Goal: Task Accomplishment & Management: Manage account settings

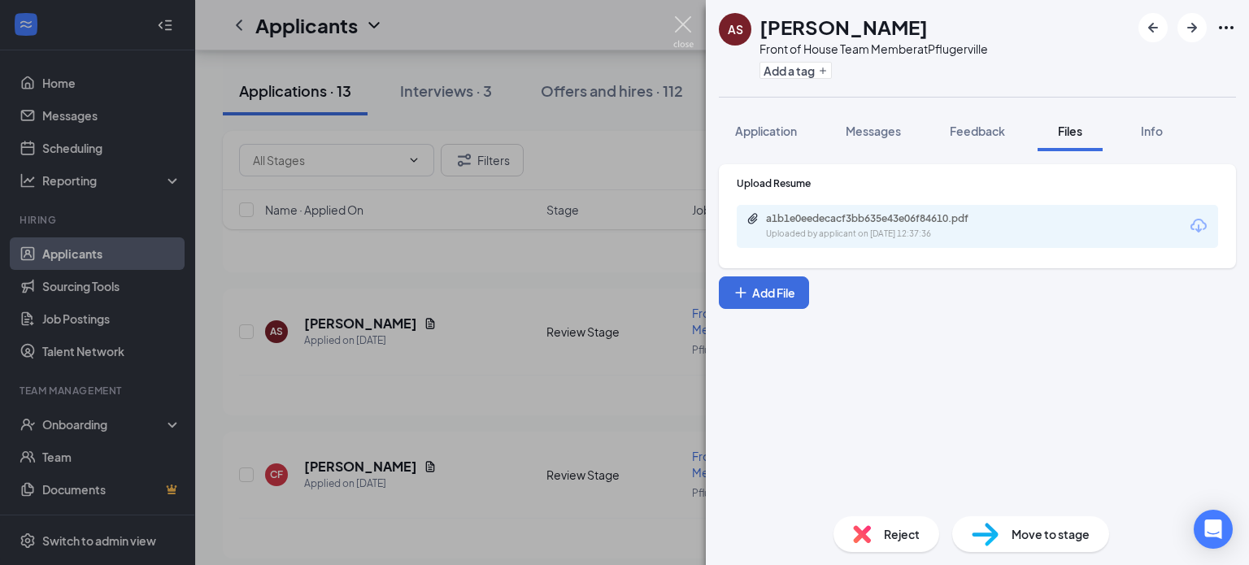
click at [684, 27] on img at bounding box center [683, 32] width 20 height 32
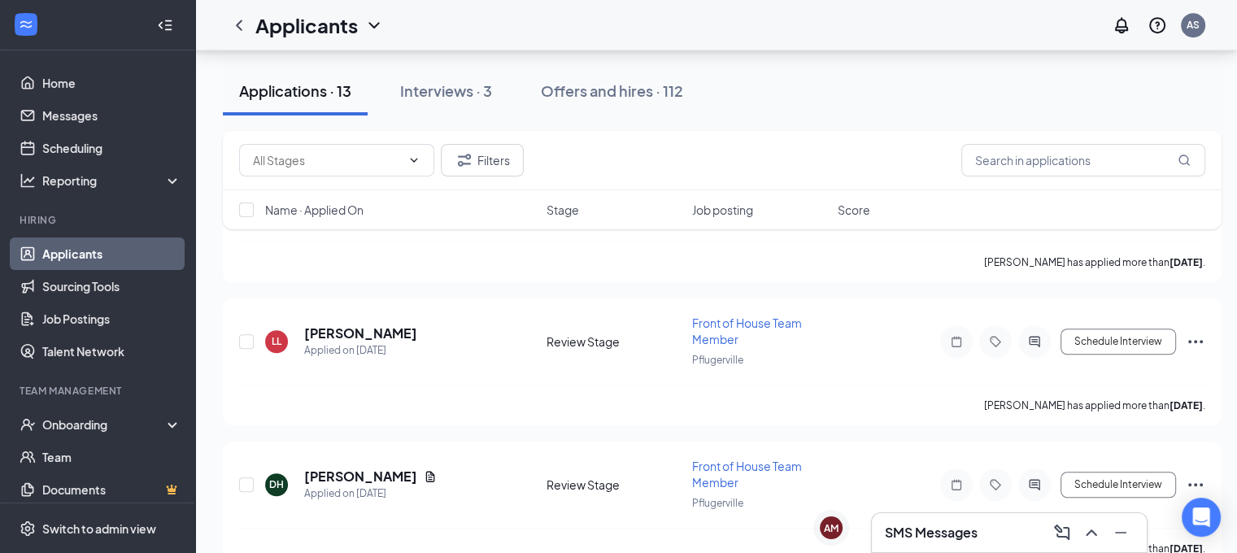
scroll to position [1119, 0]
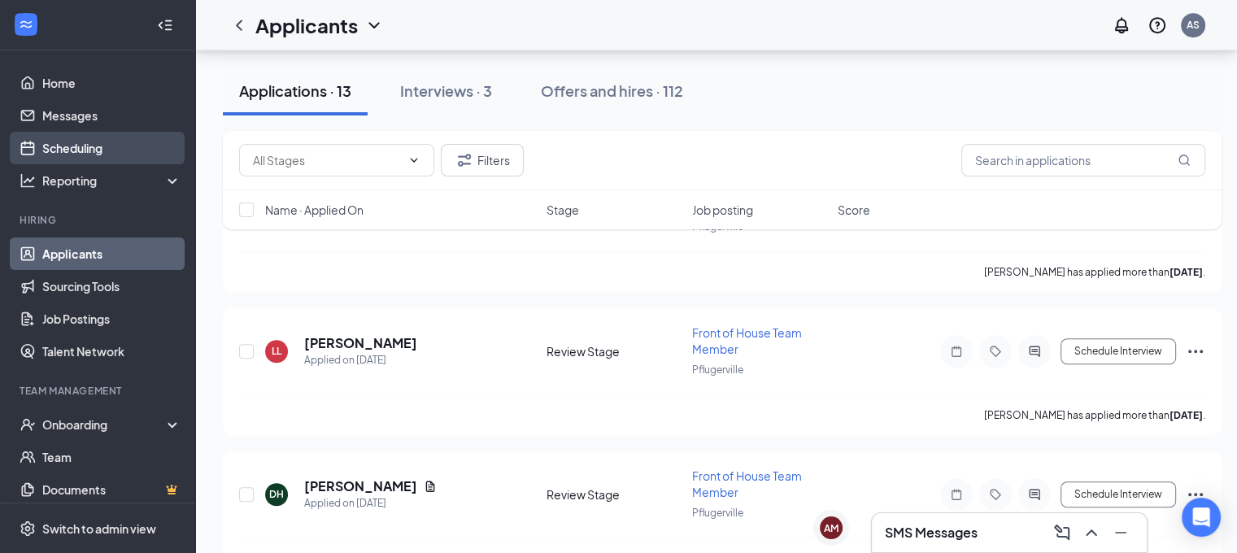
click at [85, 152] on link "Scheduling" at bounding box center [111, 148] width 139 height 33
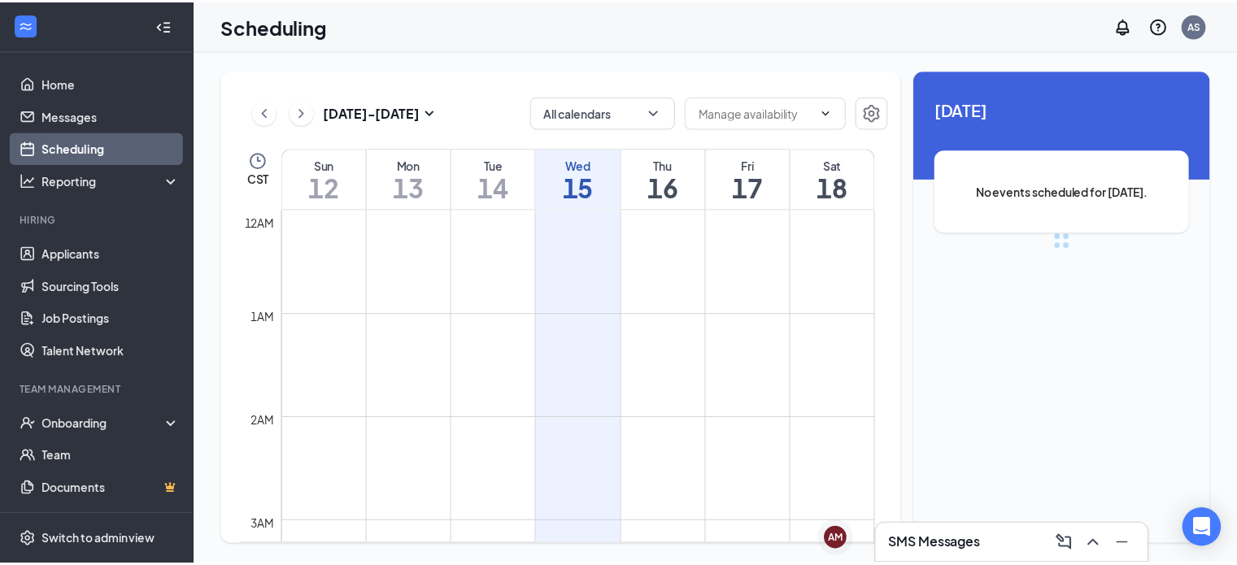
scroll to position [799, 0]
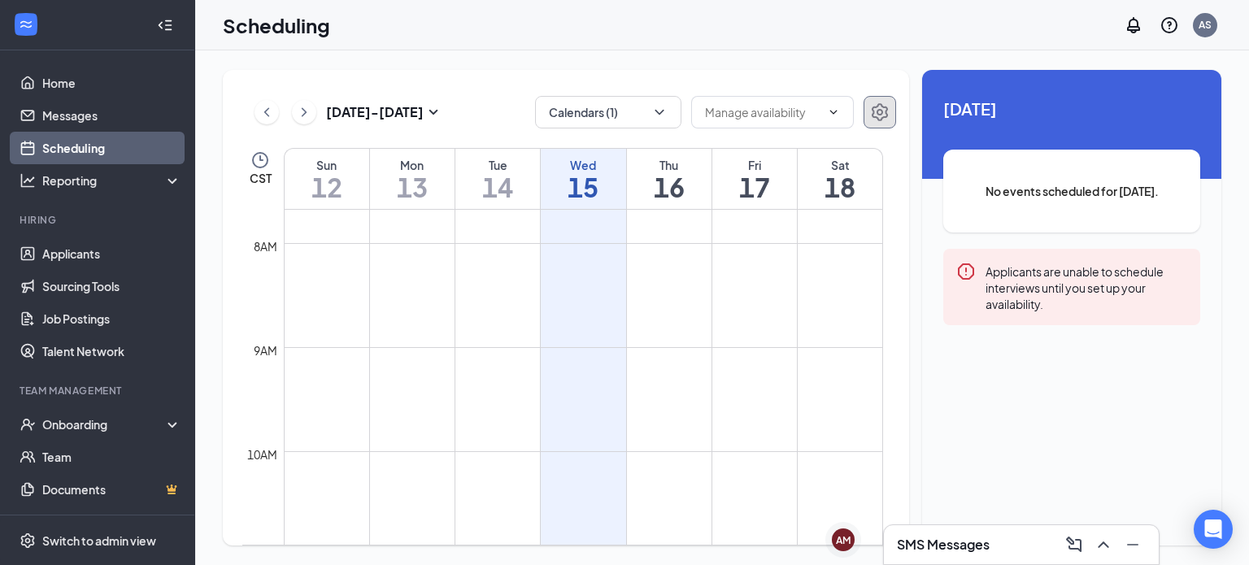
click at [893, 115] on button "button" at bounding box center [879, 112] width 33 height 33
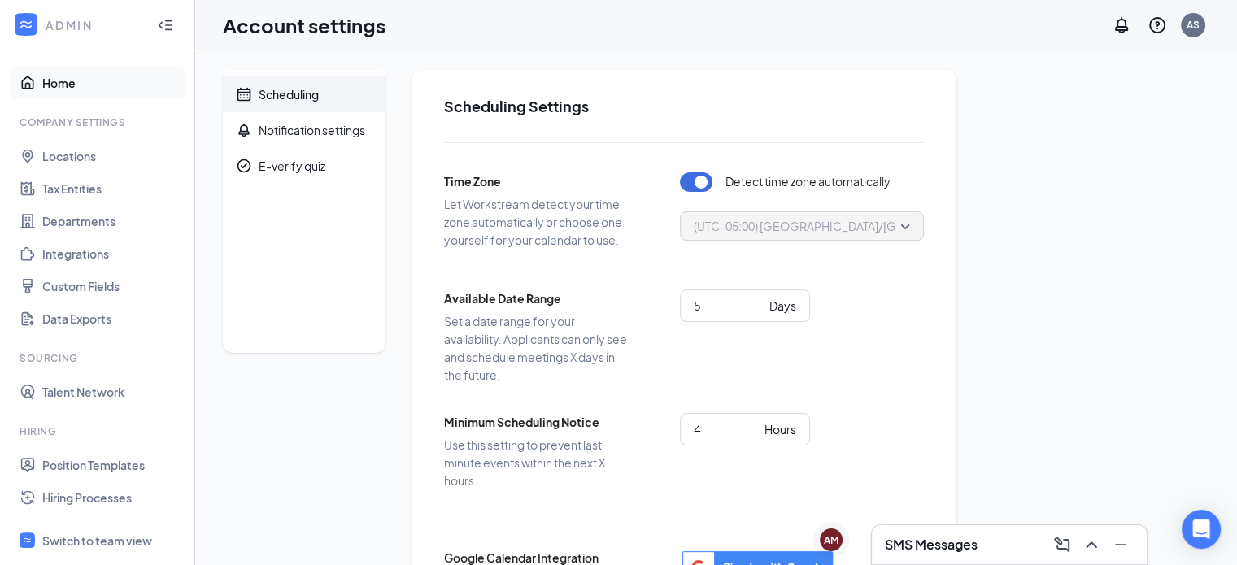
click at [84, 71] on link "Home" at bounding box center [111, 83] width 139 height 33
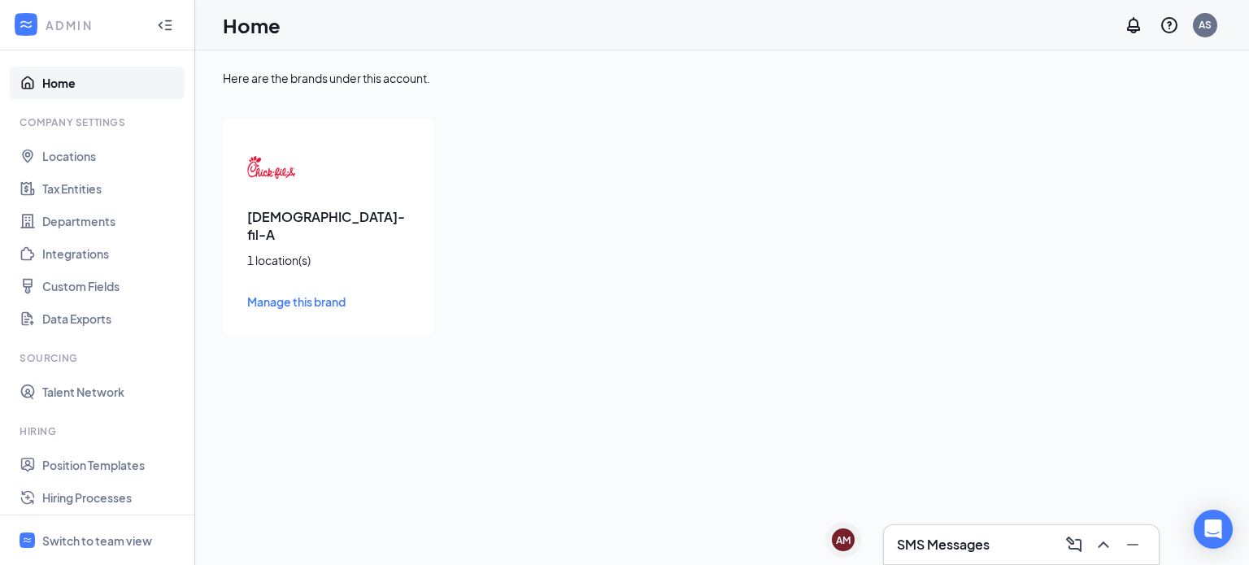
click at [271, 202] on div "[DEMOGRAPHIC_DATA]-fil-A 1 location(s) Manage this brand" at bounding box center [328, 227] width 211 height 216
click at [78, 15] on div "ADMIN" at bounding box center [97, 25] width 194 height 50
click at [160, 29] on div at bounding box center [165, 25] width 33 height 33
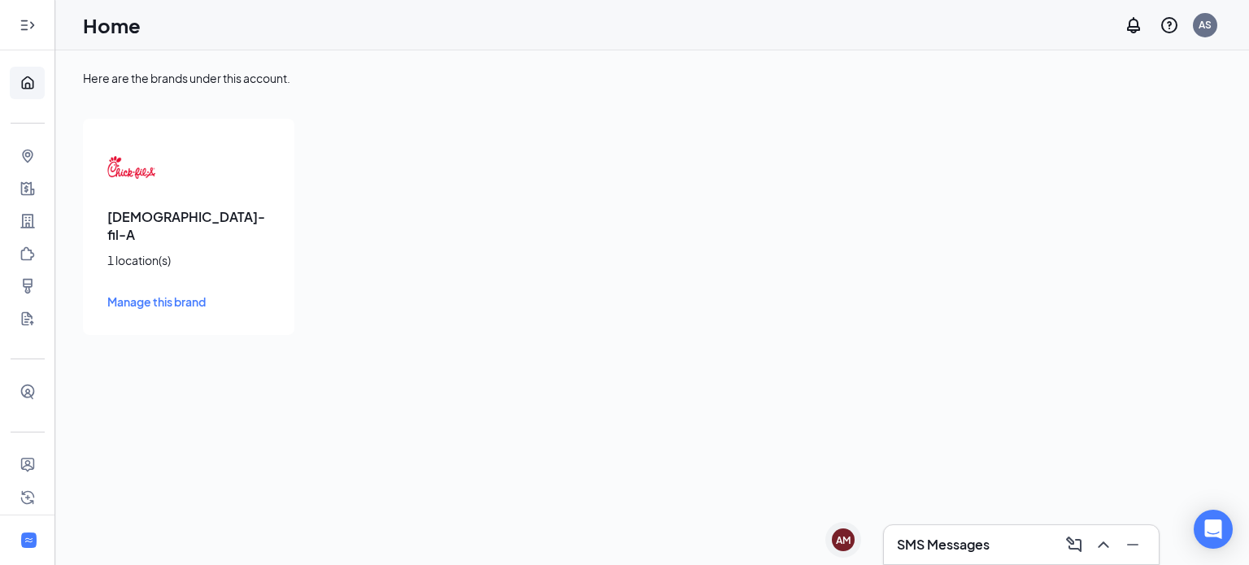
click at [14, 22] on div at bounding box center [27, 25] width 33 height 33
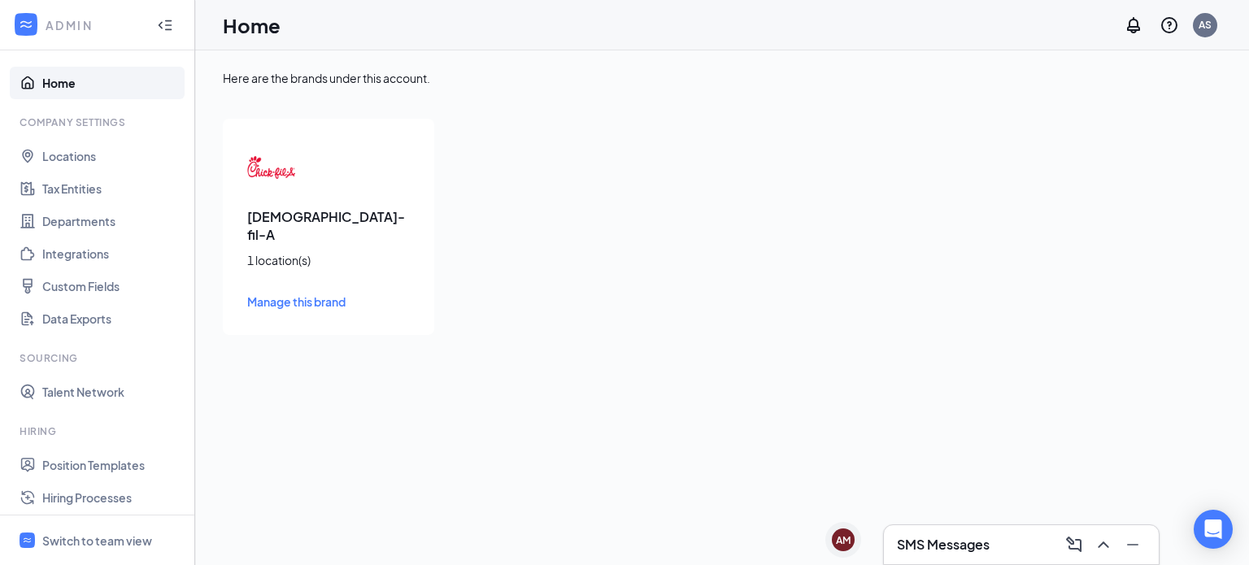
click at [60, 38] on div "ADMIN" at bounding box center [97, 25] width 194 height 50
click at [55, 27] on div "ADMIN" at bounding box center [94, 25] width 97 height 16
click at [67, 539] on div "Switch to team view" at bounding box center [97, 541] width 110 height 16
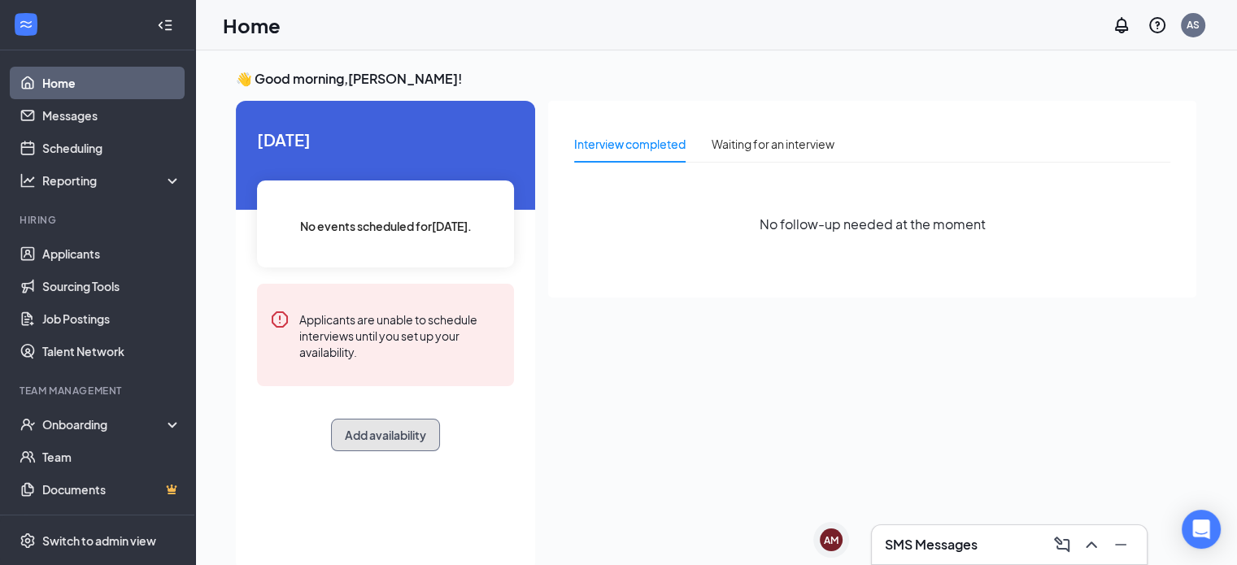
click at [372, 450] on button "Add availability" at bounding box center [385, 435] width 109 height 33
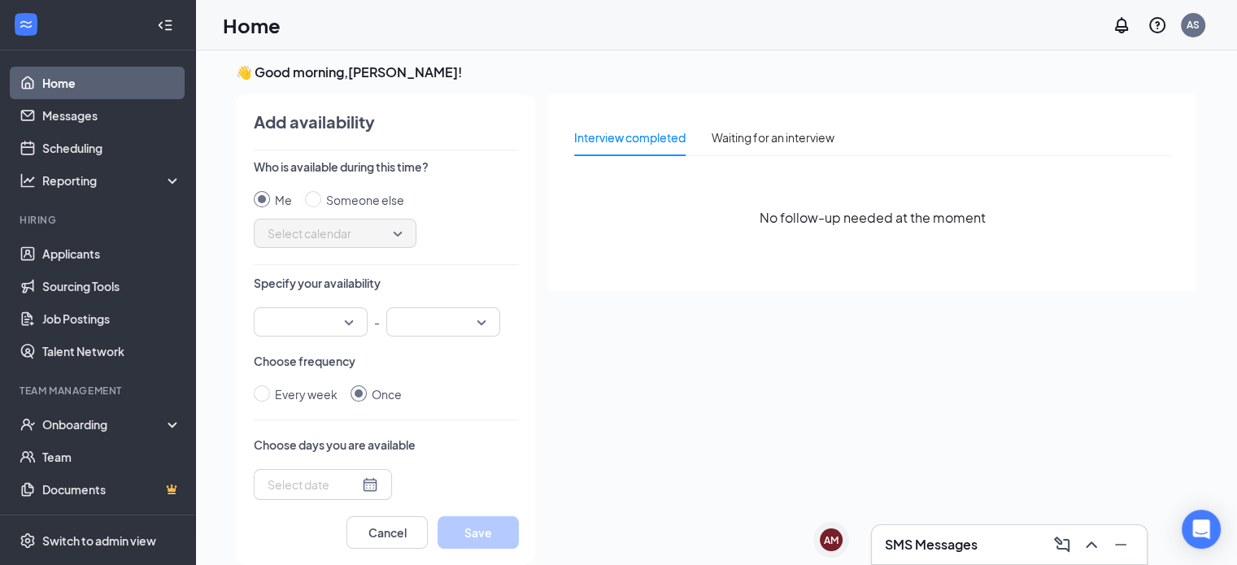
click at [341, 311] on input "search" at bounding box center [304, 322] width 83 height 28
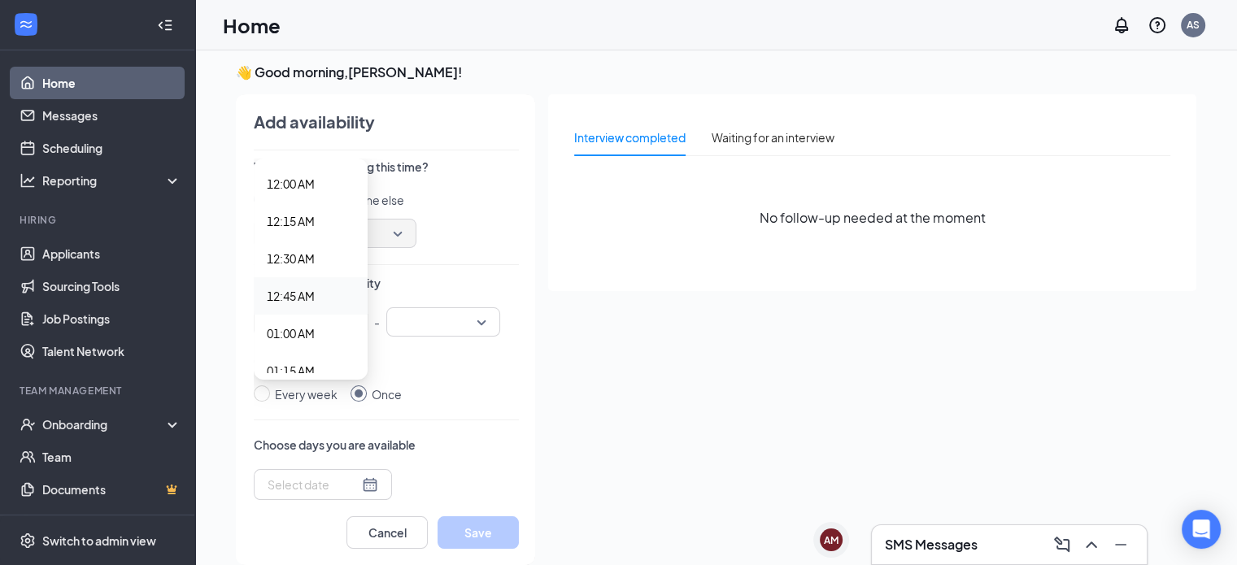
click at [434, 372] on div "Choose frequency Every week Once" at bounding box center [386, 378] width 265 height 50
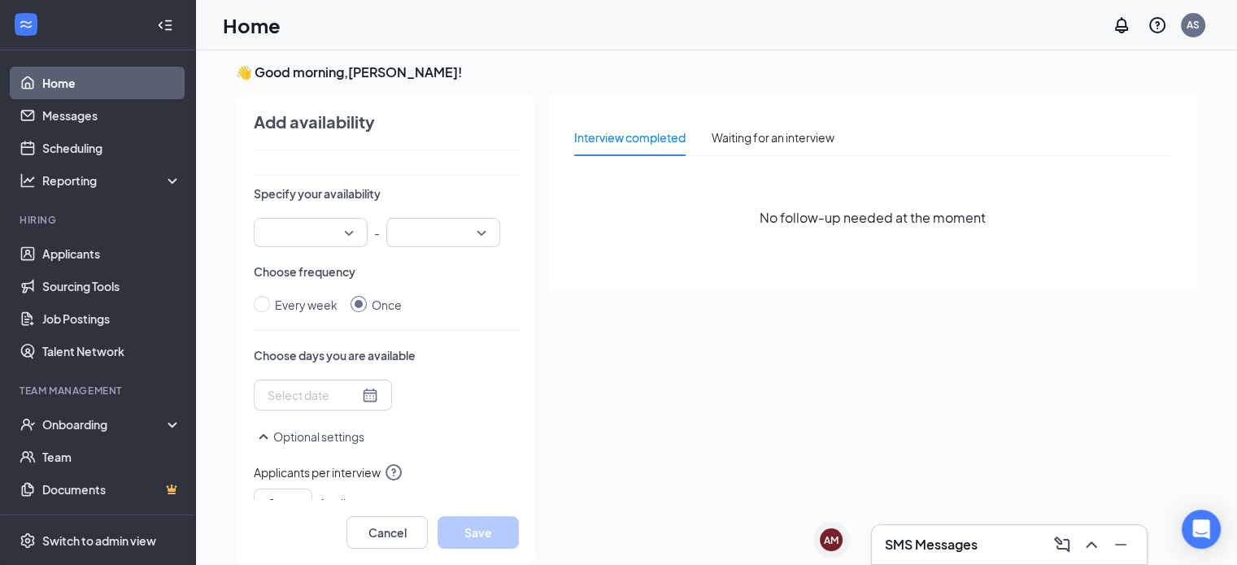
scroll to position [90, 0]
click at [355, 402] on div at bounding box center [323, 394] width 138 height 31
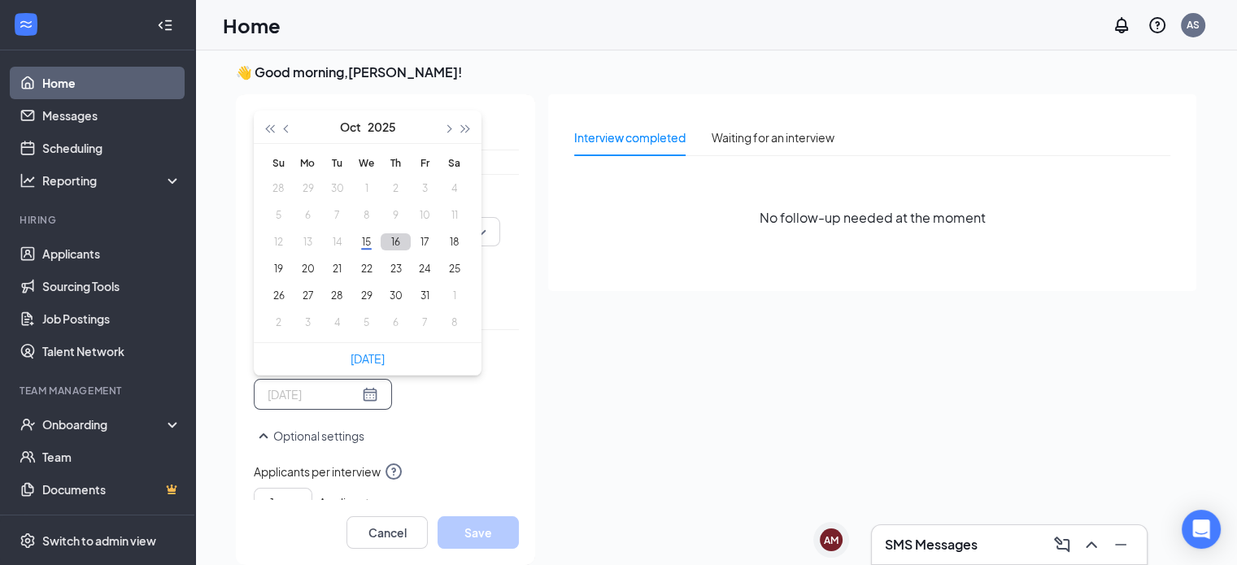
click at [394, 246] on button "16" at bounding box center [396, 241] width 30 height 17
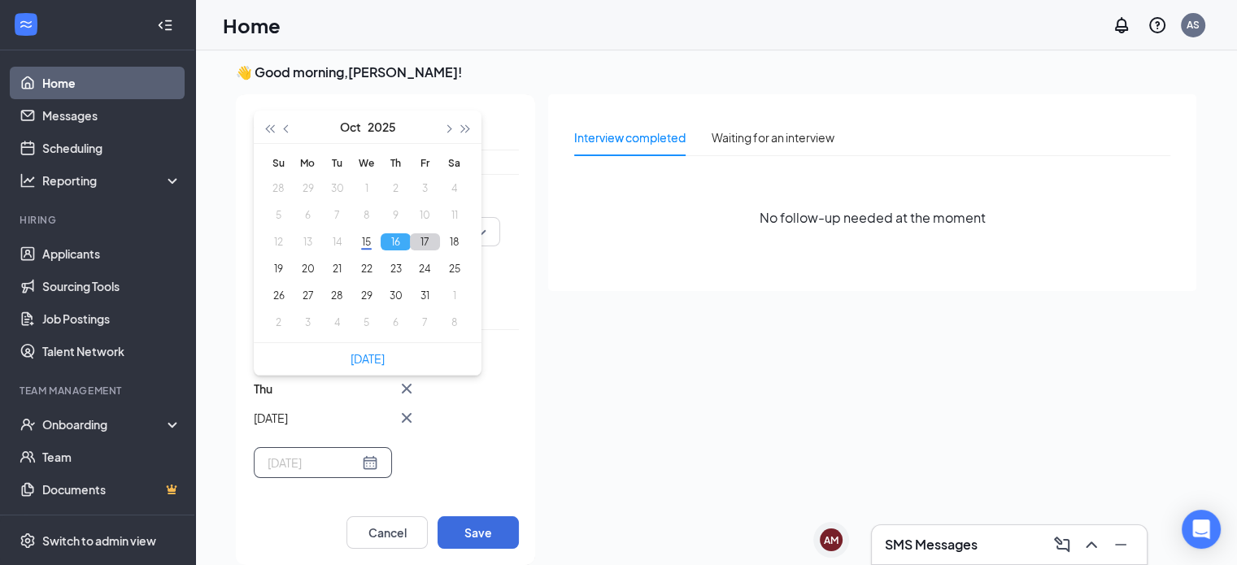
click at [427, 243] on button "17" at bounding box center [425, 241] width 30 height 17
type input "[DATE]"
click at [475, 404] on div "[DATE] Fri Oct [DATE] Mo Tu We Th Fr Sa 28 29 30 1 2 3 4 5 6 7 8 9 10 11 12 13 …" at bounding box center [386, 462] width 265 height 167
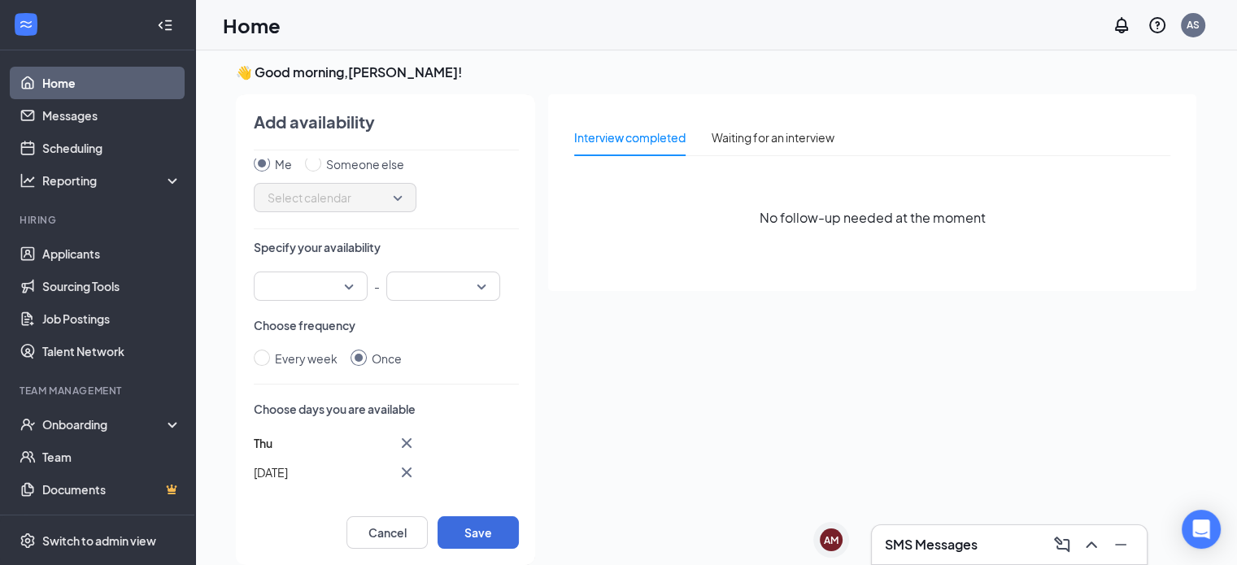
scroll to position [37, 0]
click at [357, 285] on div "12:30 AM 12:45 AM 01:00 AM 12:00 AM 12:15 AM 12:30 AM 12:45 AM 01:00 AM 01:15 A…" at bounding box center [311, 284] width 114 height 29
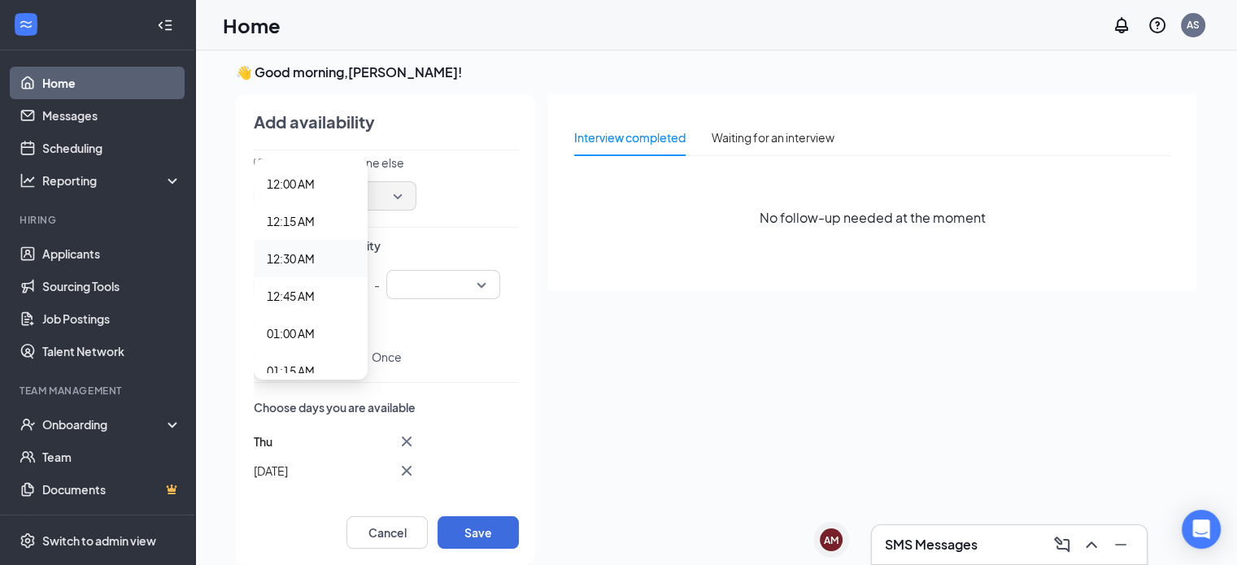
click at [402, 242] on p "Specify your availability" at bounding box center [386, 245] width 265 height 16
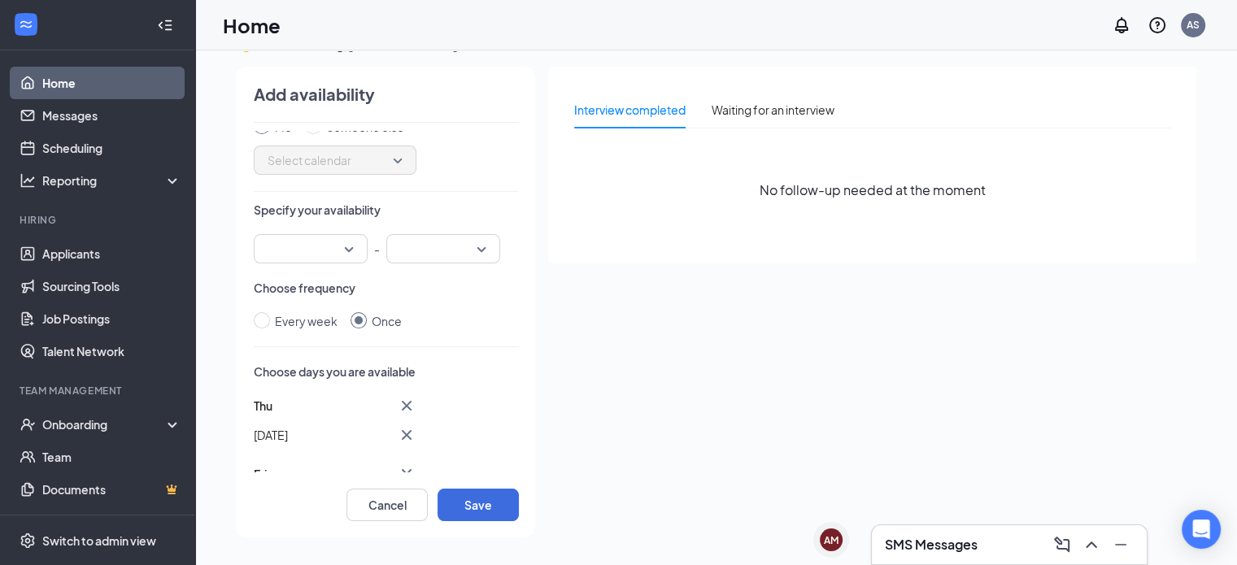
scroll to position [0, 0]
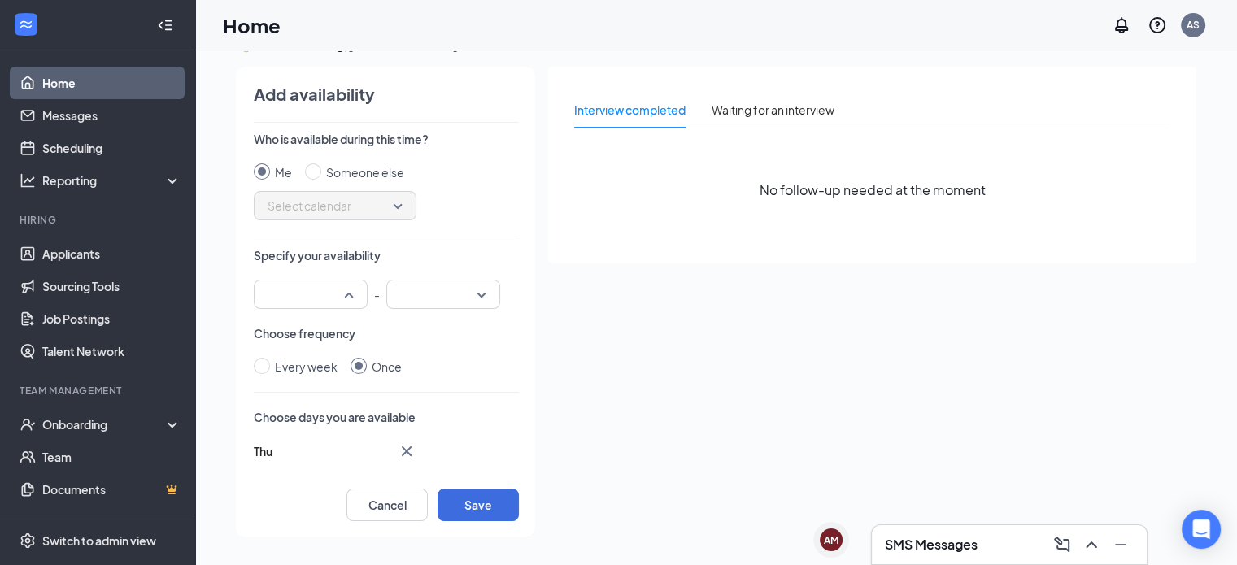
click at [348, 280] on div "12:15 AM 12:30 AM 12:45 AM 12:00 AM 12:15 AM 12:30 AM 12:45 AM 01:00 AM 01:15 A…" at bounding box center [311, 294] width 114 height 29
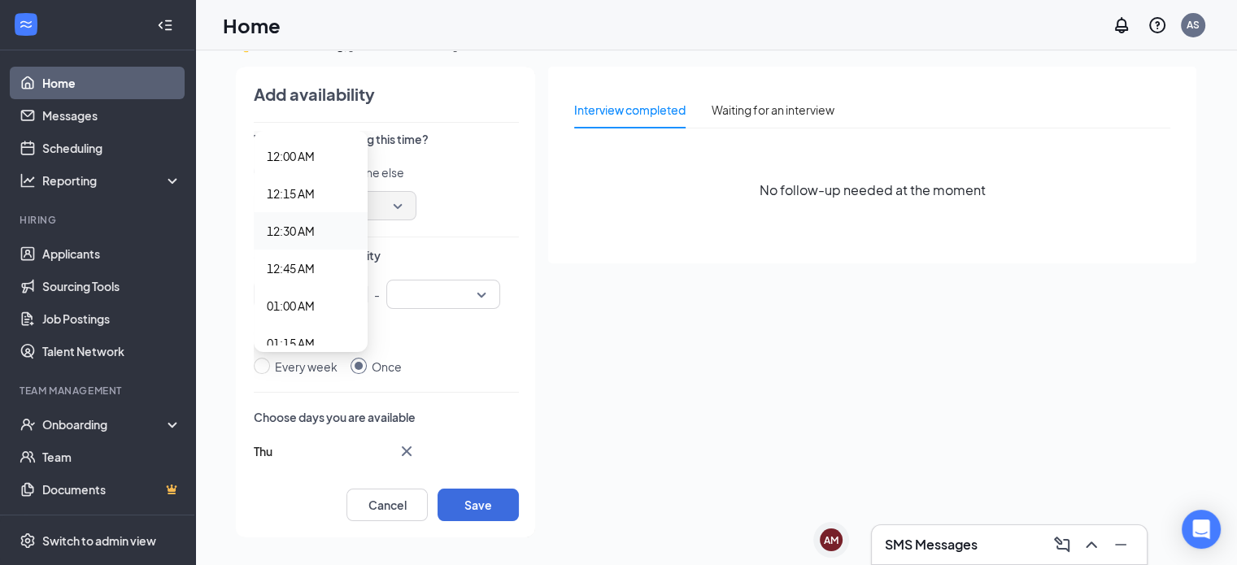
click at [325, 234] on span "12:30 AM" at bounding box center [311, 231] width 88 height 18
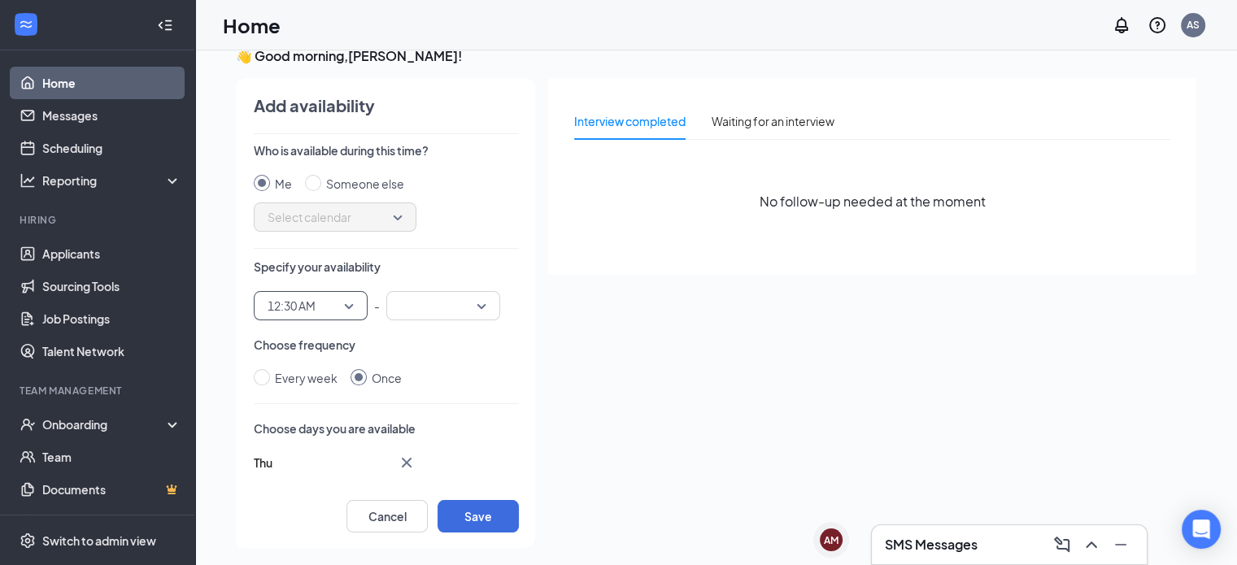
scroll to position [34, 0]
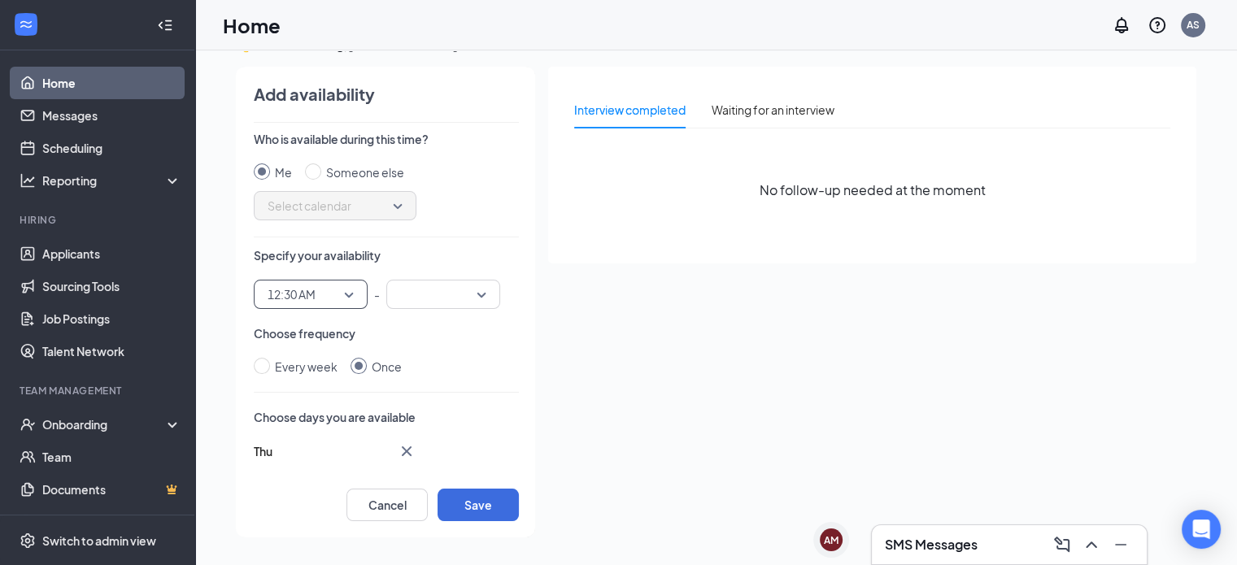
click at [319, 292] on div "12:30 AM 12:30 AM 12:15 AM 12:30 AM 12:45 AM 12:00 AM 12:15 AM 12:30 AM 12:45 A…" at bounding box center [311, 294] width 114 height 29
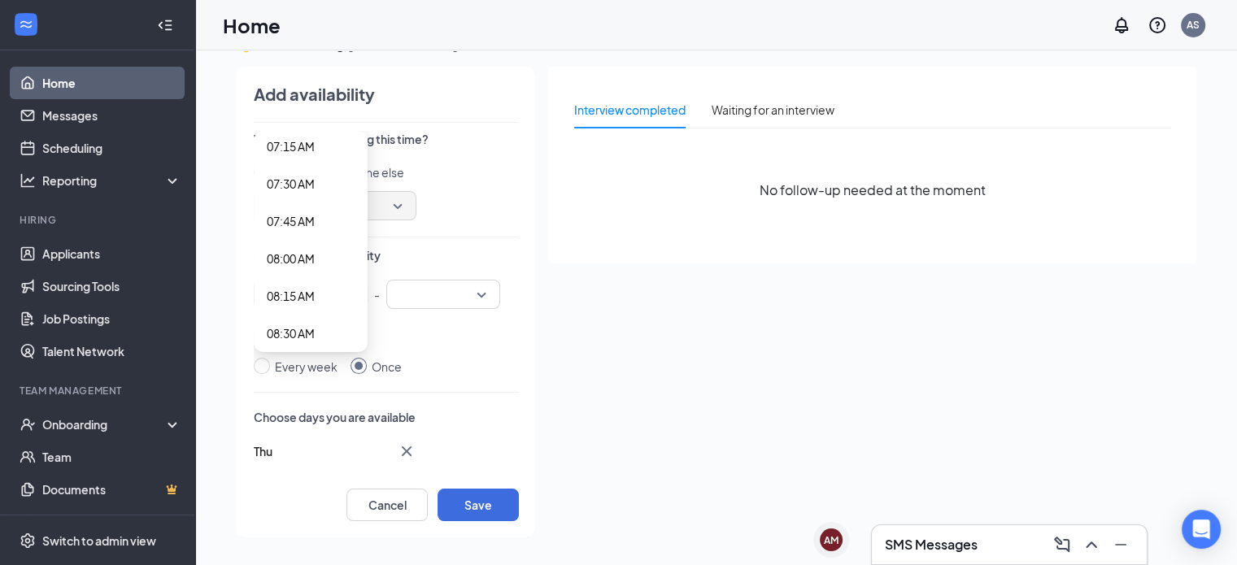
scroll to position [1103, 0]
click at [306, 253] on span "08:00 AM" at bounding box center [291, 252] width 48 height 18
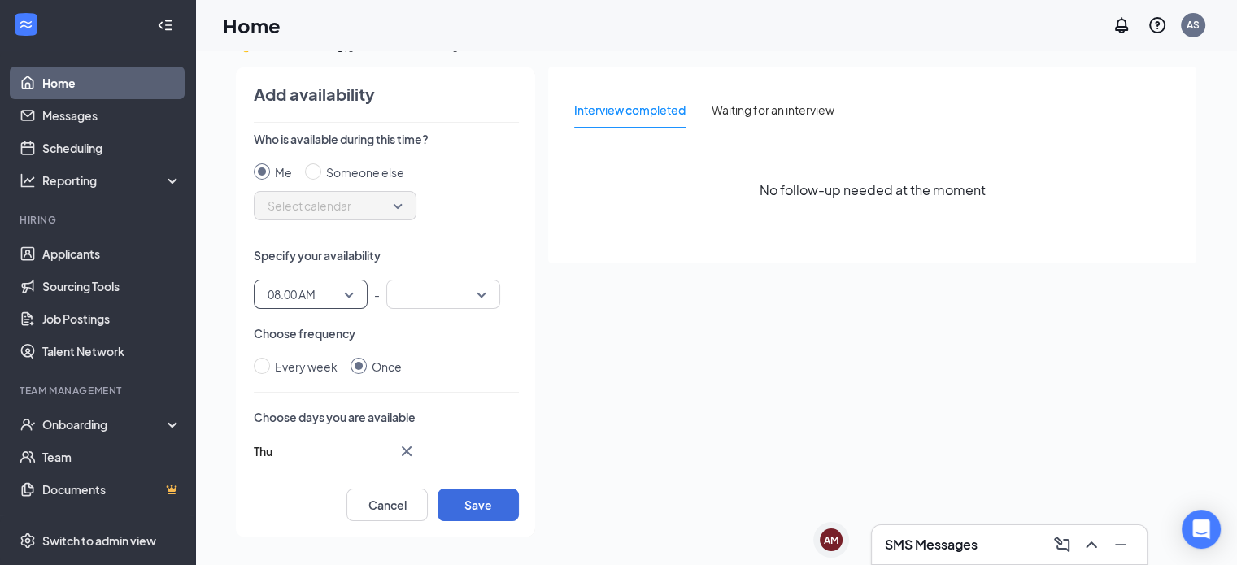
click at [464, 285] on div at bounding box center [443, 294] width 114 height 29
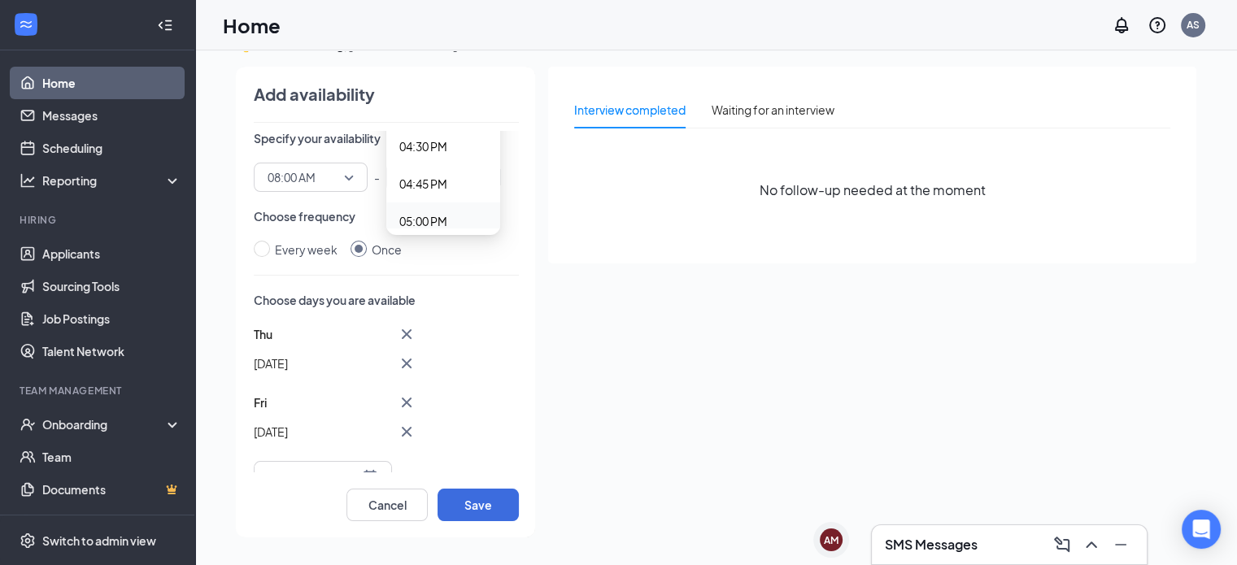
scroll to position [117, 0]
click at [407, 402] on icon "Cross" at bounding box center [407, 403] width 10 height 10
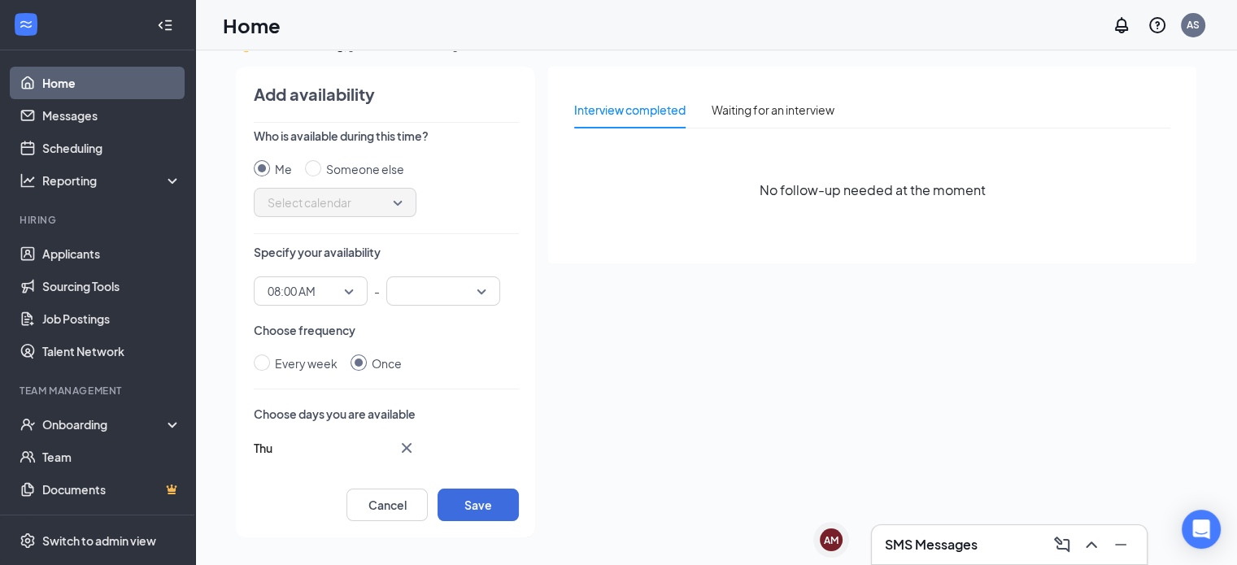
scroll to position [2, 0]
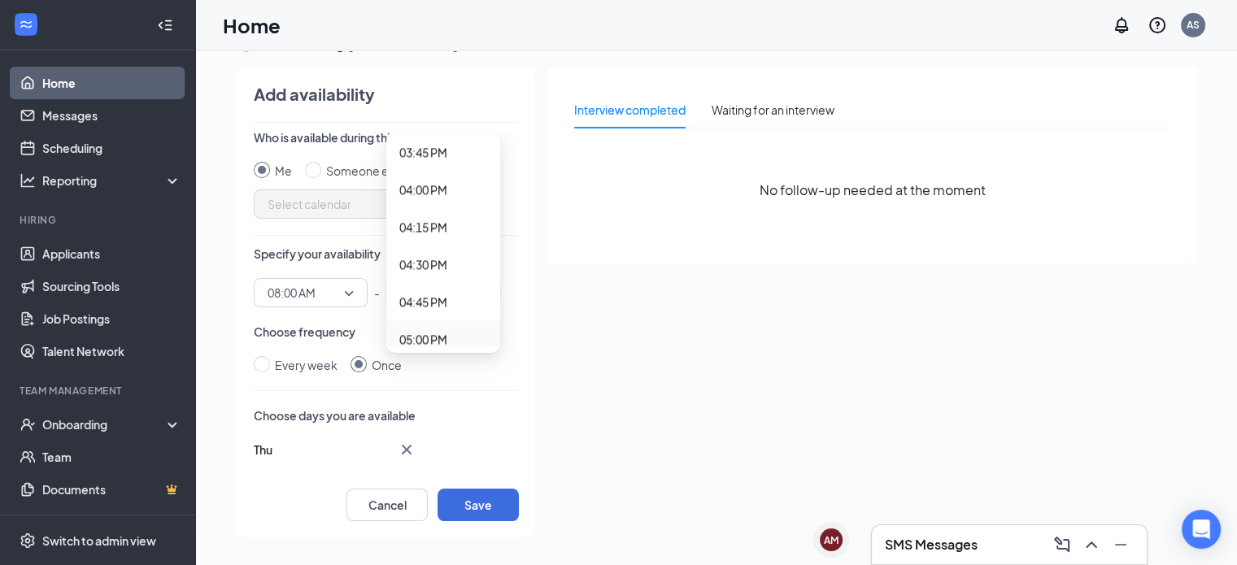
click at [410, 294] on div "04:45 PM 05:00 PM 05:15 PM 12:00 AM 12:15 AM 12:30 AM 12:45 AM 01:00 AM 01:15 A…" at bounding box center [443, 292] width 114 height 29
click at [438, 202] on span "11:00 AM" at bounding box center [423, 196] width 48 height 18
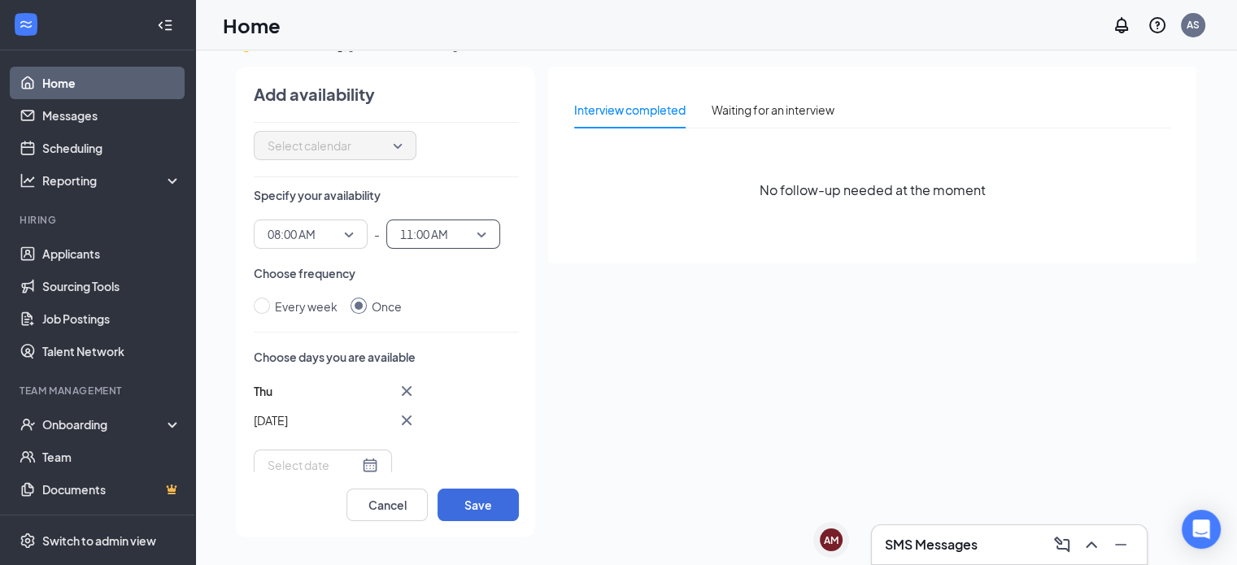
scroll to position [47, 0]
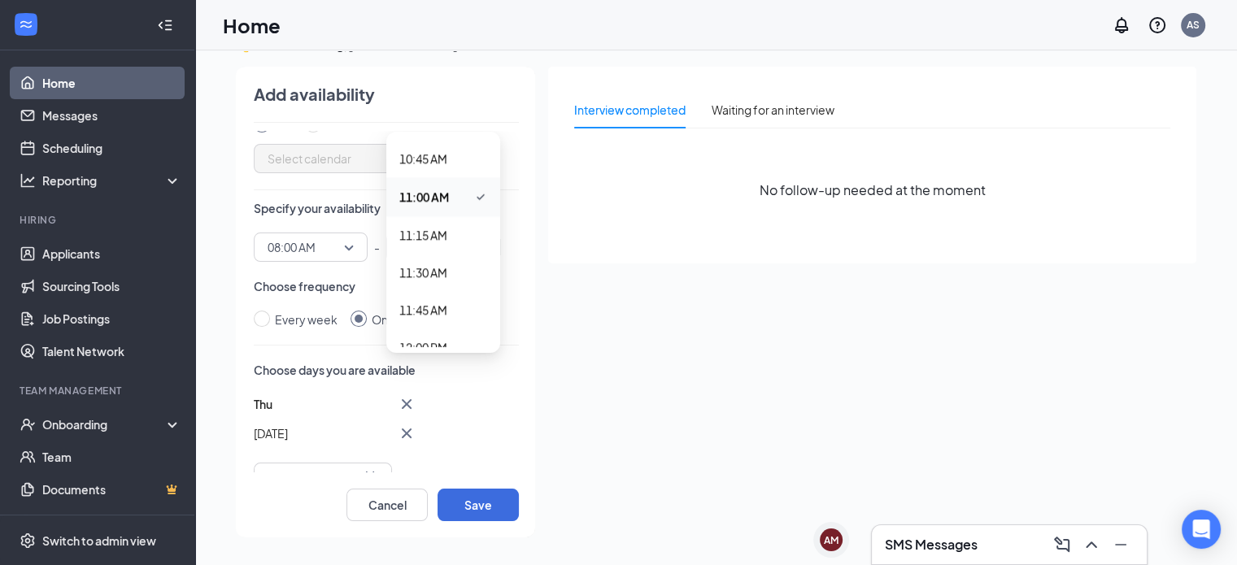
click at [428, 240] on div "11:00 AM 10:45 AM 11:00 AM 11:15 AM 12:00 AM 12:15 AM 12:30 AM 12:45 AM 01:00 A…" at bounding box center [443, 247] width 114 height 29
click at [472, 379] on div "Choose days you are available Thu Oct [DATE] Mo Tu We Th Fr Sa 28 29 30 1 2 3 4…" at bounding box center [386, 428] width 265 height 132
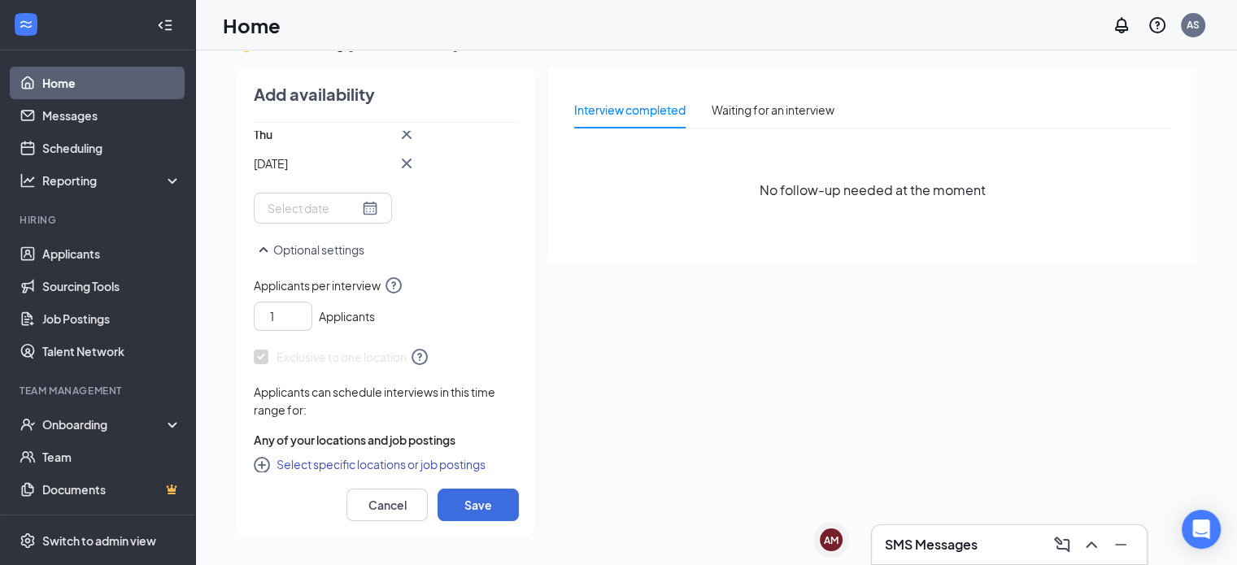
scroll to position [231, 0]
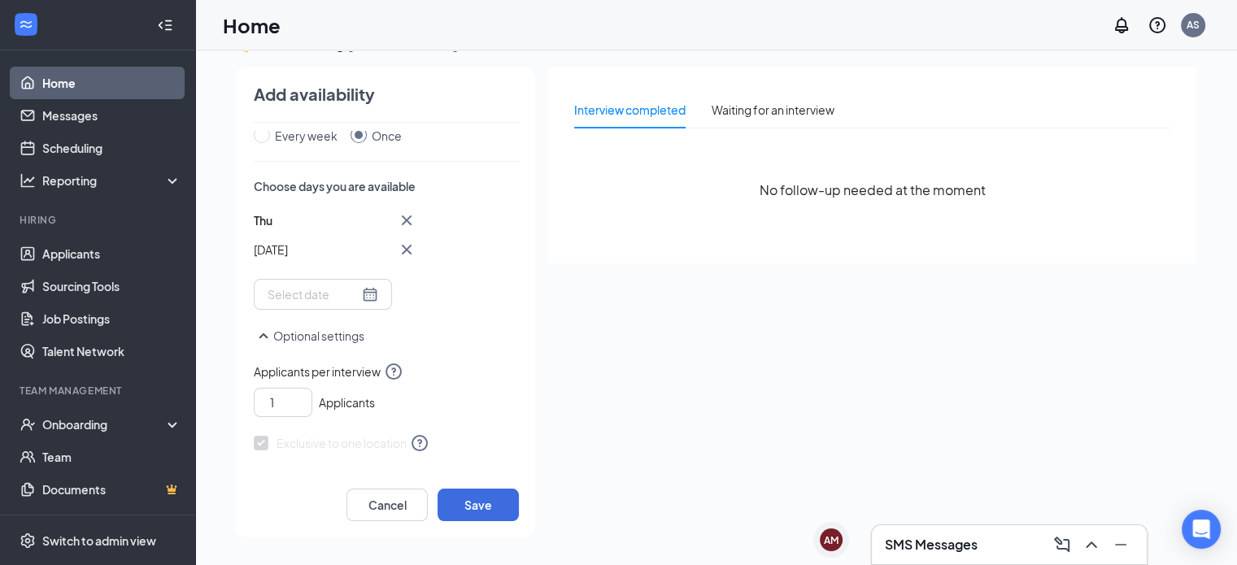
click at [358, 294] on div at bounding box center [322, 294] width 111 height 18
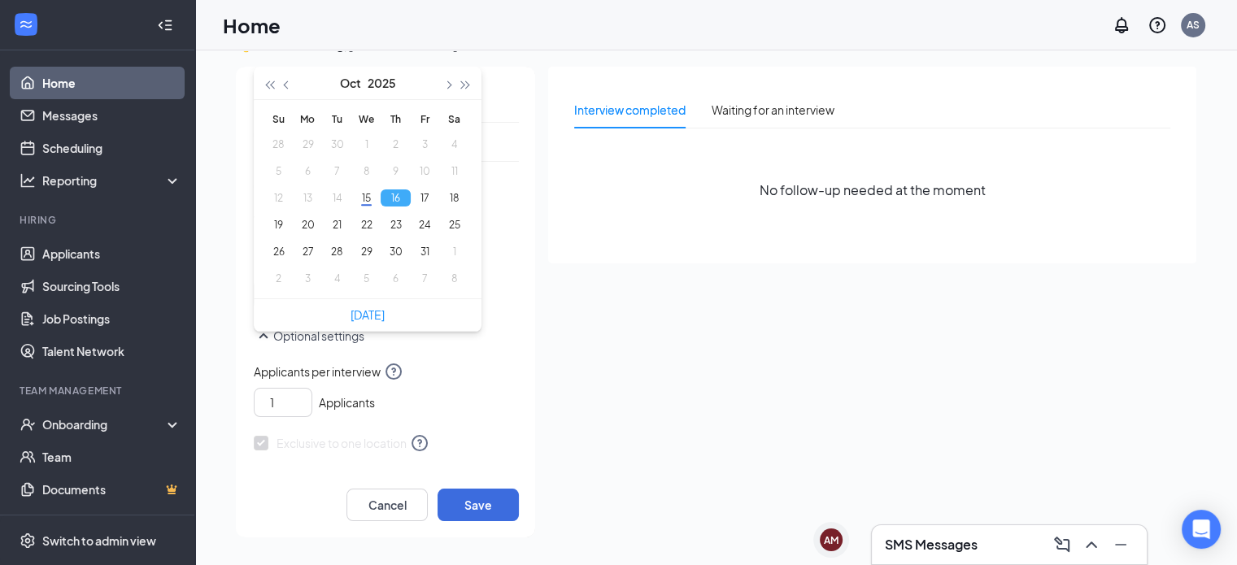
type input "[DATE]"
click at [470, 350] on div "Optional settings" at bounding box center [386, 344] width 265 height 36
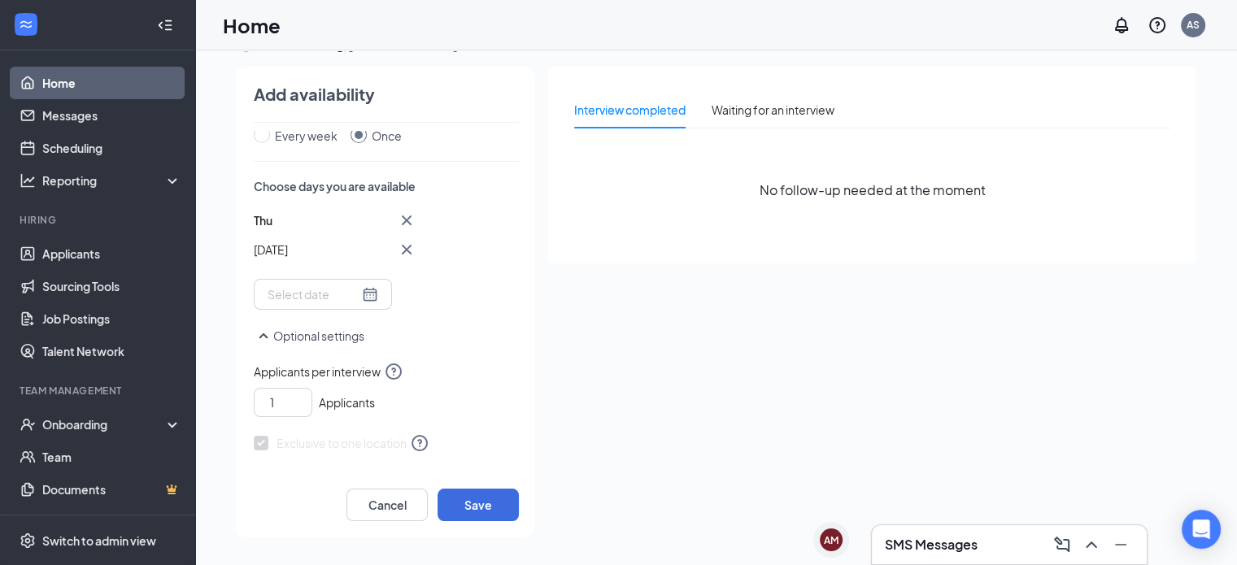
scroll to position [327, 0]
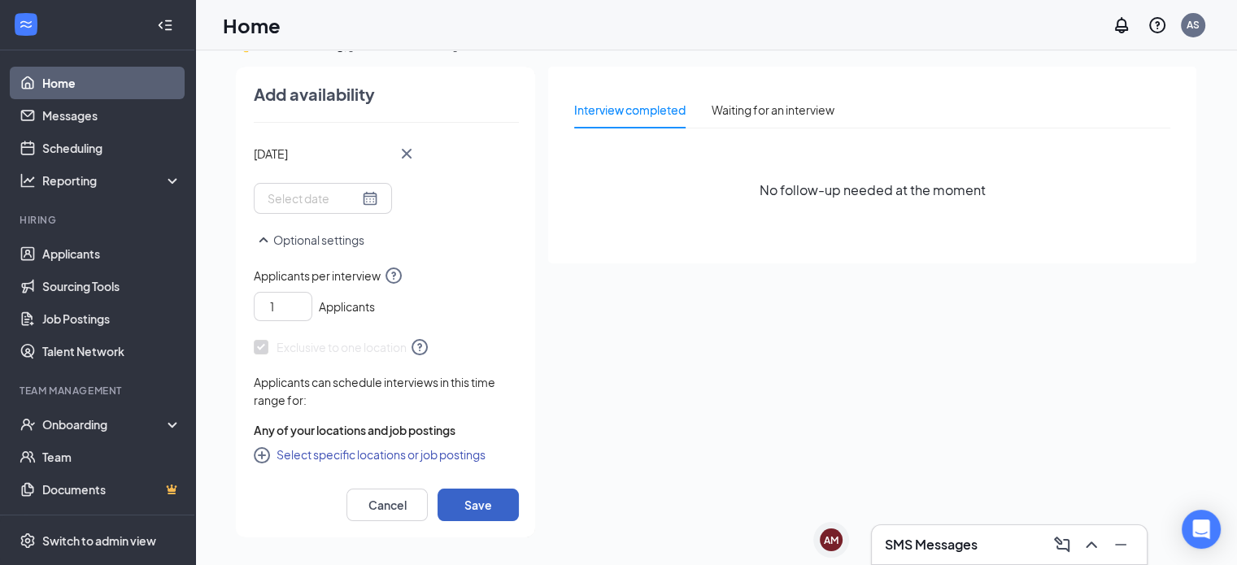
click at [478, 501] on button "Save" at bounding box center [477, 505] width 81 height 33
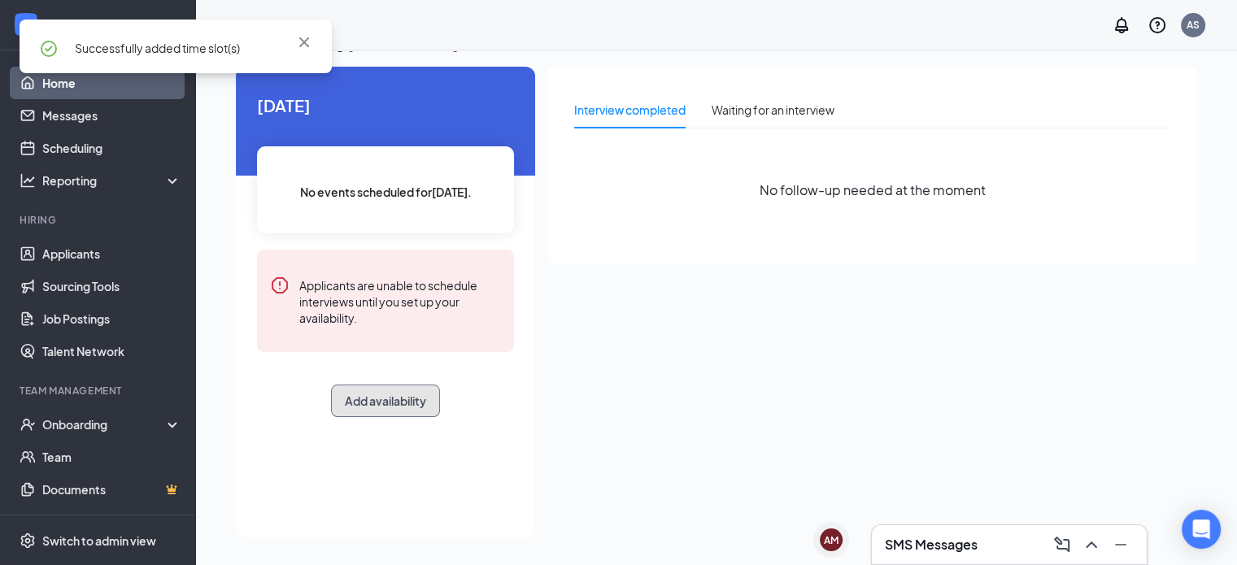
click at [413, 389] on button "Add availability" at bounding box center [385, 401] width 109 height 33
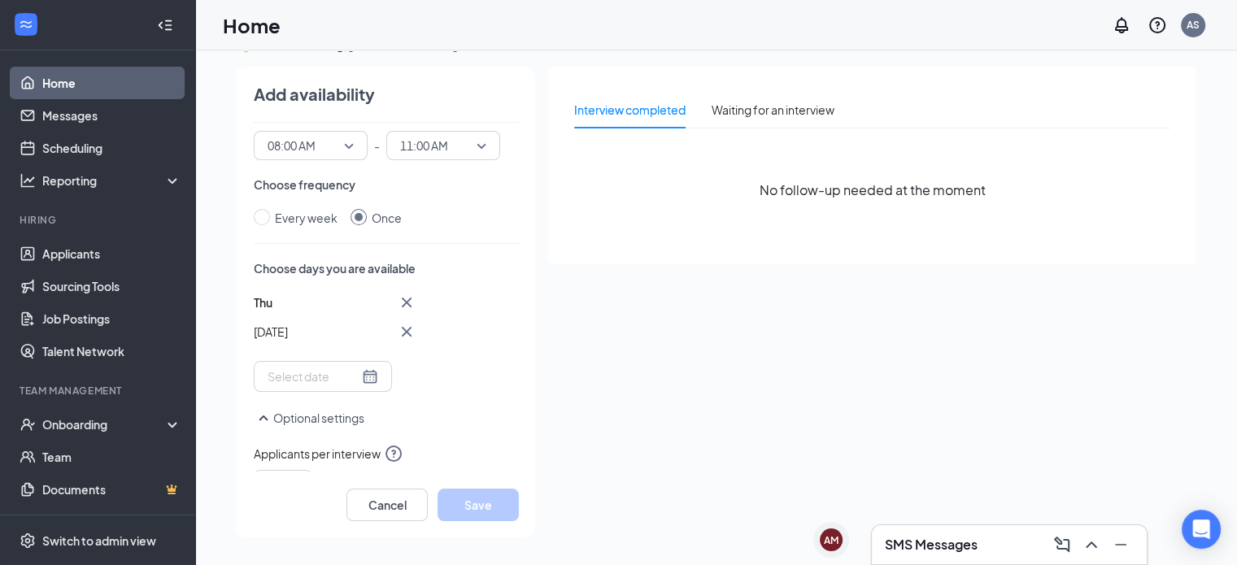
scroll to position [102, 0]
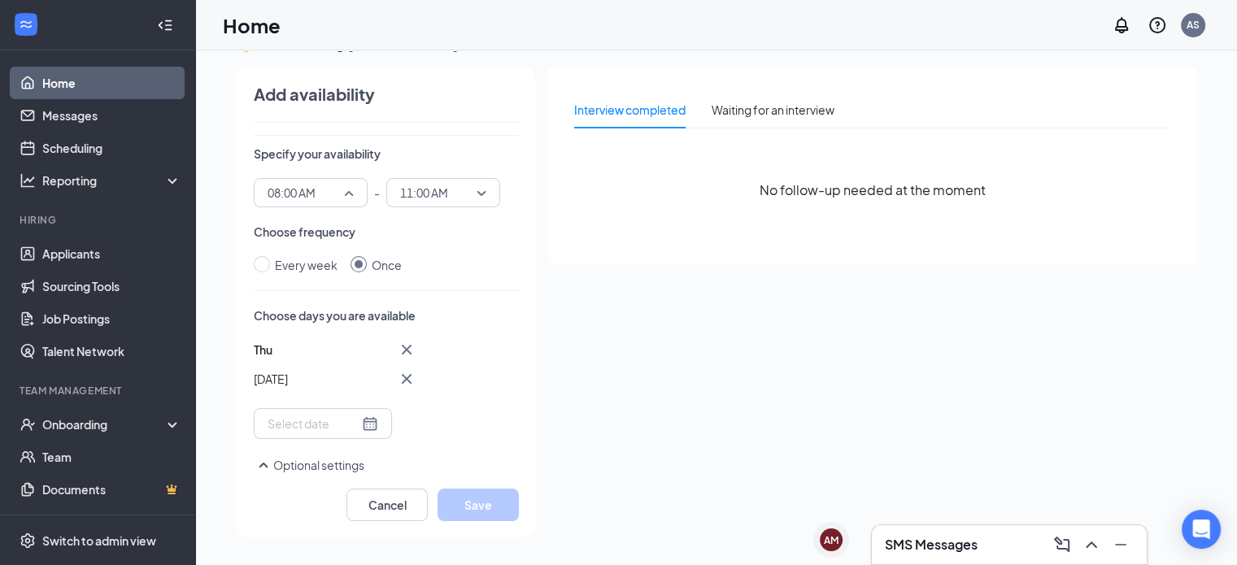
click at [348, 189] on span "08:00 AM" at bounding box center [310, 192] width 86 height 24
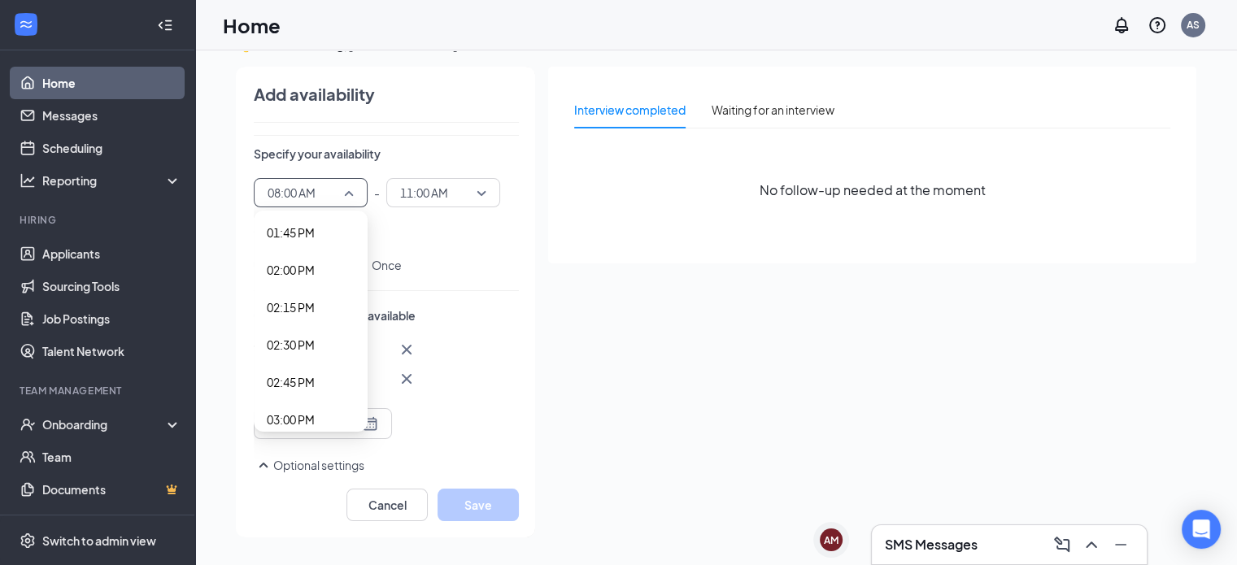
scroll to position [2062, 0]
click at [311, 268] on span "02:00 PM" at bounding box center [291, 270] width 48 height 18
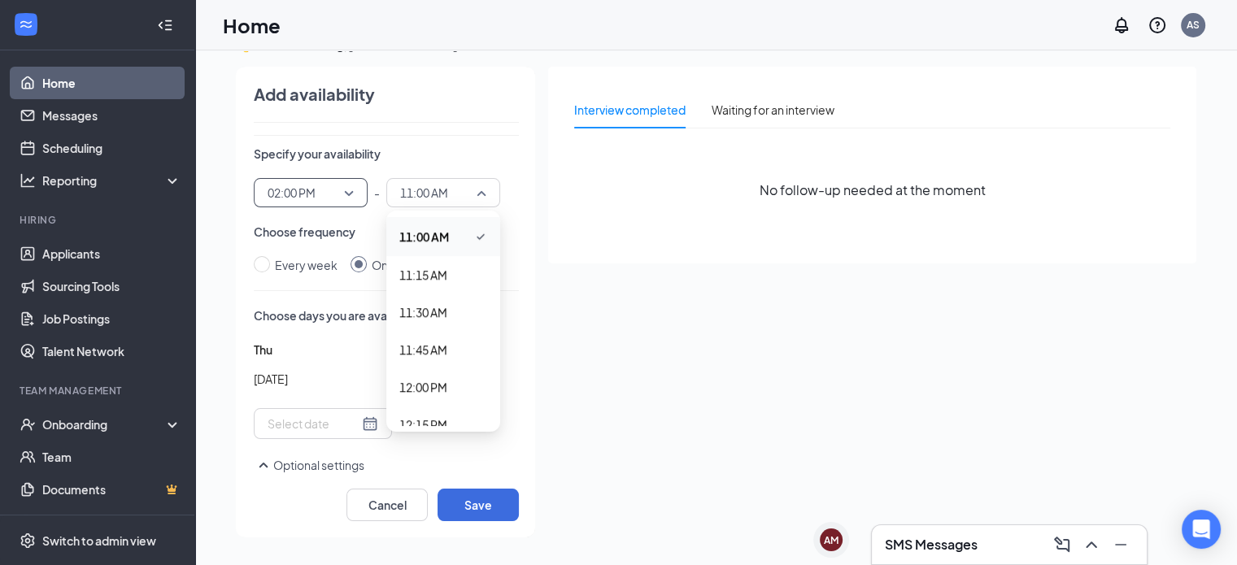
click at [445, 181] on span "11:00 AM" at bounding box center [424, 192] width 48 height 24
click at [424, 356] on span "08:00 PM" at bounding box center [423, 364] width 48 height 18
click at [481, 323] on div "Choose days you are available Thu Oct [DATE] Mo Tu We Th Fr Sa 28 29 30 1 2 3 4…" at bounding box center [386, 373] width 265 height 132
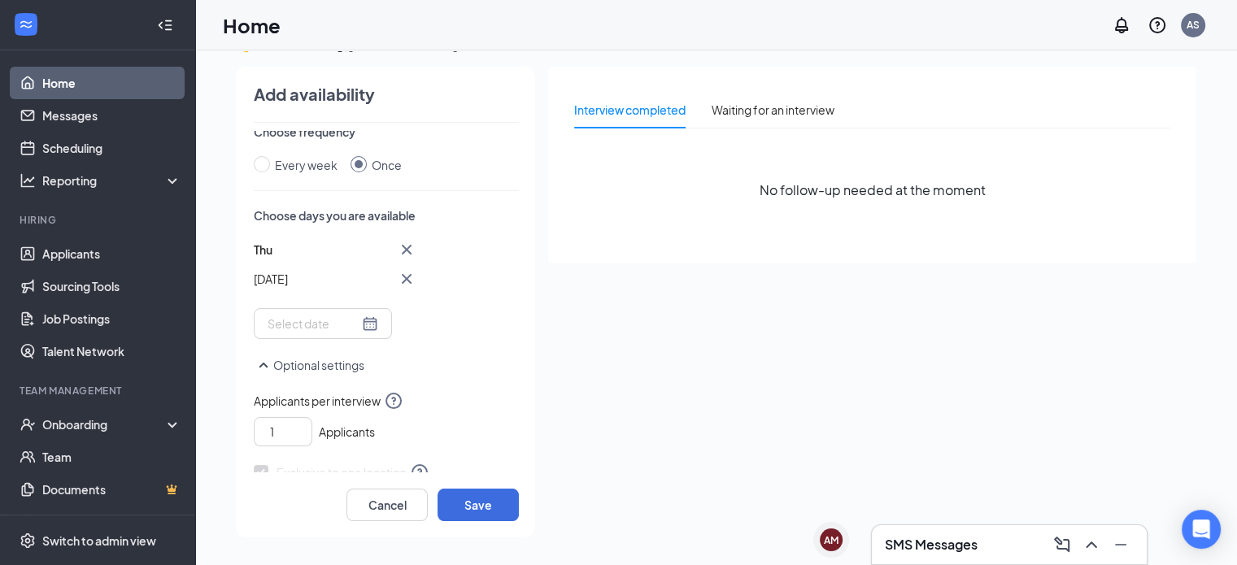
scroll to position [249, 0]
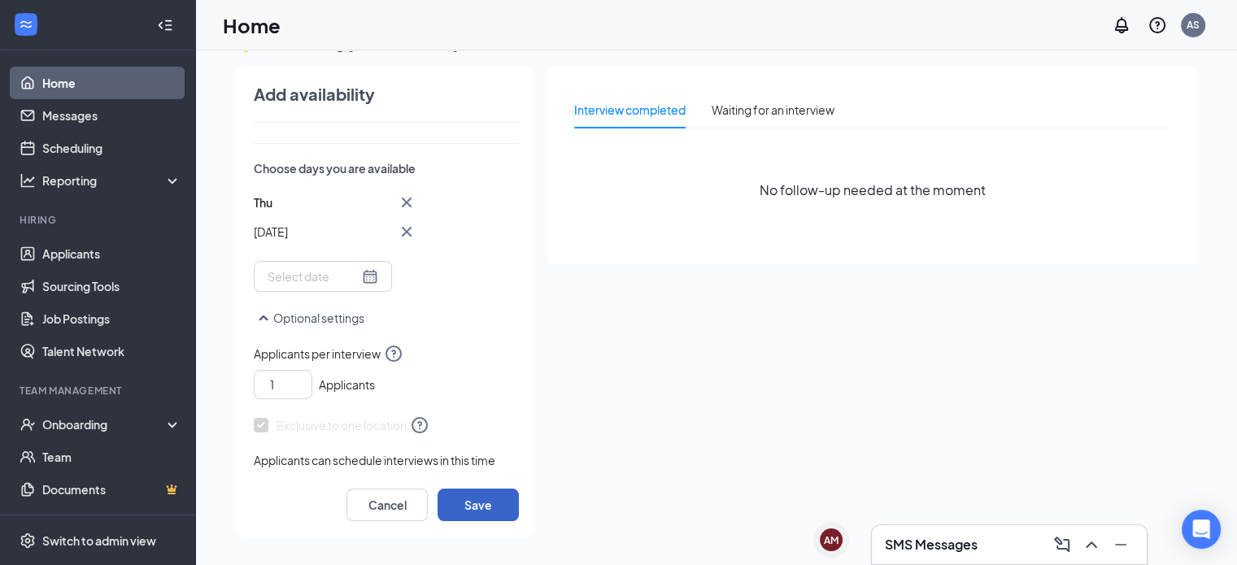
click at [467, 502] on button "Save" at bounding box center [477, 505] width 81 height 33
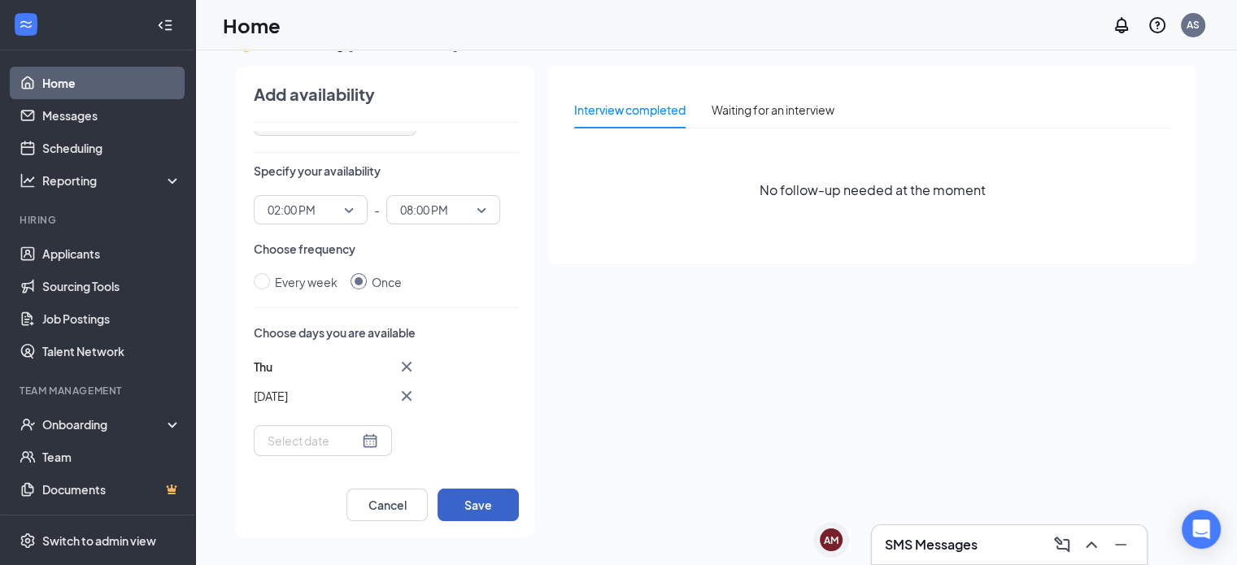
scroll to position [85, 0]
click at [455, 493] on button "Save" at bounding box center [477, 505] width 81 height 33
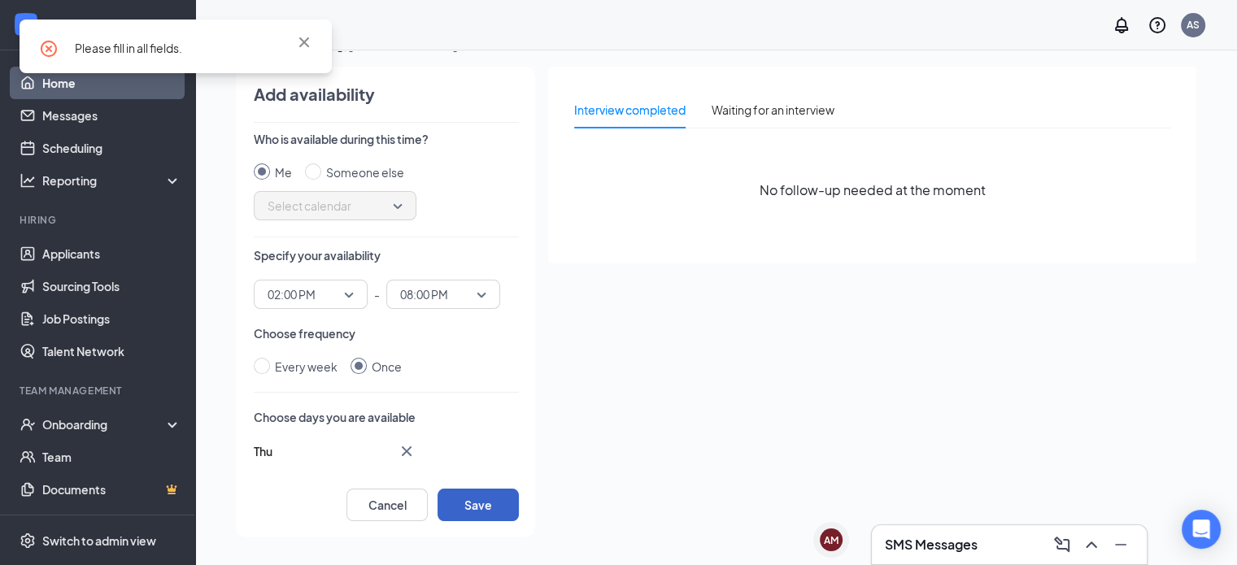
scroll to position [0, 0]
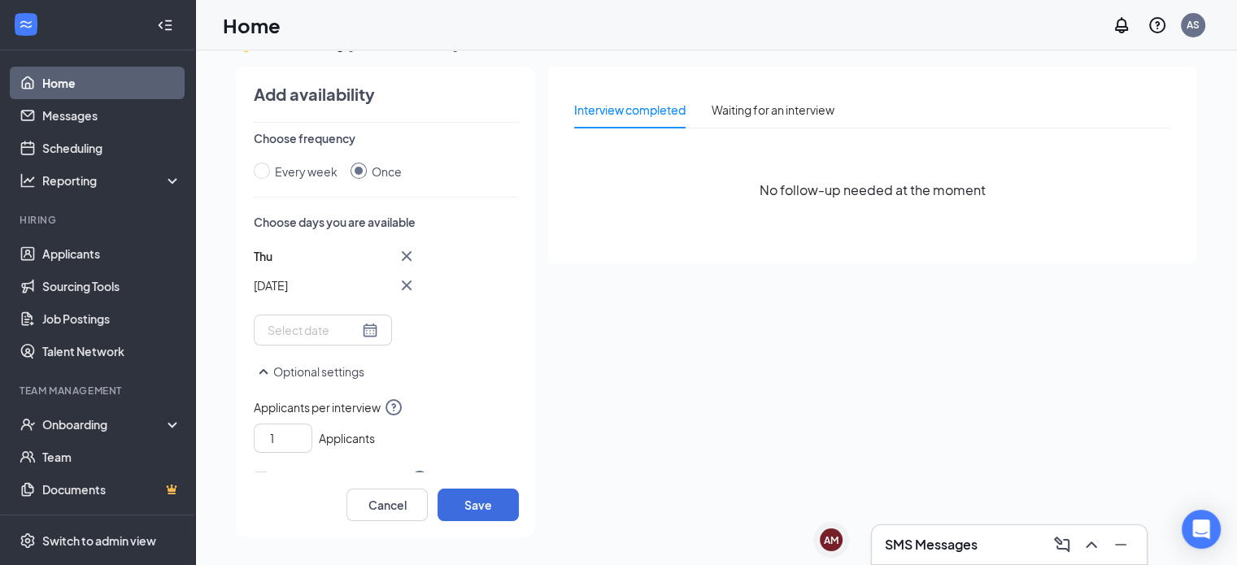
click at [342, 363] on button "Optional settings" at bounding box center [309, 372] width 111 height 20
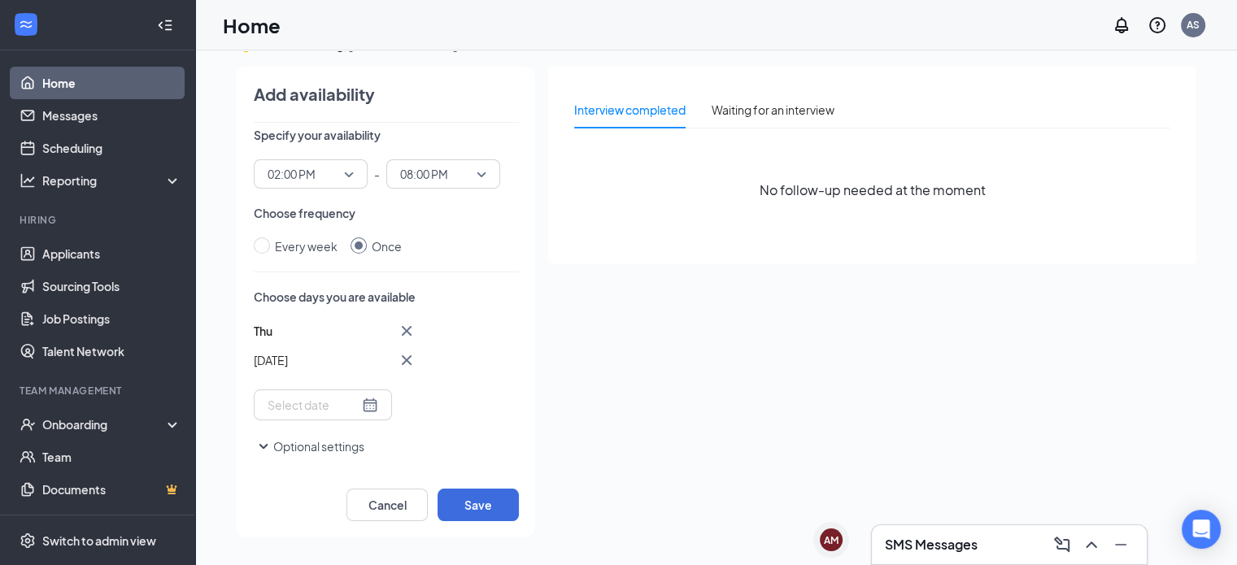
scroll to position [120, 0]
click at [318, 438] on button "Optional settings" at bounding box center [309, 447] width 111 height 20
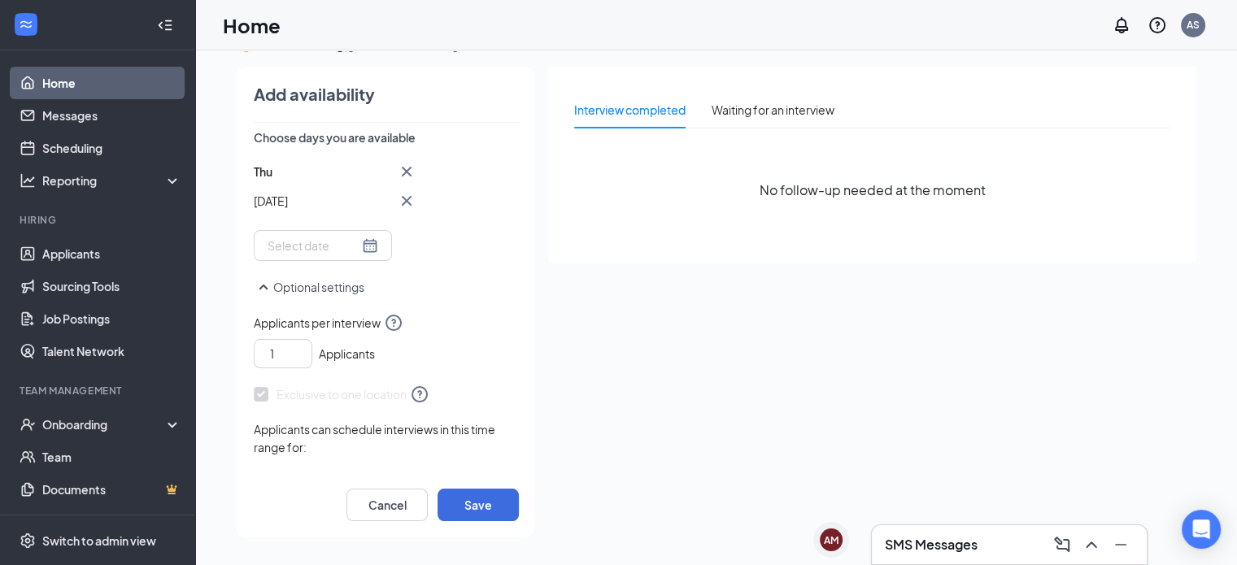
scroll to position [327, 0]
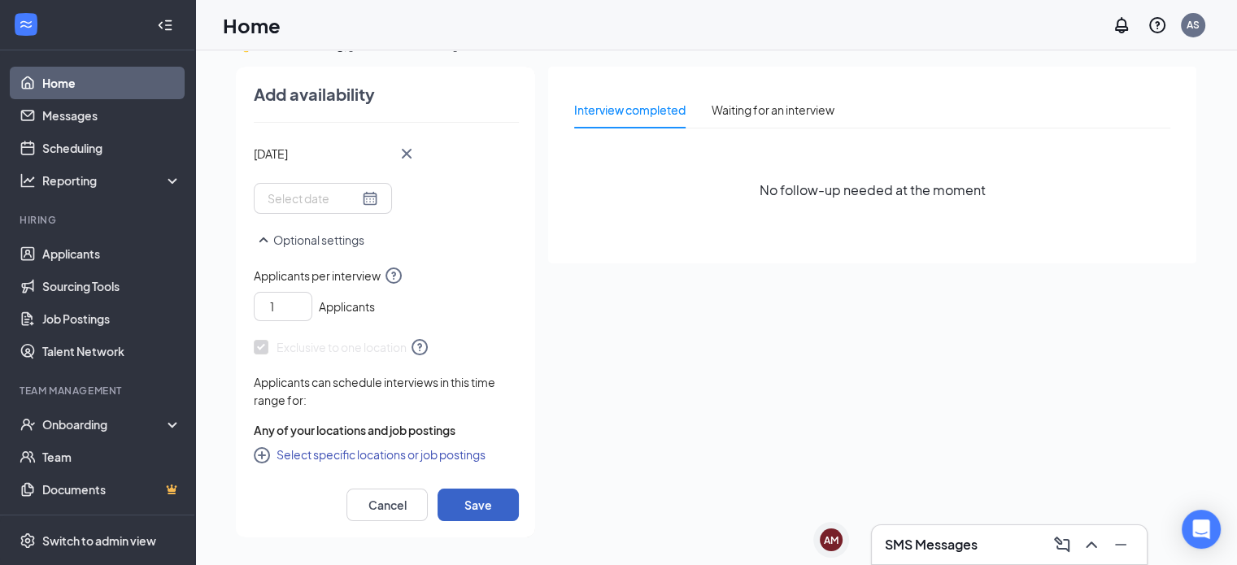
click at [450, 501] on button "Save" at bounding box center [477, 505] width 81 height 33
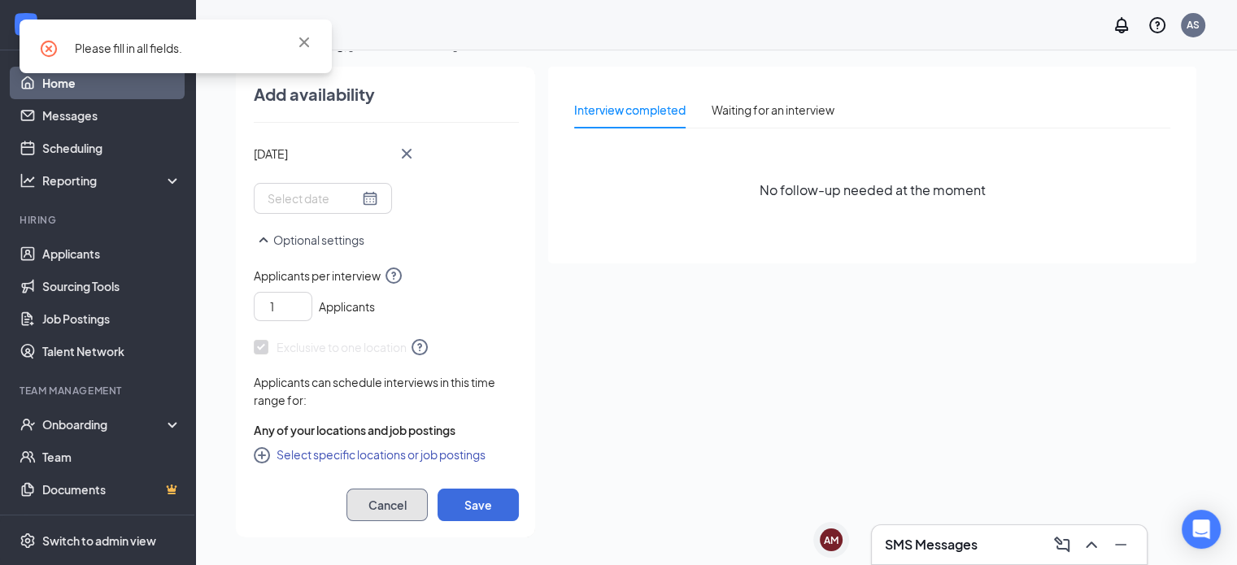
click at [394, 498] on button "Cancel" at bounding box center [386, 505] width 81 height 33
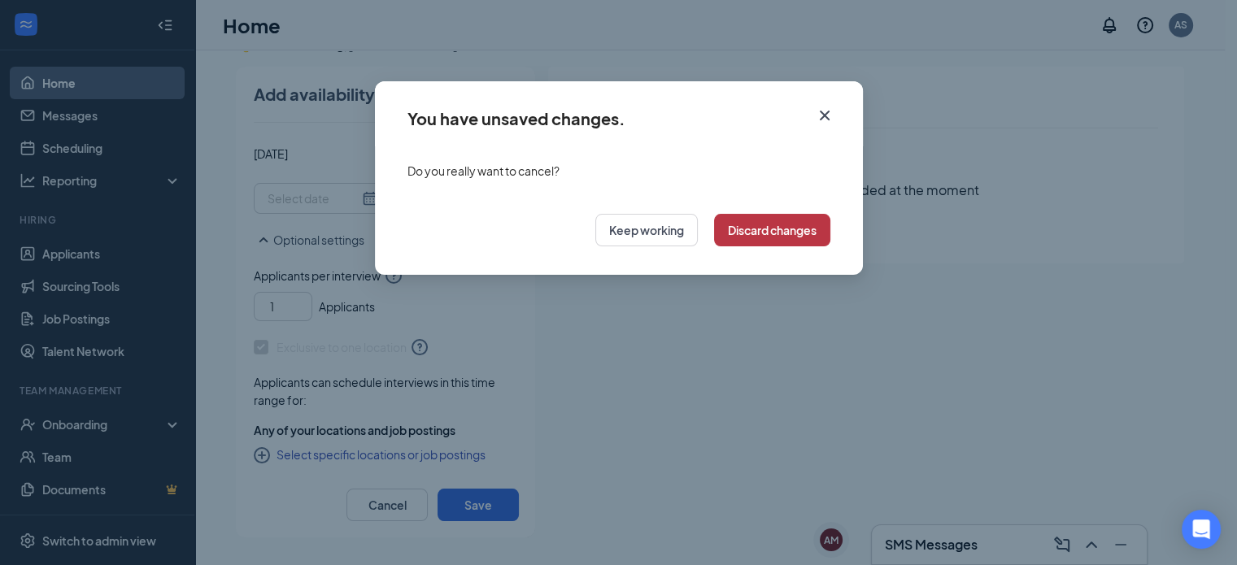
click at [735, 233] on button "Discard changes" at bounding box center [772, 230] width 116 height 33
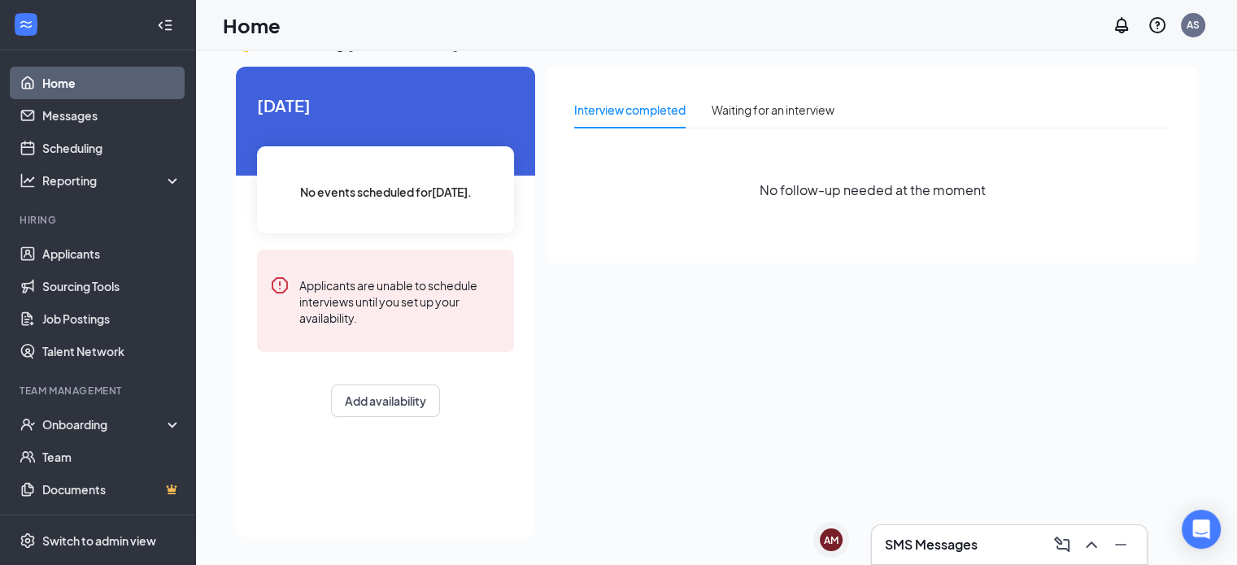
click at [69, 85] on link "Home" at bounding box center [111, 83] width 139 height 33
click at [63, 102] on link "Messages" at bounding box center [111, 115] width 139 height 33
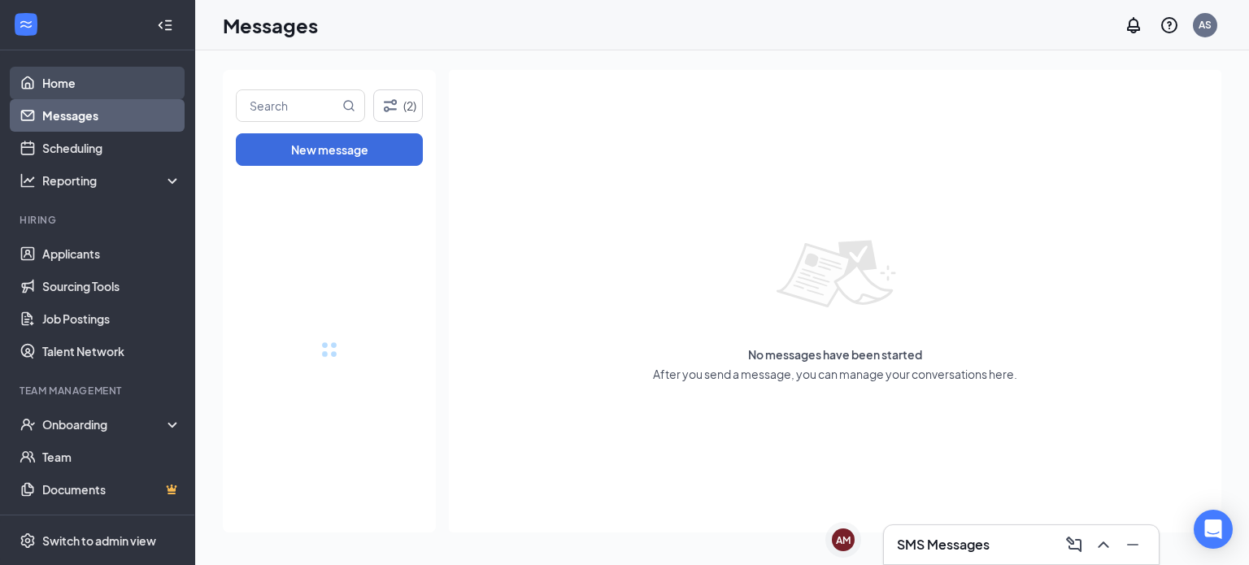
click at [62, 83] on link "Home" at bounding box center [111, 83] width 139 height 33
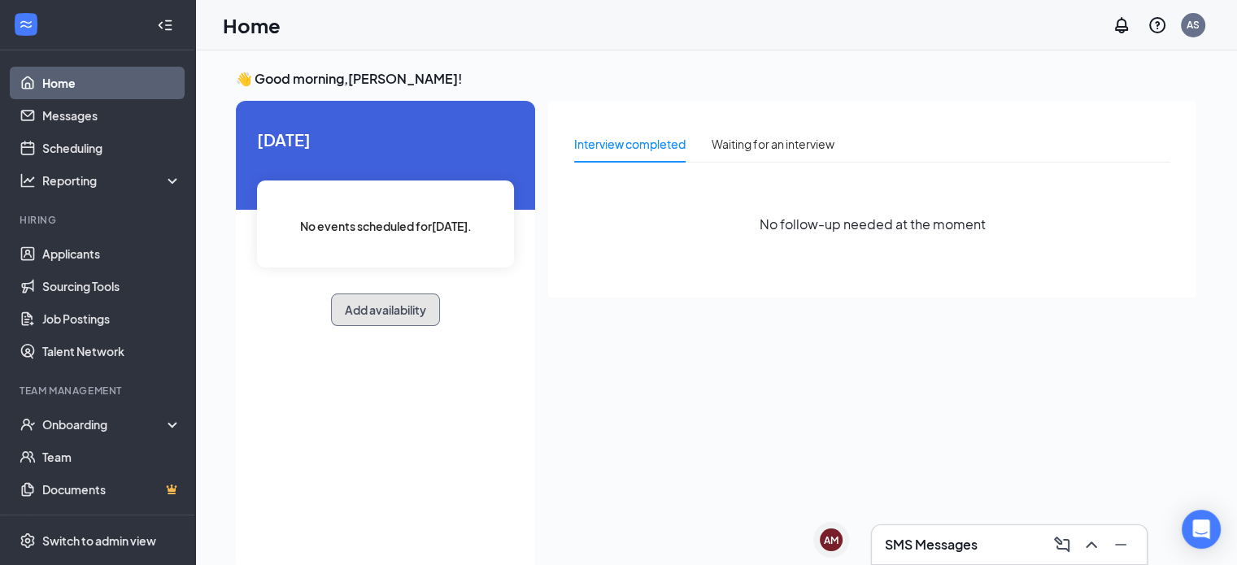
click at [385, 305] on button "Add availability" at bounding box center [385, 310] width 109 height 33
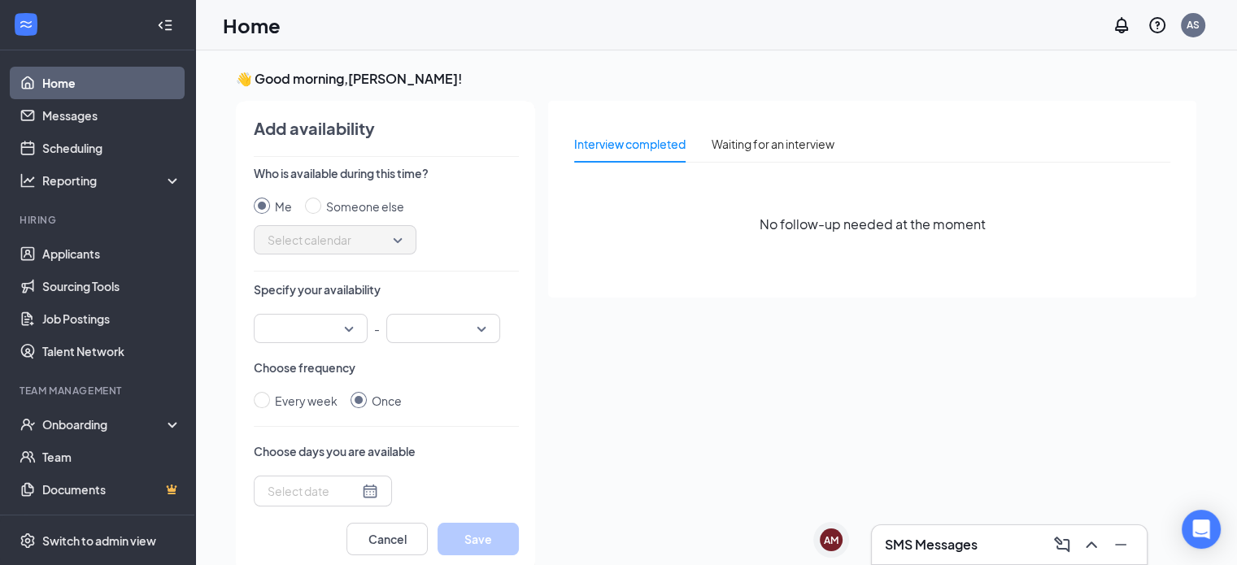
scroll to position [7, 0]
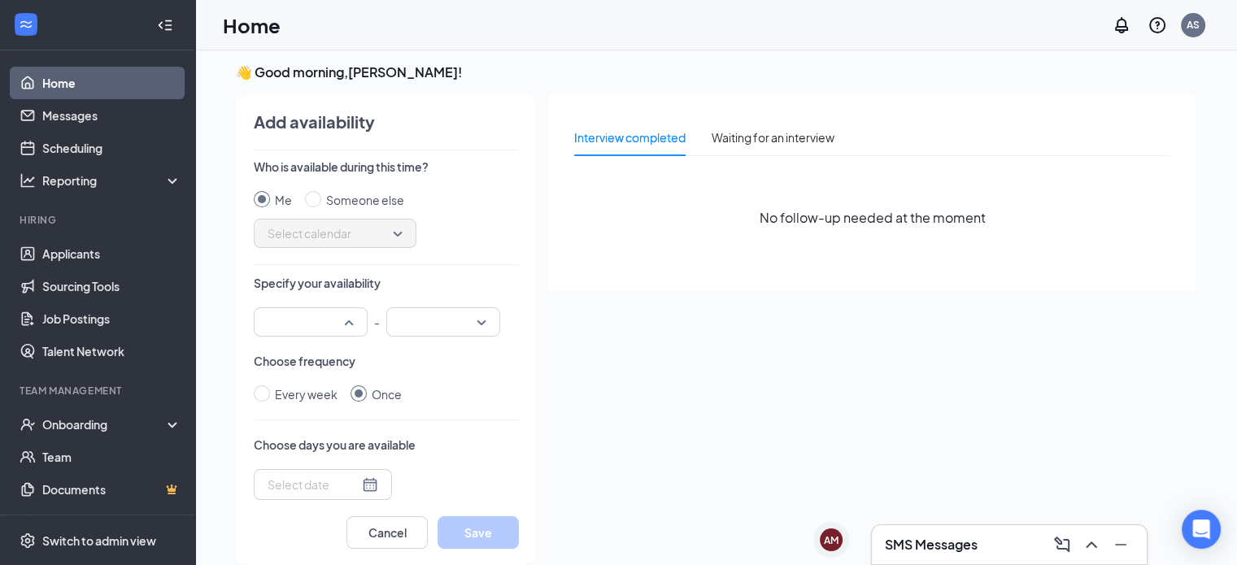
click at [330, 316] on input "search" at bounding box center [304, 322] width 83 height 28
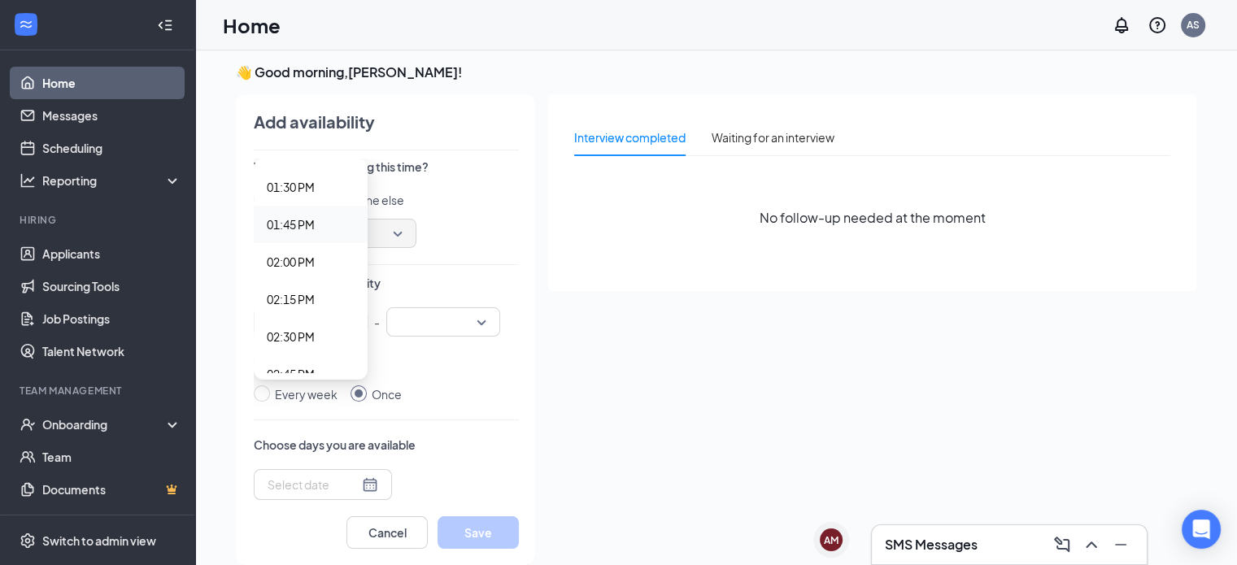
scroll to position [2090, 0]
click at [301, 200] on div "02:00 PM" at bounding box center [311, 188] width 114 height 37
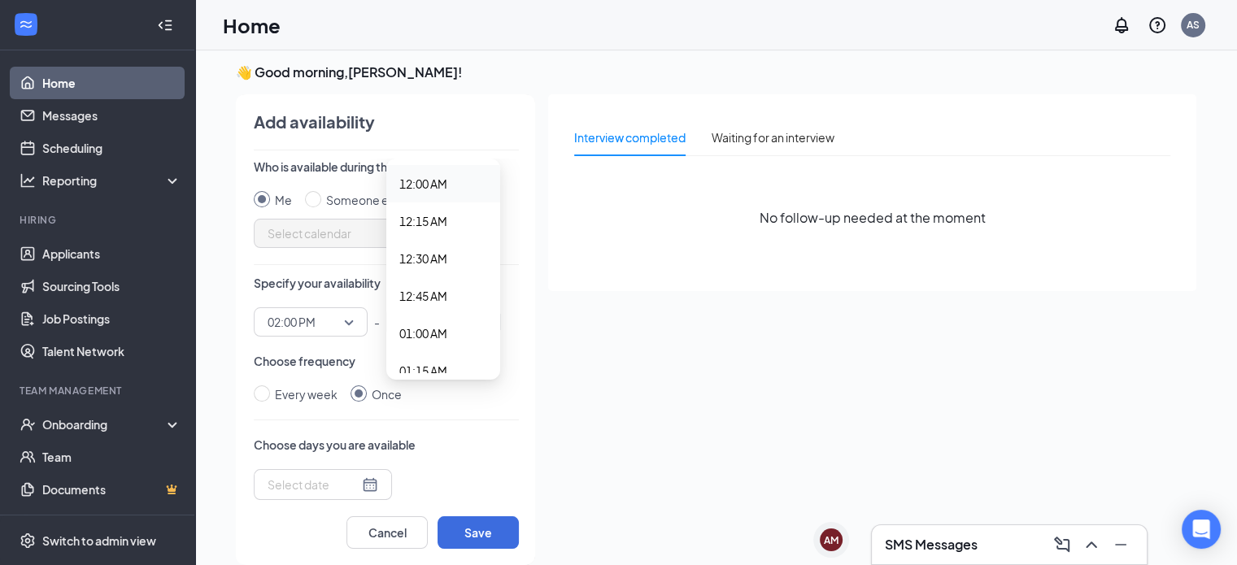
click at [441, 317] on div "12:00 AM 12:15 AM 12:00 AM 12:15 AM 12:30 AM 12:45 AM 01:00 AM 01:15 AM 01:30 A…" at bounding box center [443, 321] width 114 height 29
click at [418, 344] on span "08:00 PM" at bounding box center [423, 343] width 48 height 18
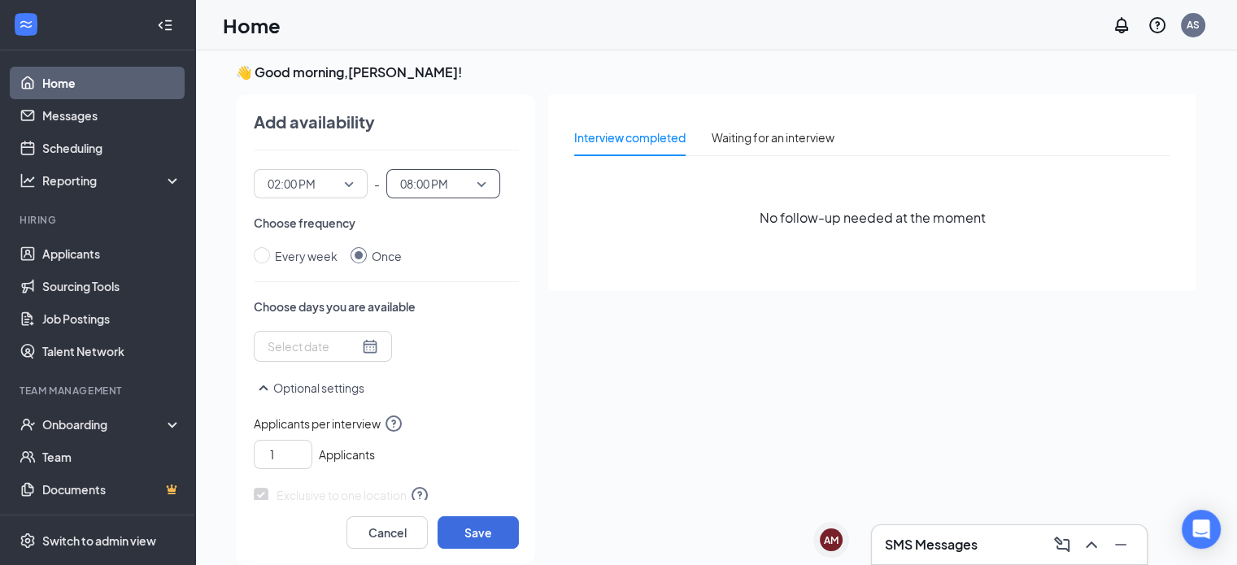
scroll to position [142, 0]
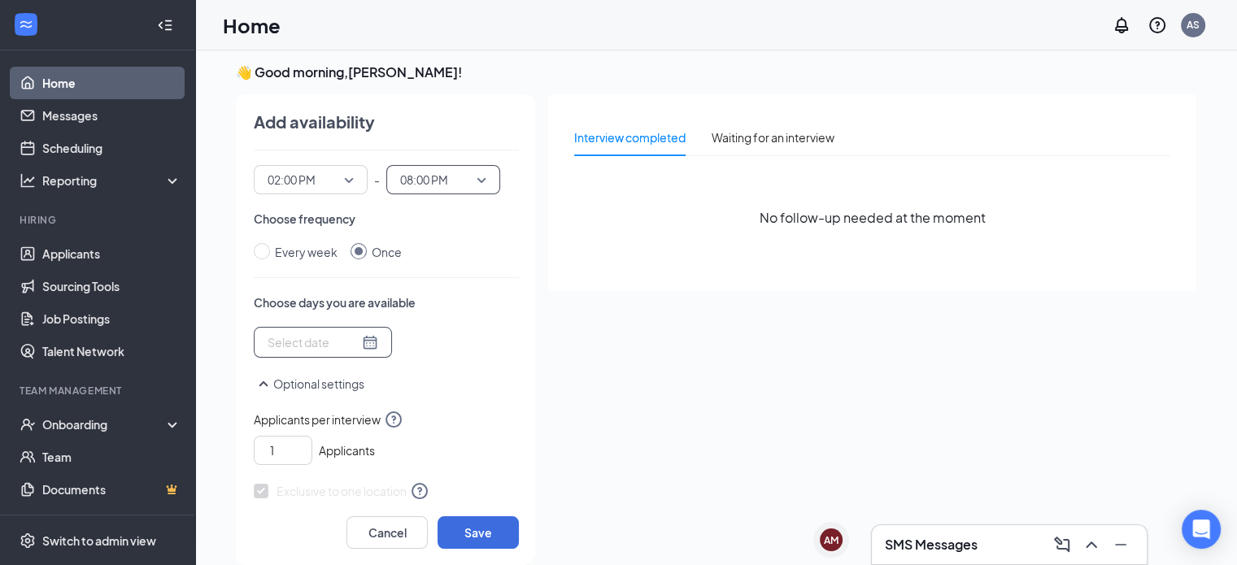
click at [333, 343] on input at bounding box center [312, 342] width 91 height 18
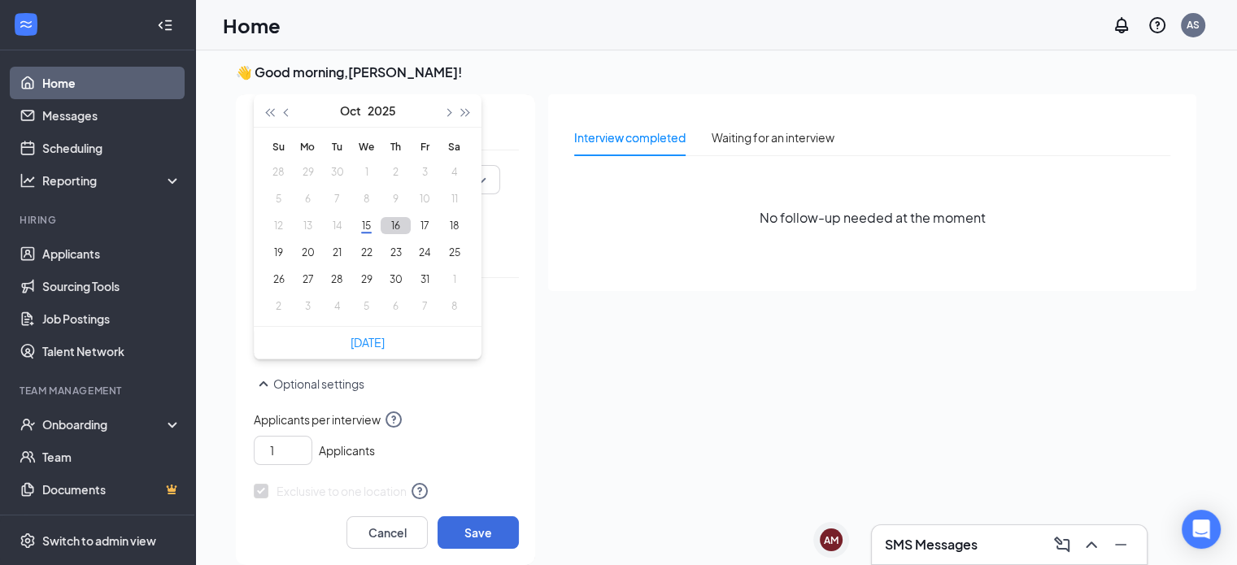
click at [390, 231] on button "16" at bounding box center [396, 225] width 30 height 17
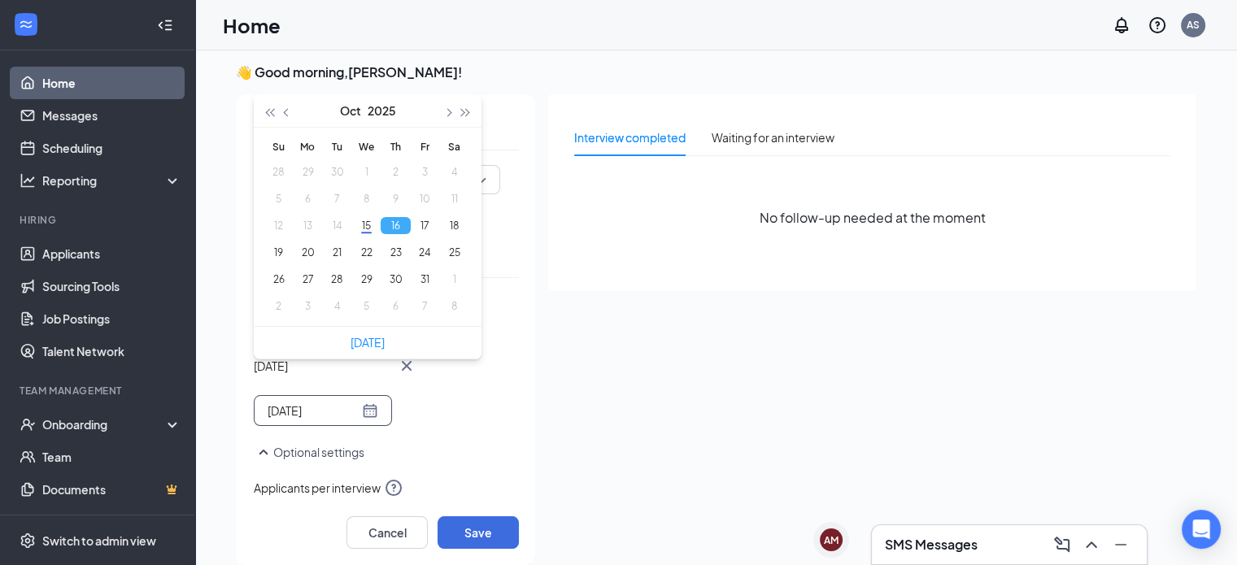
type input "[DATE]"
click at [491, 419] on div "Thu Oct [DATE] Mo Tu We Th Fr Sa 28 29 30 1 2 3 4 5 6 7 8 9 10 11 12 13 14 15 1…" at bounding box center [386, 376] width 265 height 99
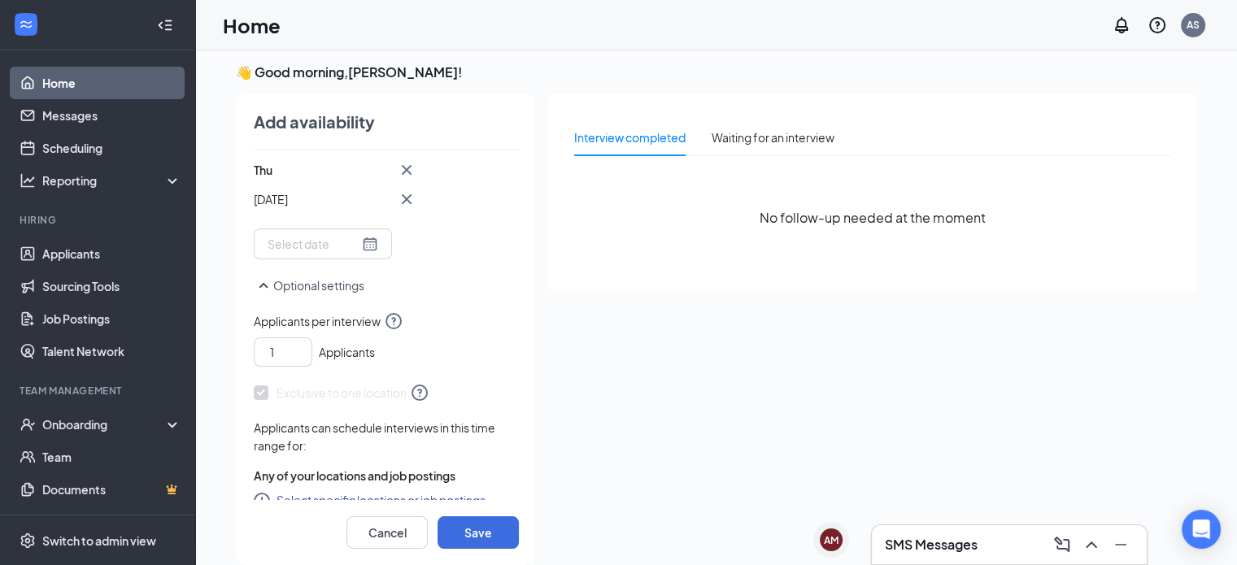
scroll to position [327, 0]
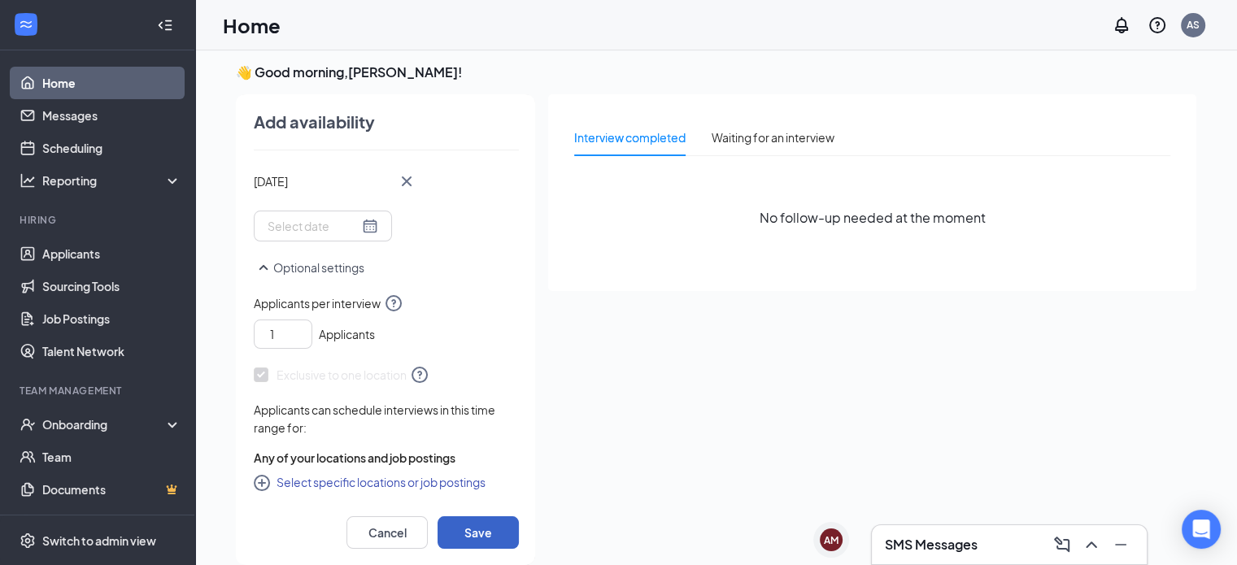
click at [472, 526] on button "Save" at bounding box center [477, 532] width 81 height 33
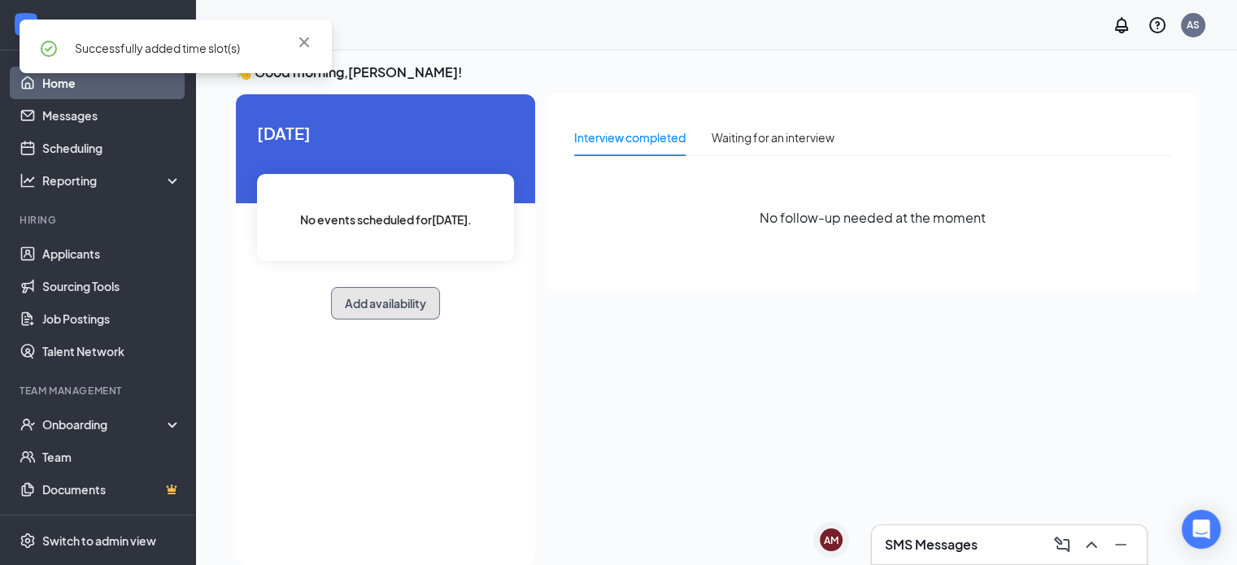
click at [390, 299] on button "Add availability" at bounding box center [385, 303] width 109 height 33
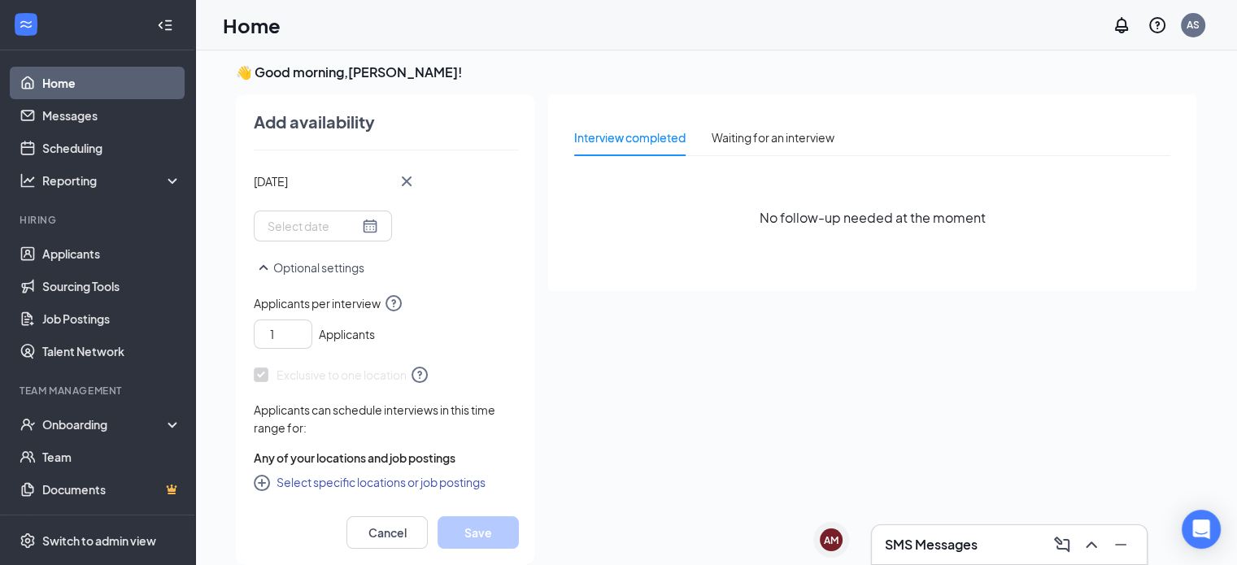
click at [399, 186] on icon "Cross" at bounding box center [407, 182] width 20 height 20
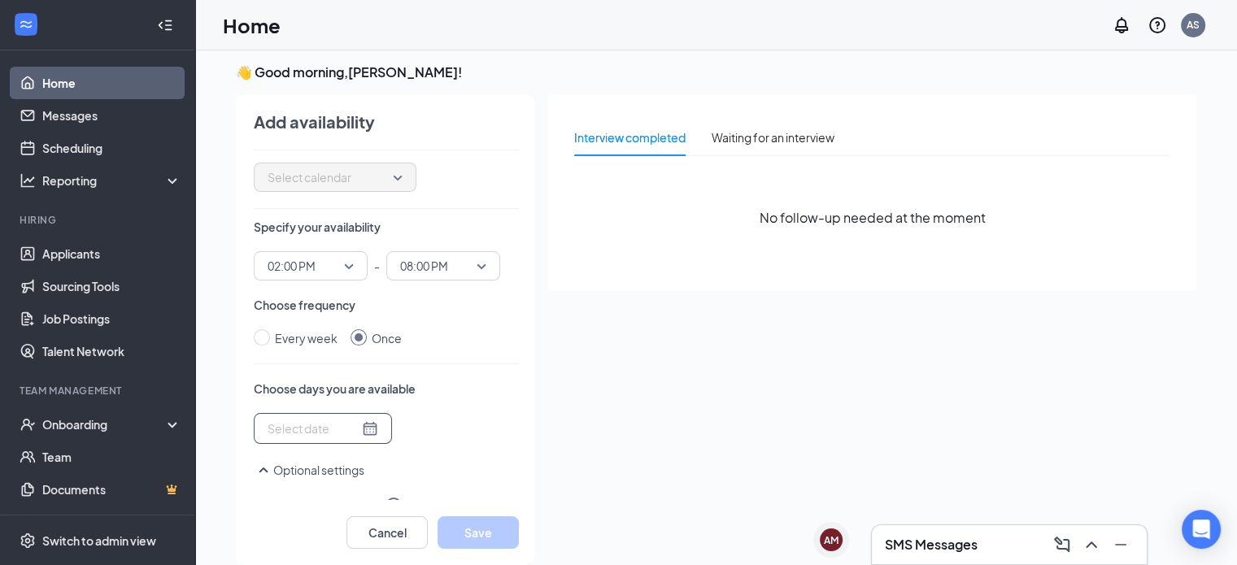
scroll to position [55, 0]
click at [361, 442] on div at bounding box center [323, 429] width 138 height 31
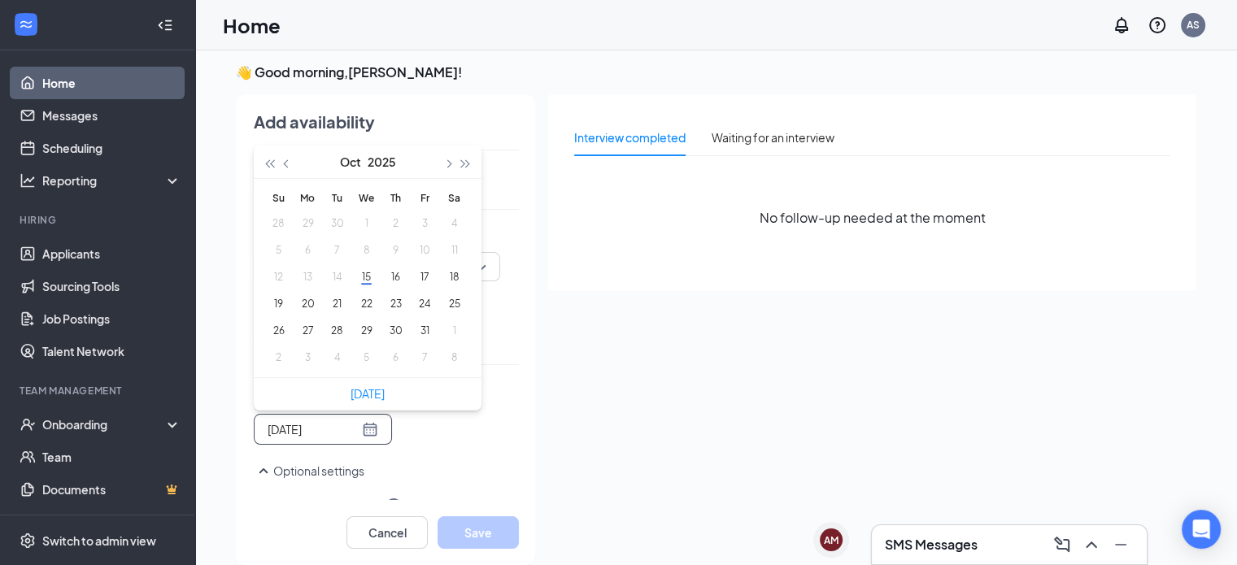
type input "[DATE]"
click at [422, 276] on button "17" at bounding box center [425, 276] width 30 height 17
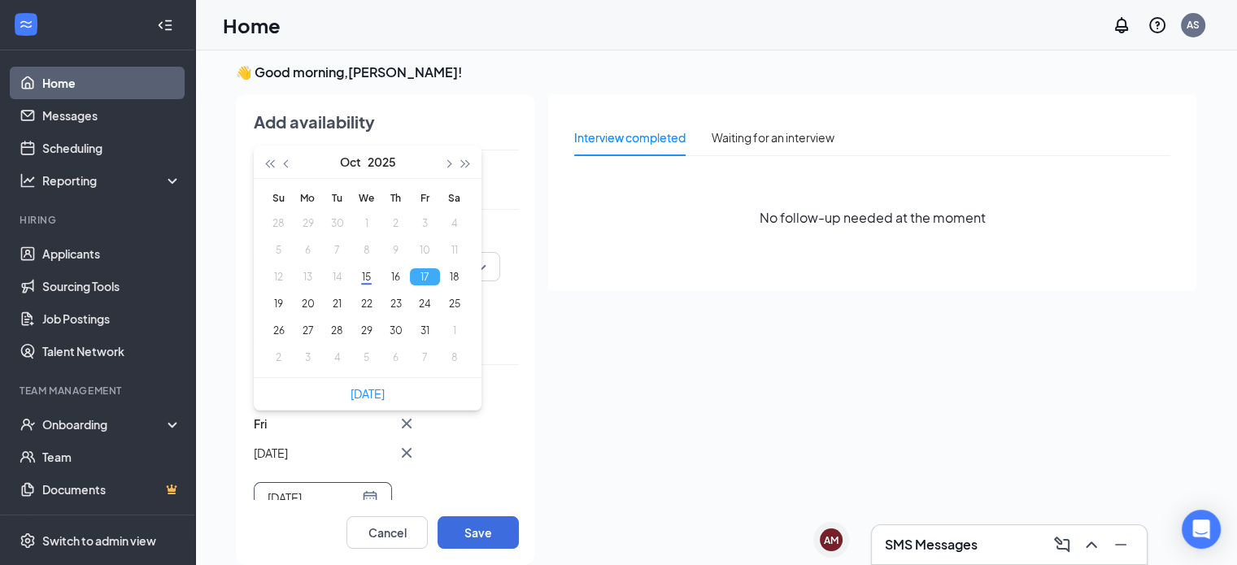
type input "[DATE]"
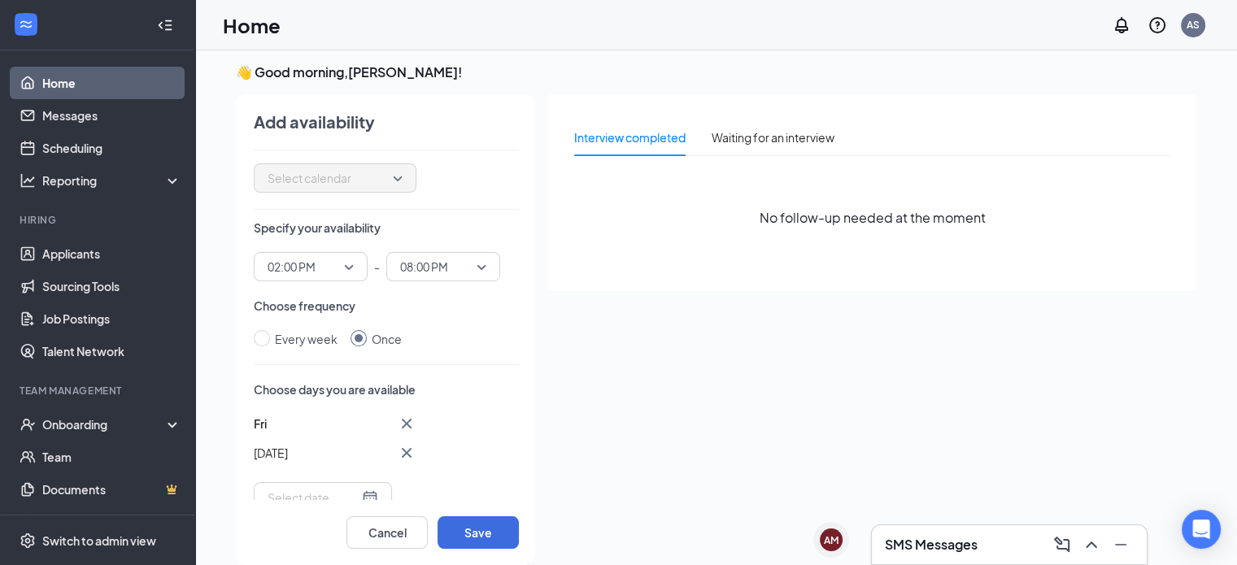
click at [483, 425] on div "Fri Oct [DATE] Mo Tu We Th Fr Sa 28 29 30 1 2 3 4 5 6 7 8 9 10 11 12 13 14 15 1…" at bounding box center [386, 463] width 265 height 99
click at [350, 256] on div "02:00 PM 01:45 PM 02:00 PM 02:15 PM 12:00 AM 12:15 AM 12:30 AM 12:45 AM 01:00 A…" at bounding box center [311, 266] width 114 height 29
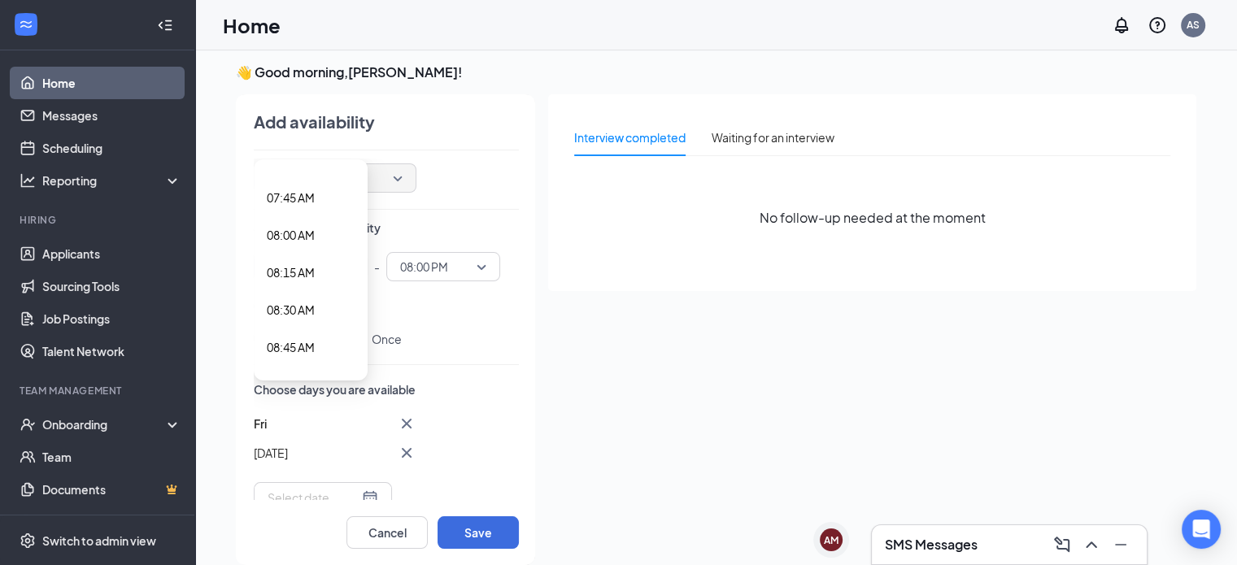
scroll to position [1147, 0]
click at [304, 228] on span "08:00 AM" at bounding box center [291, 234] width 48 height 18
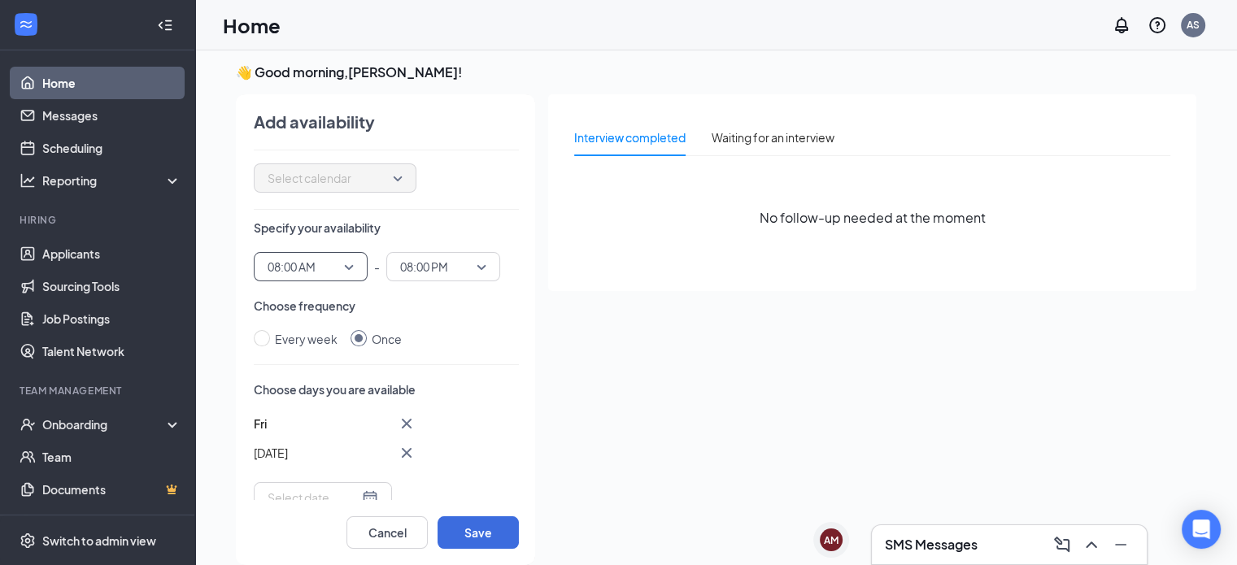
click at [419, 272] on div "08:00 PM 07:45 PM 08:00 PM 08:15 PM 12:00 AM 12:15 AM 12:30 AM 12:45 AM 01:00 A…" at bounding box center [443, 266] width 114 height 29
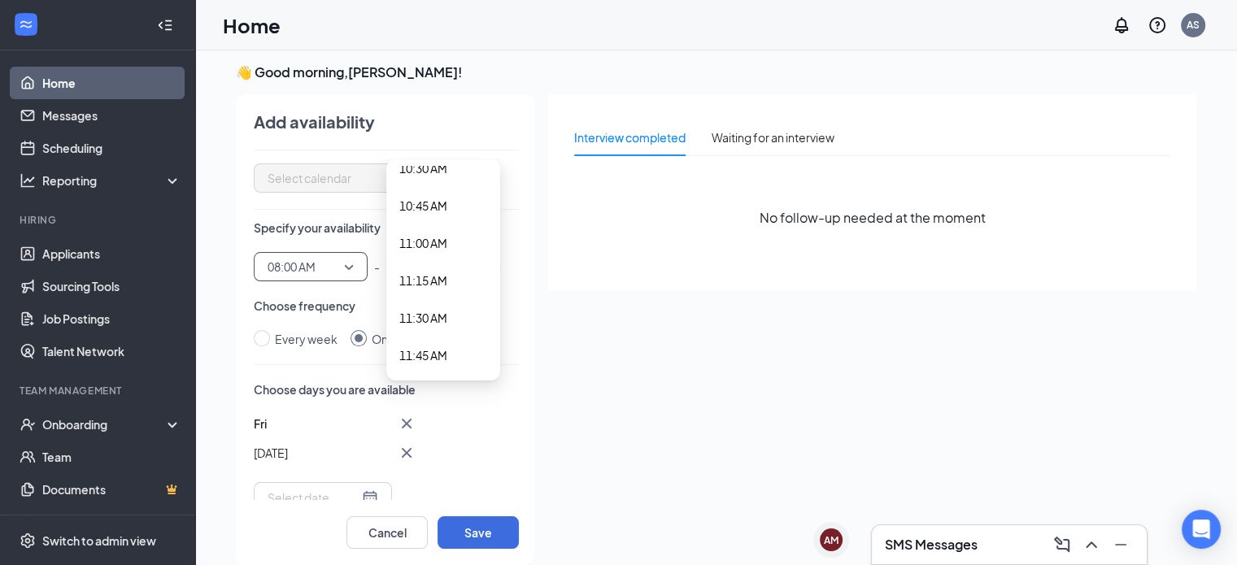
scroll to position [1584, 0]
click at [439, 246] on span "11:00 AM" at bounding box center [423, 246] width 48 height 18
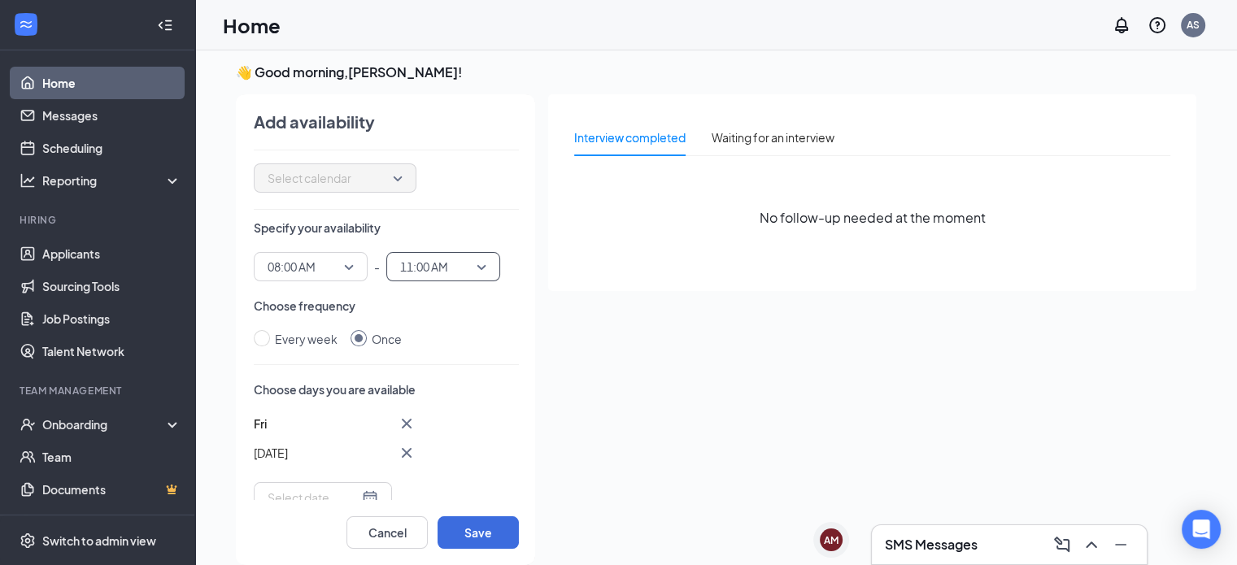
click at [485, 324] on div "Choose frequency Every week Once" at bounding box center [386, 323] width 265 height 50
click at [478, 272] on div "11:00 AM 10:45 AM 11:00 AM 11:15 AM 12:00 AM 12:15 AM 12:30 AM 12:45 AM 01:00 A…" at bounding box center [443, 266] width 114 height 29
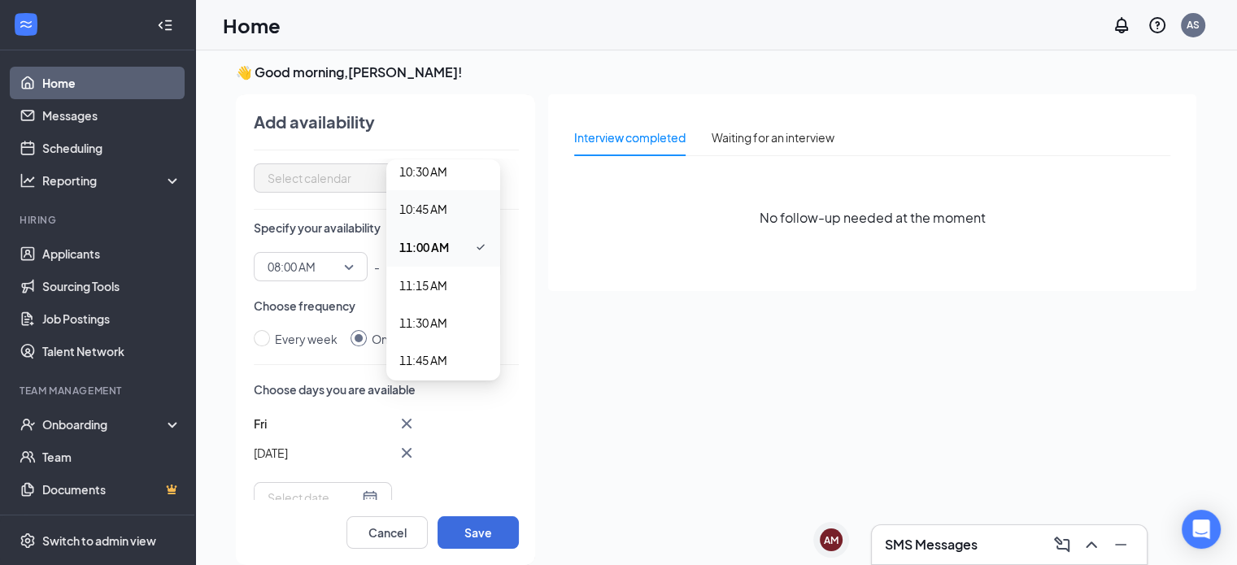
scroll to position [1493, 0]
click at [452, 193] on span "10:00 AM" at bounding box center [443, 188] width 88 height 18
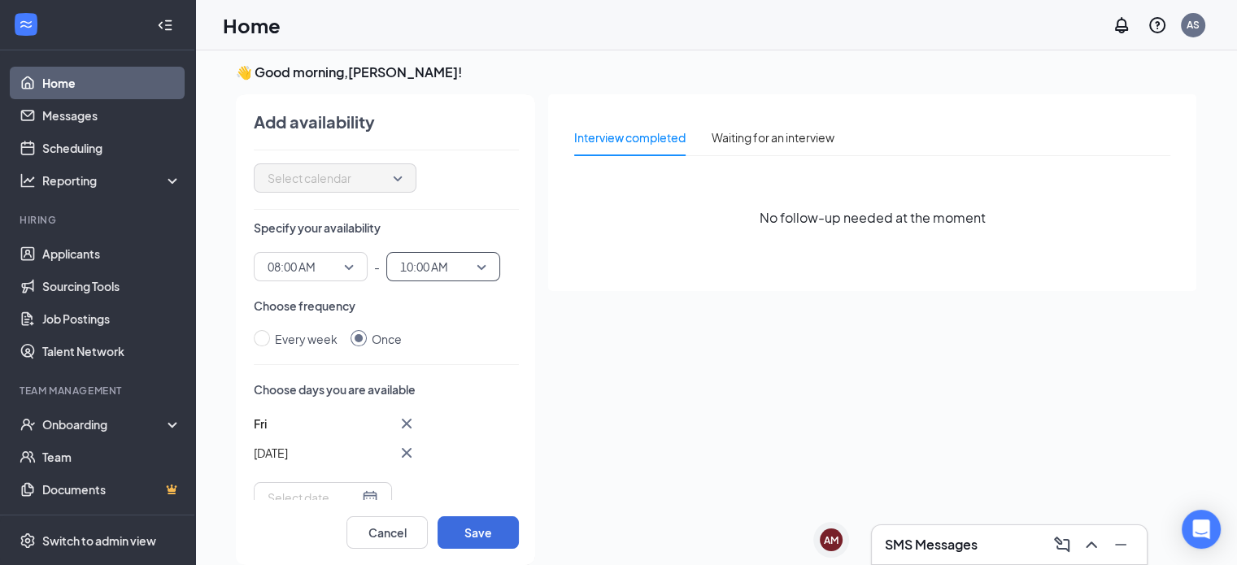
click at [489, 315] on div "Choose frequency Every week Once" at bounding box center [386, 323] width 265 height 50
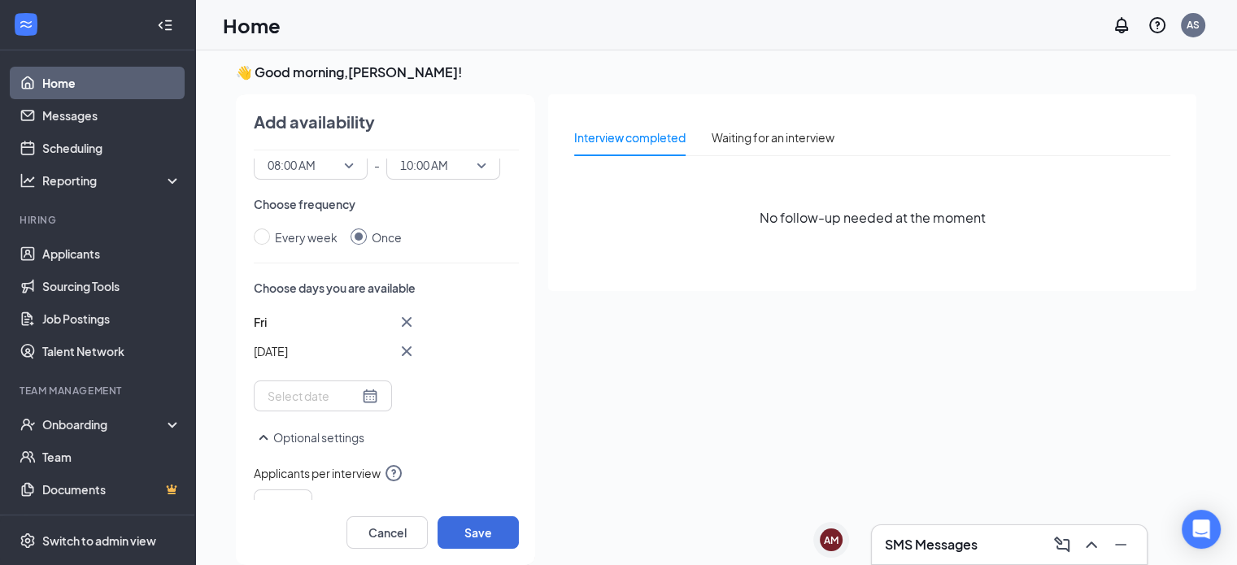
scroll to position [209, 0]
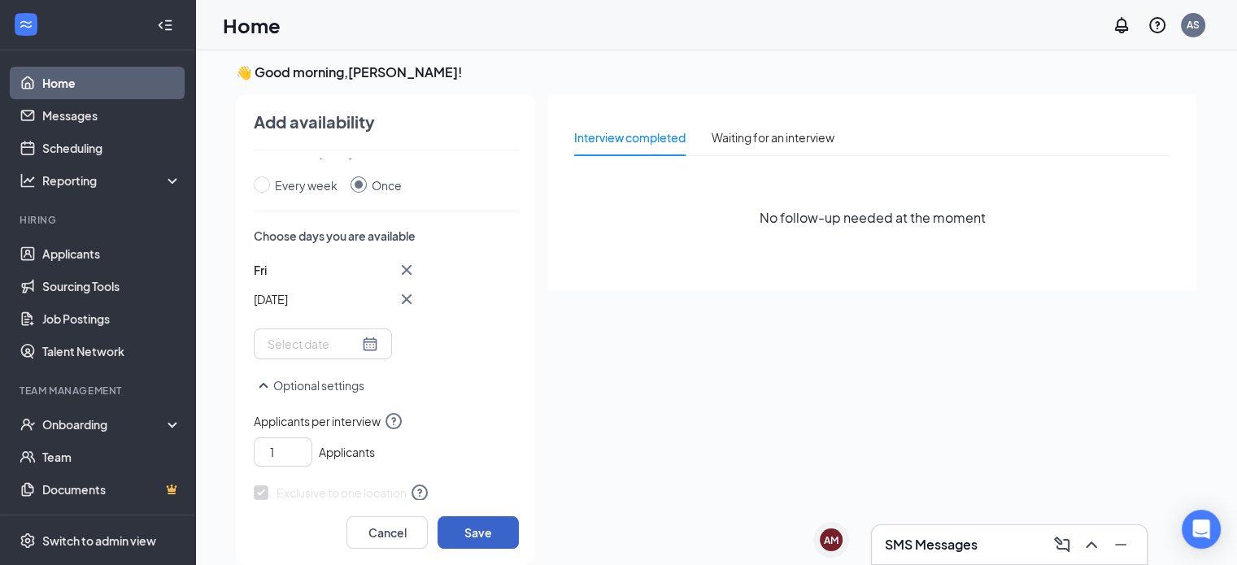
click at [455, 524] on button "Save" at bounding box center [477, 532] width 81 height 33
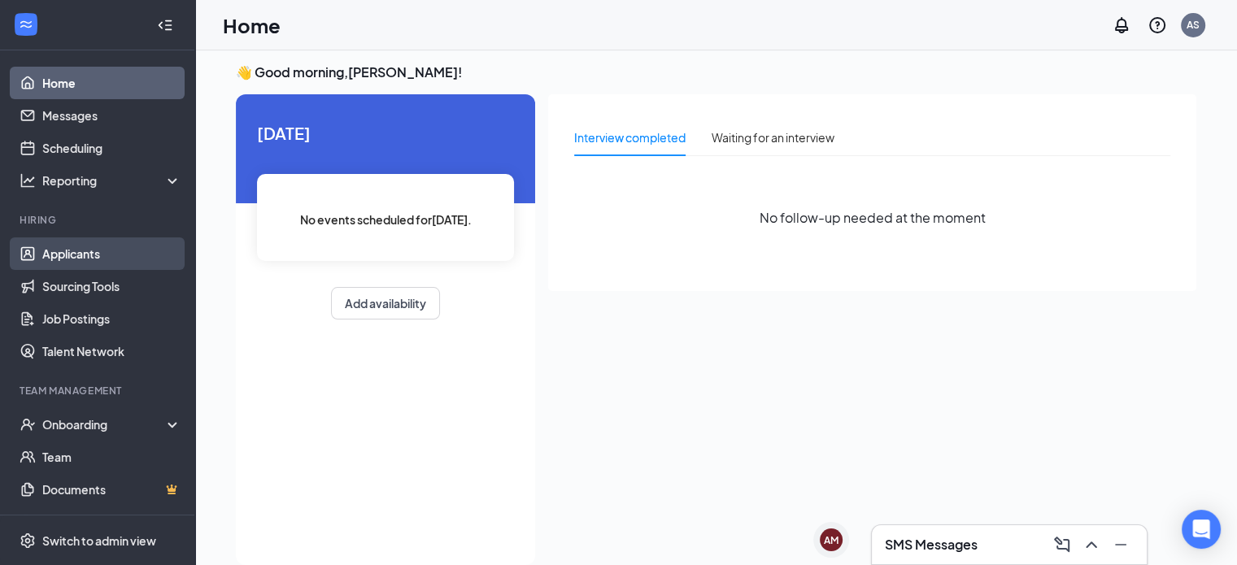
click at [95, 256] on link "Applicants" at bounding box center [111, 253] width 139 height 33
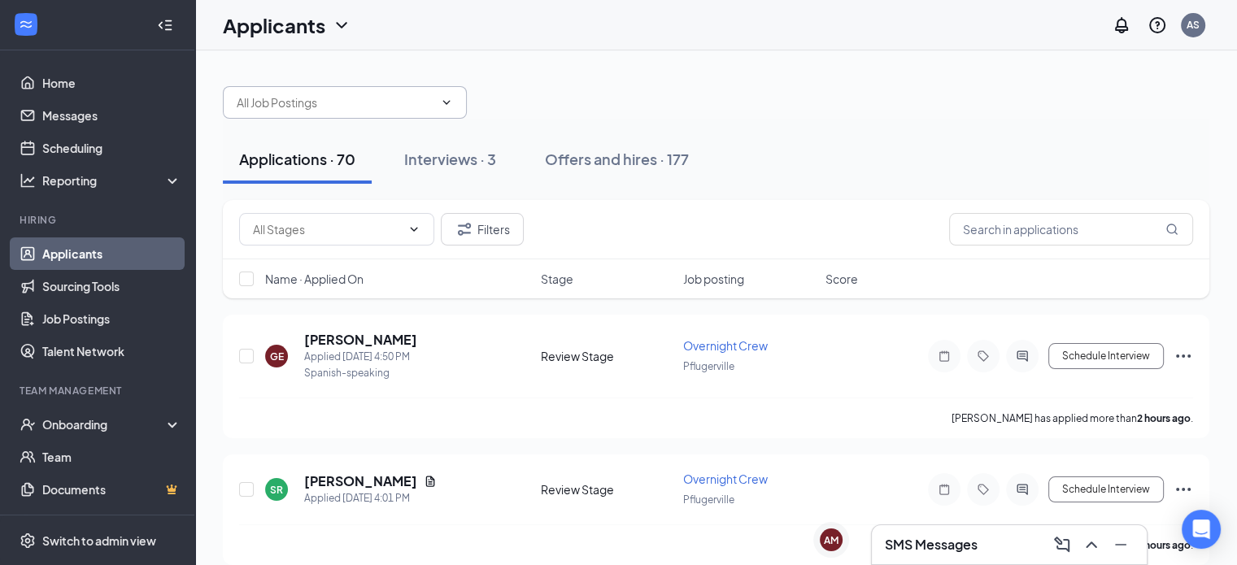
click at [351, 91] on span at bounding box center [345, 102] width 244 height 33
click at [359, 94] on input "text" at bounding box center [335, 103] width 197 height 18
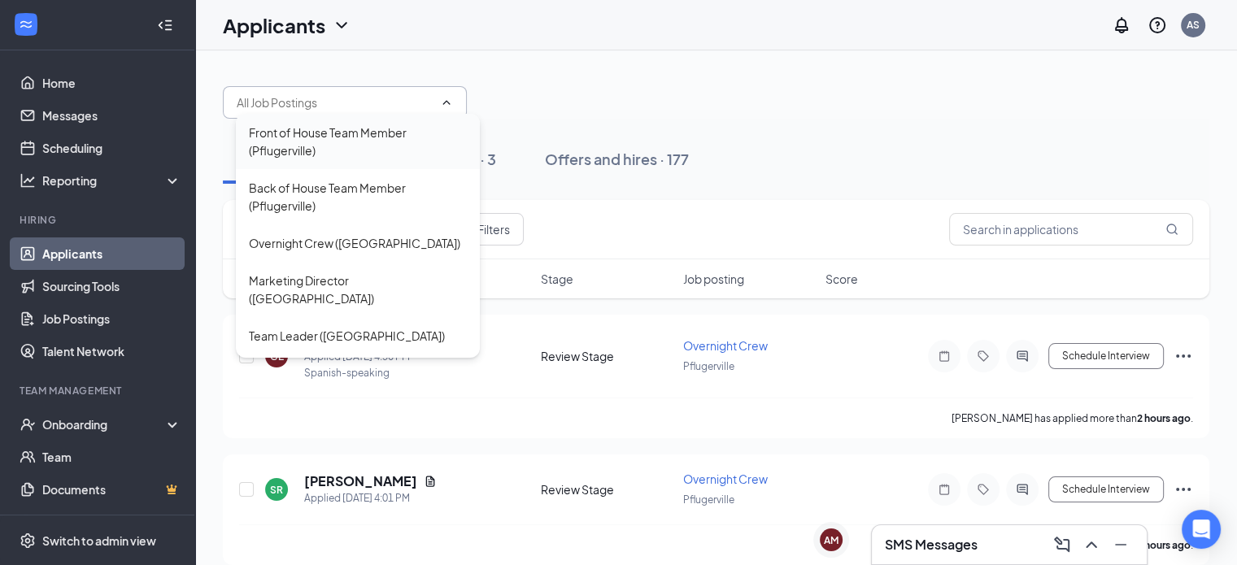
click at [350, 120] on div "Front of House Team Member (Pflugerville)" at bounding box center [358, 141] width 244 height 55
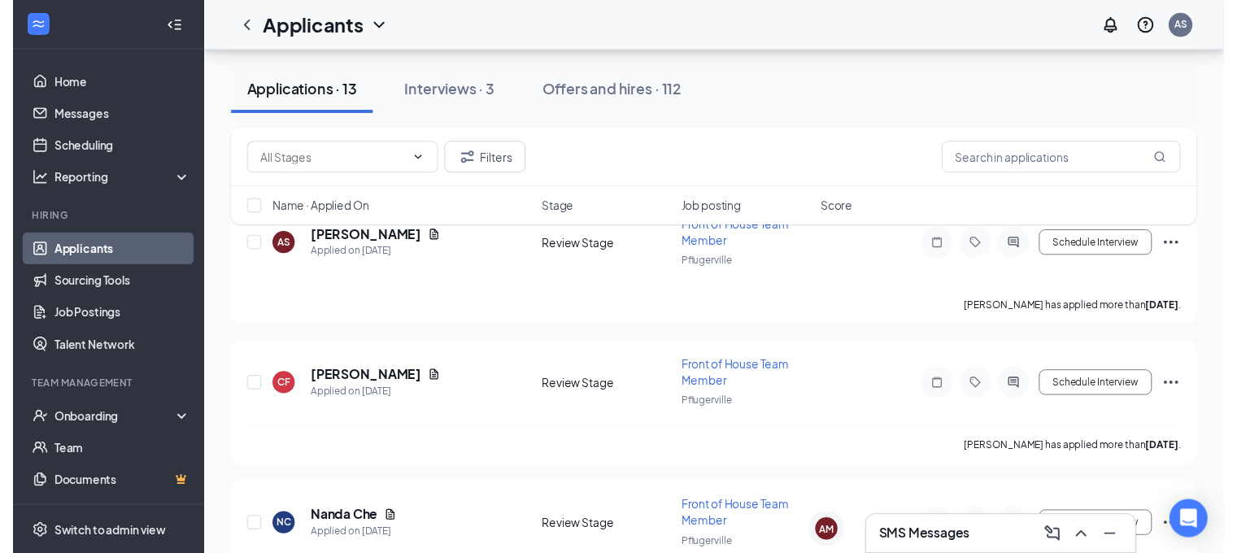
scroll to position [1639, 0]
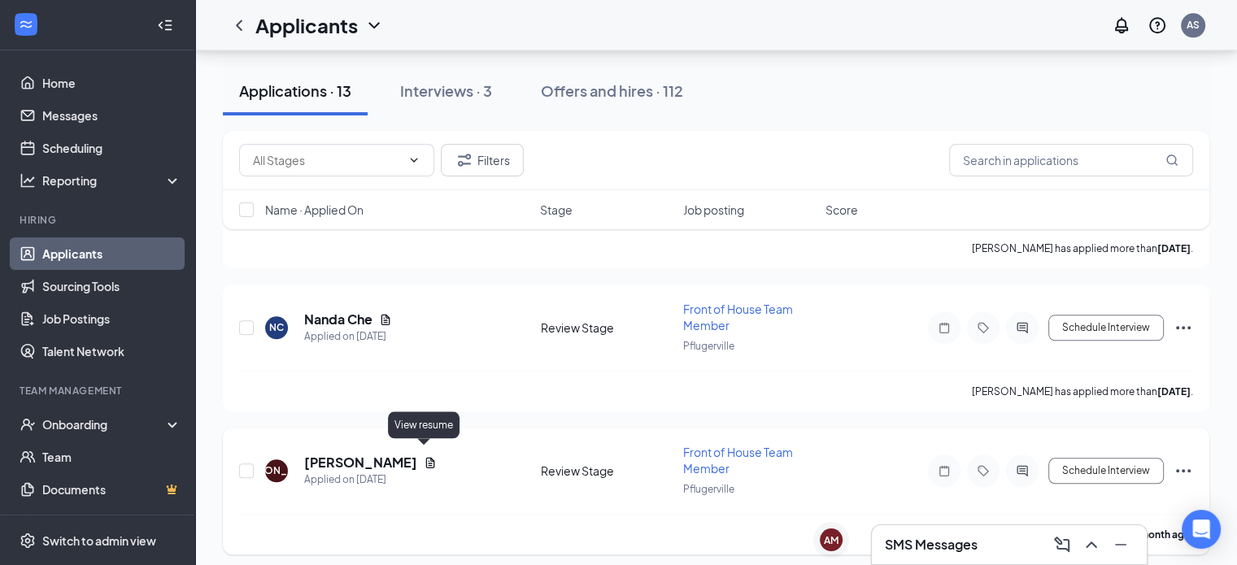
click at [424, 459] on icon "Document" at bounding box center [430, 462] width 13 height 13
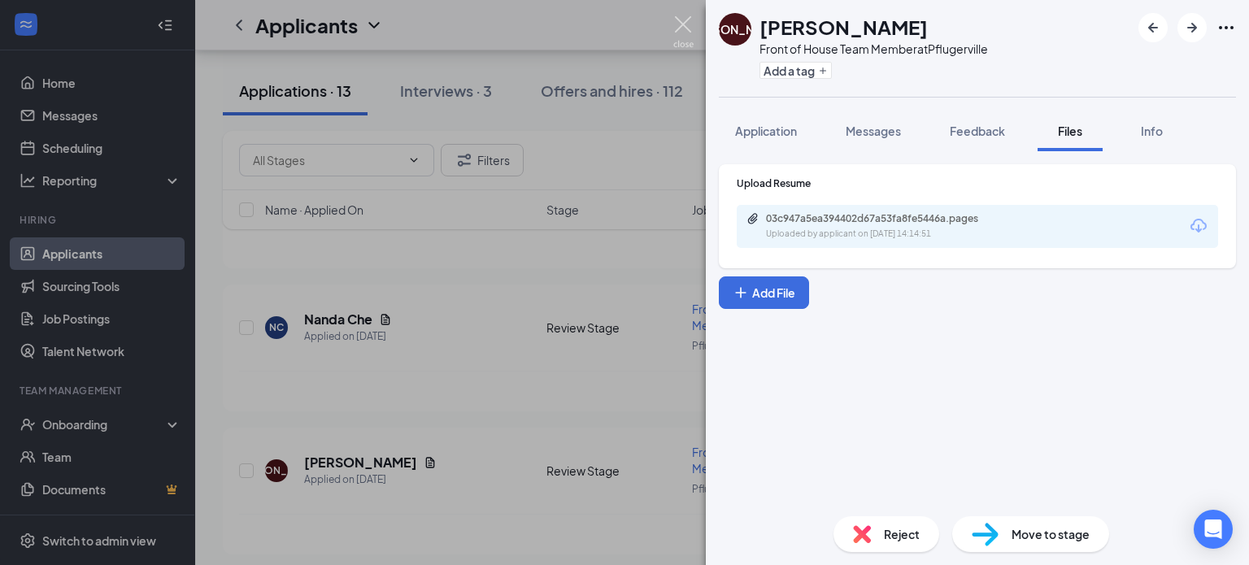
click at [678, 20] on img at bounding box center [683, 32] width 20 height 32
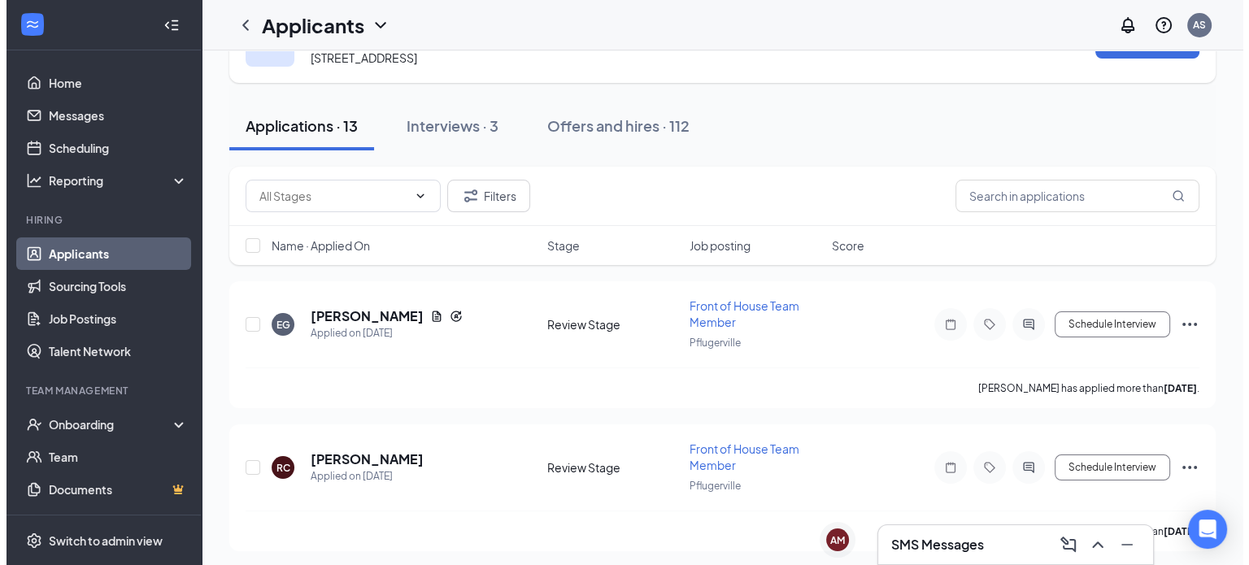
scroll to position [71, 0]
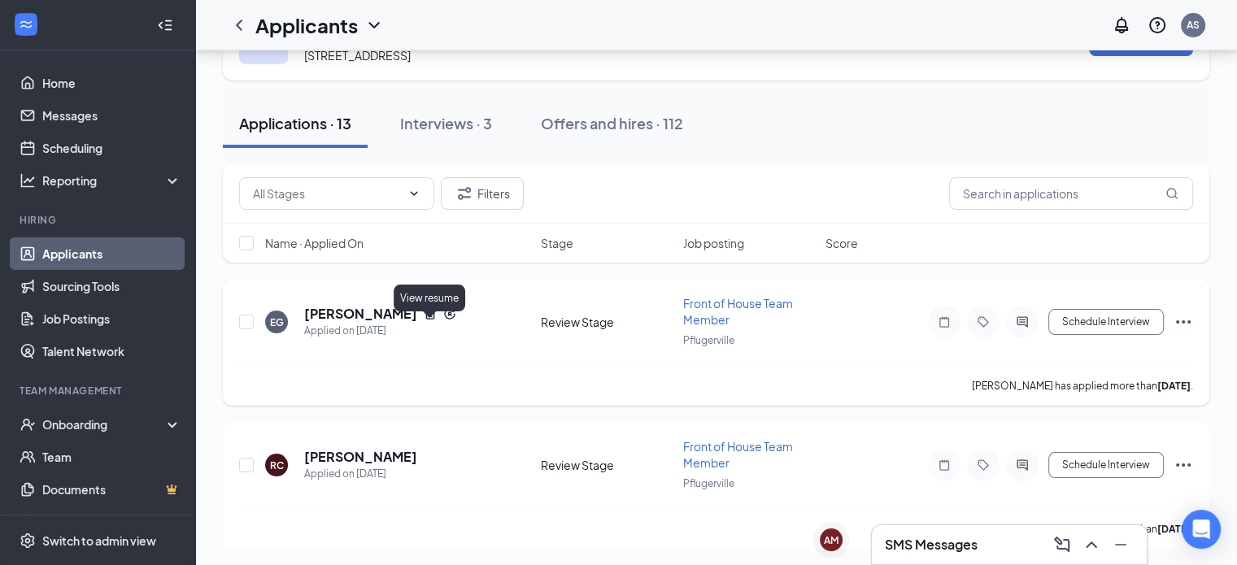
click at [429, 320] on icon "Document" at bounding box center [430, 313] width 13 height 13
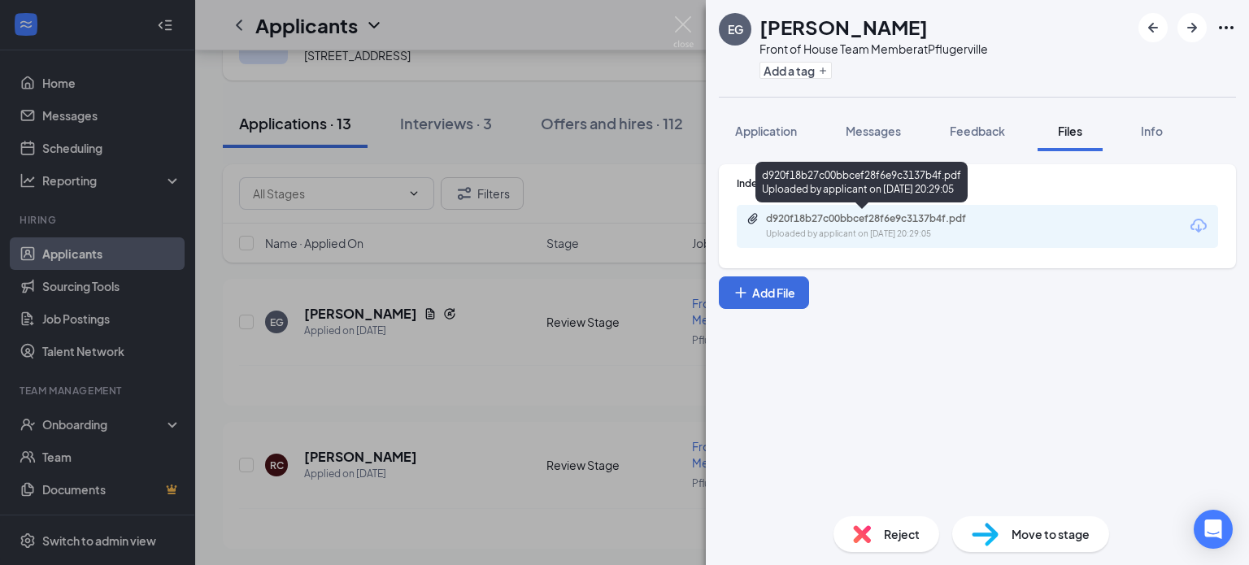
click at [898, 228] on div "Uploaded by applicant on [DATE] 20:29:05" at bounding box center [888, 234] width 244 height 13
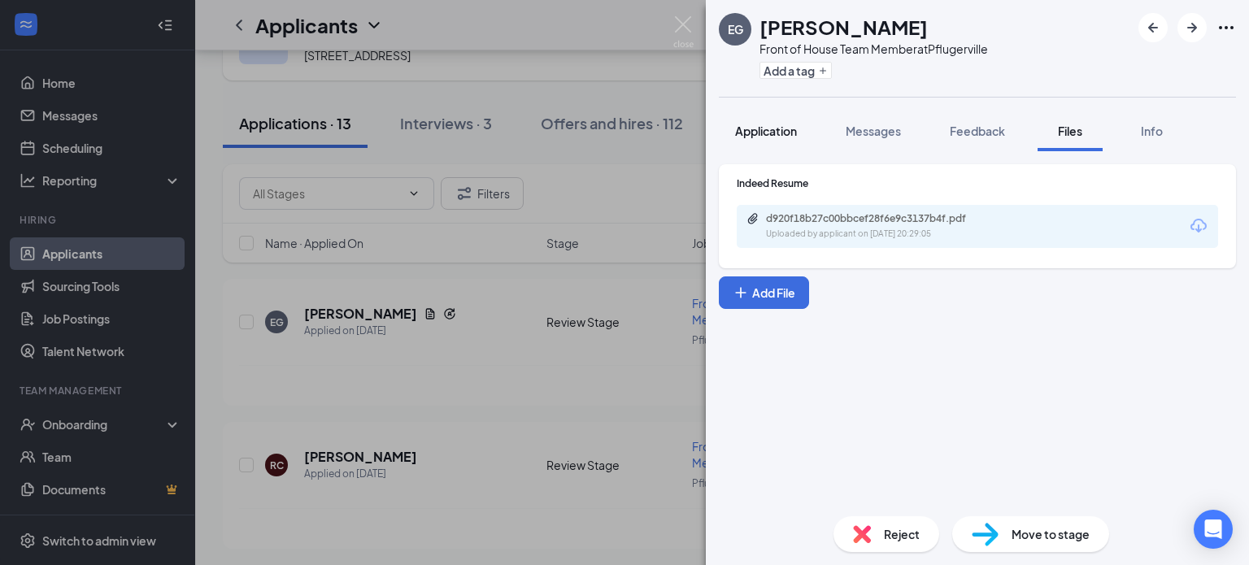
click at [799, 124] on button "Application" at bounding box center [766, 131] width 94 height 41
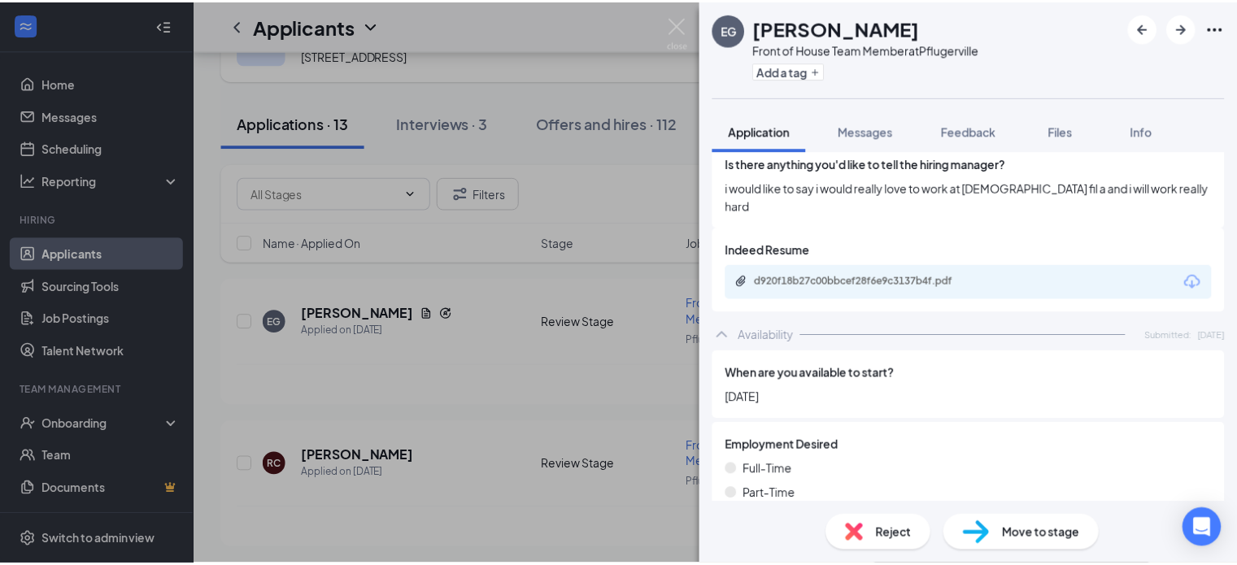
scroll to position [1106, 0]
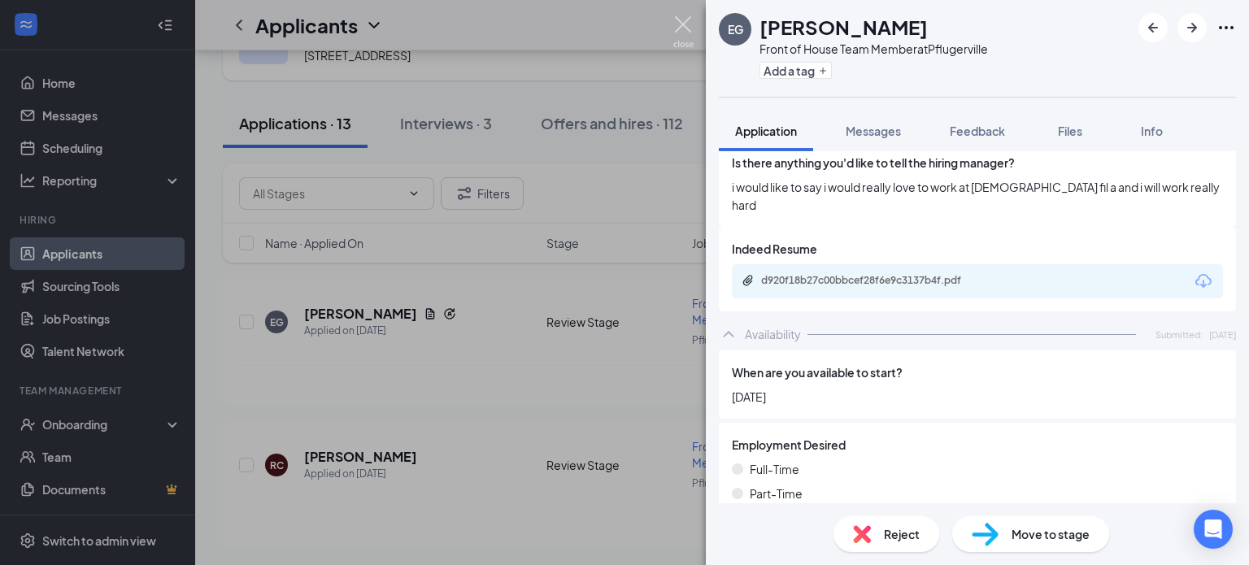
click at [685, 32] on img at bounding box center [683, 32] width 20 height 32
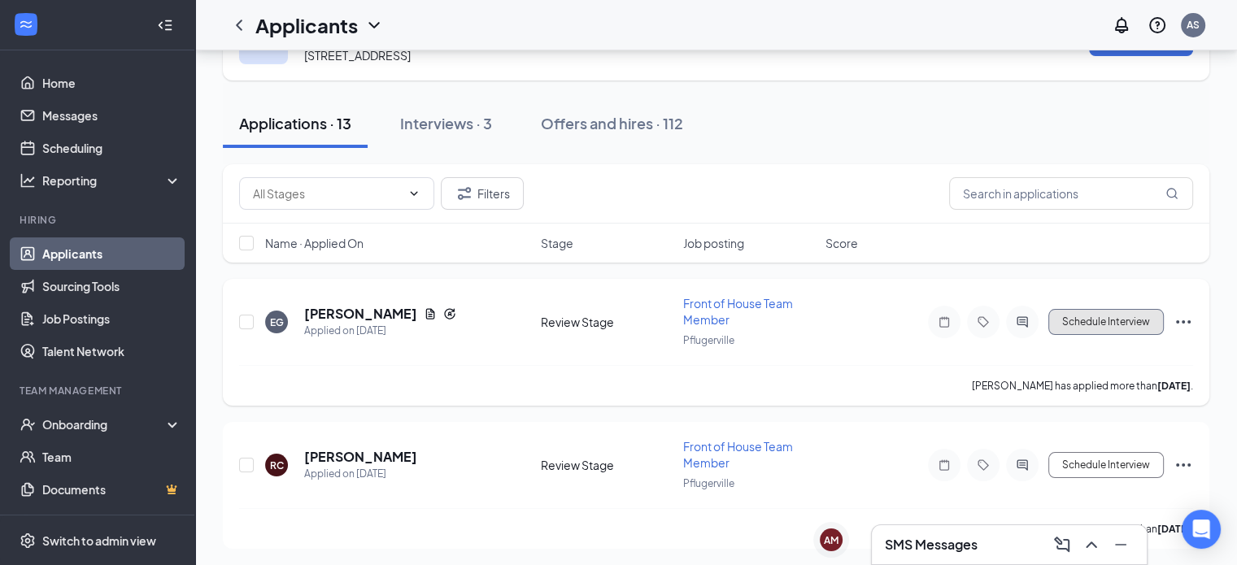
click at [1079, 333] on button "Schedule Interview" at bounding box center [1105, 322] width 115 height 26
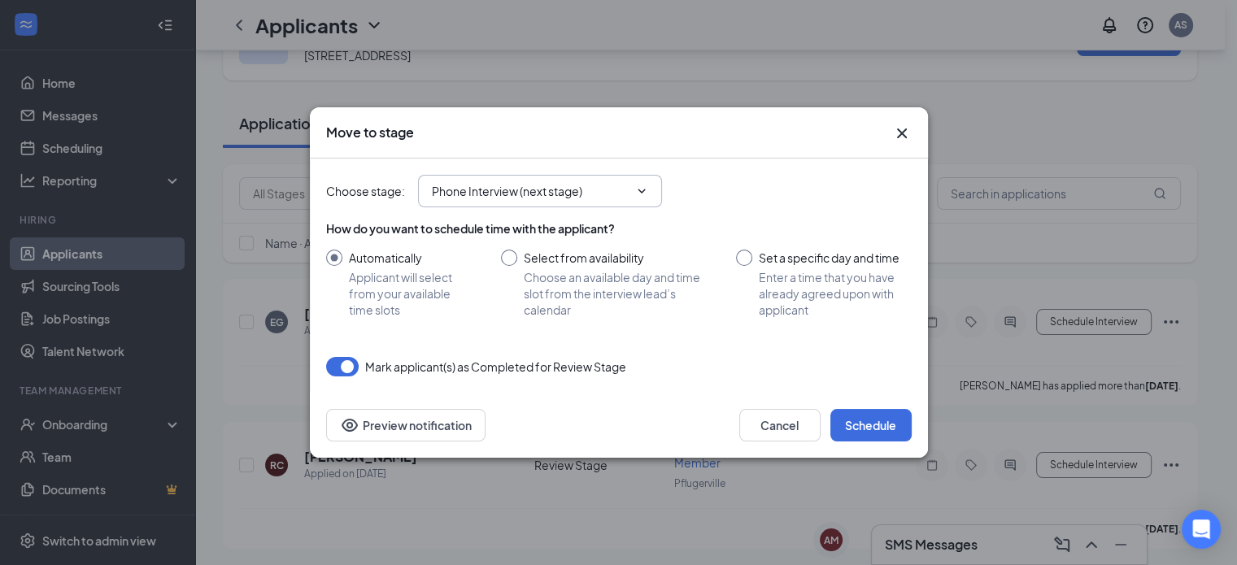
click at [640, 202] on span "Phone Interview (next stage)" at bounding box center [540, 191] width 244 height 33
click at [637, 194] on icon "ChevronDown" at bounding box center [641, 191] width 13 height 13
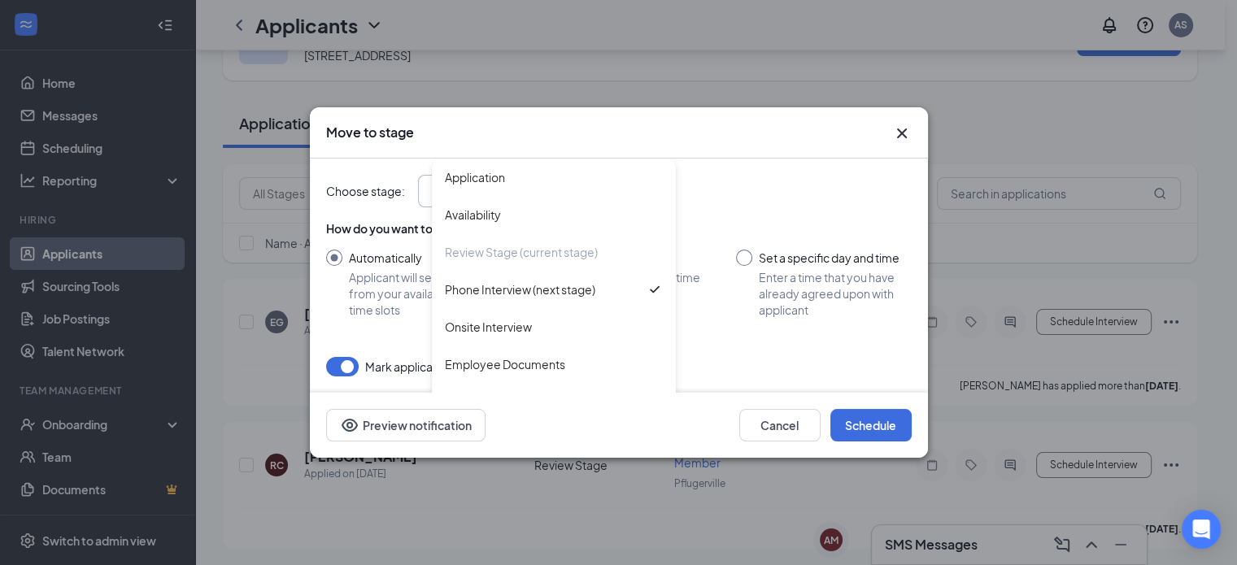
click at [724, 189] on div "Choose stage : Phone Interview (next stage) Application Availability Review Sta…" at bounding box center [618, 191] width 585 height 33
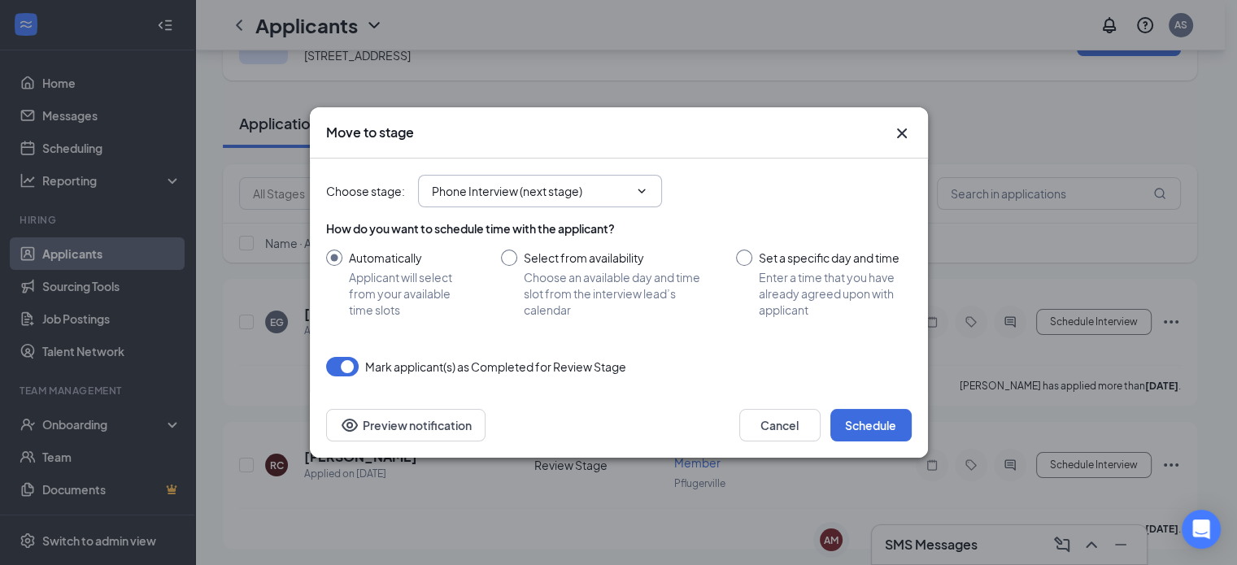
click at [517, 261] on input "Select from availability Choose an available day and time slot from the intervi…" at bounding box center [602, 284] width 203 height 68
radio input "true"
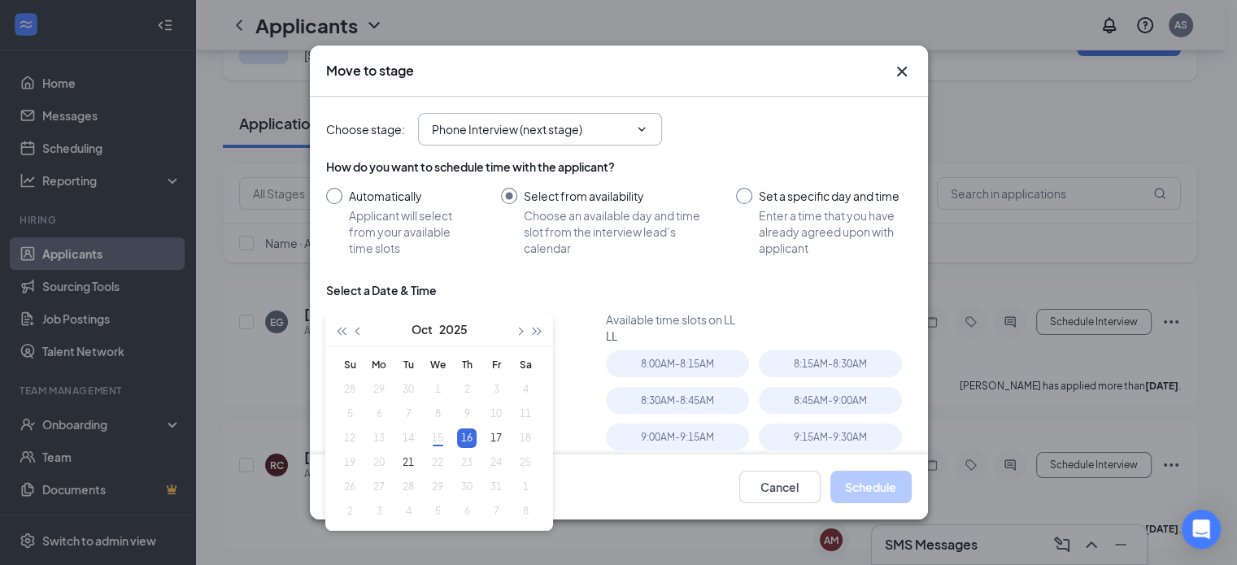
click at [326, 198] on input "Automatically Applicant will select from your available time slots" at bounding box center [397, 222] width 142 height 68
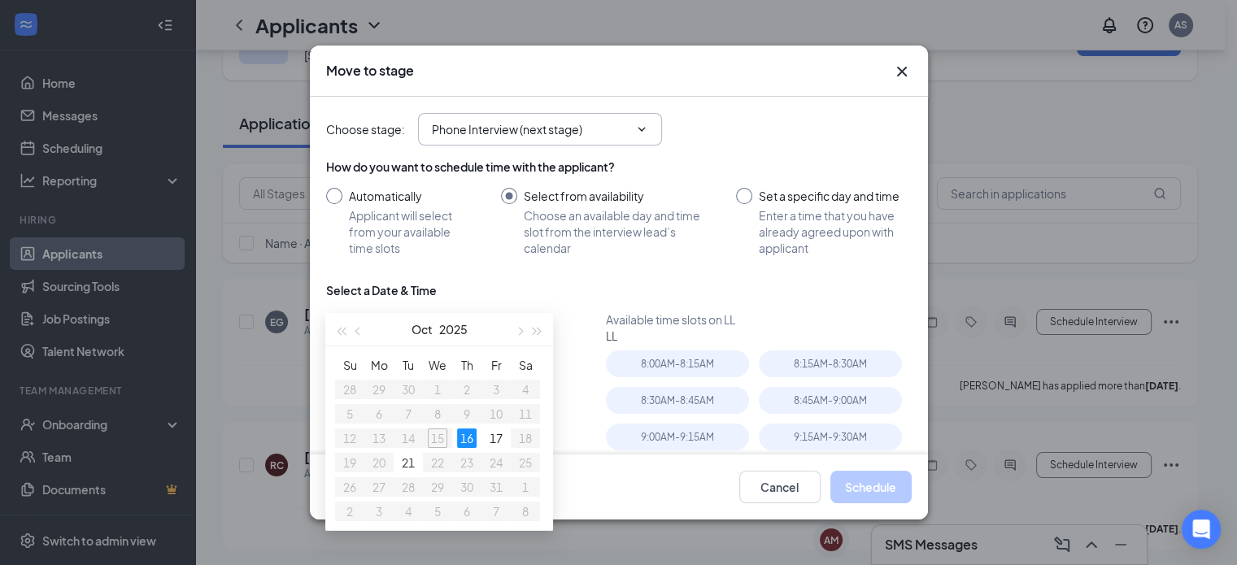
radio input "true"
radio input "false"
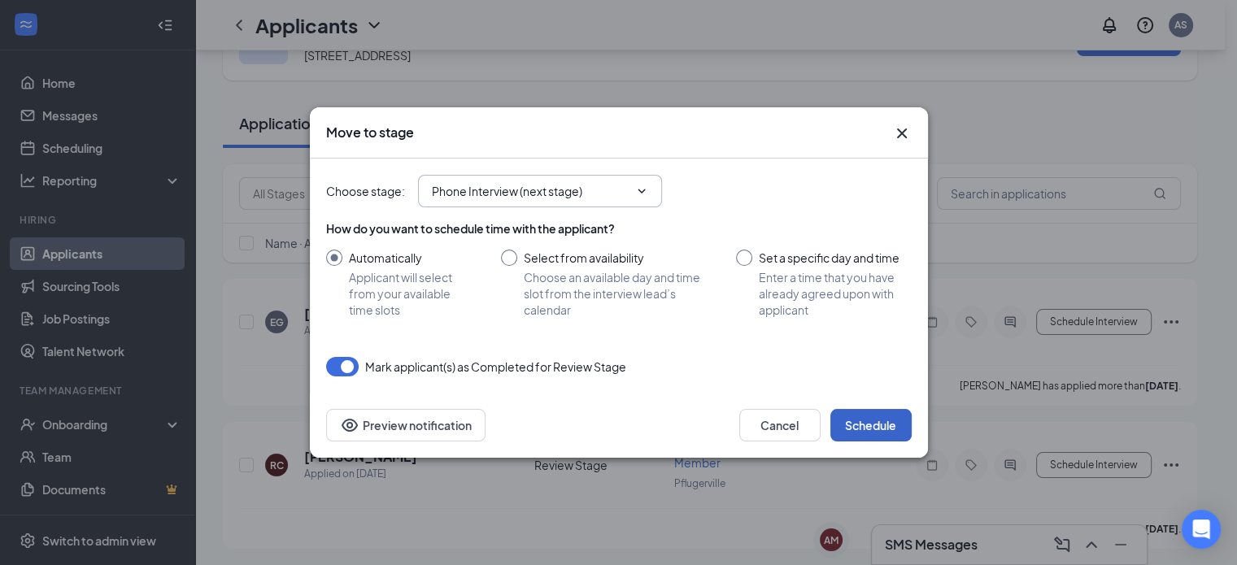
click at [860, 421] on button "Schedule" at bounding box center [870, 425] width 81 height 33
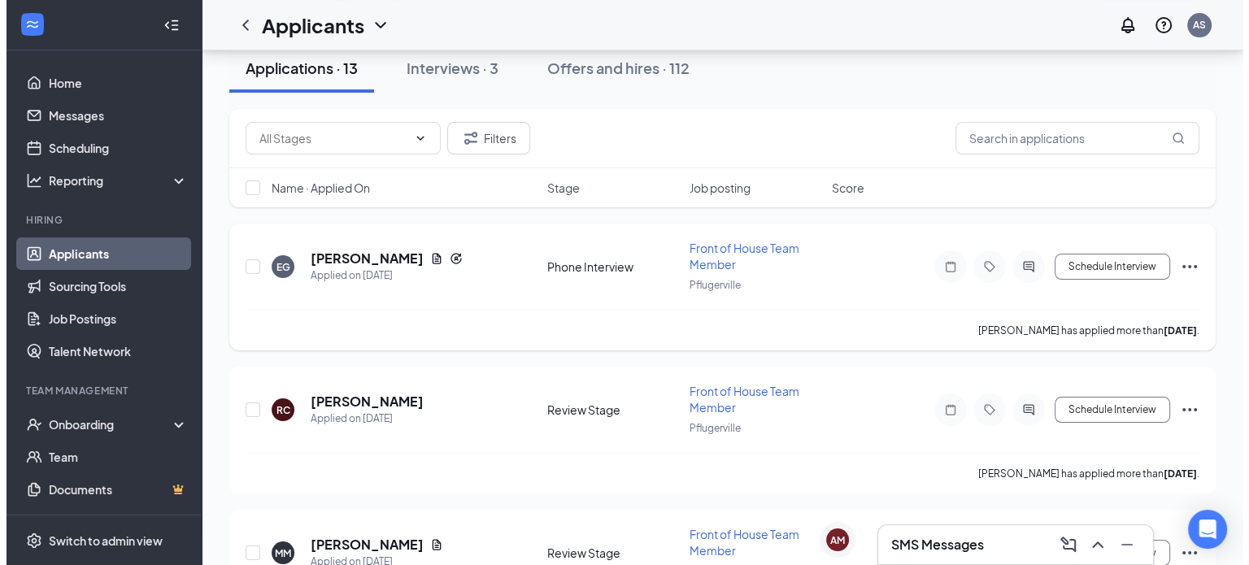
scroll to position [127, 0]
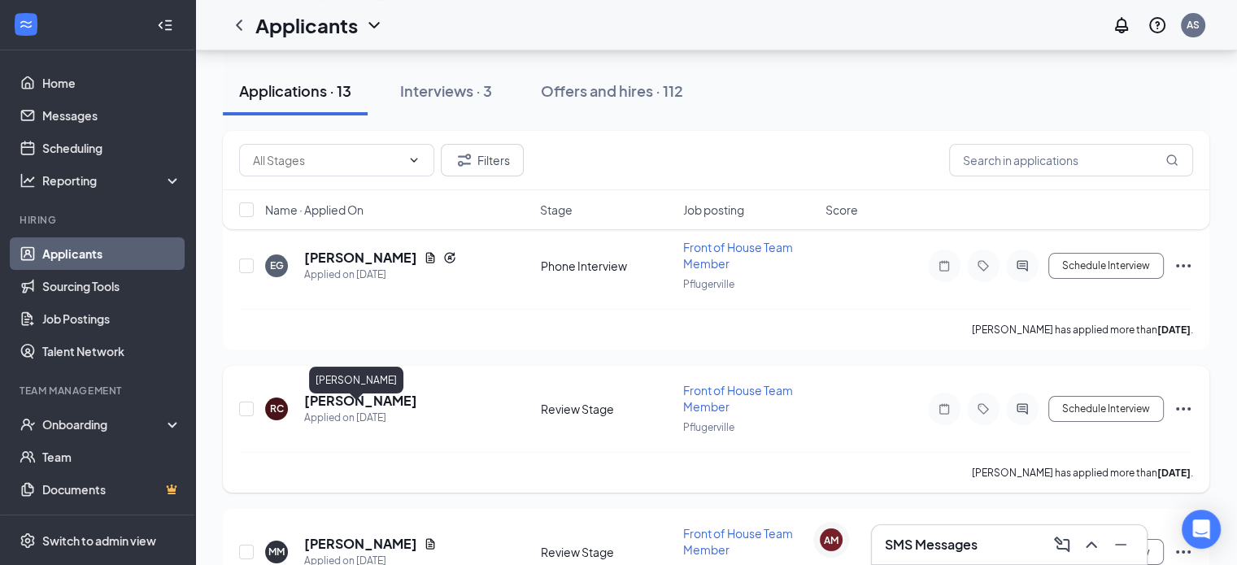
click at [350, 409] on h5 "[PERSON_NAME]" at bounding box center [360, 401] width 113 height 18
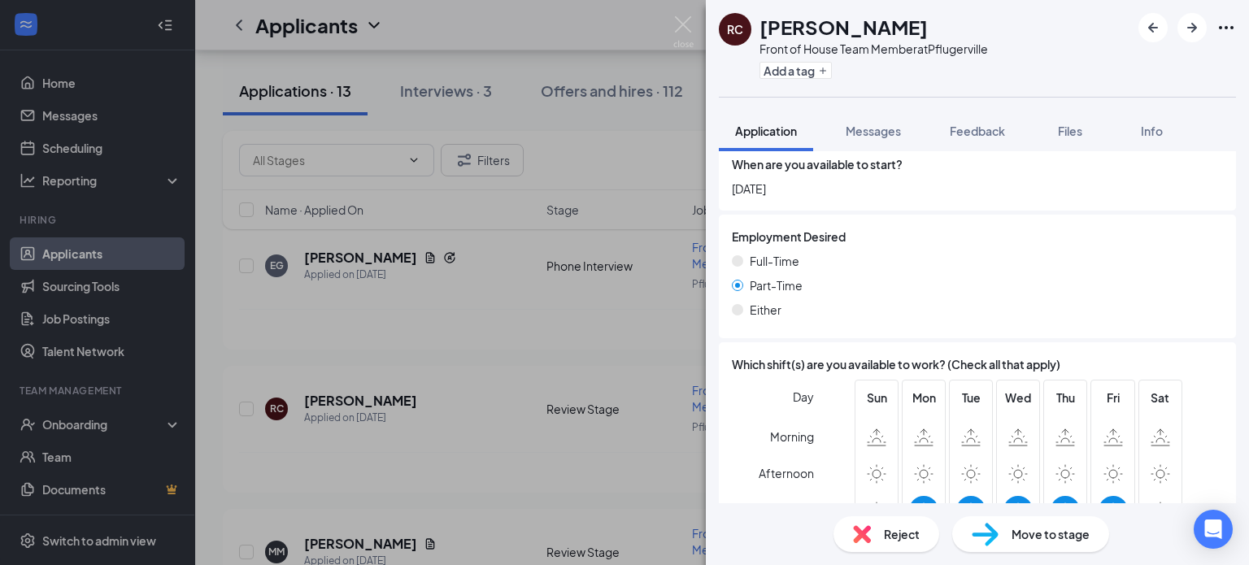
scroll to position [1297, 0]
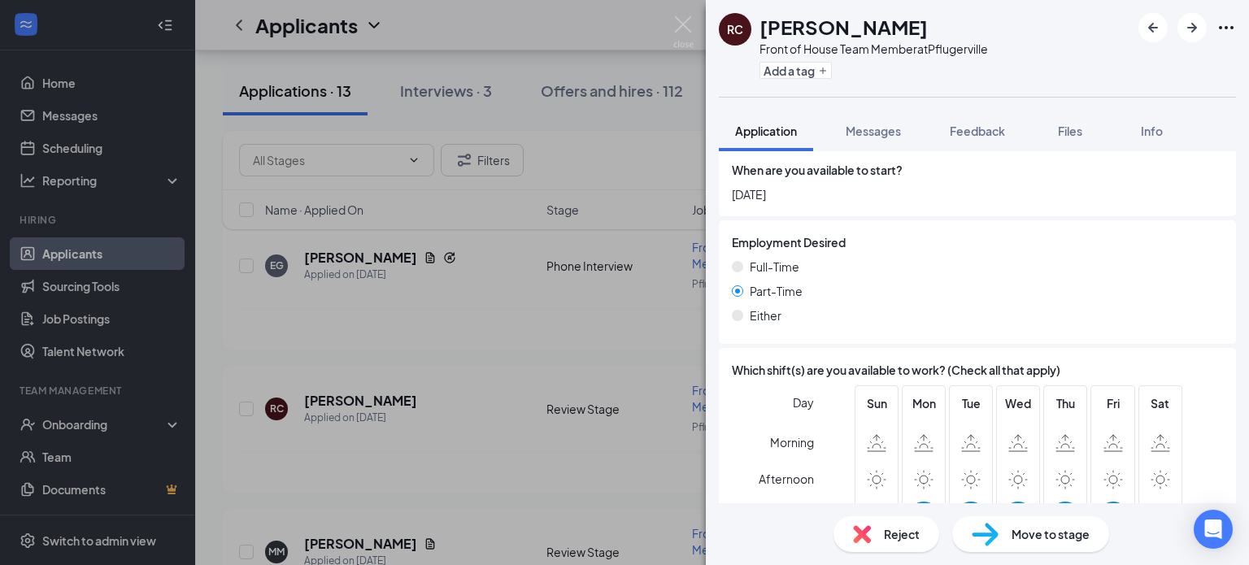
click at [898, 525] on span "Reject" at bounding box center [902, 534] width 36 height 18
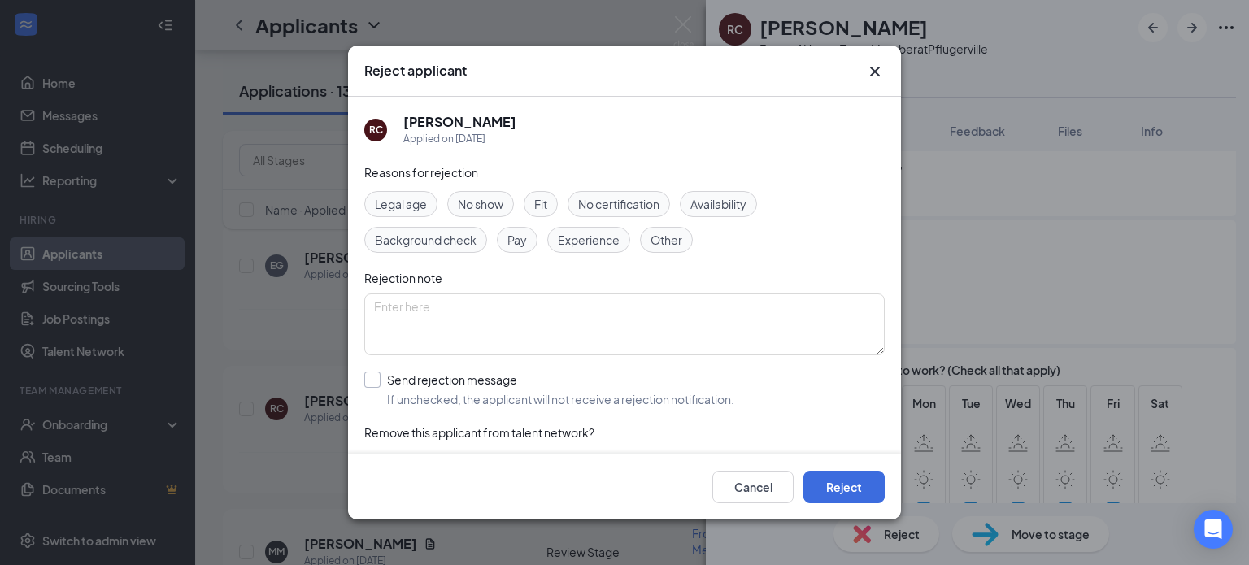
click at [367, 377] on input "Send rejection message If unchecked, the applicant will not receive a rejection…" at bounding box center [549, 390] width 370 height 36
checkbox input "true"
click at [716, 195] on span "Availability" at bounding box center [718, 204] width 56 height 18
click at [555, 316] on textarea at bounding box center [624, 325] width 520 height 62
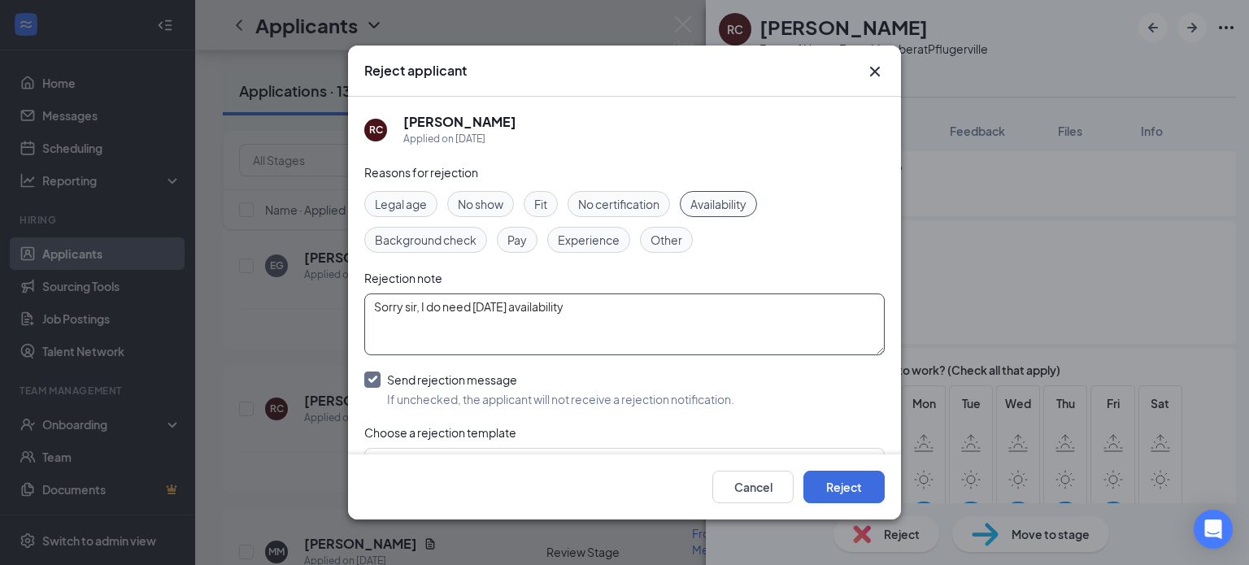
click at [589, 306] on textarea "Sorry sir, I do need [DATE] availability" at bounding box center [624, 325] width 520 height 62
click at [431, 308] on textarea "Sorry sir, I do need [DATE] availability." at bounding box center [624, 325] width 520 height 62
click at [483, 311] on textarea "Sorry sir, we do need [DATE] availability." at bounding box center [624, 325] width 520 height 62
type textarea "Sorry sir, we do require [DATE] availability."
click at [836, 478] on button "Reject" at bounding box center [843, 487] width 81 height 33
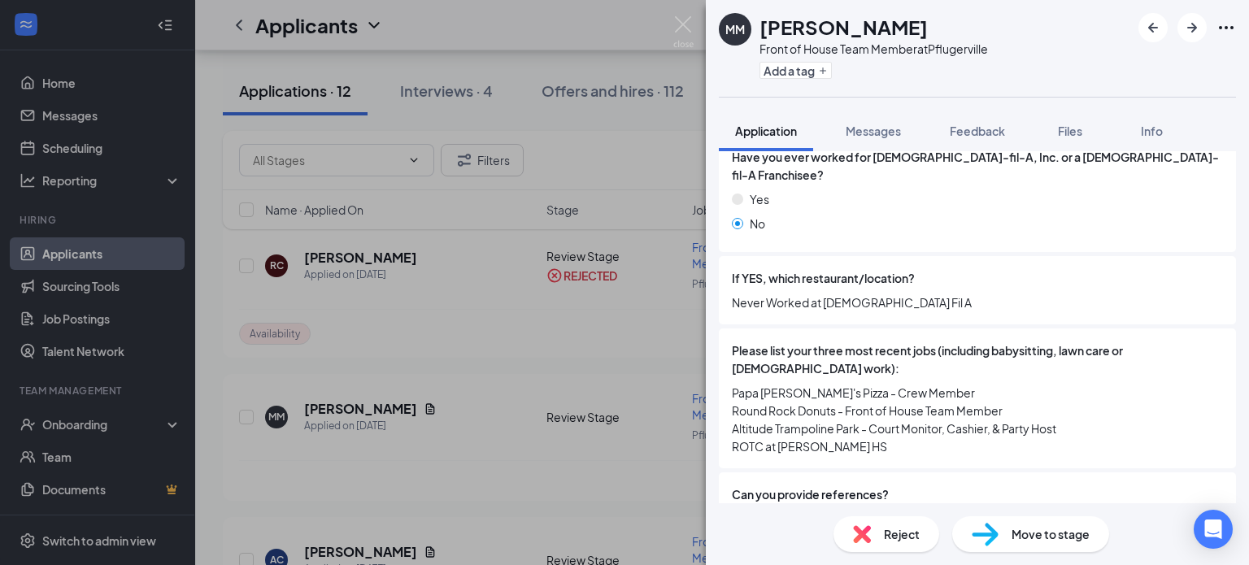
scroll to position [457, 0]
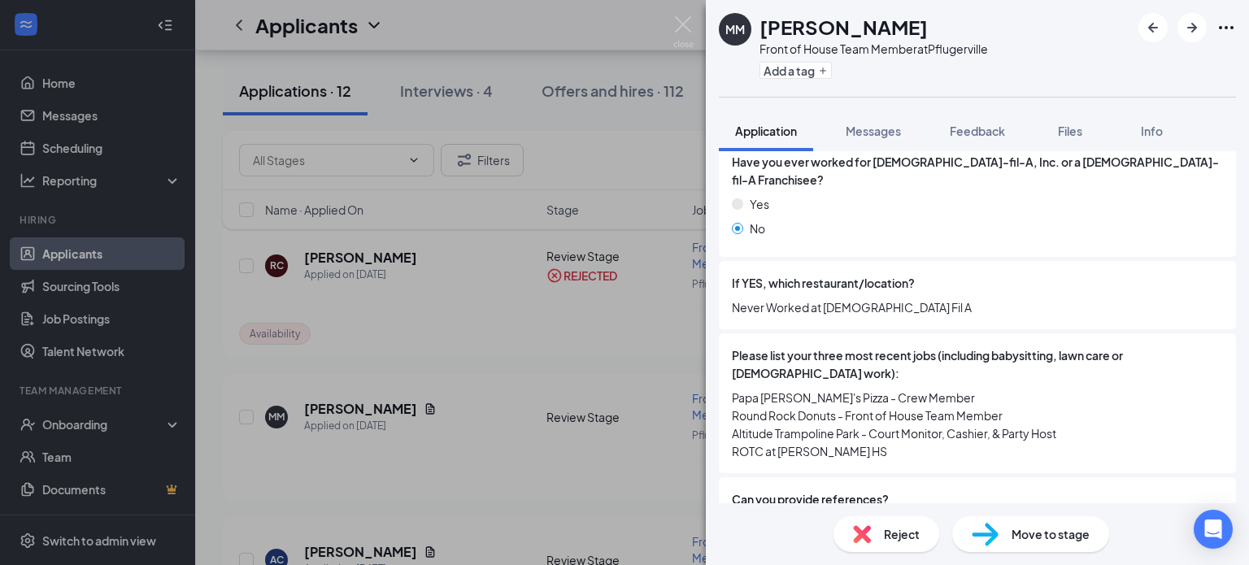
click at [917, 527] on span "Reject" at bounding box center [902, 534] width 36 height 18
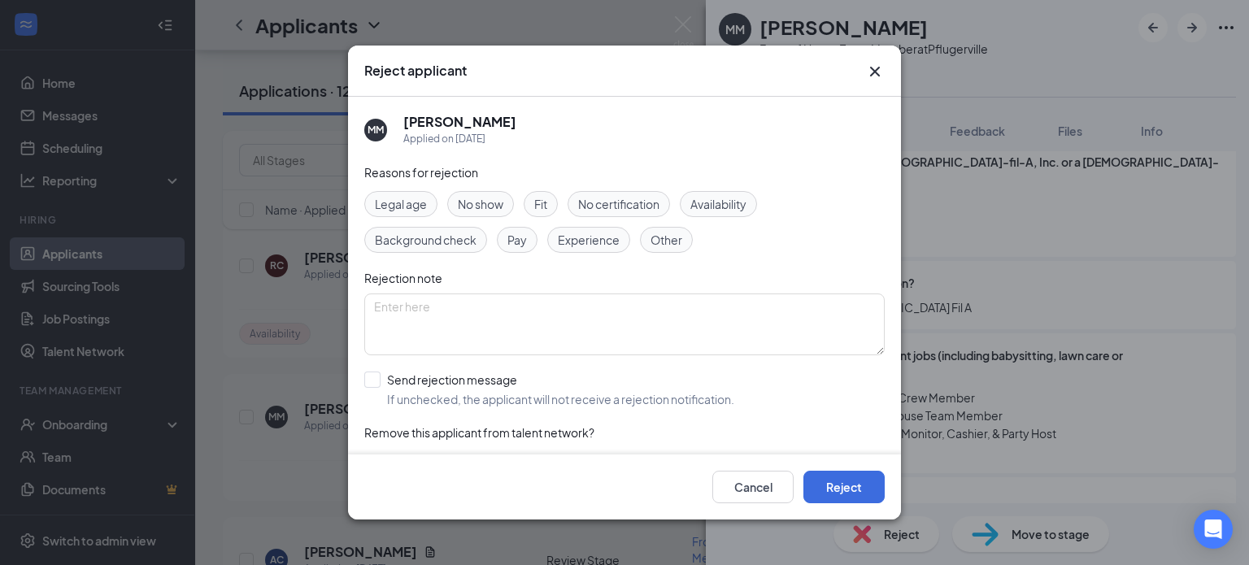
click at [737, 217] on div "Legal age No show Fit No certification Availability Background check Pay Experi…" at bounding box center [624, 222] width 520 height 62
click at [733, 208] on span "Availability" at bounding box center [718, 204] width 56 height 18
click at [369, 372] on input "Send rejection message If unchecked, the applicant will not receive a rejection…" at bounding box center [549, 390] width 370 height 36
checkbox input "true"
click at [822, 482] on button "Reject" at bounding box center [843, 487] width 81 height 33
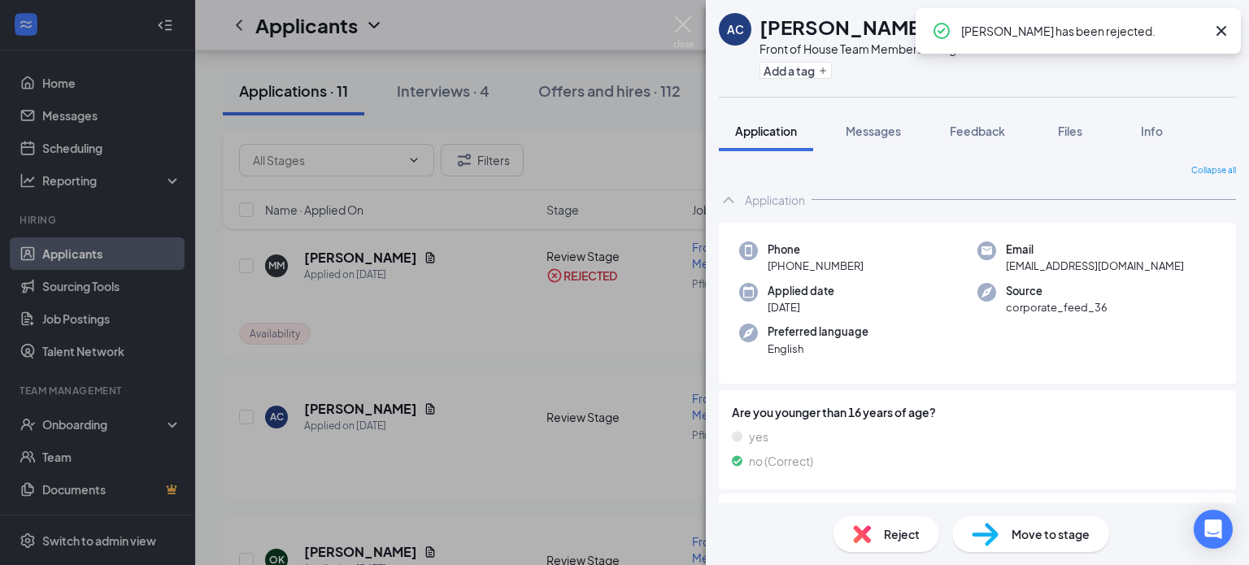
click at [1224, 32] on icon "Cross" at bounding box center [1221, 31] width 20 height 20
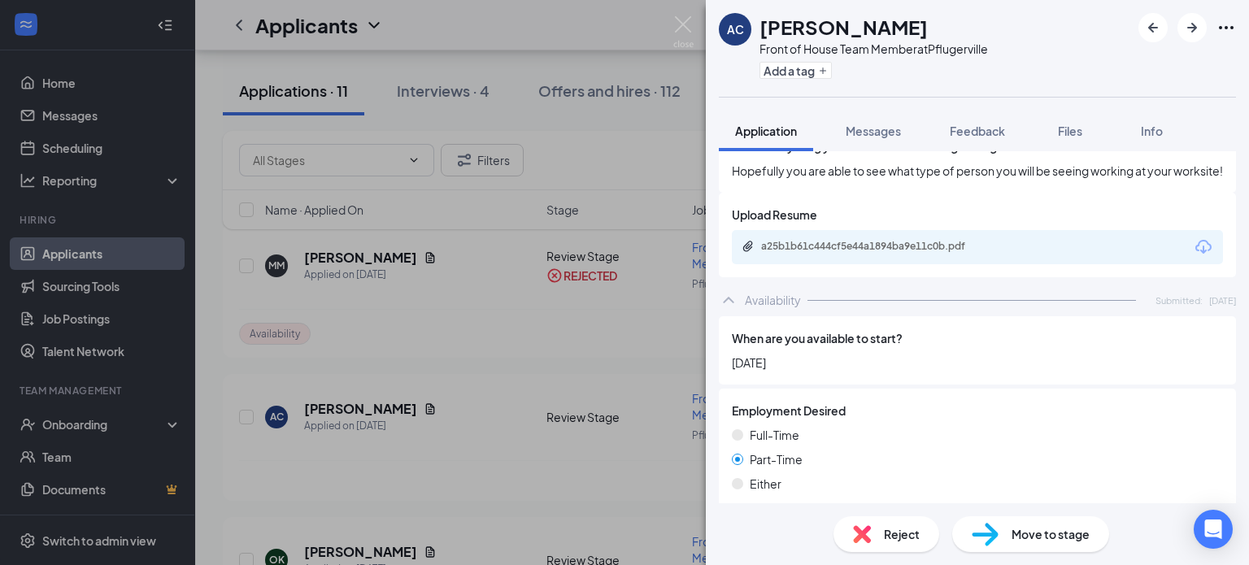
scroll to position [1218, 0]
click at [1006, 259] on div "a25b1b61c444cf5e44a1894ba9e11c0b.pdf" at bounding box center [977, 249] width 491 height 34
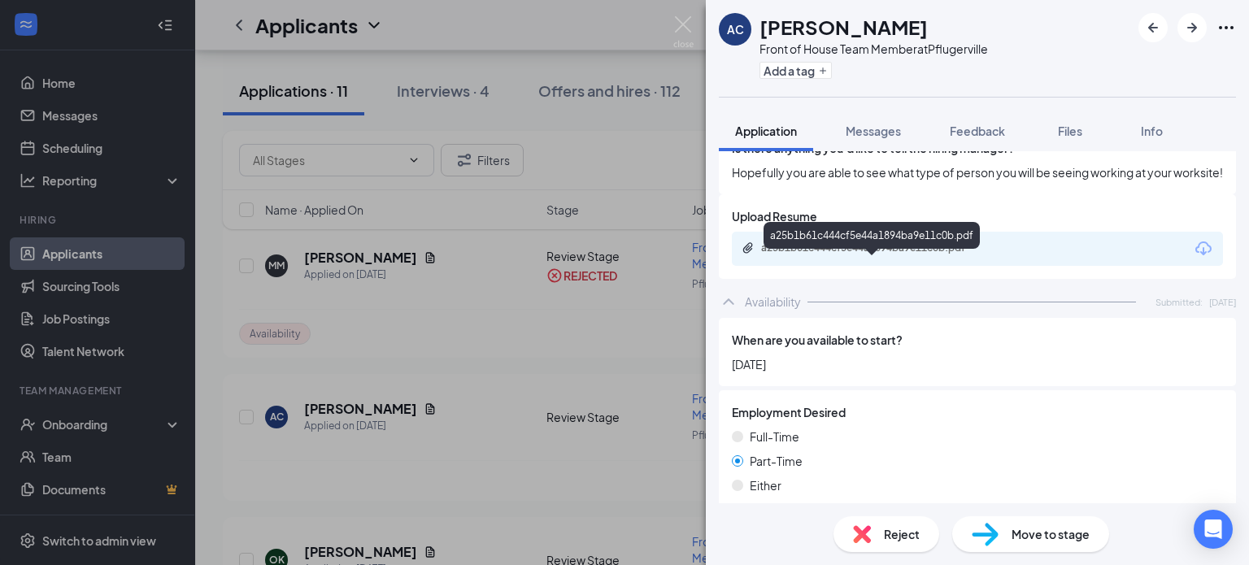
click at [937, 254] on div "a25b1b61c444cf5e44a1894ba9e11c0b.pdf" at bounding box center [875, 247] width 228 height 13
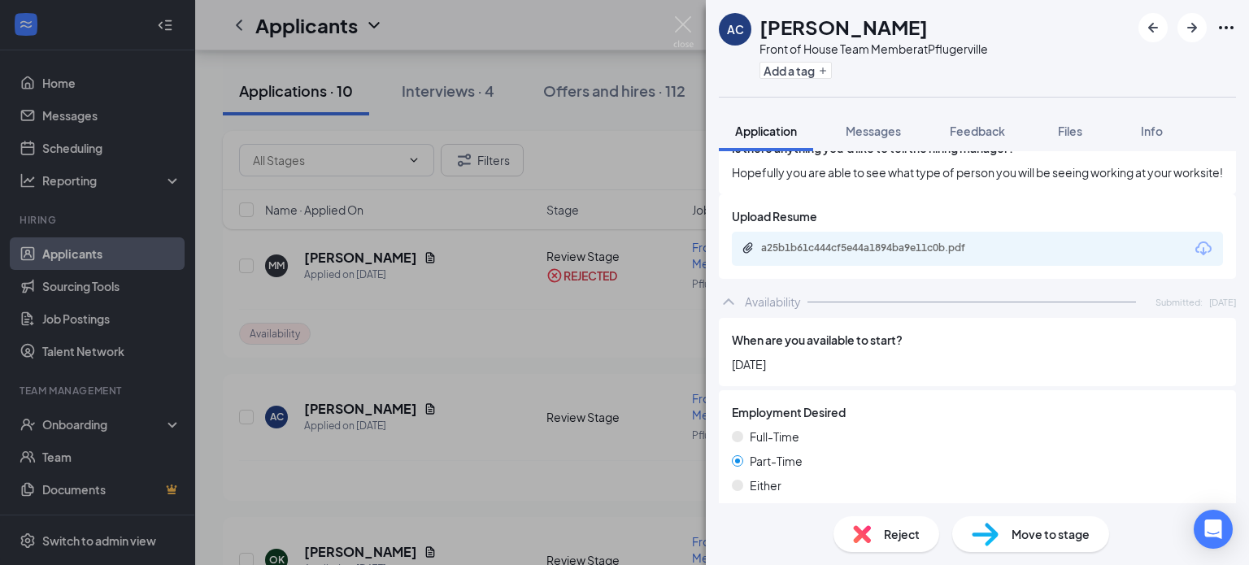
scroll to position [1568, 0]
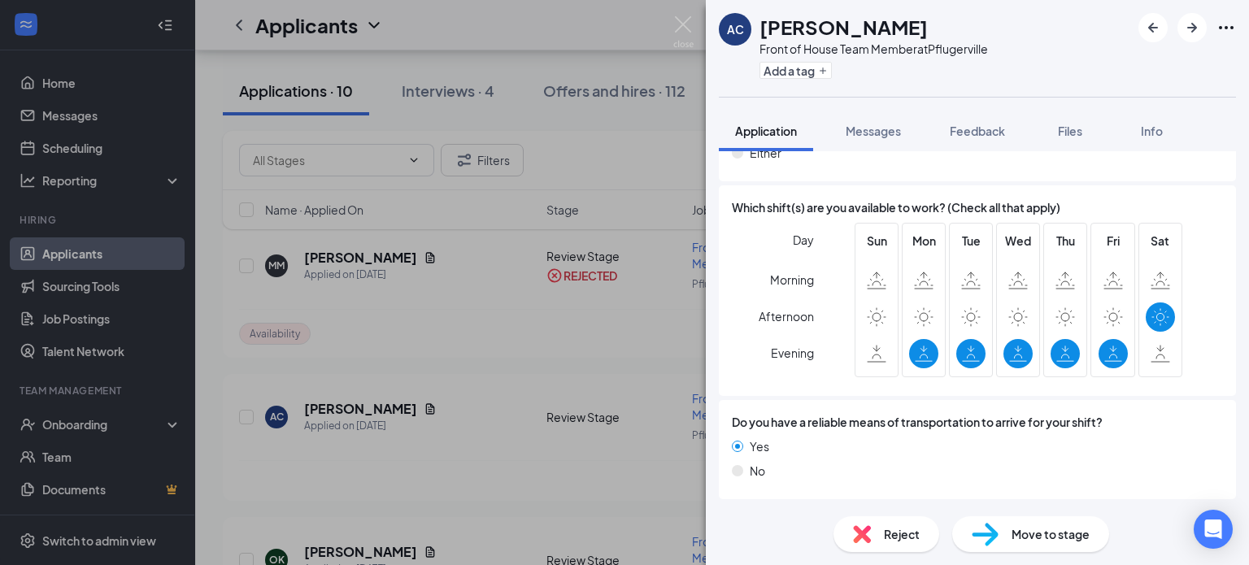
click at [1016, 531] on span "Move to stage" at bounding box center [1050, 534] width 78 height 18
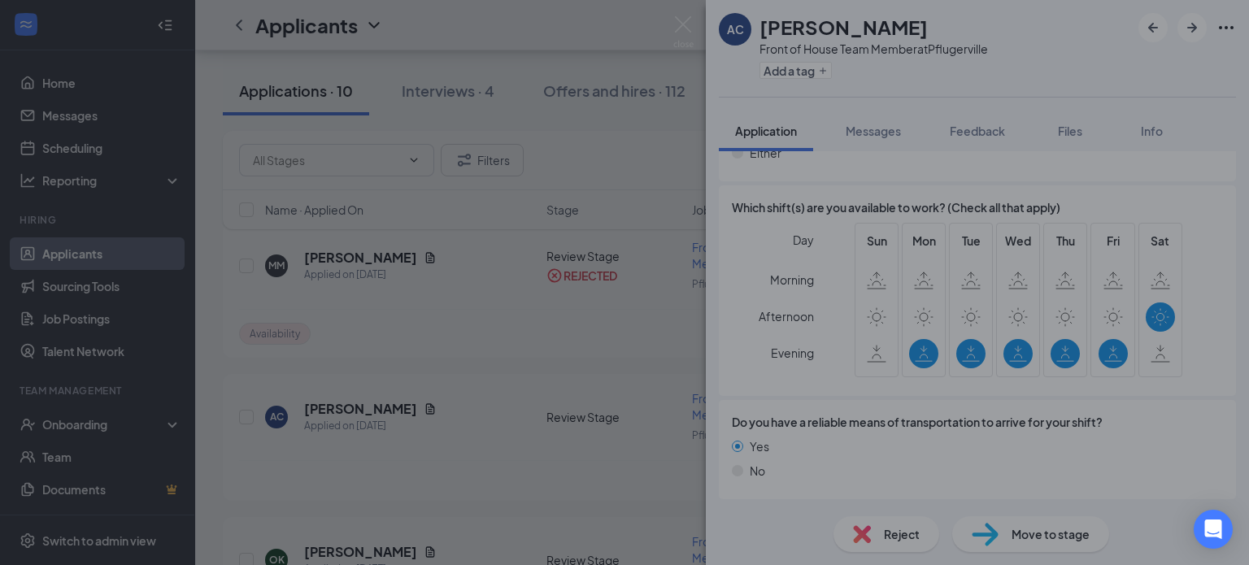
scroll to position [1561, 0]
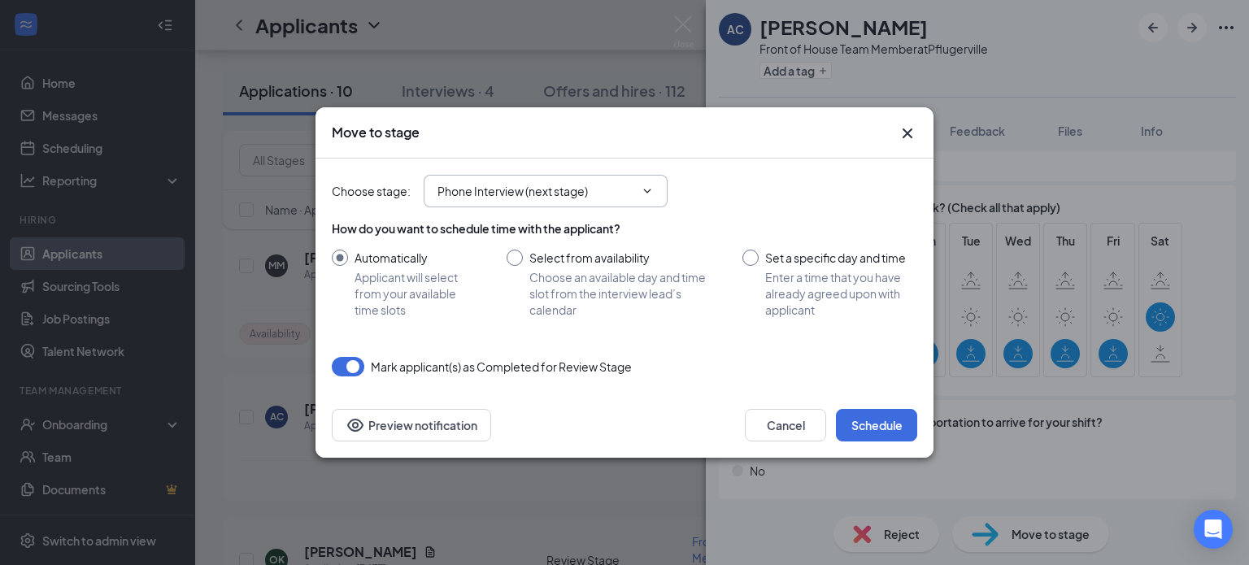
click at [610, 185] on input "Phone Interview (next stage)" at bounding box center [535, 191] width 197 height 18
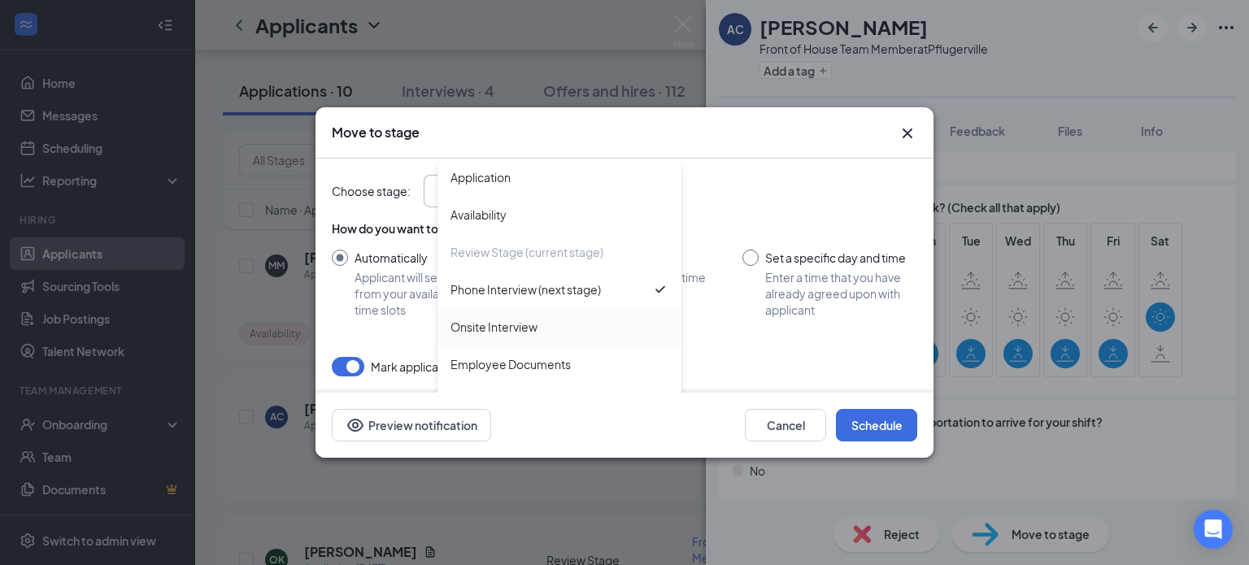
click at [537, 315] on div "Onsite Interview" at bounding box center [559, 326] width 244 height 37
type input "Onsite Interview"
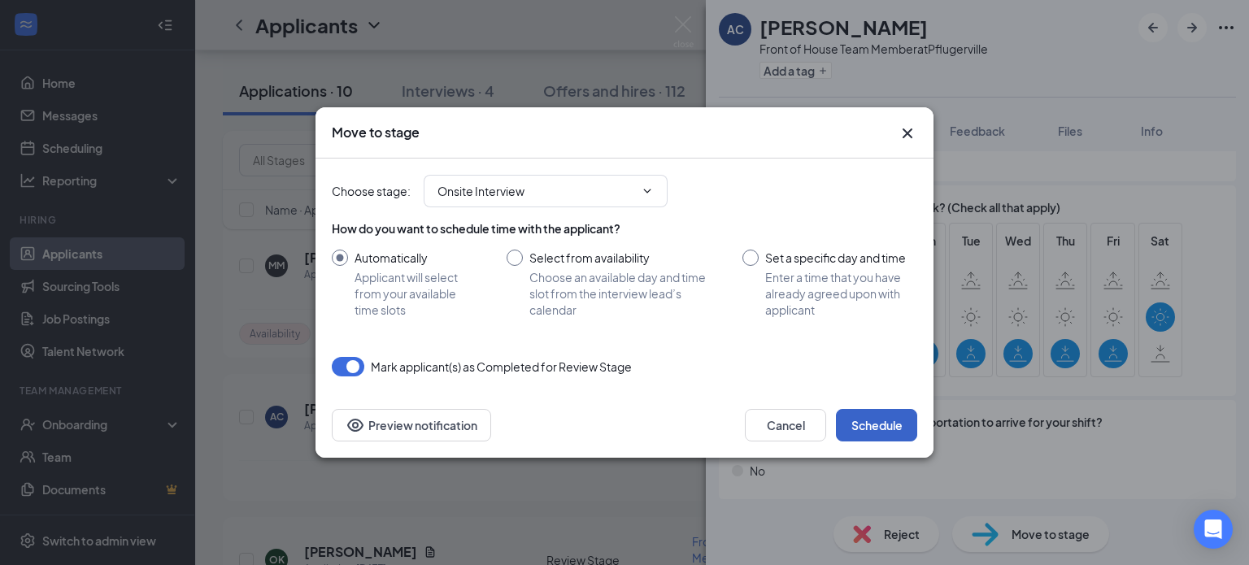
click at [891, 417] on button "Schedule" at bounding box center [876, 425] width 81 height 33
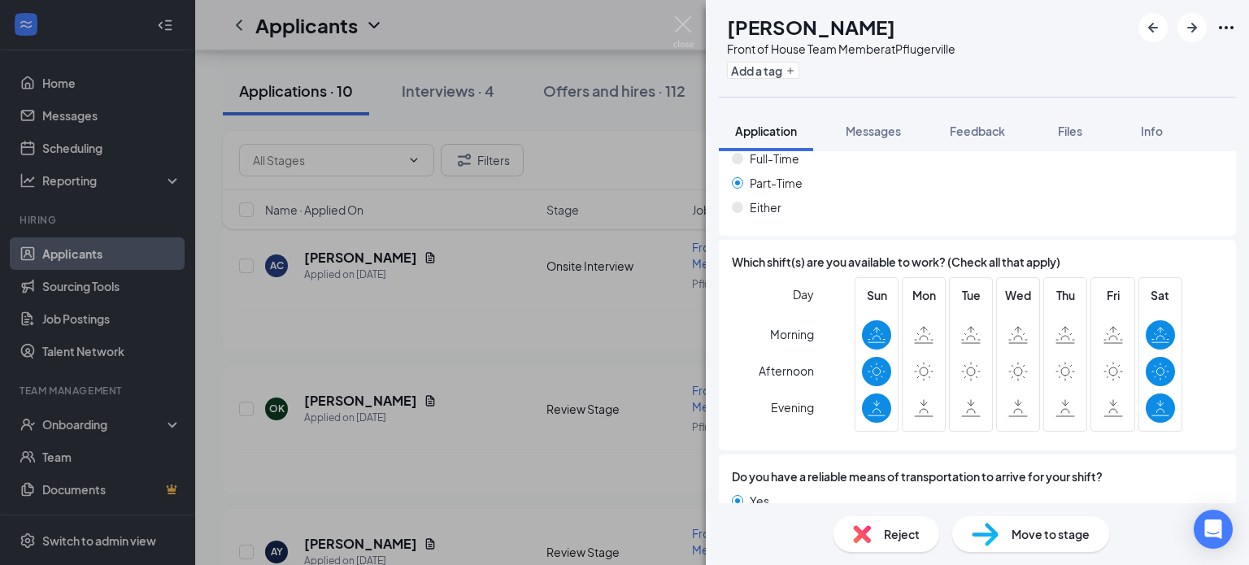
scroll to position [1478, 0]
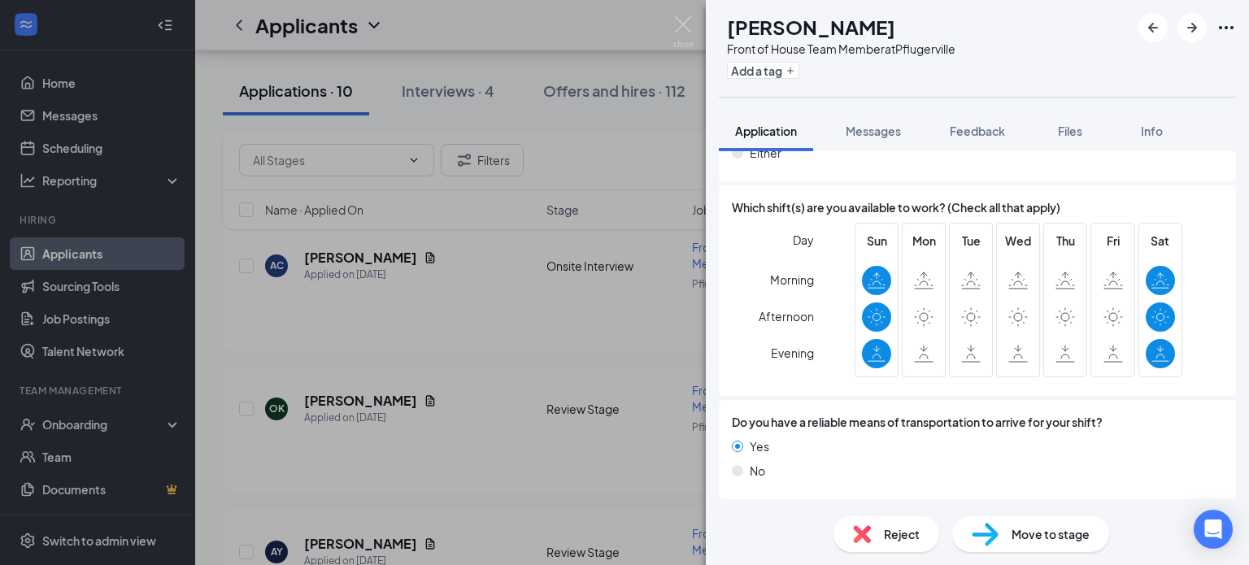
click at [904, 537] on span "Reject" at bounding box center [902, 534] width 36 height 18
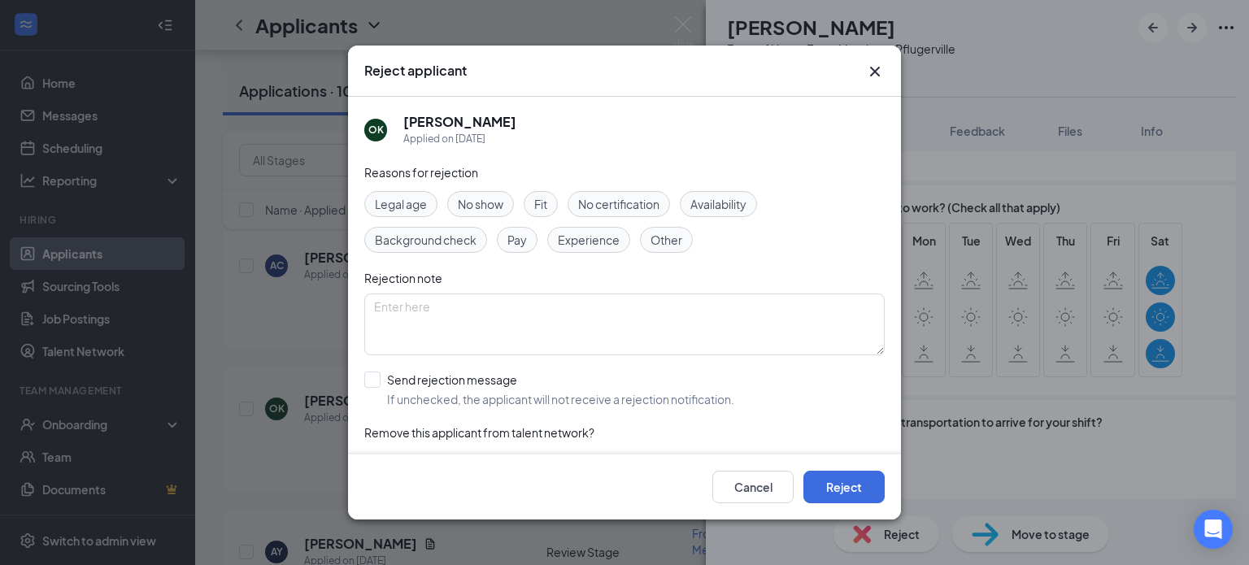
click at [734, 204] on span "Availability" at bounding box center [718, 204] width 56 height 18
click at [381, 389] on input "Send rejection message If unchecked, the applicant will not receive a rejection…" at bounding box center [549, 390] width 370 height 36
checkbox input "true"
click at [850, 485] on button "Reject" at bounding box center [843, 487] width 81 height 33
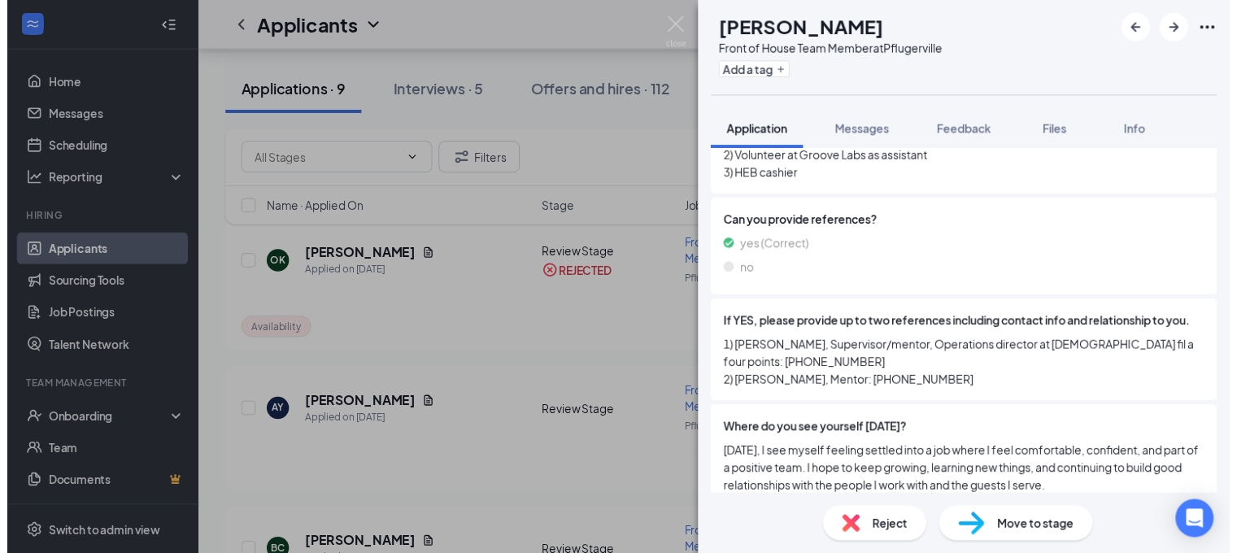
scroll to position [732, 0]
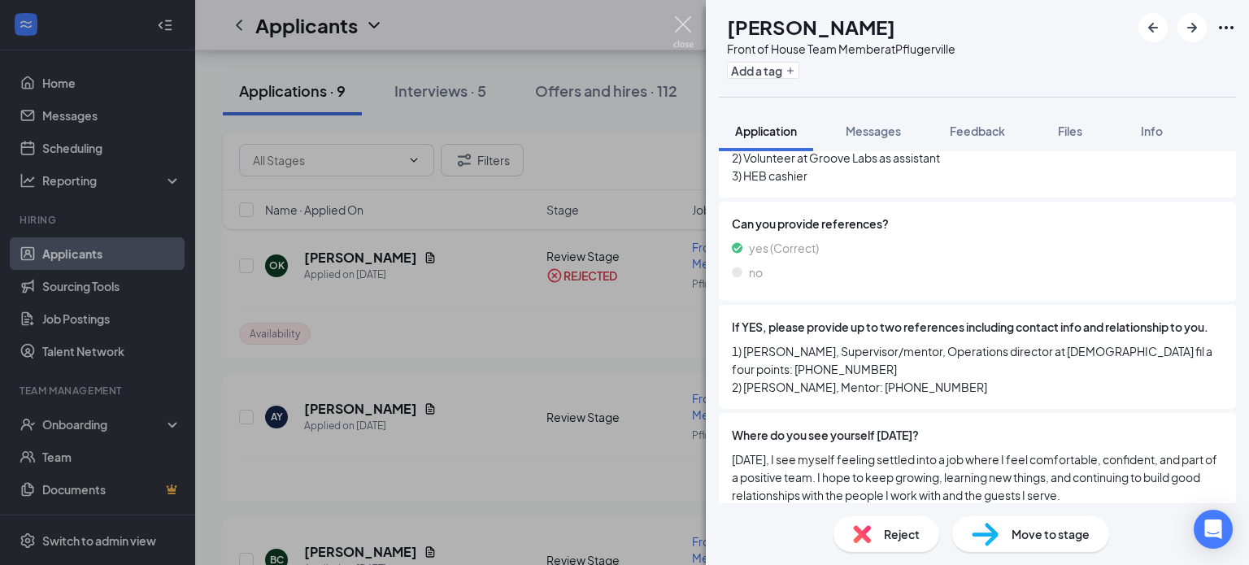
click at [679, 19] on img at bounding box center [683, 32] width 20 height 32
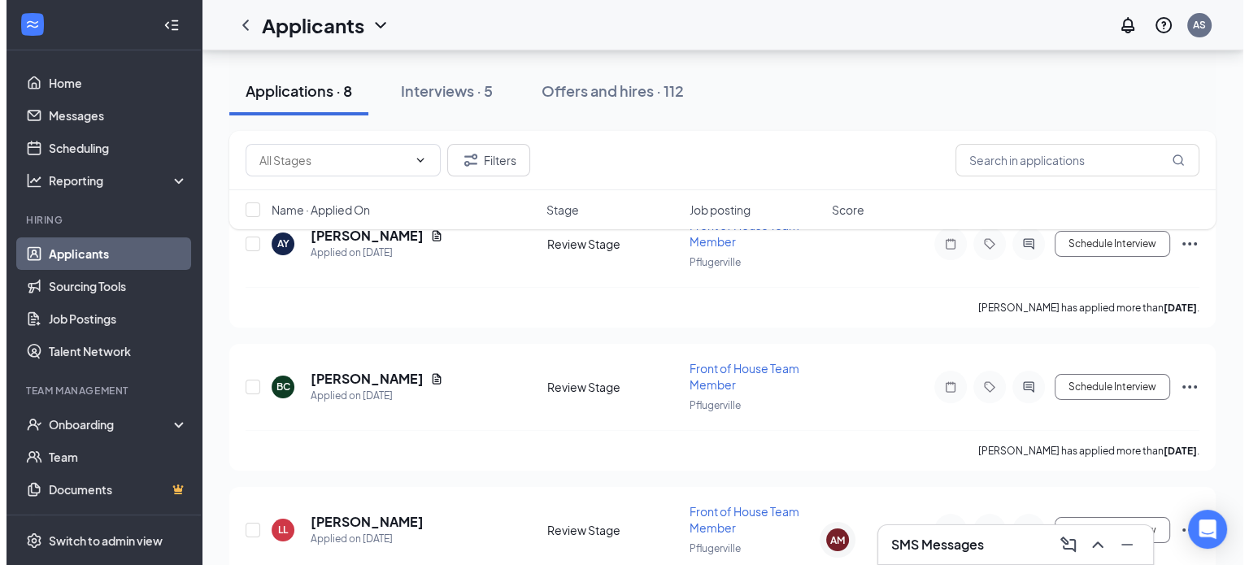
scroll to position [151, 0]
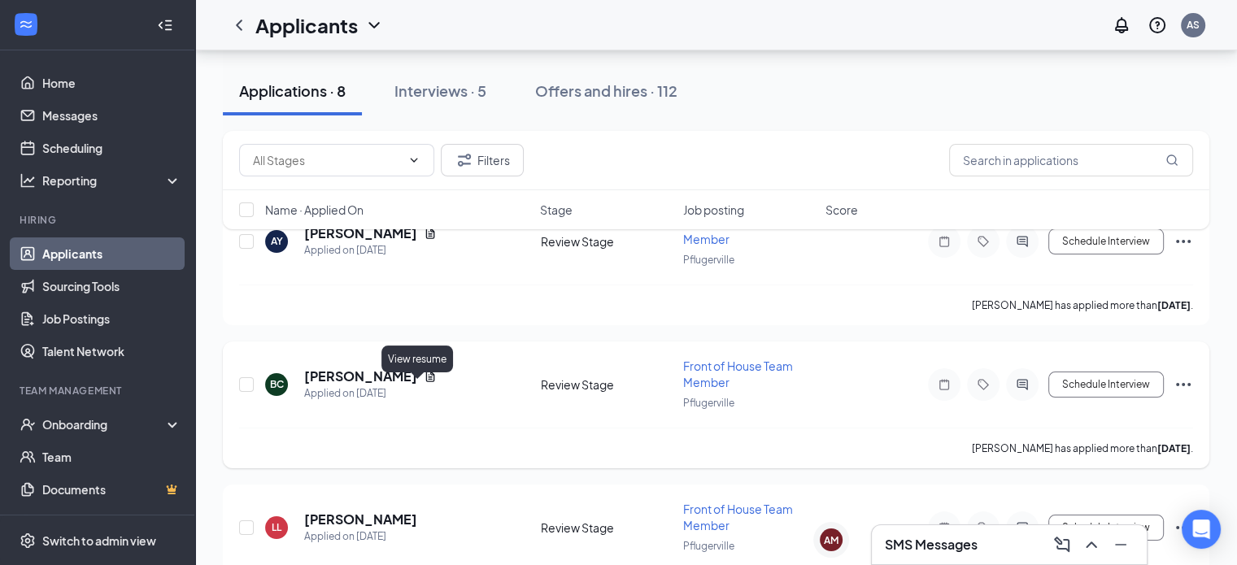
click at [426, 381] on icon "Document" at bounding box center [430, 376] width 9 height 11
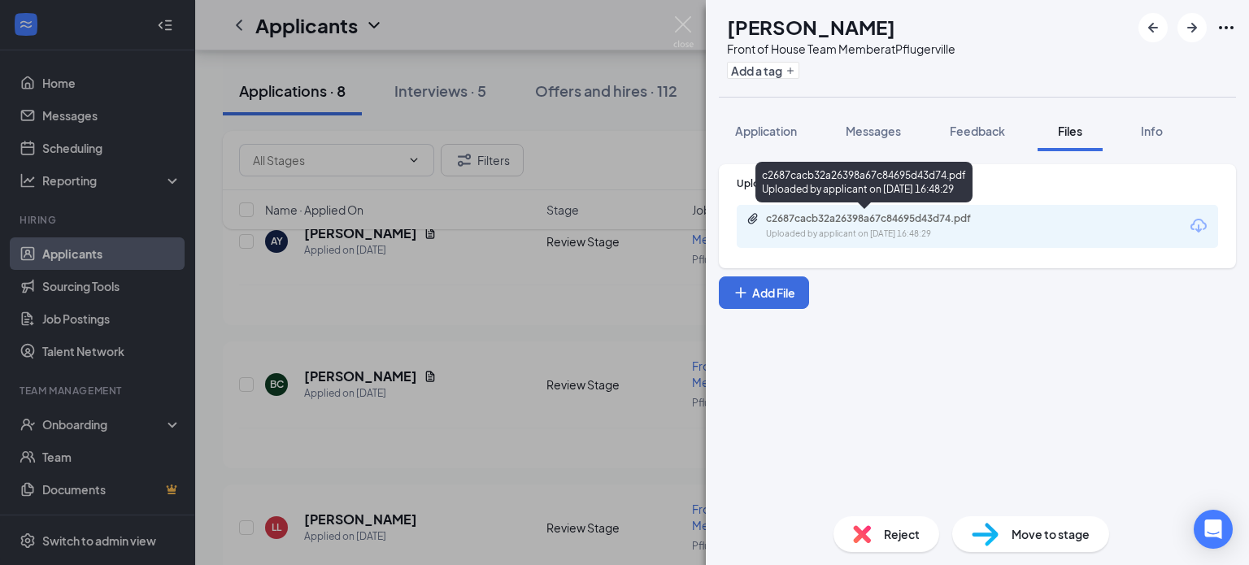
click at [937, 228] on div "Uploaded by applicant on [DATE] 16:48:29" at bounding box center [888, 234] width 244 height 13
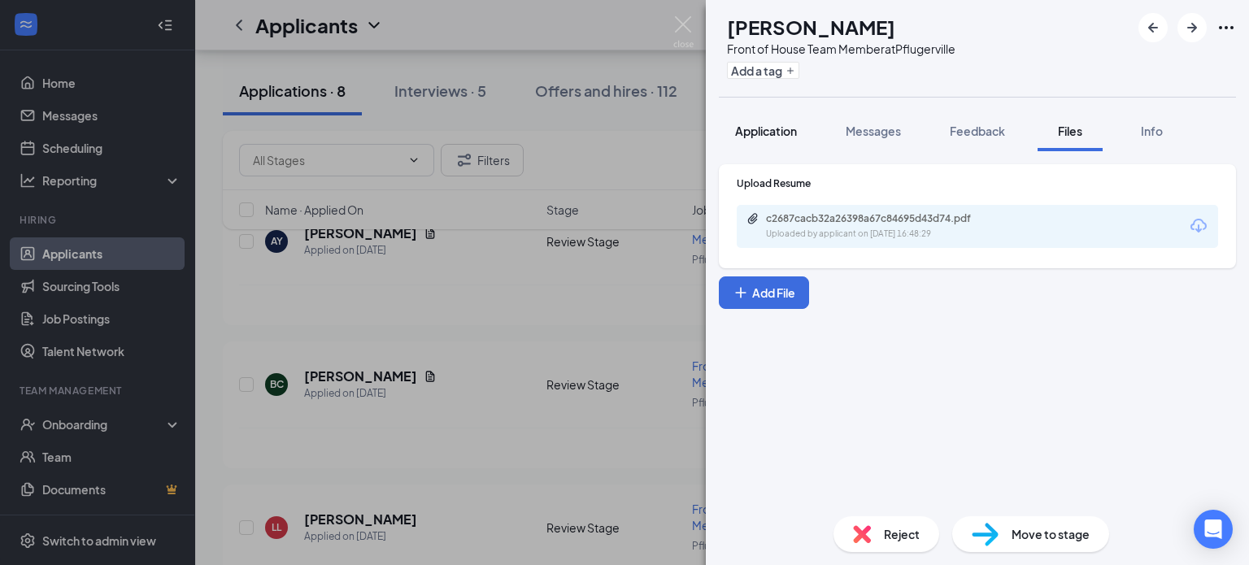
click at [785, 125] on span "Application" at bounding box center [766, 131] width 62 height 15
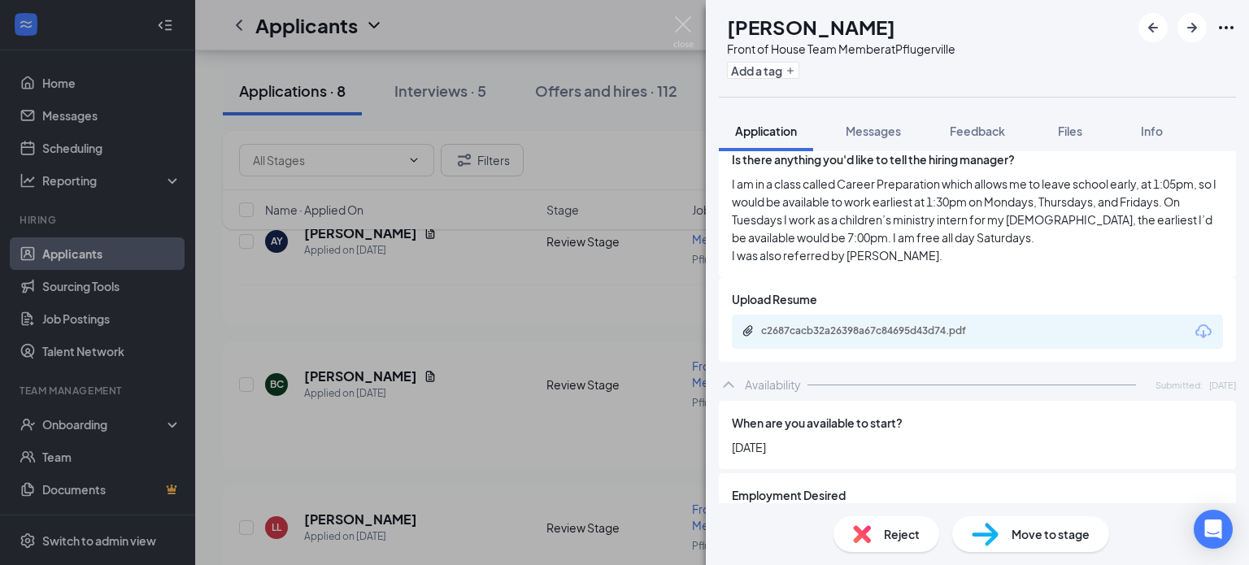
scroll to position [1317, 0]
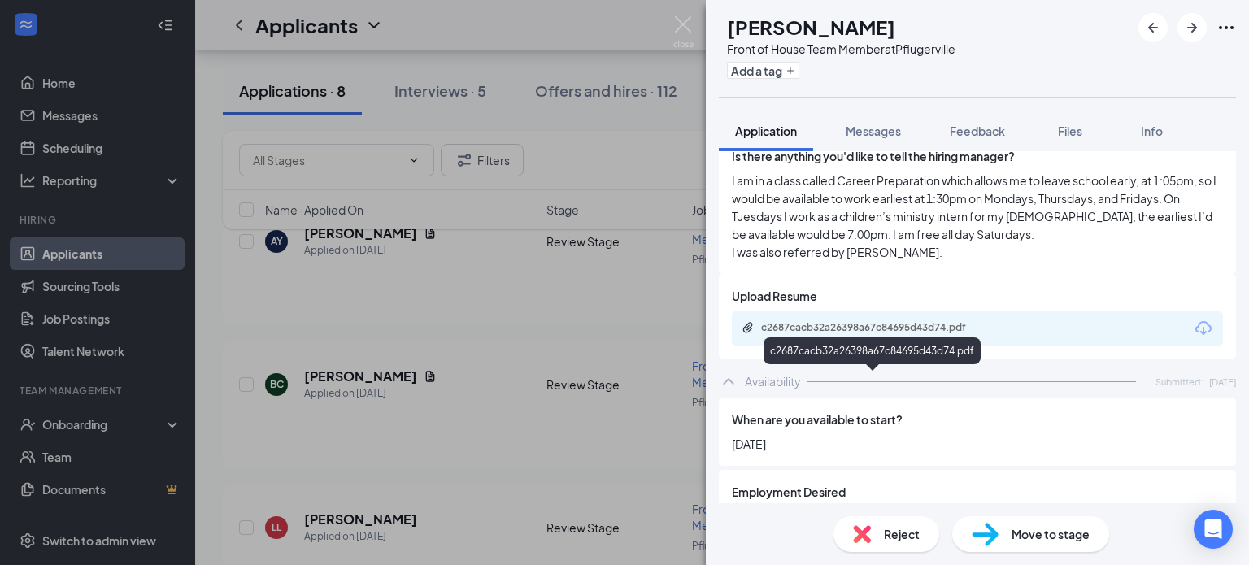
click at [911, 334] on div "c2687cacb32a26398a67c84695d43d74.pdf" at bounding box center [875, 327] width 228 height 13
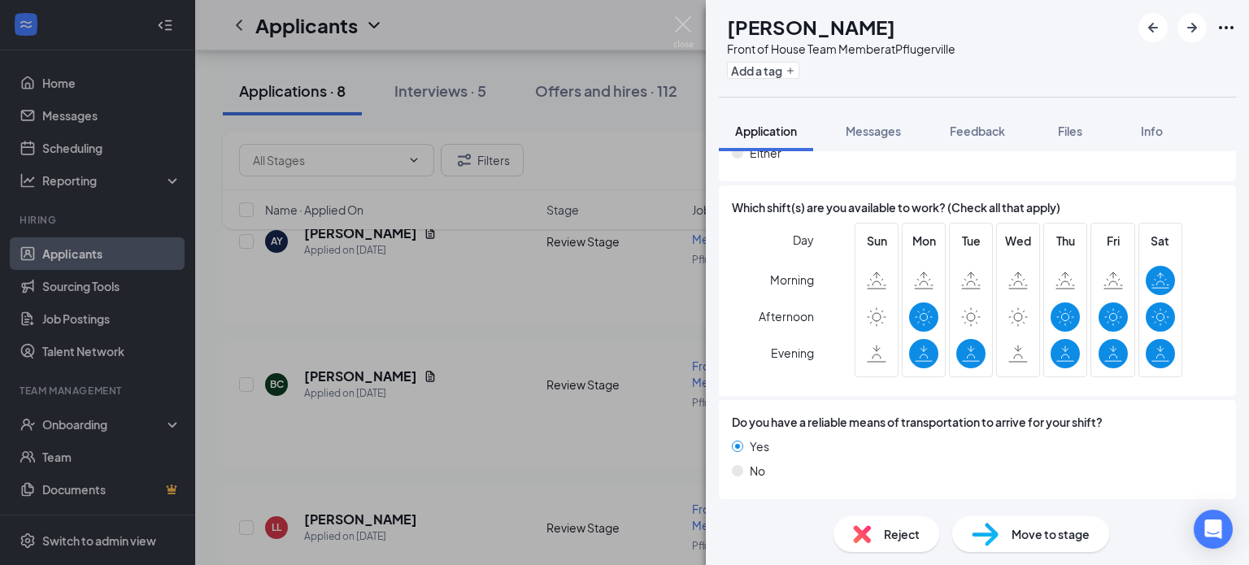
scroll to position [1782, 0]
click at [966, 524] on div "Move to stage" at bounding box center [1030, 534] width 157 height 36
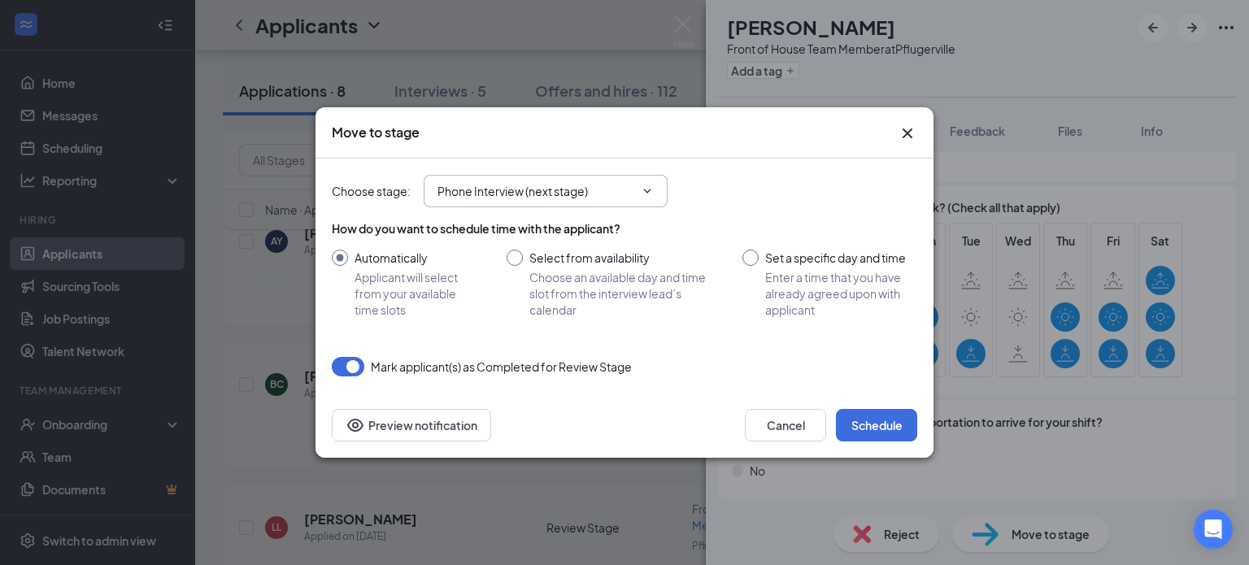
click at [633, 193] on input "Phone Interview (next stage)" at bounding box center [535, 191] width 197 height 18
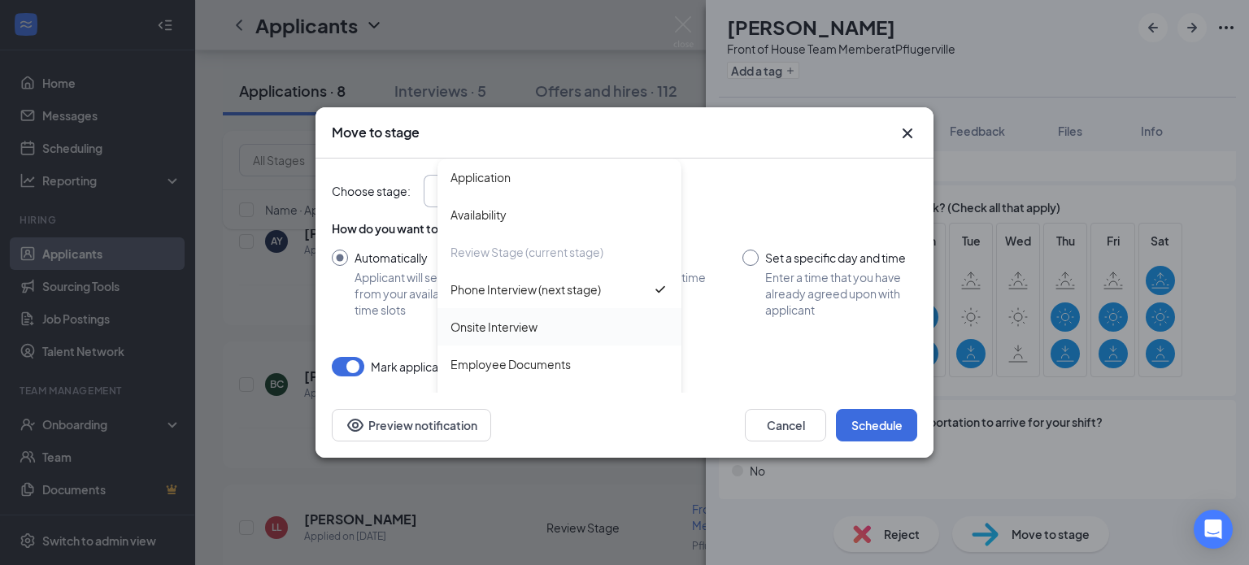
click at [528, 317] on div "Onsite Interview" at bounding box center [559, 326] width 244 height 37
type input "Onsite Interview"
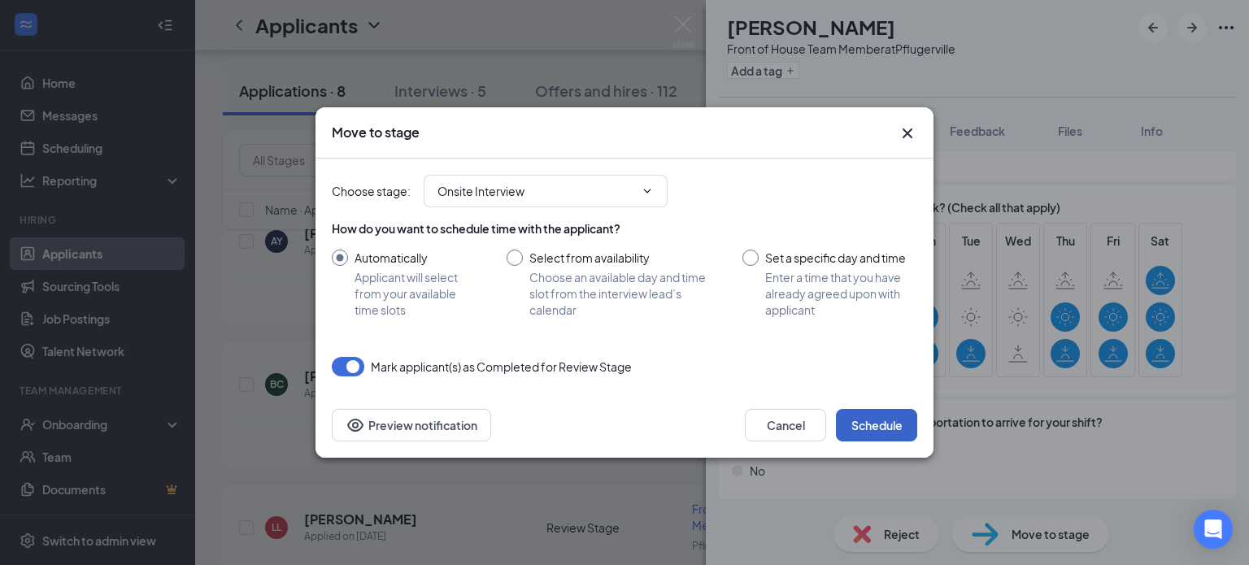
click at [868, 428] on button "Schedule" at bounding box center [876, 425] width 81 height 33
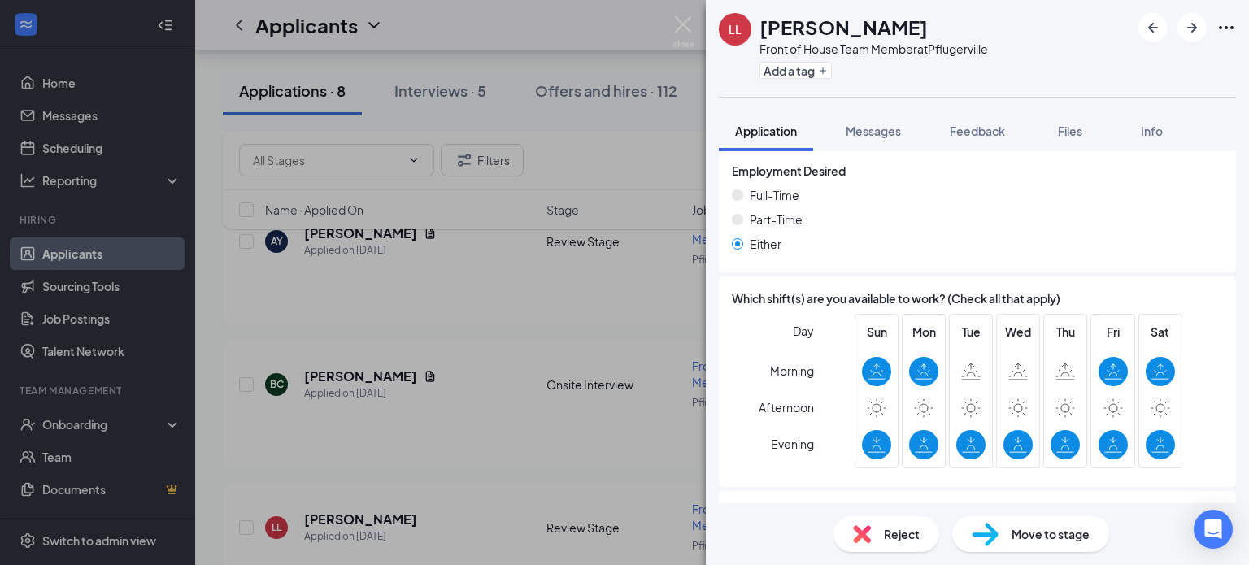
scroll to position [1316, 0]
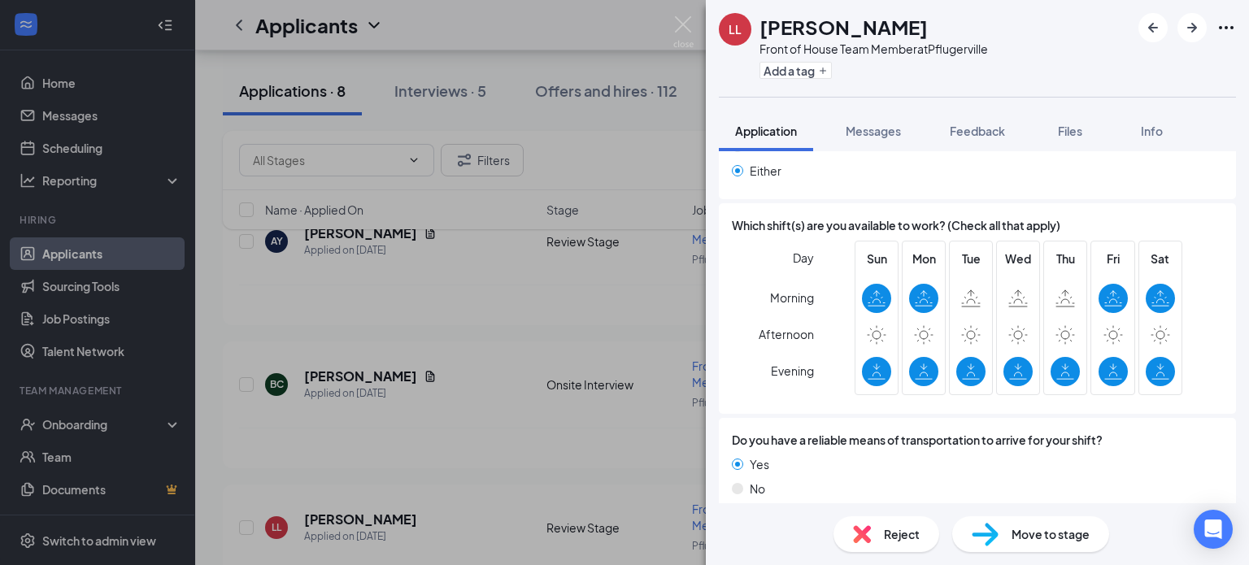
click at [998, 537] on div "Move to stage" at bounding box center [1030, 534] width 157 height 36
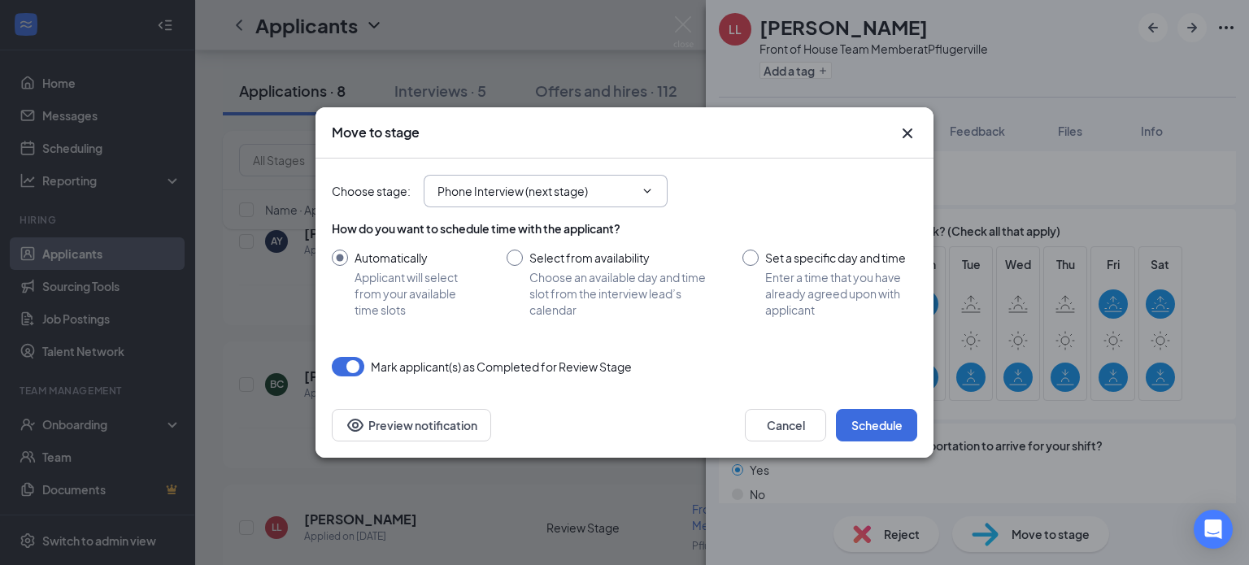
click at [633, 183] on input "Phone Interview (next stage)" at bounding box center [535, 191] width 197 height 18
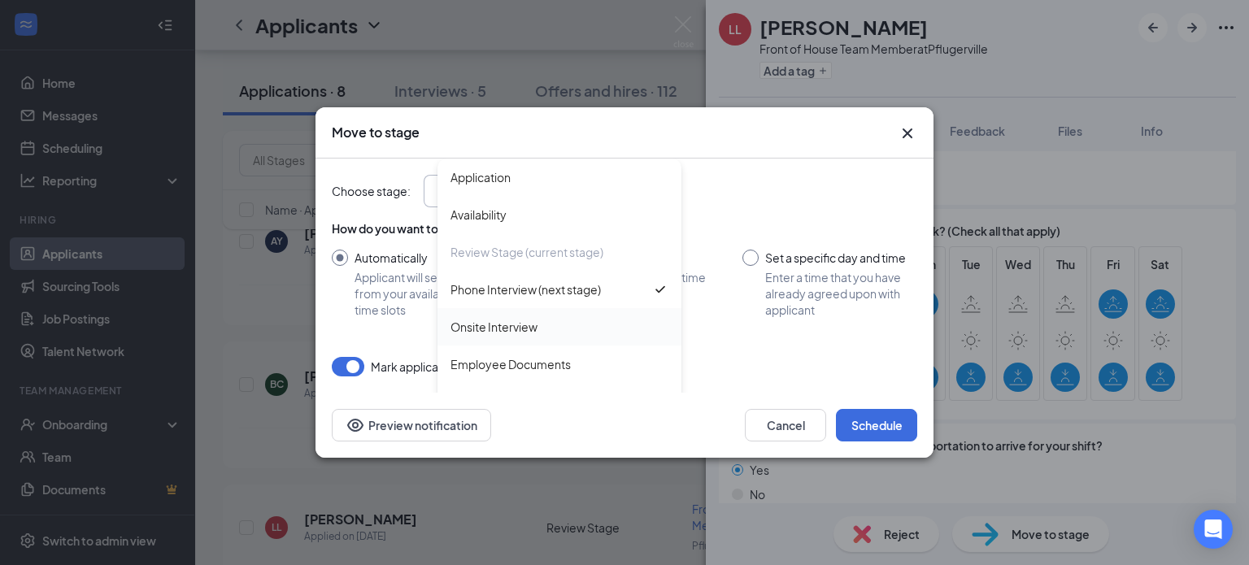
click at [563, 315] on div "Onsite Interview" at bounding box center [559, 326] width 244 height 37
type input "Onsite Interview"
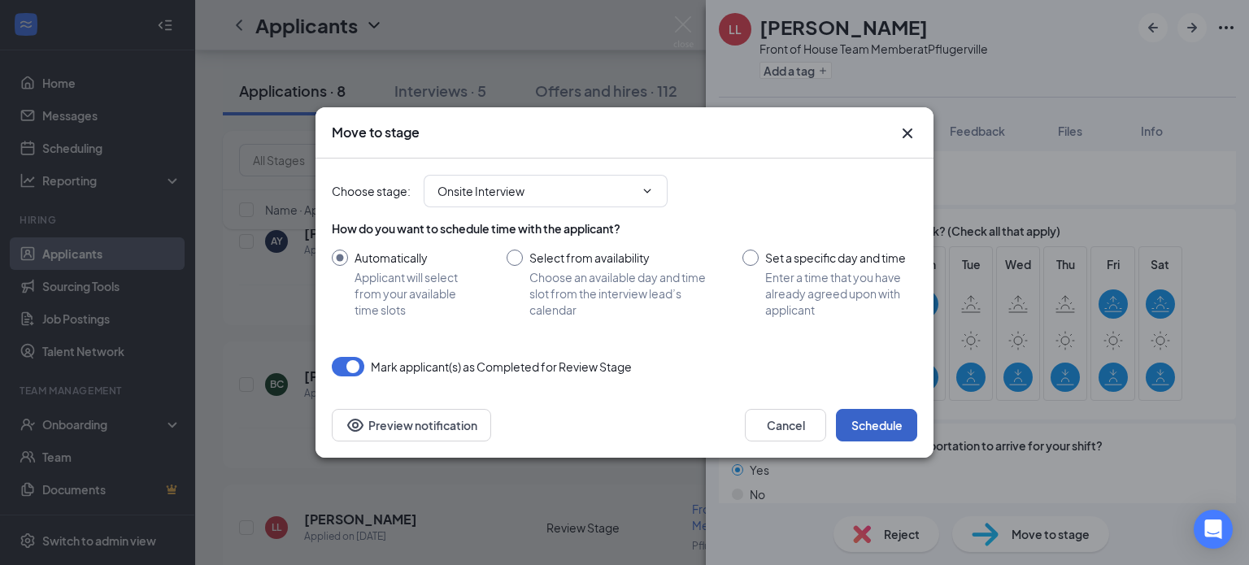
click at [889, 424] on button "Schedule" at bounding box center [876, 425] width 81 height 33
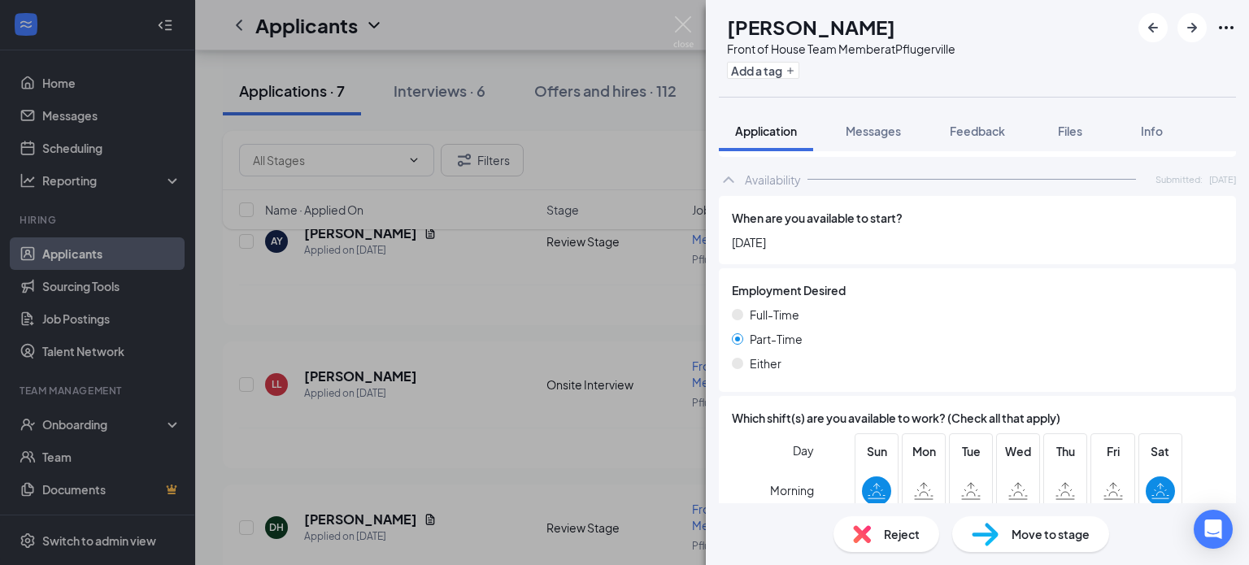
scroll to position [1463, 0]
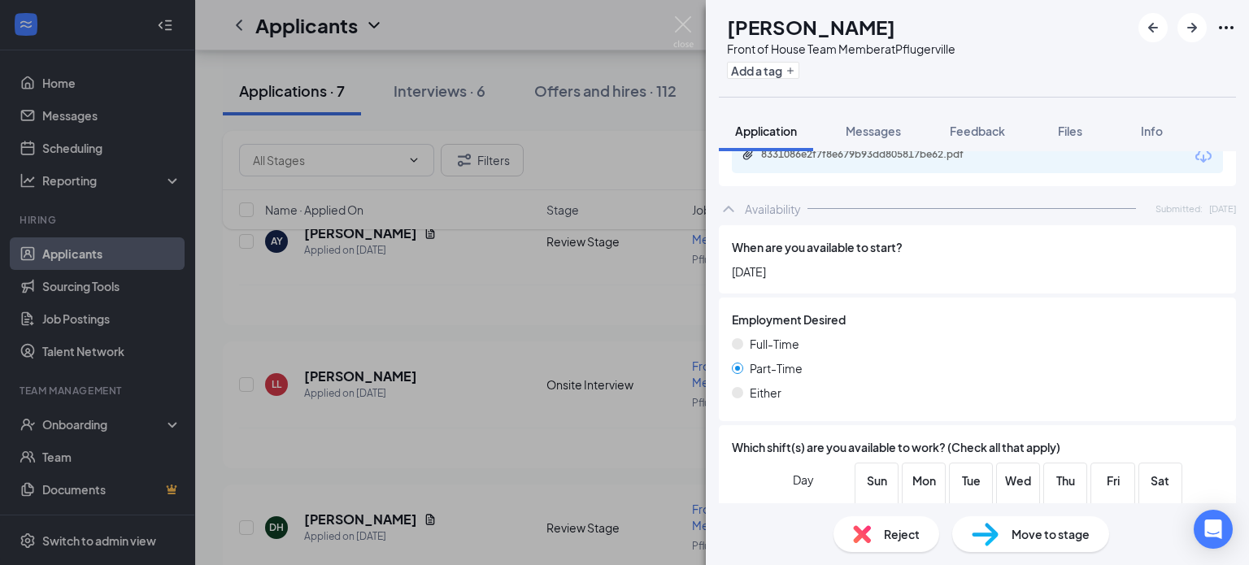
click at [903, 526] on span "Reject" at bounding box center [902, 534] width 36 height 18
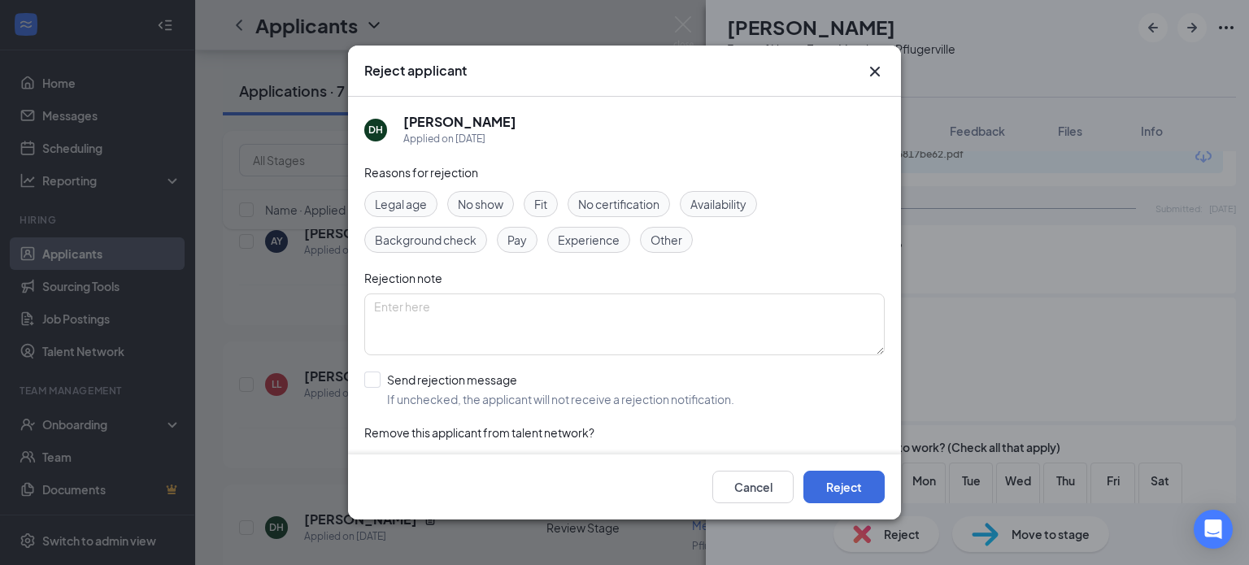
click at [711, 209] on span "Availability" at bounding box center [718, 204] width 56 height 18
click at [381, 373] on input "Send rejection message If unchecked, the applicant will not receive a rejection…" at bounding box center [549, 390] width 370 height 36
checkbox input "true"
click at [844, 485] on button "Reject" at bounding box center [843, 487] width 81 height 33
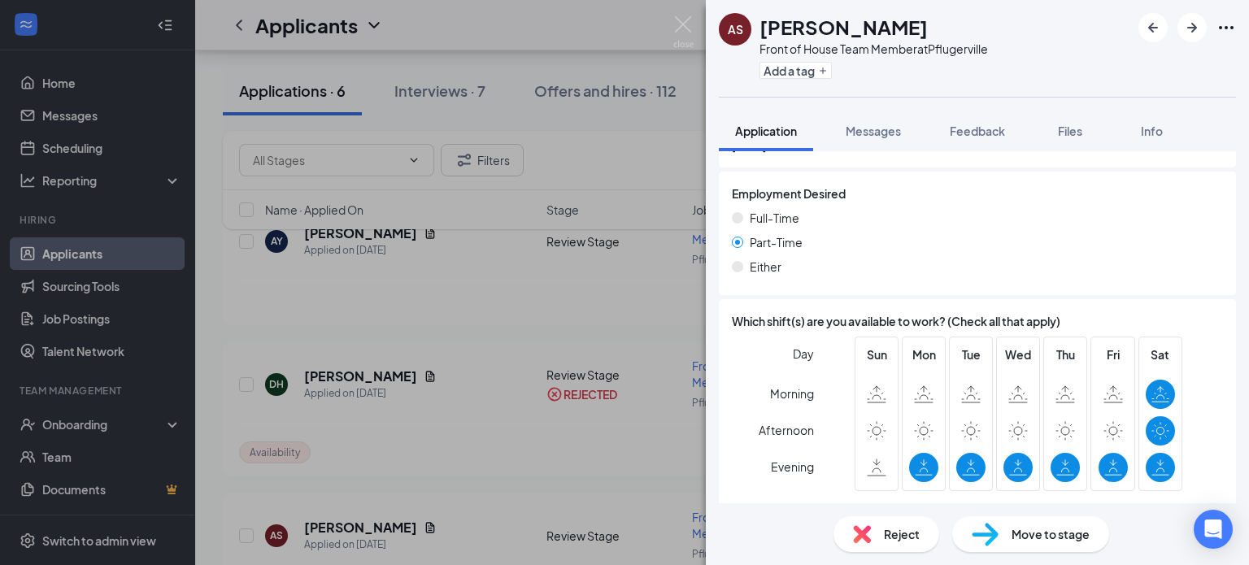
scroll to position [1685, 0]
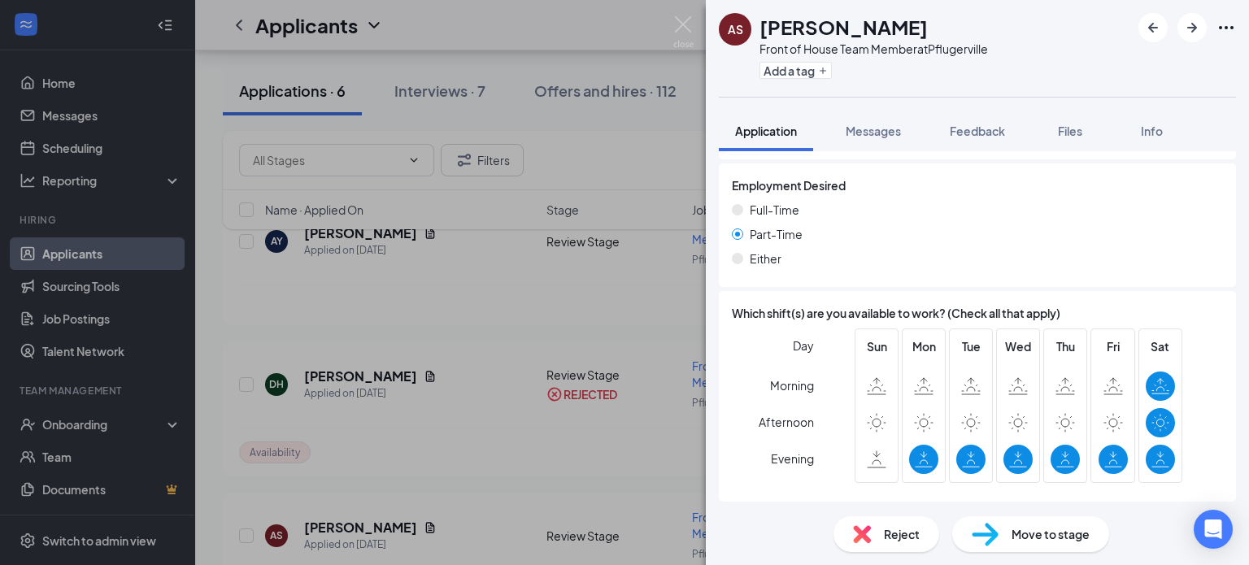
click at [1002, 546] on div "Move to stage" at bounding box center [1030, 534] width 157 height 36
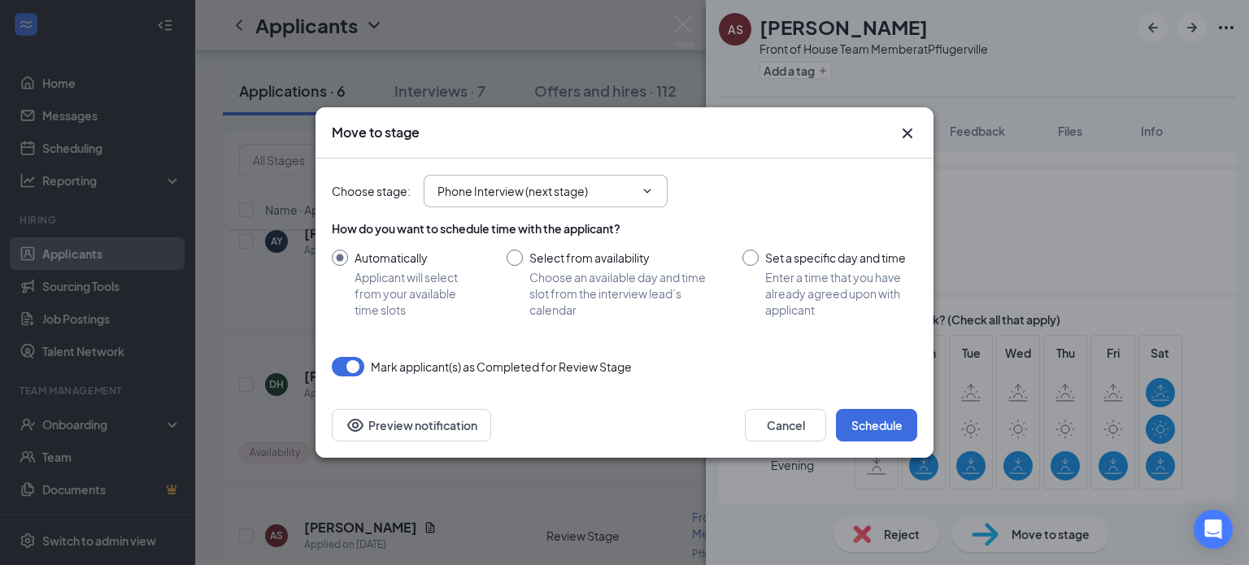
click at [626, 198] on input "Phone Interview (next stage)" at bounding box center [535, 191] width 197 height 18
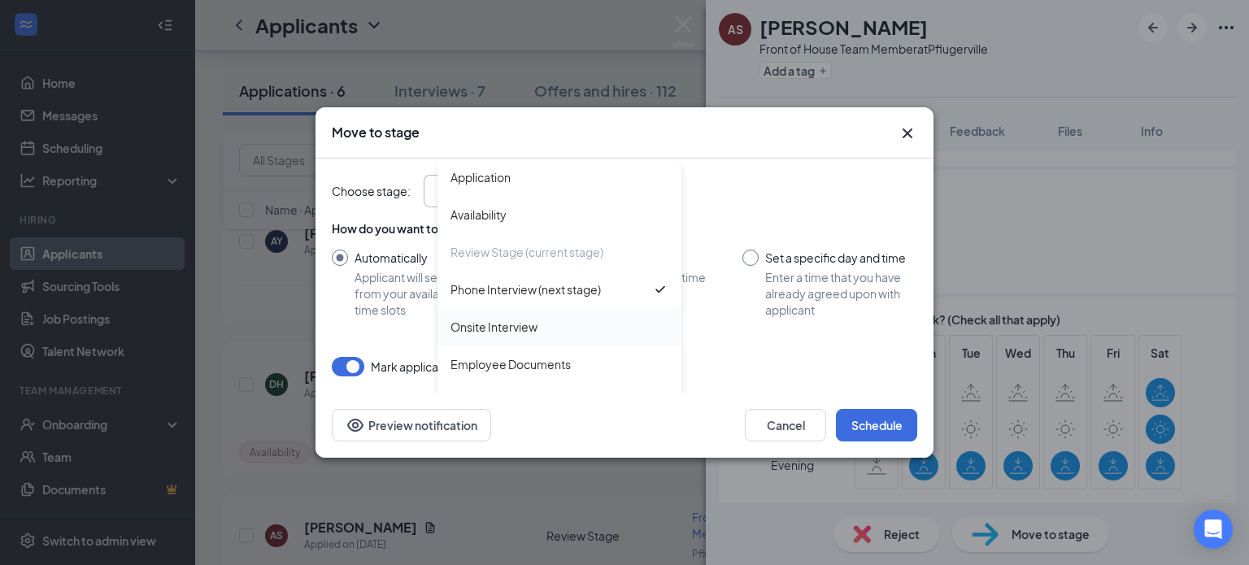
click at [515, 318] on div "Onsite Interview" at bounding box center [493, 327] width 87 height 18
type input "Onsite Interview"
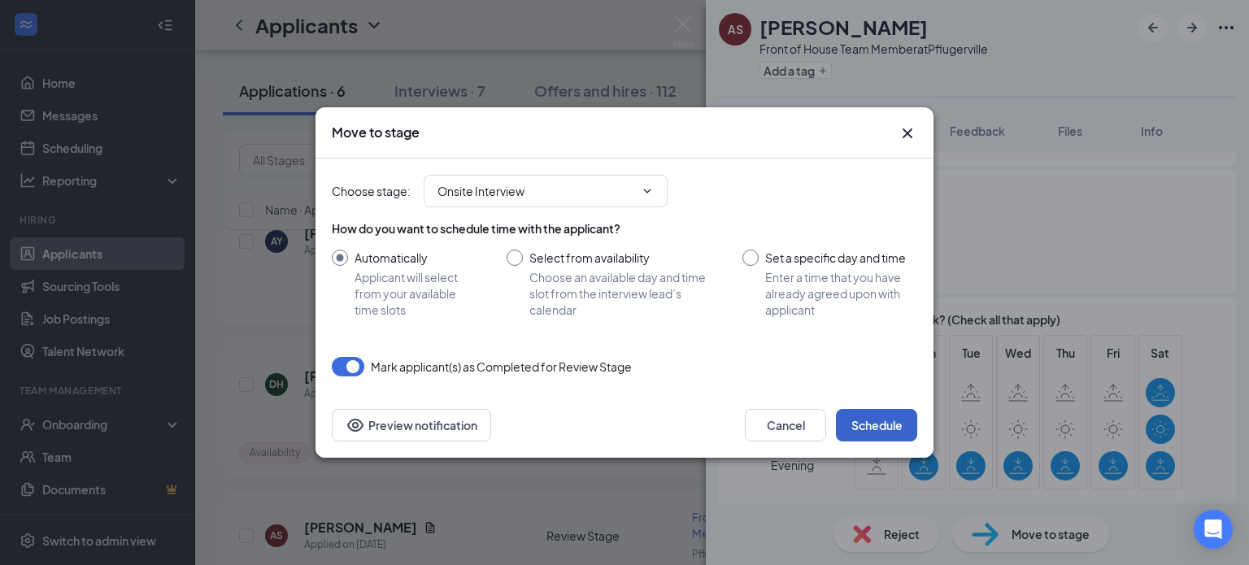
click at [855, 428] on button "Schedule" at bounding box center [876, 425] width 81 height 33
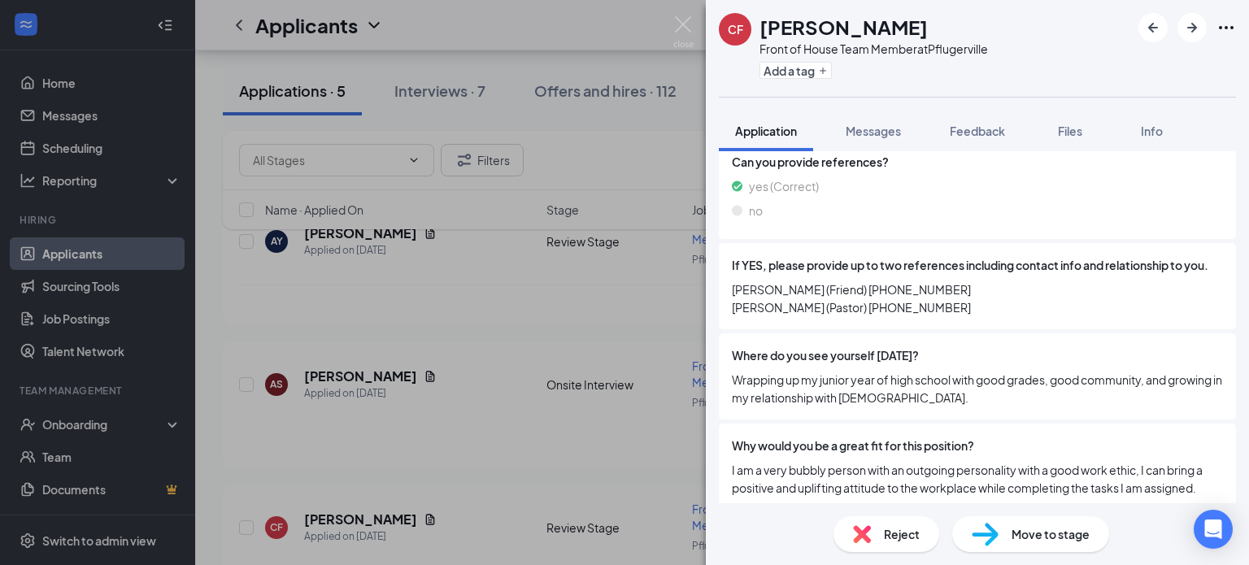
scroll to position [777, 0]
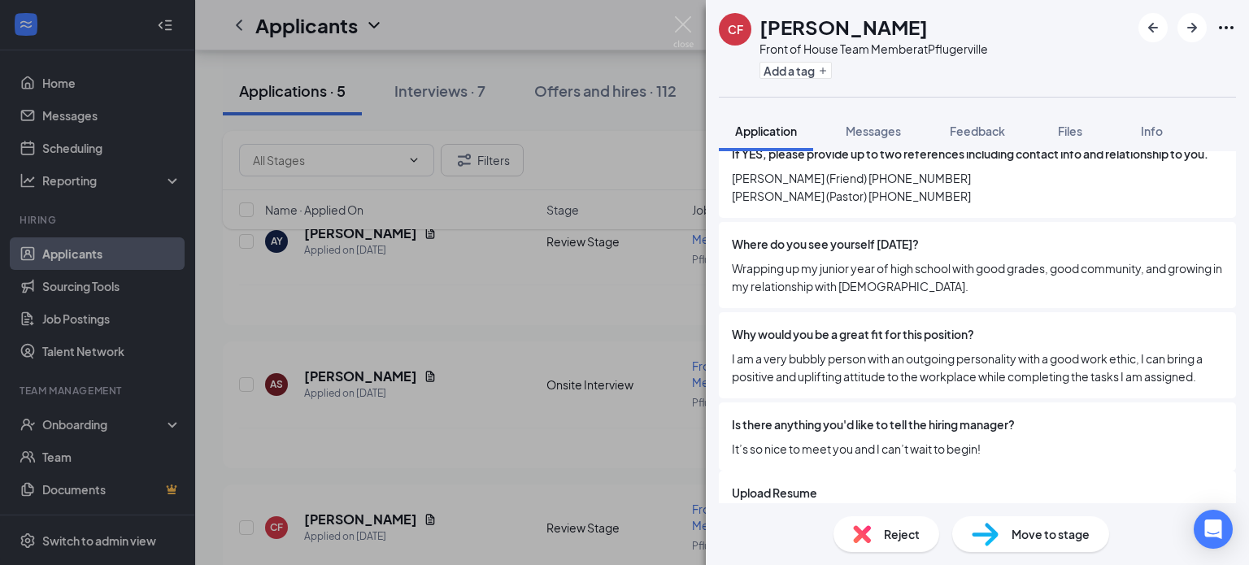
click at [879, 338] on span "Why would you be a great fit for this position?" at bounding box center [853, 334] width 242 height 18
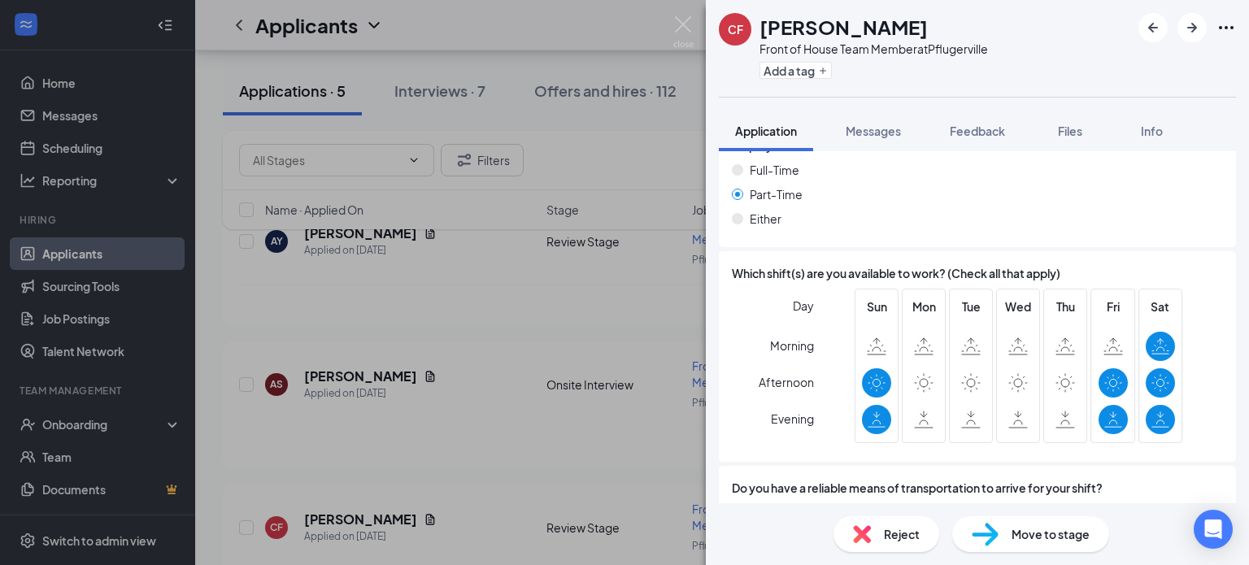
scroll to position [1440, 0]
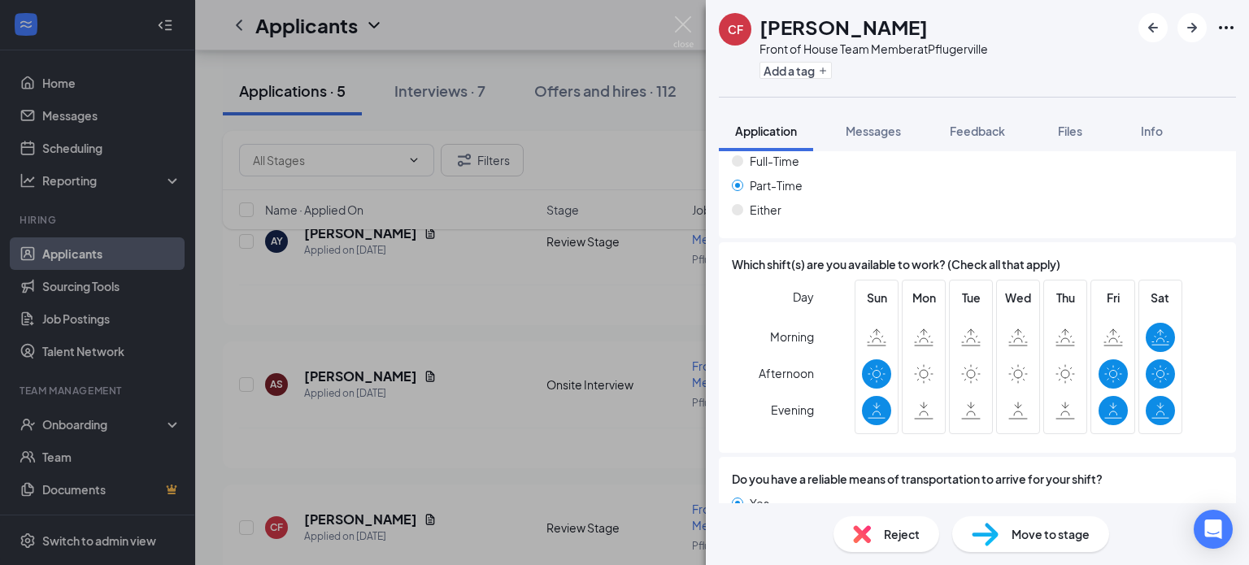
click at [916, 529] on span "Reject" at bounding box center [902, 534] width 36 height 18
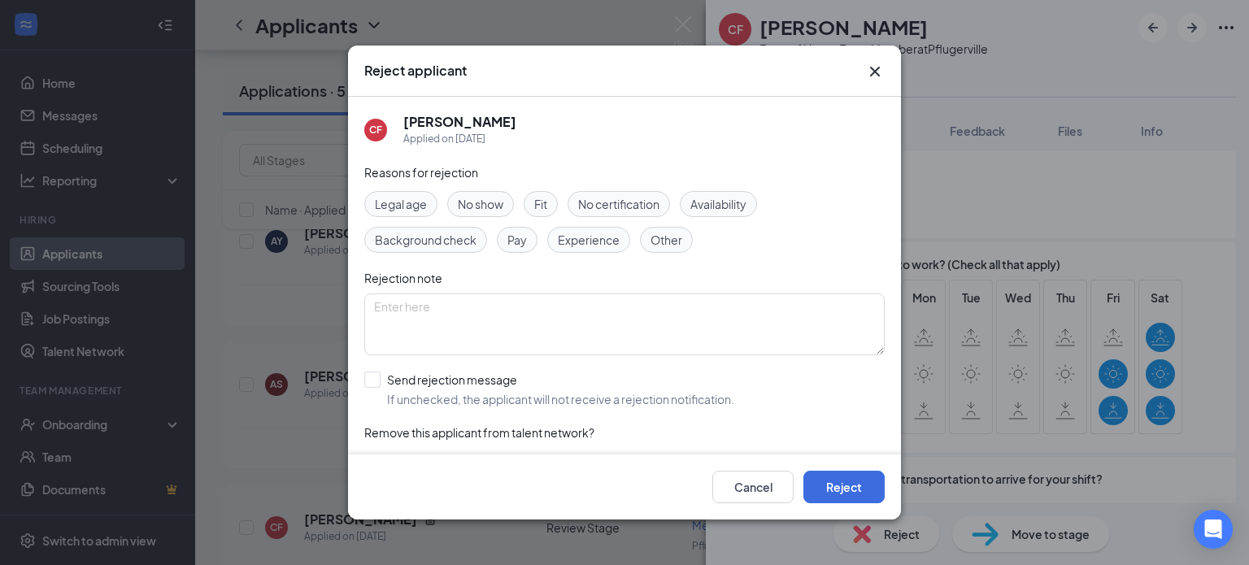
click at [690, 196] on div "Availability" at bounding box center [718, 204] width 77 height 26
click at [374, 381] on input "Send rejection message If unchecked, the applicant will not receive a rejection…" at bounding box center [549, 390] width 370 height 36
checkbox input "true"
click at [837, 494] on button "Reject" at bounding box center [843, 487] width 81 height 33
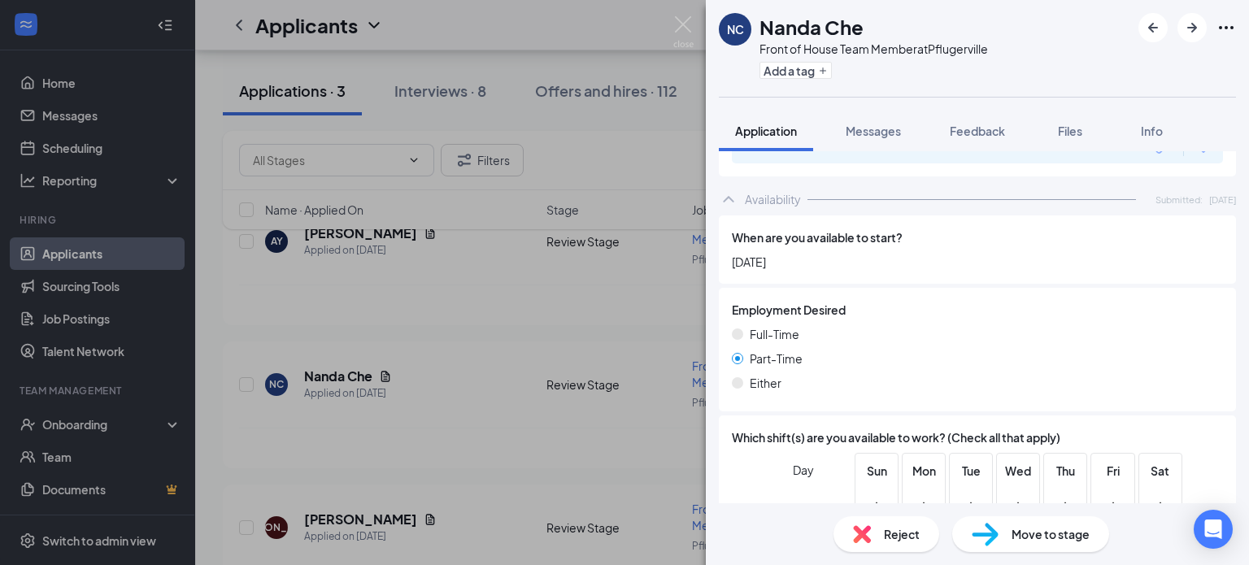
scroll to position [1519, 0]
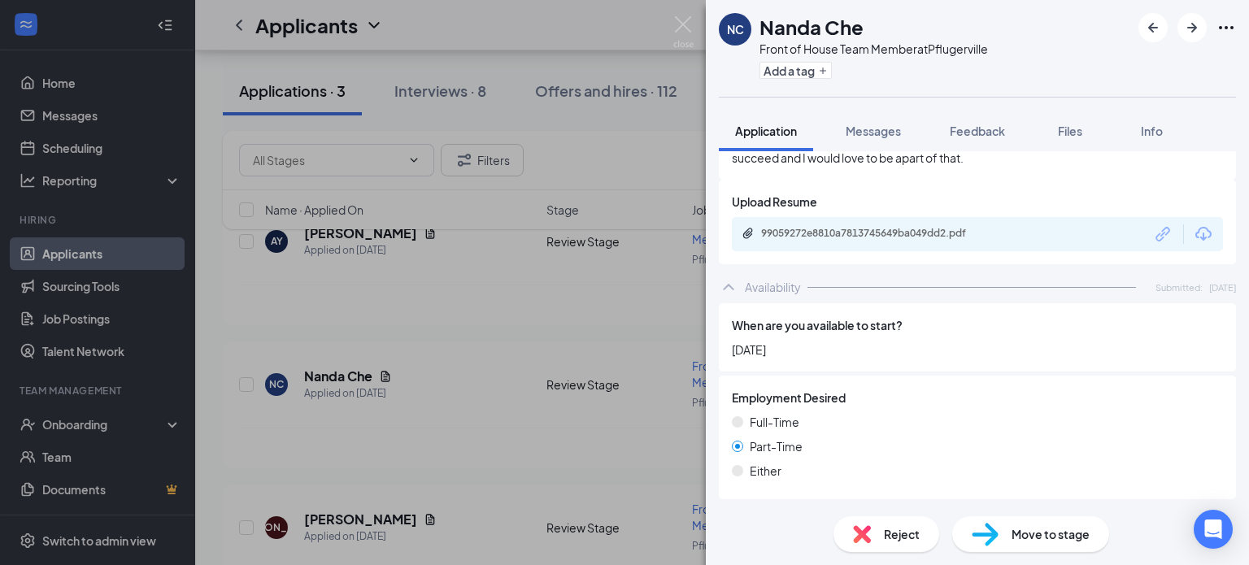
click at [885, 251] on div "99059272e8810a7813745649ba049dd2.pdf" at bounding box center [977, 234] width 491 height 34
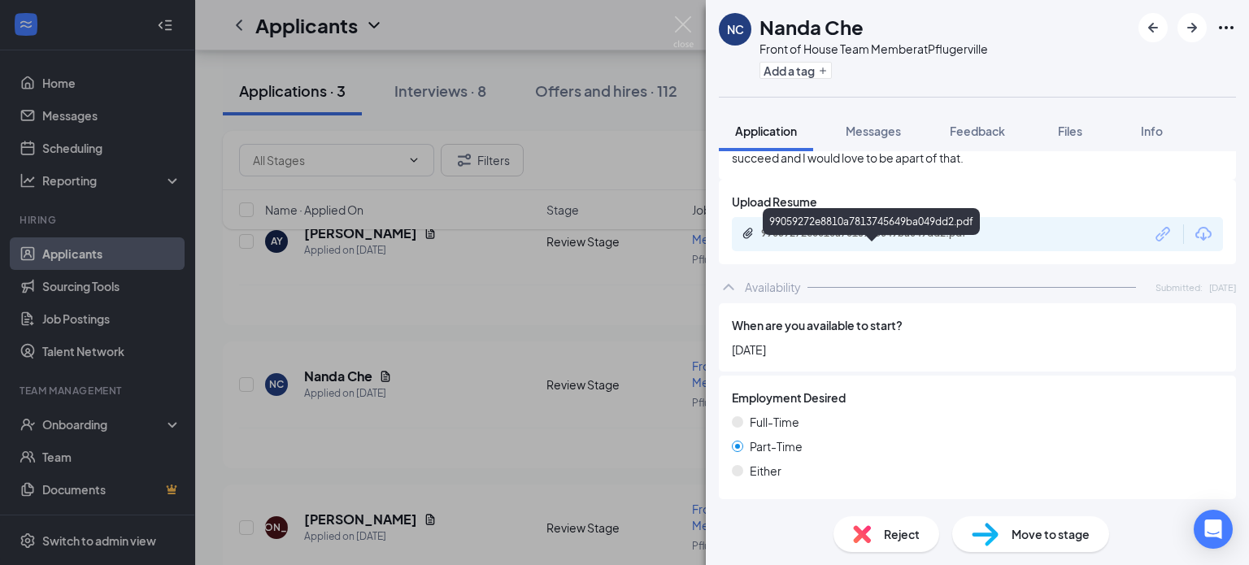
click at [885, 240] on div "99059272e8810a7813745649ba049dd2.pdf" at bounding box center [875, 233] width 228 height 13
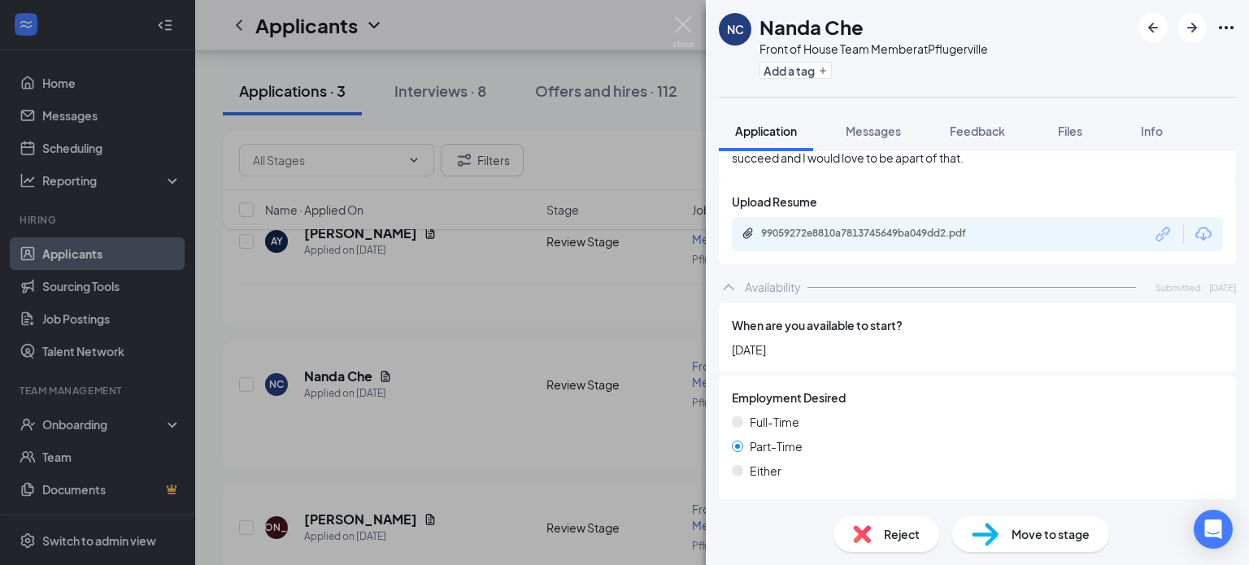
click at [980, 533] on img at bounding box center [985, 535] width 27 height 24
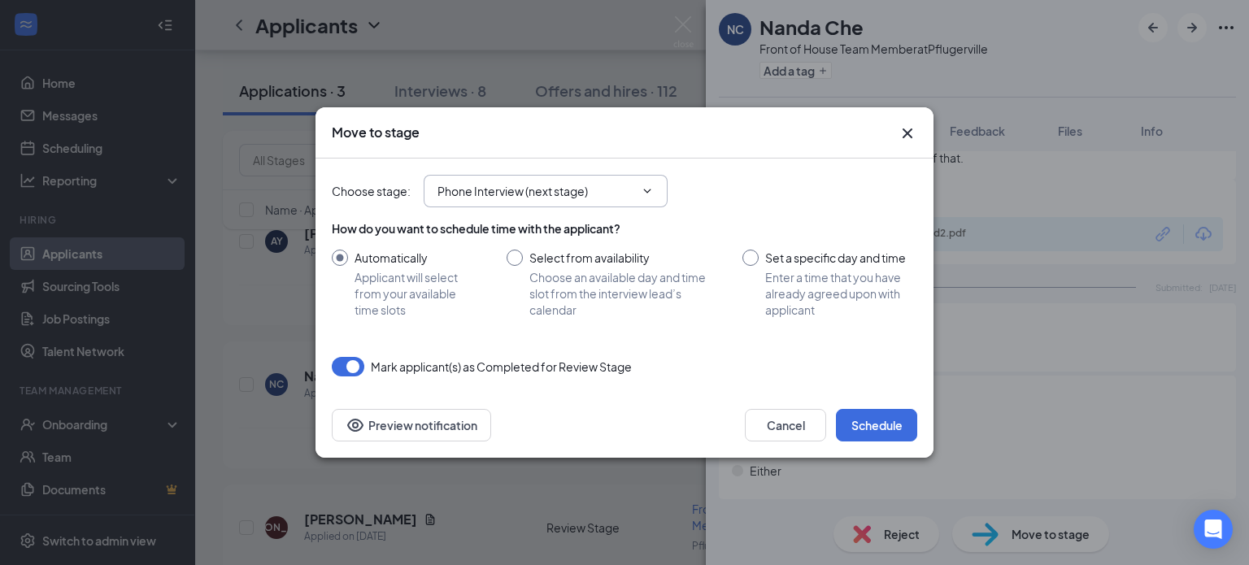
click at [518, 202] on span "Phone Interview (next stage)" at bounding box center [546, 191] width 244 height 33
click at [495, 204] on span "Phone Interview (next stage)" at bounding box center [546, 191] width 244 height 33
click at [532, 194] on input "Phone Interview (next stage)" at bounding box center [535, 191] width 197 height 18
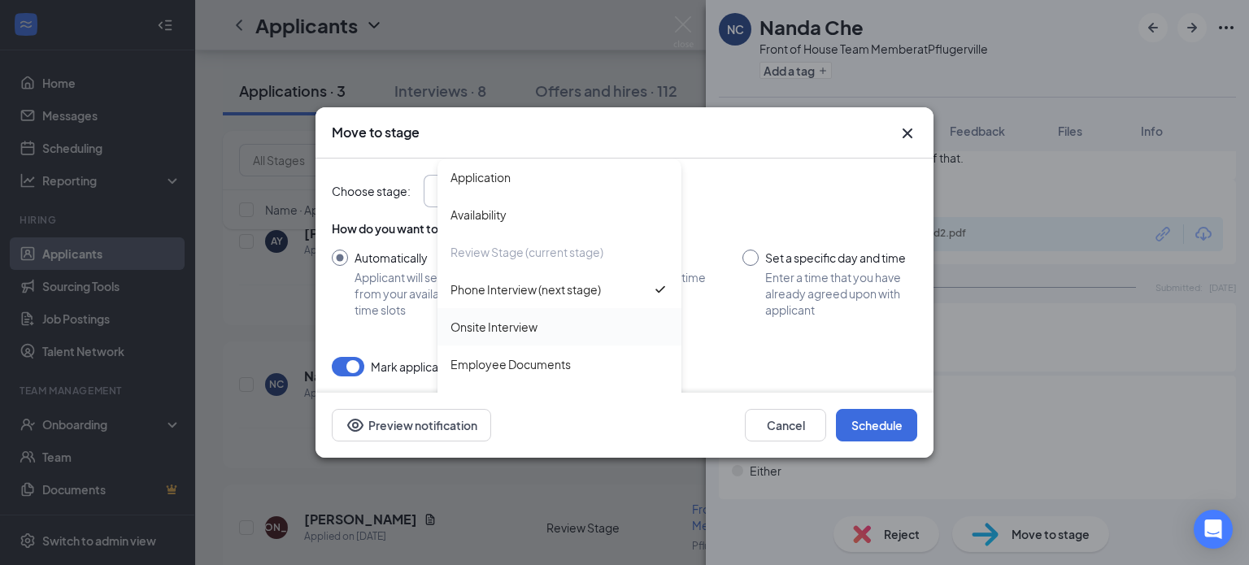
click at [510, 324] on div "Onsite Interview" at bounding box center [493, 327] width 87 height 18
type input "Onsite Interview"
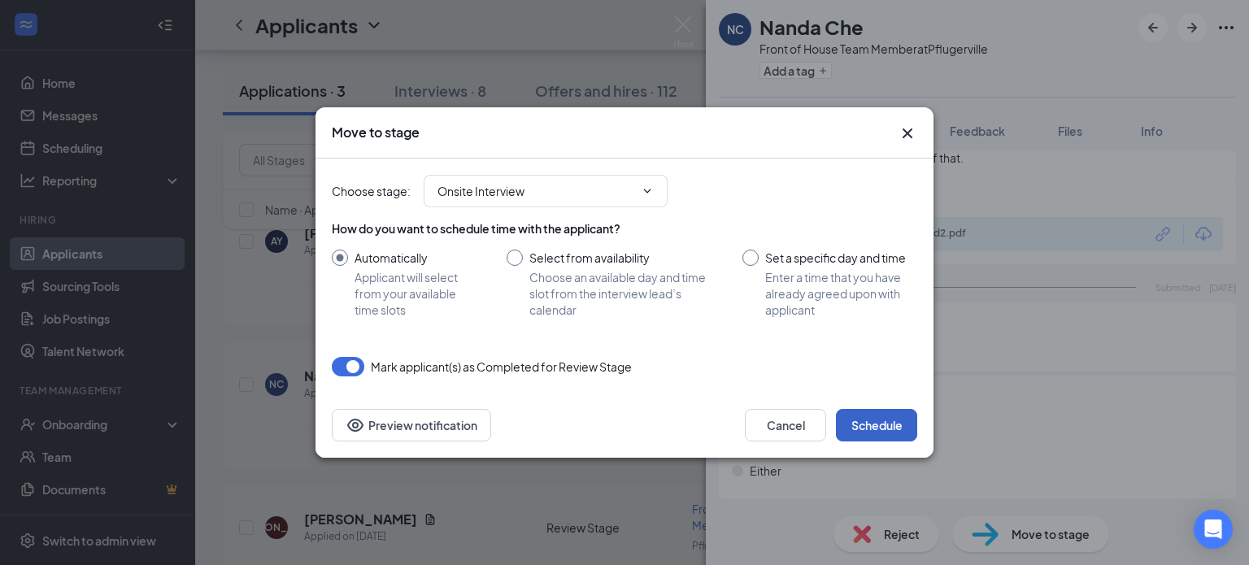
click at [872, 429] on button "Schedule" at bounding box center [876, 425] width 81 height 33
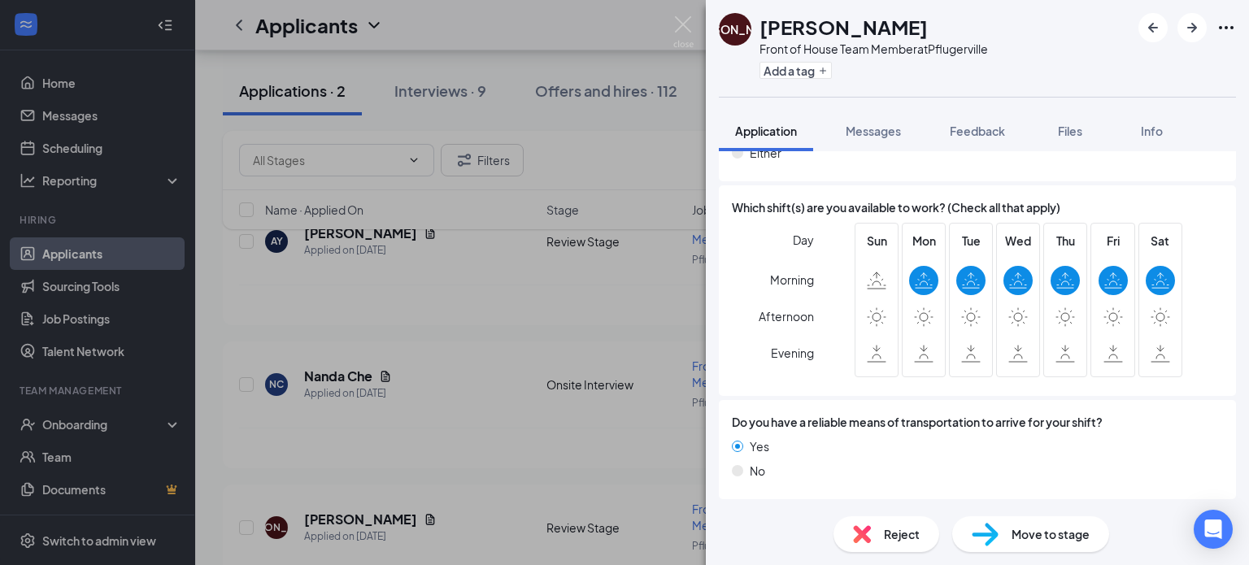
scroll to position [2101, 0]
click at [998, 541] on img at bounding box center [985, 535] width 27 height 24
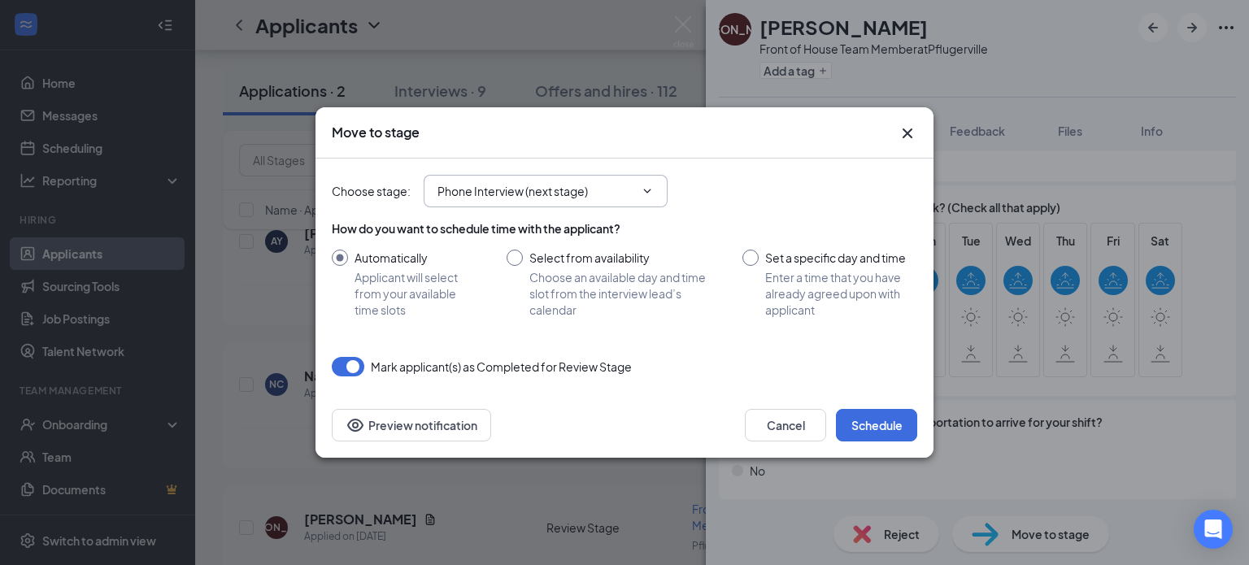
click at [569, 200] on span "Phone Interview (next stage)" at bounding box center [546, 191] width 244 height 33
click at [559, 193] on input "Phone Interview (next stage)" at bounding box center [535, 191] width 197 height 18
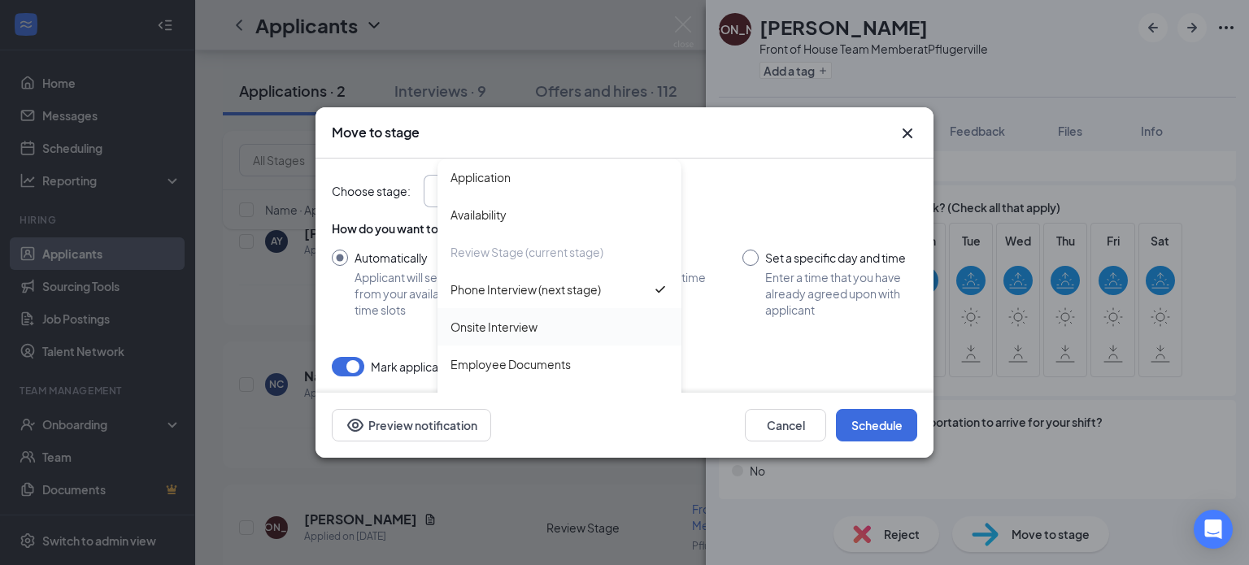
click at [527, 320] on div "Onsite Interview" at bounding box center [493, 327] width 87 height 18
type input "Onsite Interview"
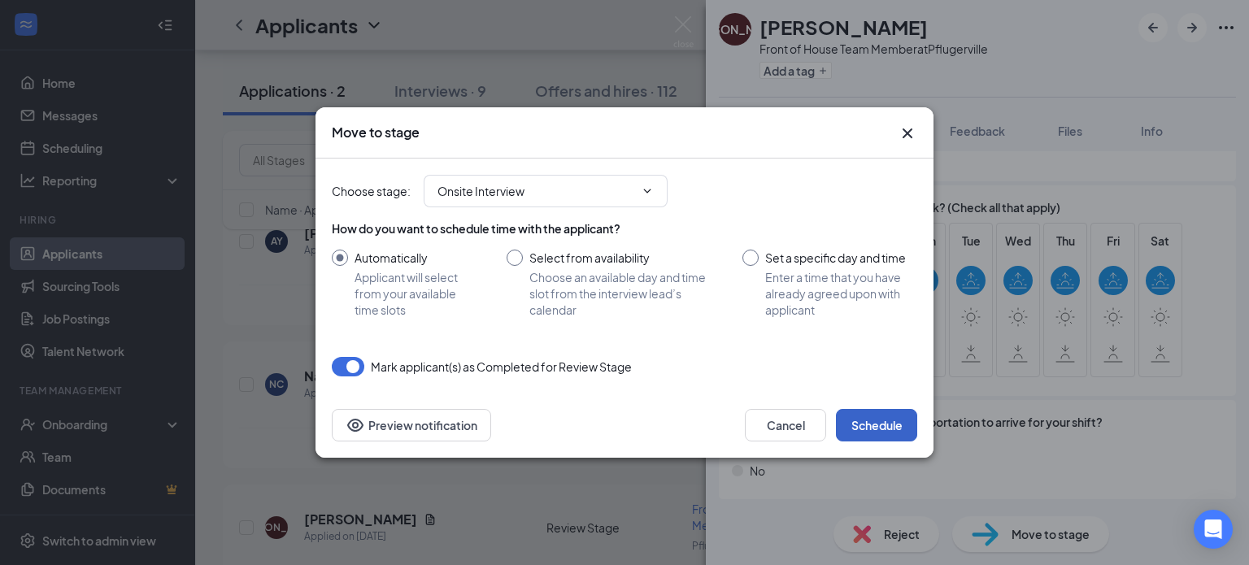
click at [863, 425] on button "Schedule" at bounding box center [876, 425] width 81 height 33
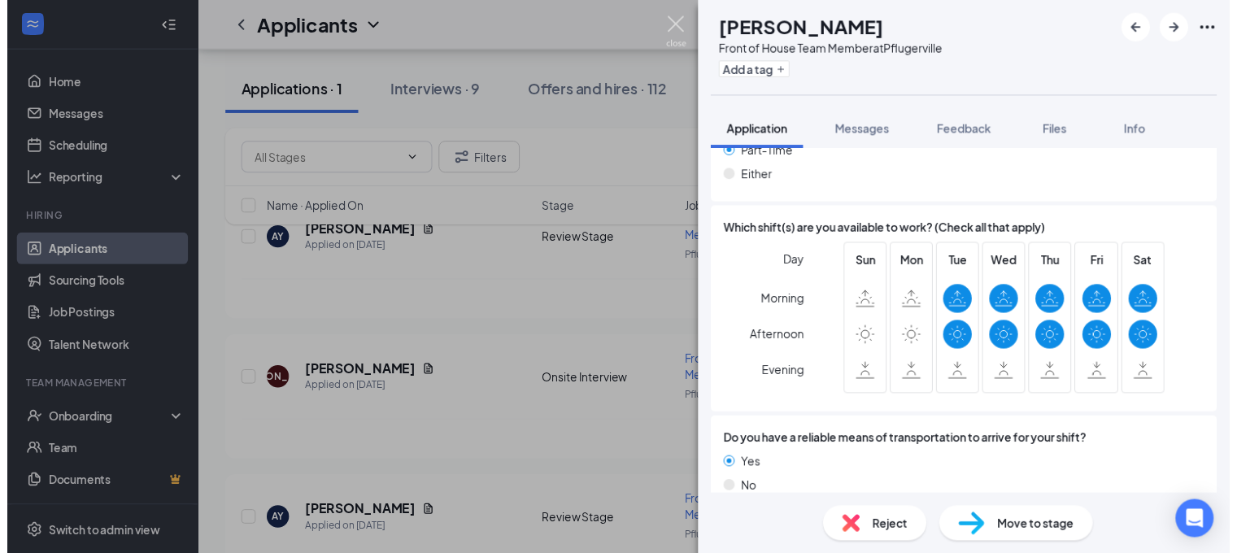
scroll to position [1603, 0]
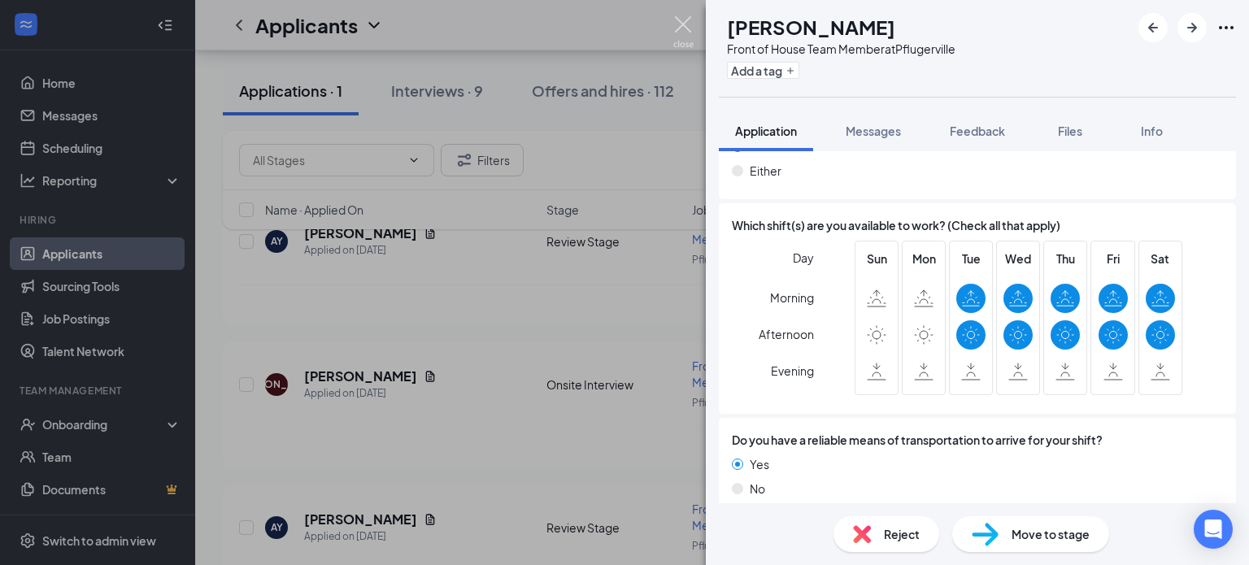
click at [686, 34] on img at bounding box center [683, 32] width 20 height 32
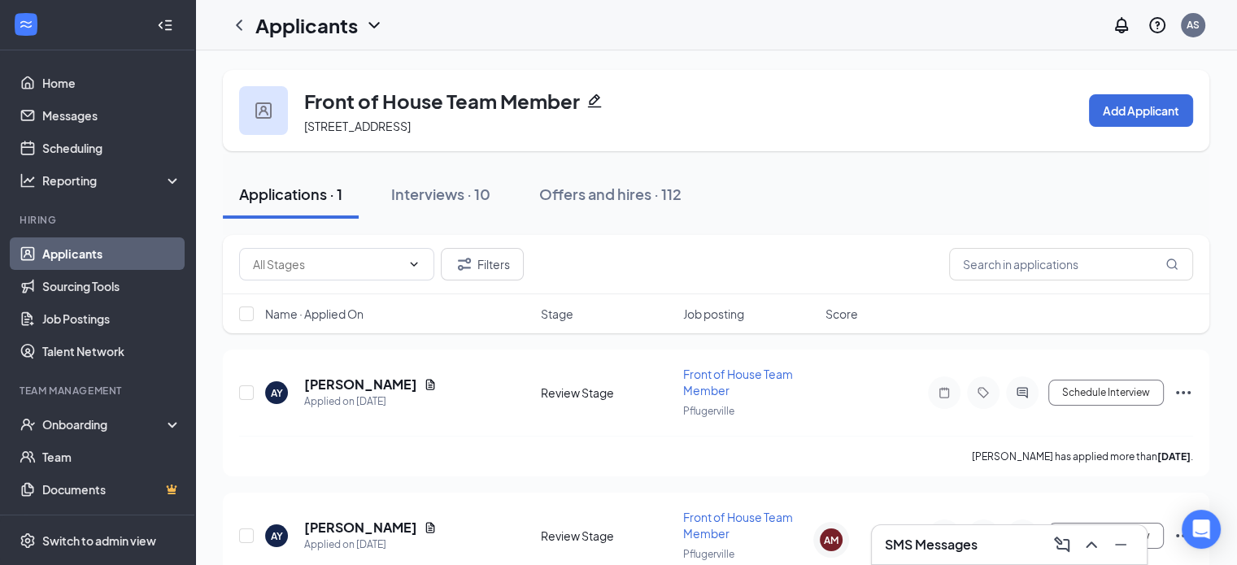
scroll to position [85, 0]
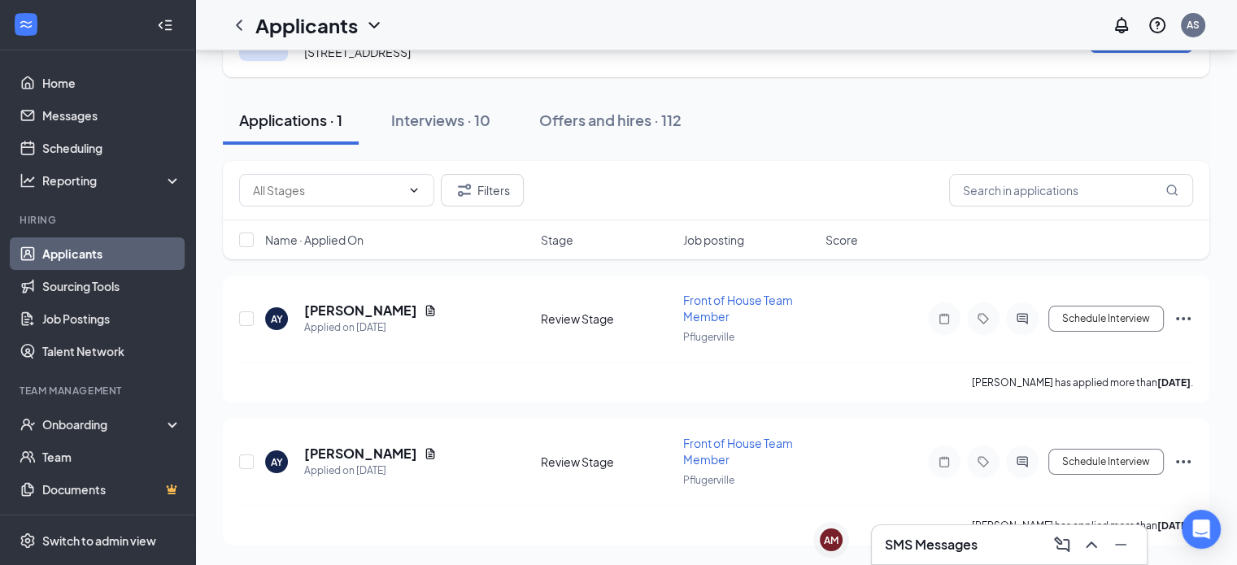
click at [516, 419] on div "AY [PERSON_NAME] Applied on [DATE] Review Stage Front of House Team Member Pflu…" at bounding box center [716, 411] width 986 height 270
click at [452, 144] on button "Interviews · 10" at bounding box center [441, 120] width 132 height 49
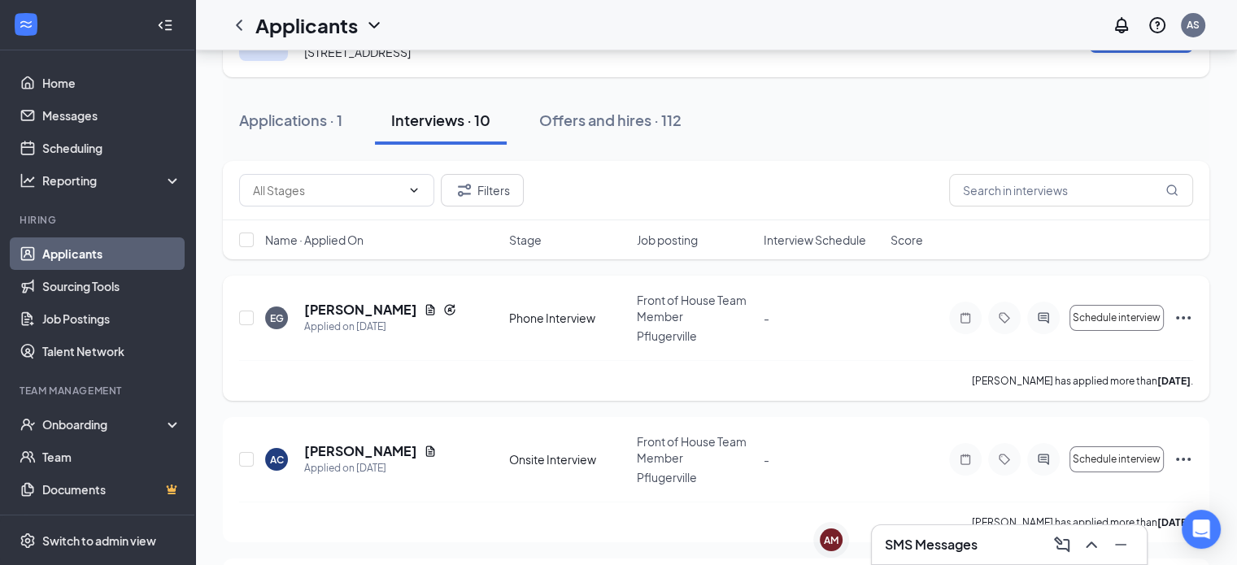
scroll to position [75, 0]
click at [1175, 327] on icon "Ellipses" at bounding box center [1183, 317] width 20 height 20
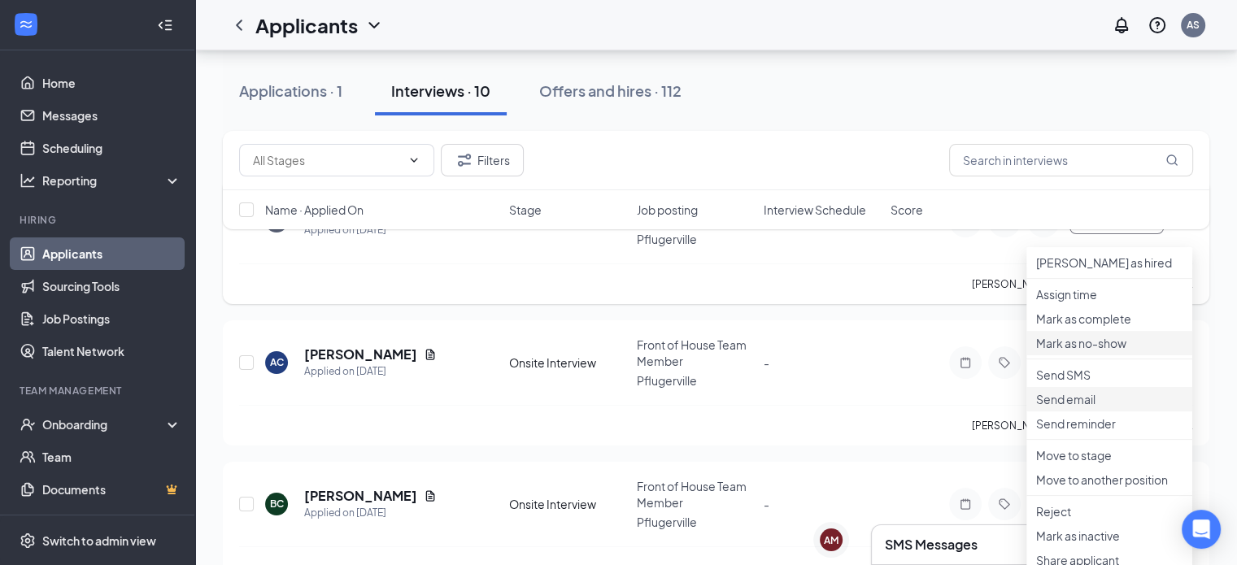
scroll to position [158, 0]
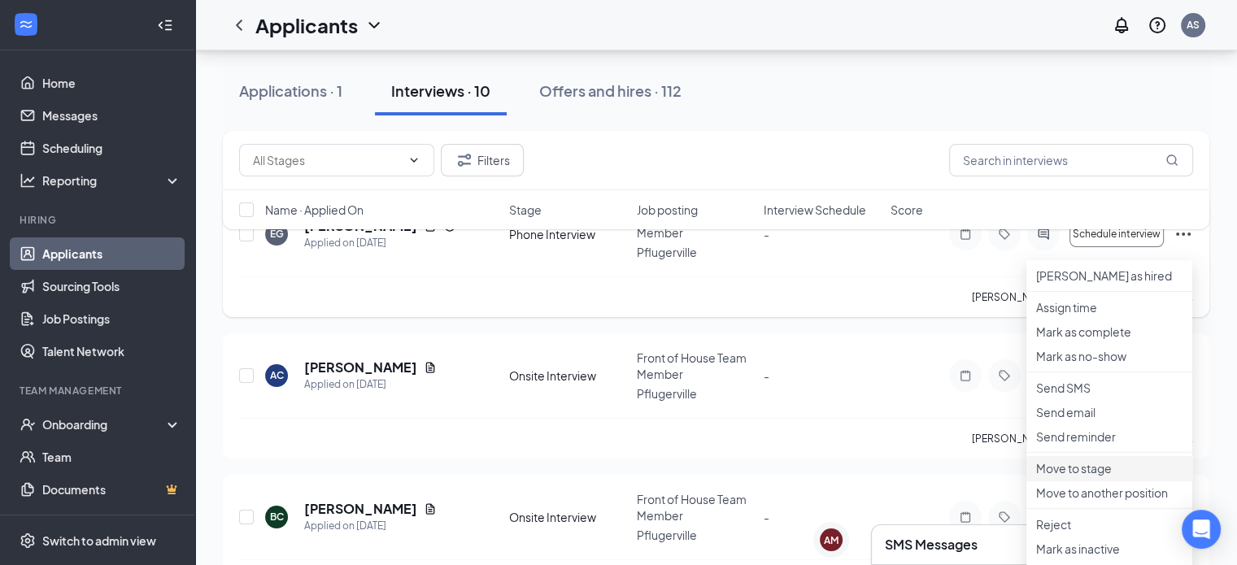
click at [1057, 476] on p "Move to stage" at bounding box center [1109, 468] width 146 height 16
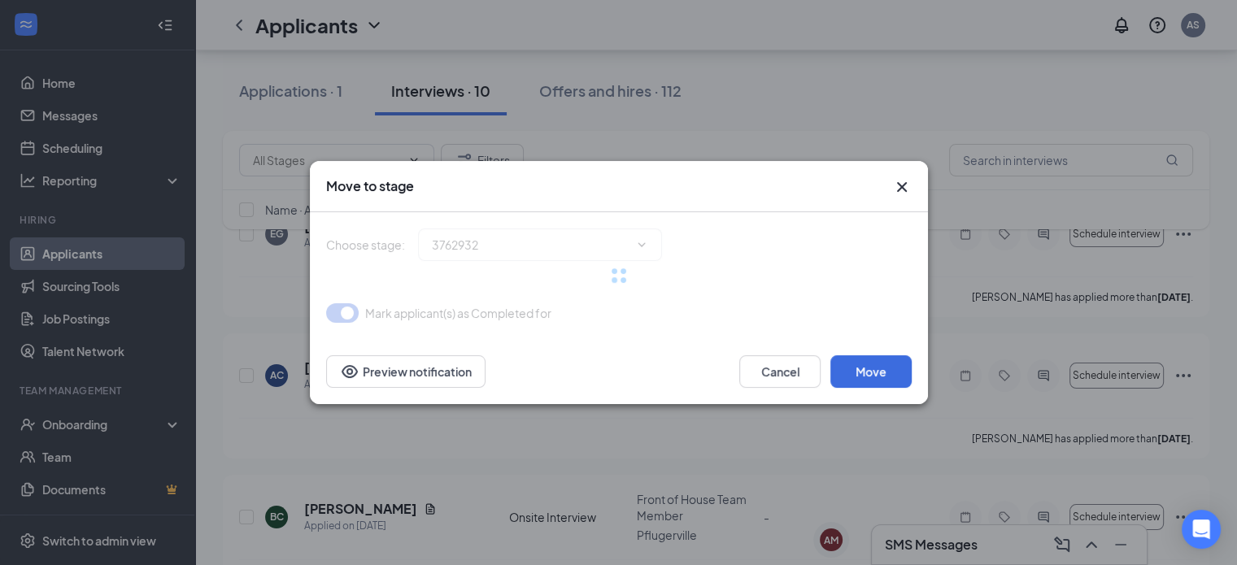
type input "Onsite Interview (next stage)"
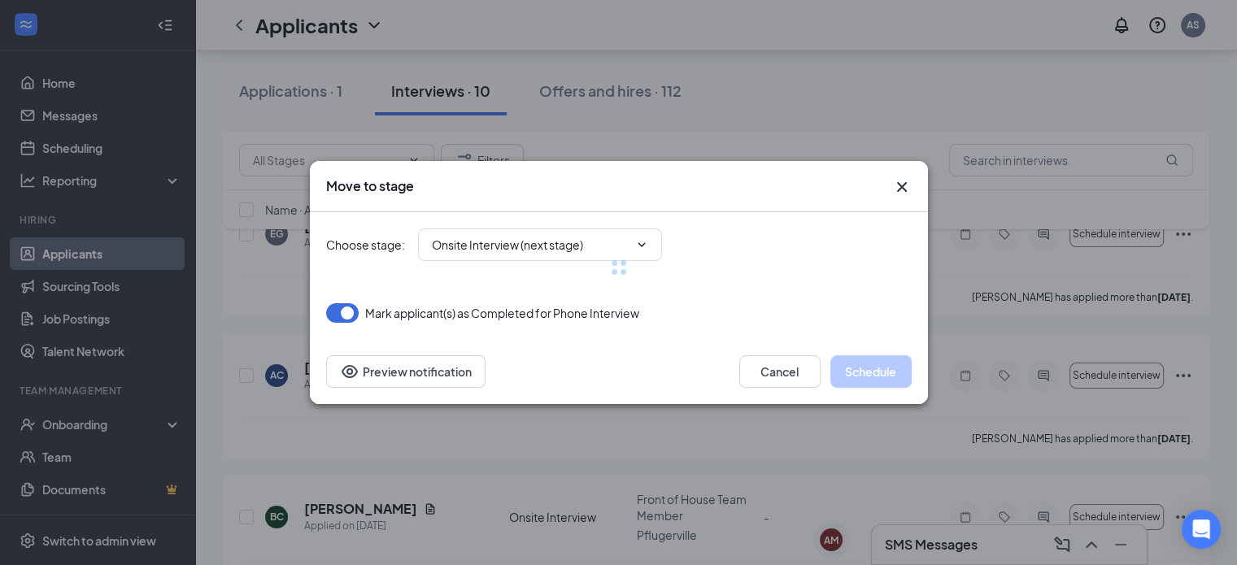
click at [524, 235] on div at bounding box center [618, 267] width 585 height 111
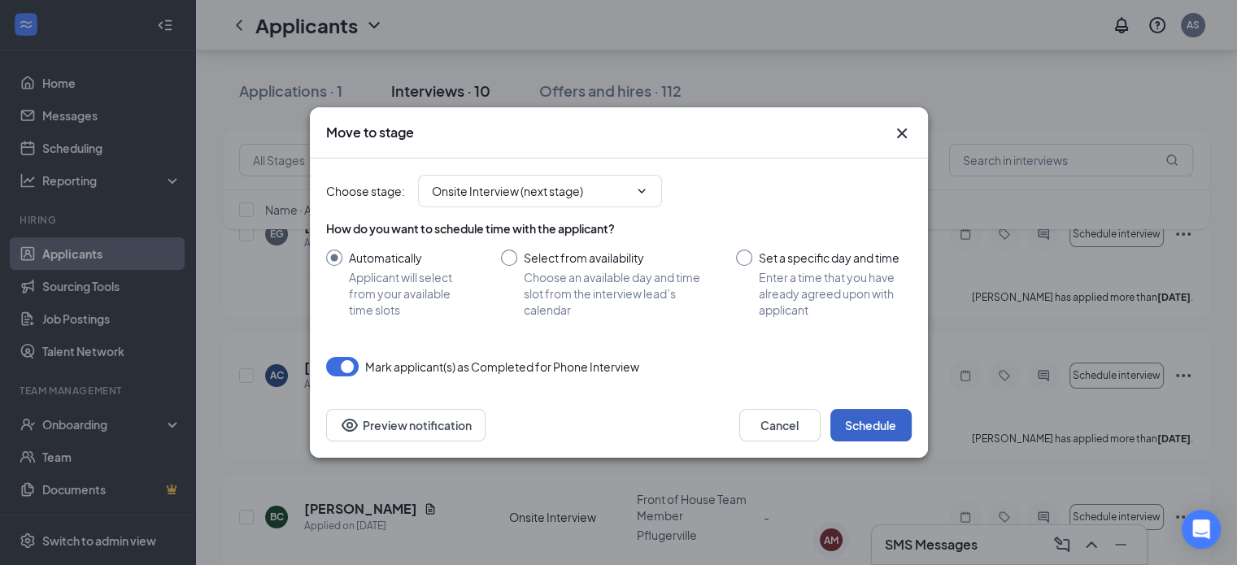
click at [866, 430] on button "Schedule" at bounding box center [870, 425] width 81 height 33
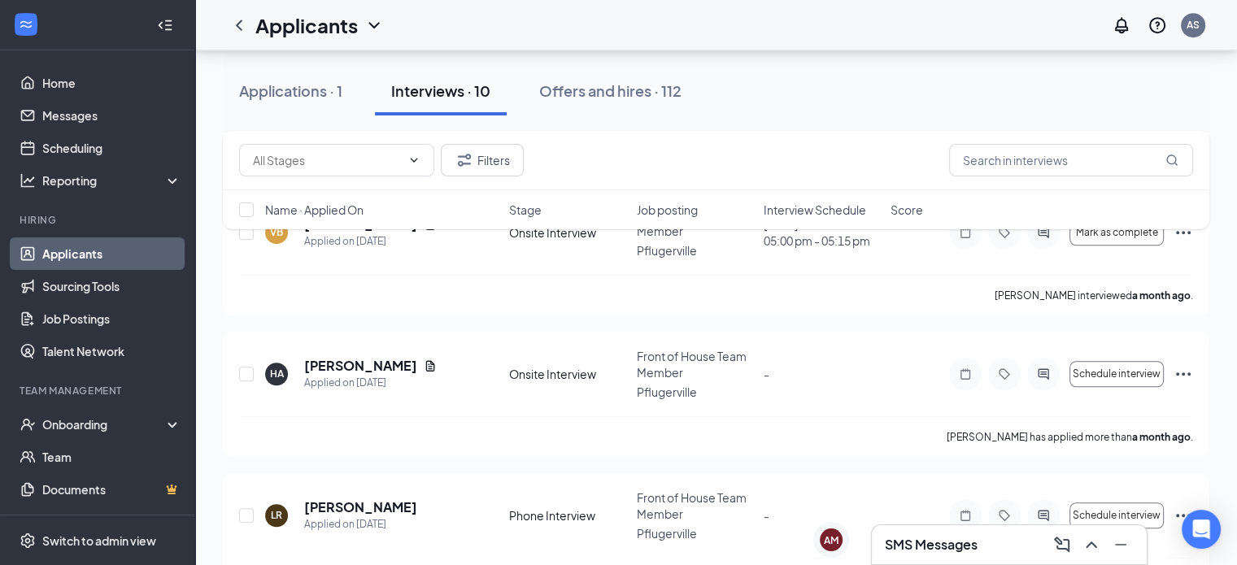
scroll to position [1190, 0]
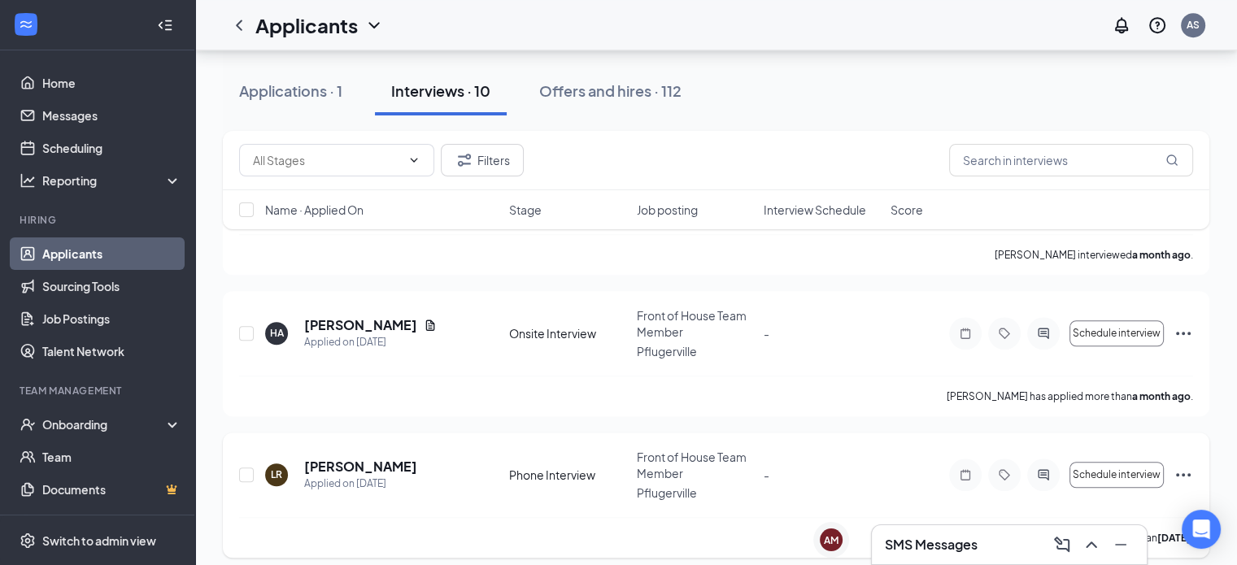
click at [1178, 465] on icon "Ellipses" at bounding box center [1183, 475] width 20 height 20
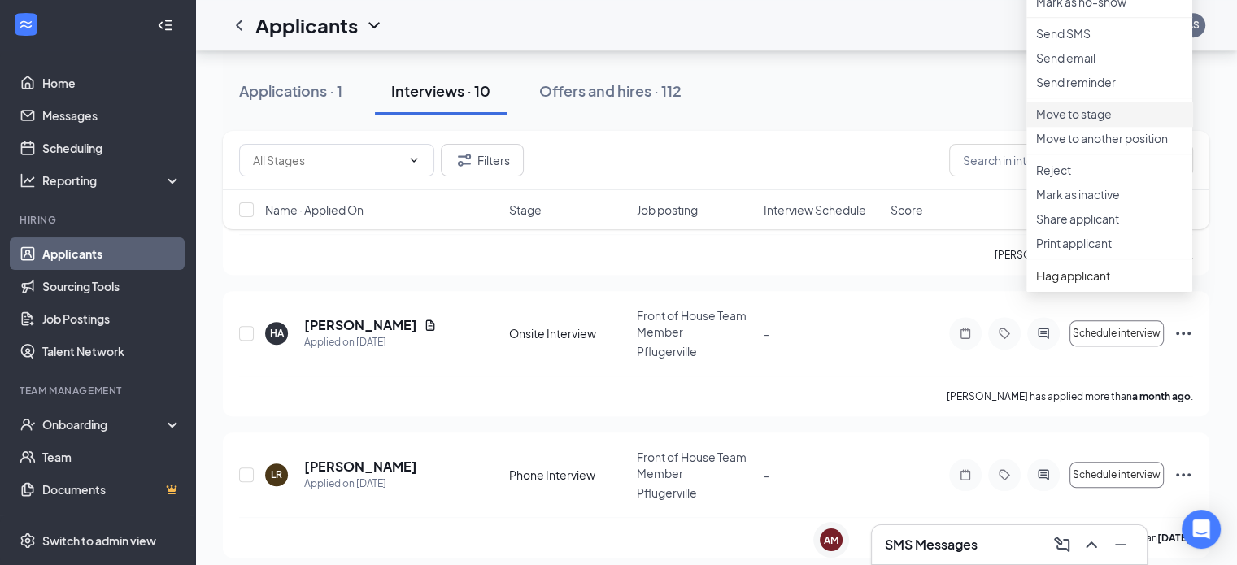
click at [1117, 122] on p "Move to stage" at bounding box center [1109, 114] width 146 height 16
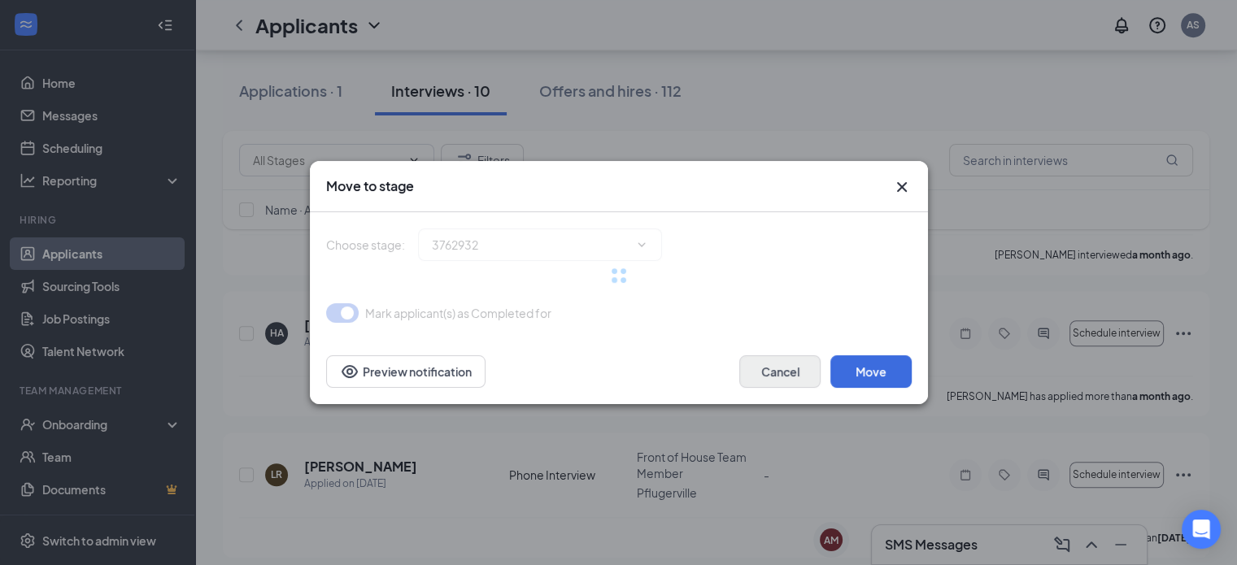
type input "Onsite Interview (next stage)"
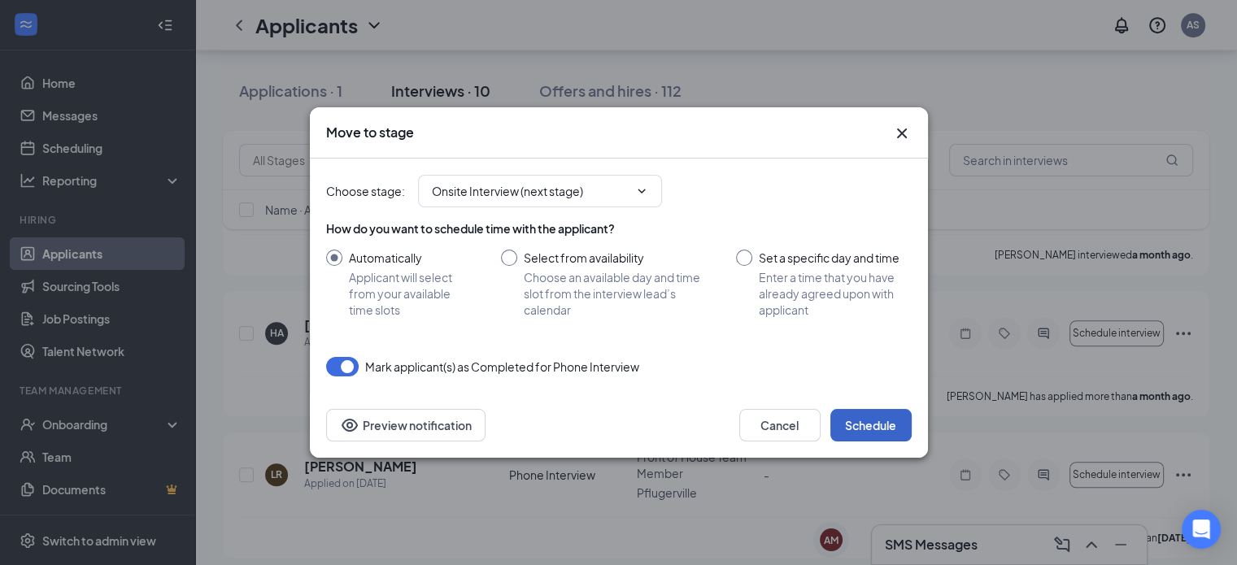
click at [863, 415] on button "Schedule" at bounding box center [870, 425] width 81 height 33
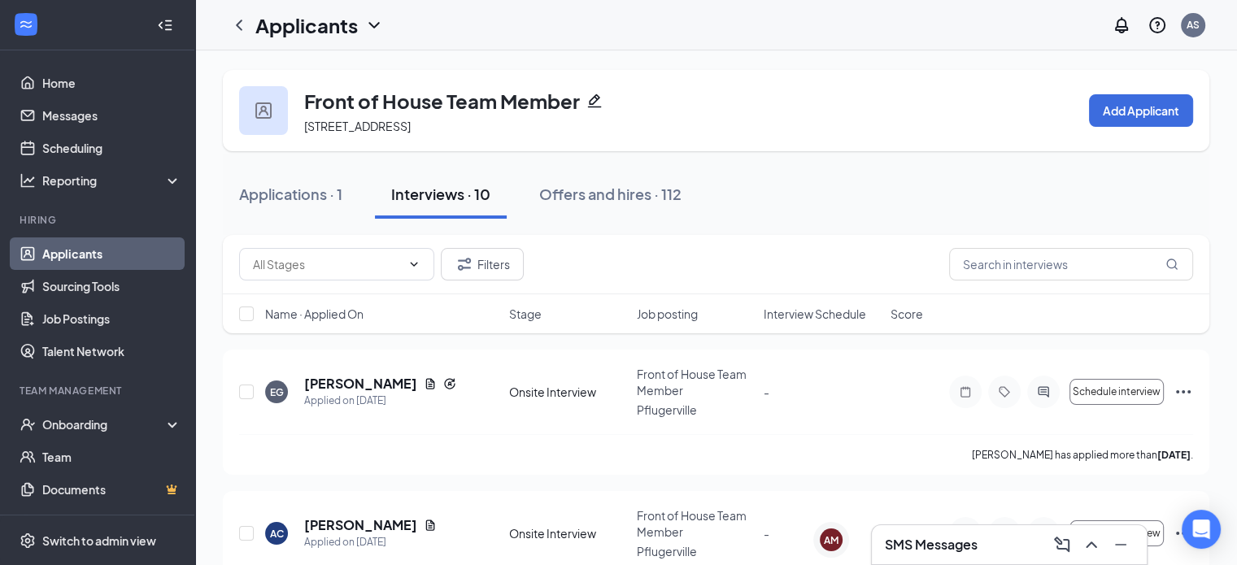
scroll to position [0, 0]
click at [234, 25] on icon "ChevronLeft" at bounding box center [239, 25] width 20 height 20
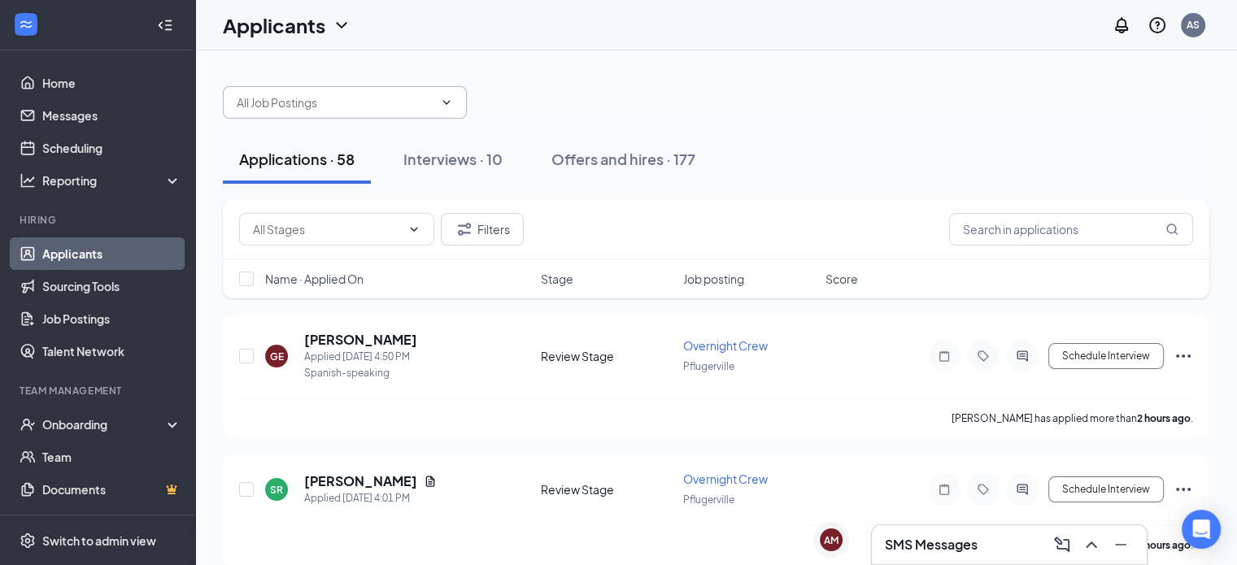
click at [322, 101] on input "text" at bounding box center [335, 103] width 197 height 18
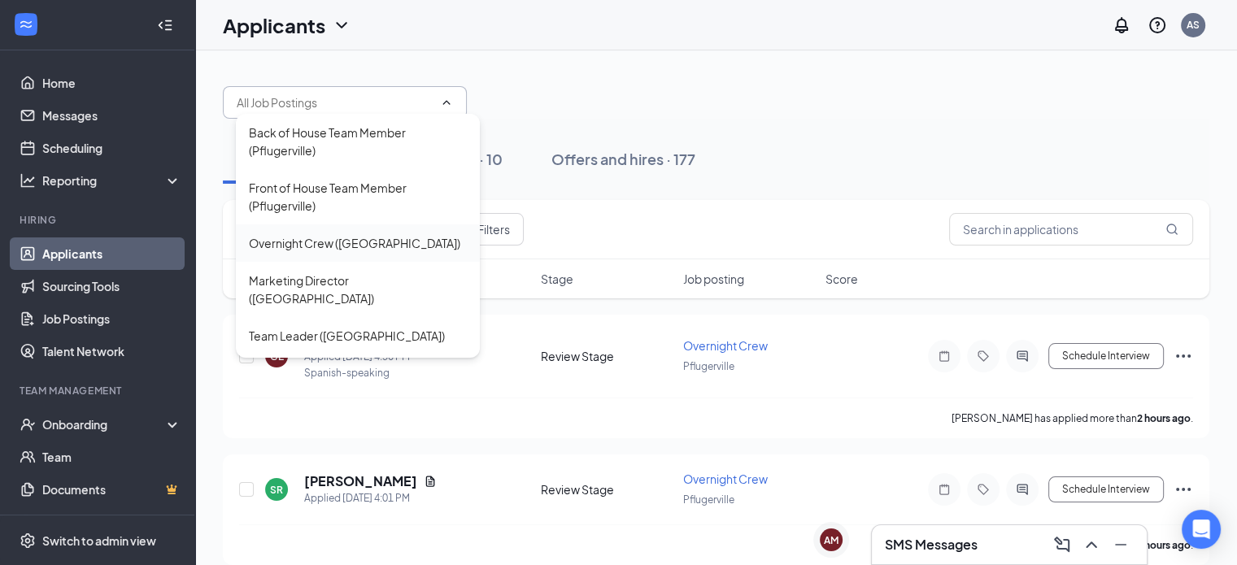
click at [312, 232] on div "Overnight Crew ([GEOGRAPHIC_DATA])" at bounding box center [358, 242] width 244 height 37
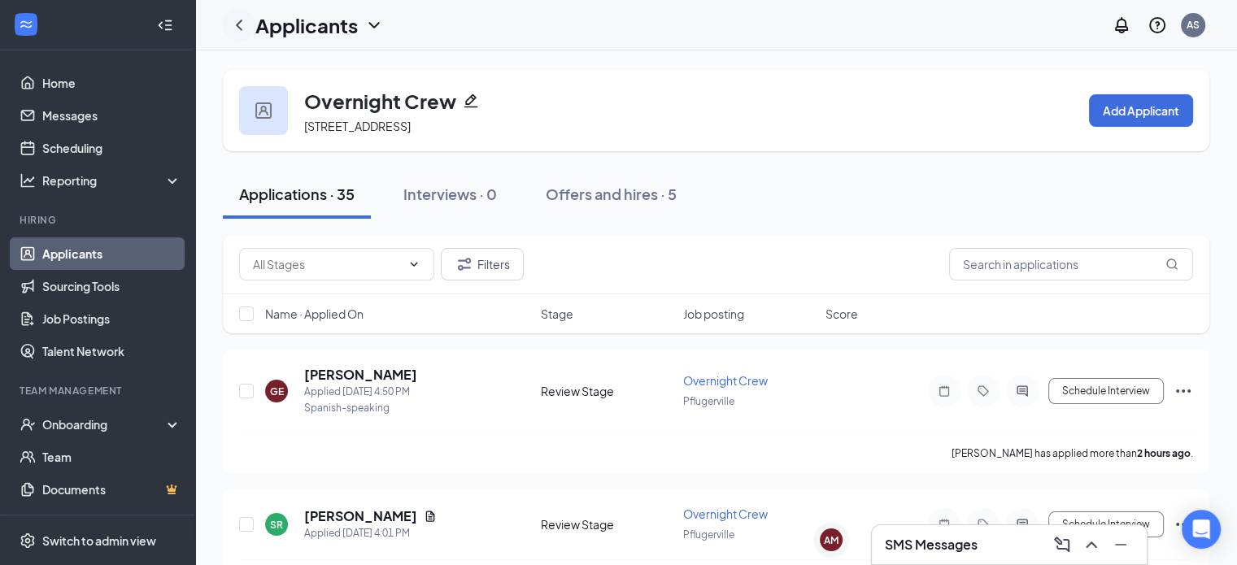
click at [246, 13] on div at bounding box center [239, 25] width 33 height 33
click at [241, 21] on icon "ChevronLeft" at bounding box center [239, 25] width 20 height 20
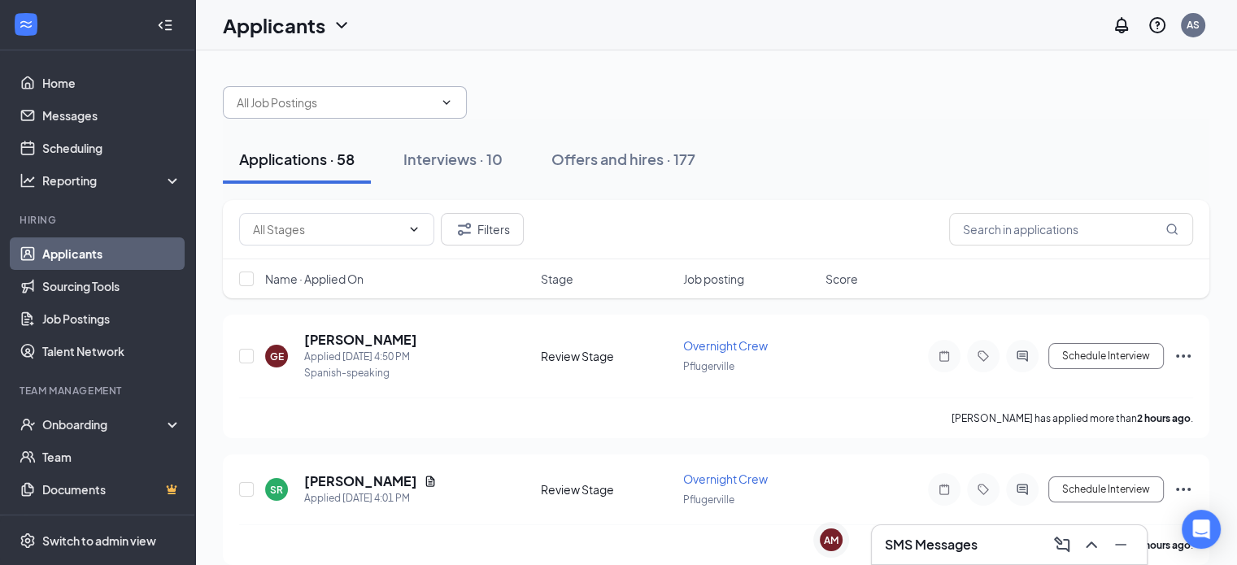
click at [390, 110] on input "text" at bounding box center [335, 103] width 197 height 18
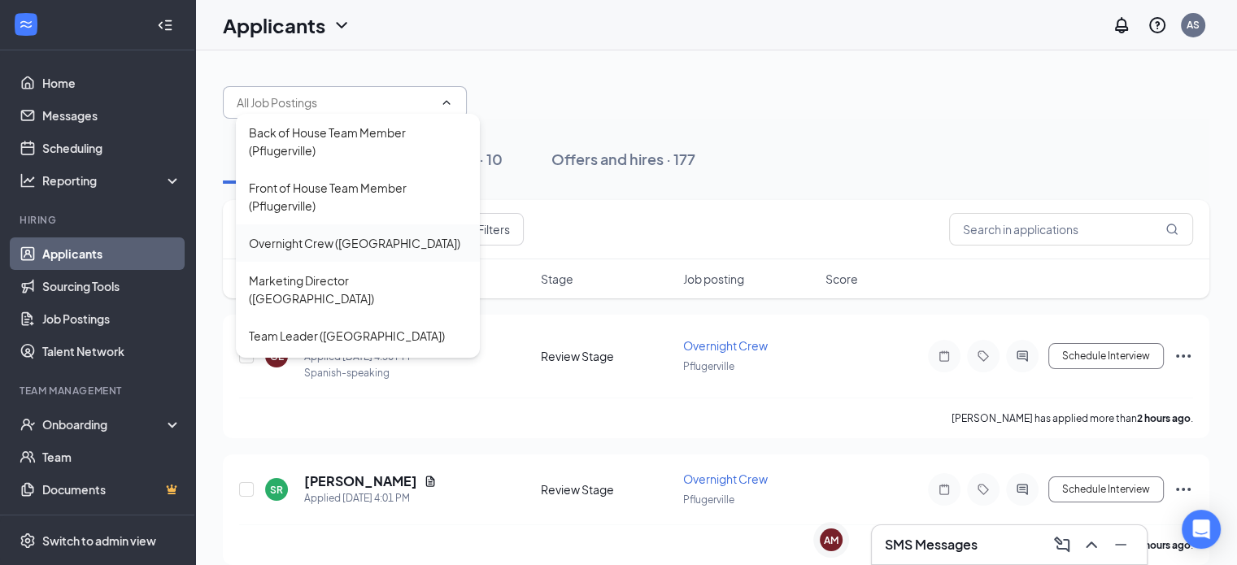
click at [376, 237] on div "Overnight Crew ([GEOGRAPHIC_DATA])" at bounding box center [354, 243] width 211 height 18
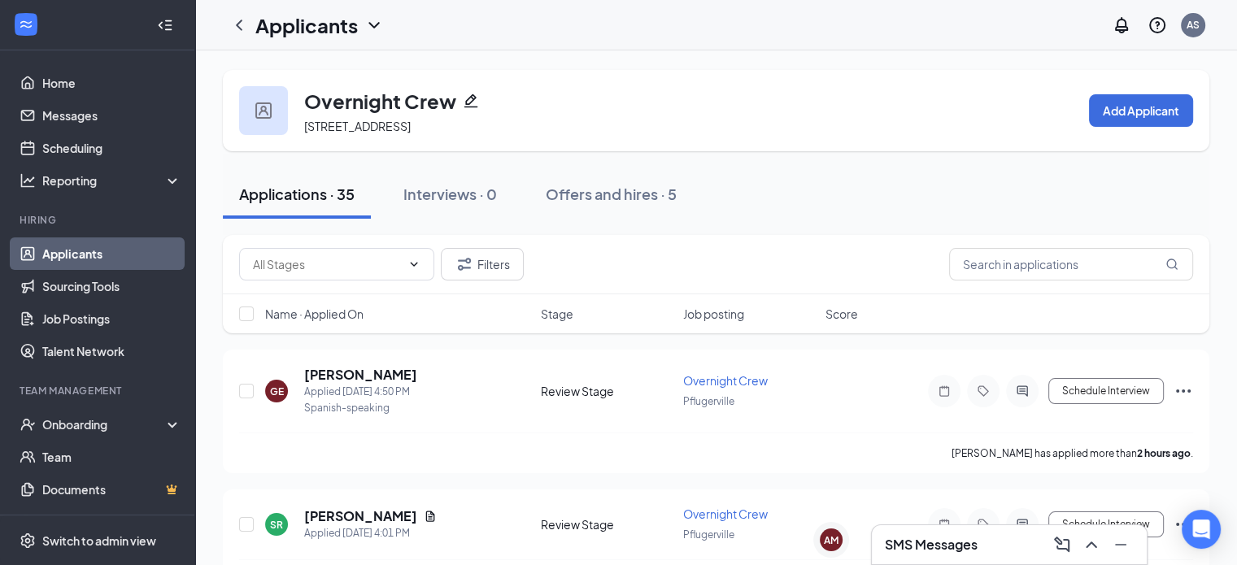
click at [254, 322] on div at bounding box center [247, 314] width 16 height 16
click at [245, 321] on input "checkbox" at bounding box center [246, 314] width 15 height 15
checkbox input "true"
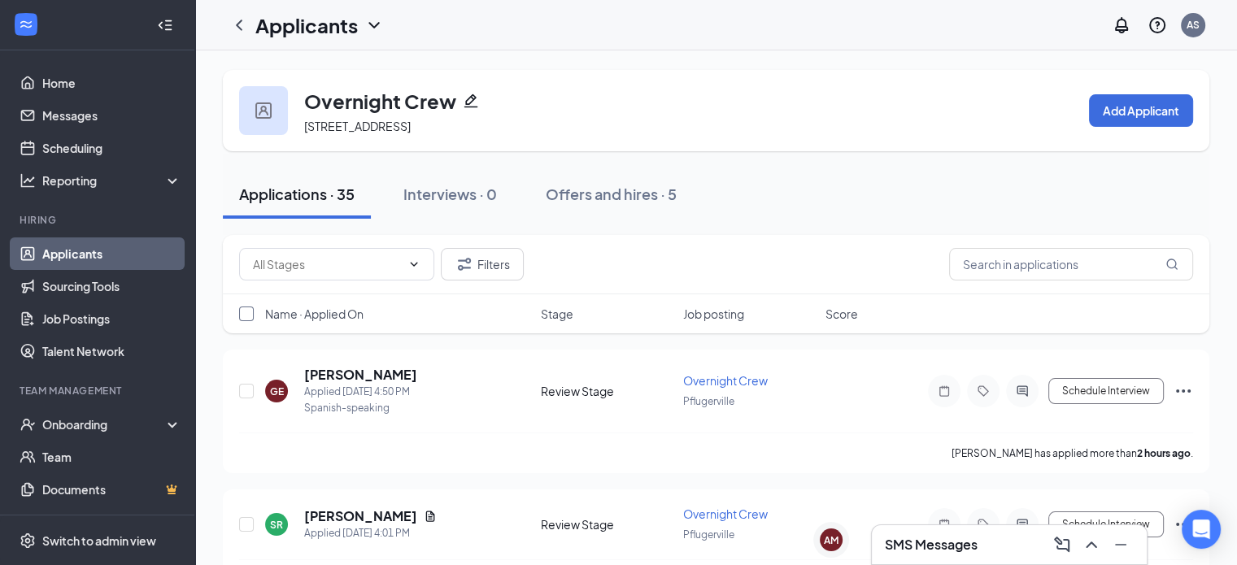
checkbox input "true"
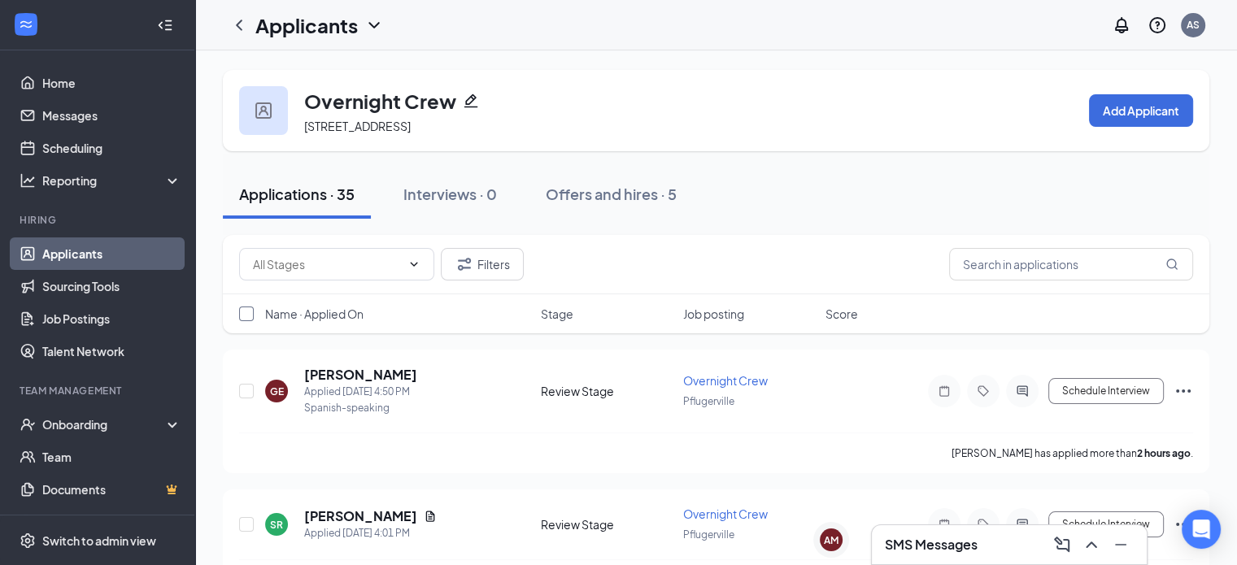
checkbox input "true"
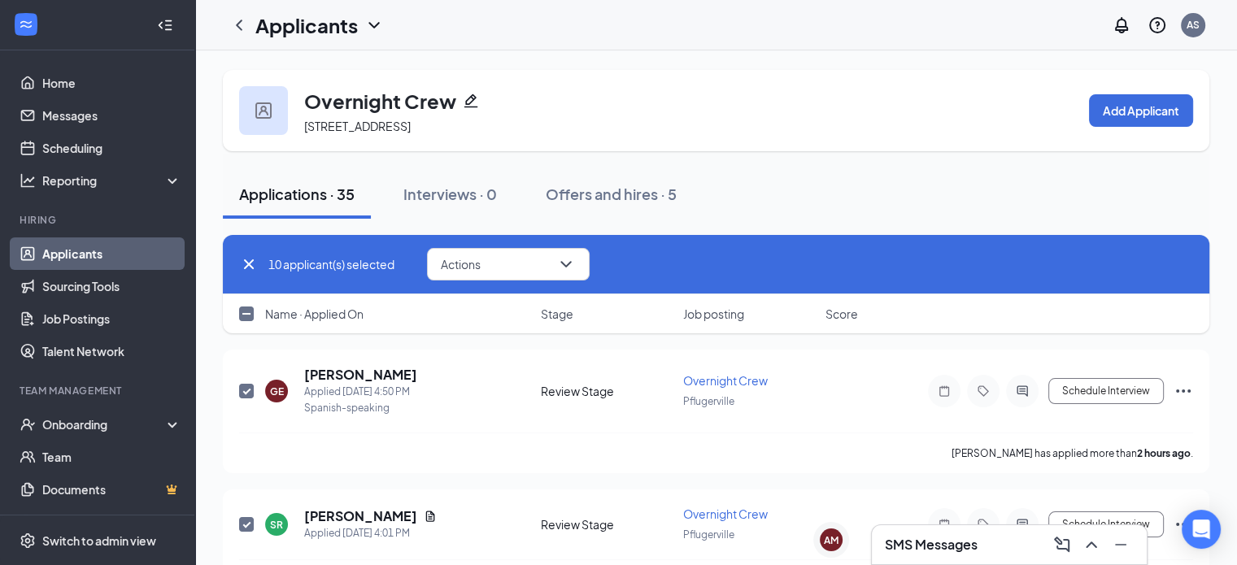
click at [237, 315] on div "Name · Applied On Stage Job posting Score" at bounding box center [716, 313] width 986 height 39
click at [250, 333] on div "Name · Applied On Stage Job posting Score" at bounding box center [716, 313] width 986 height 39
click at [248, 321] on input "checkbox" at bounding box center [246, 314] width 15 height 15
checkbox input "true"
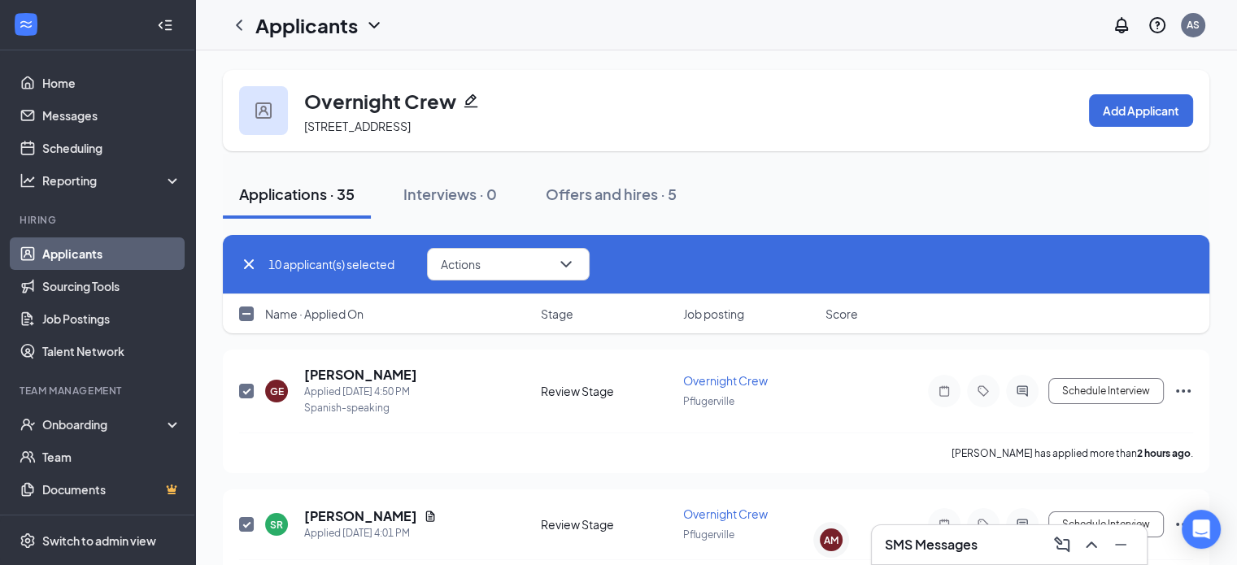
checkbox input "true"
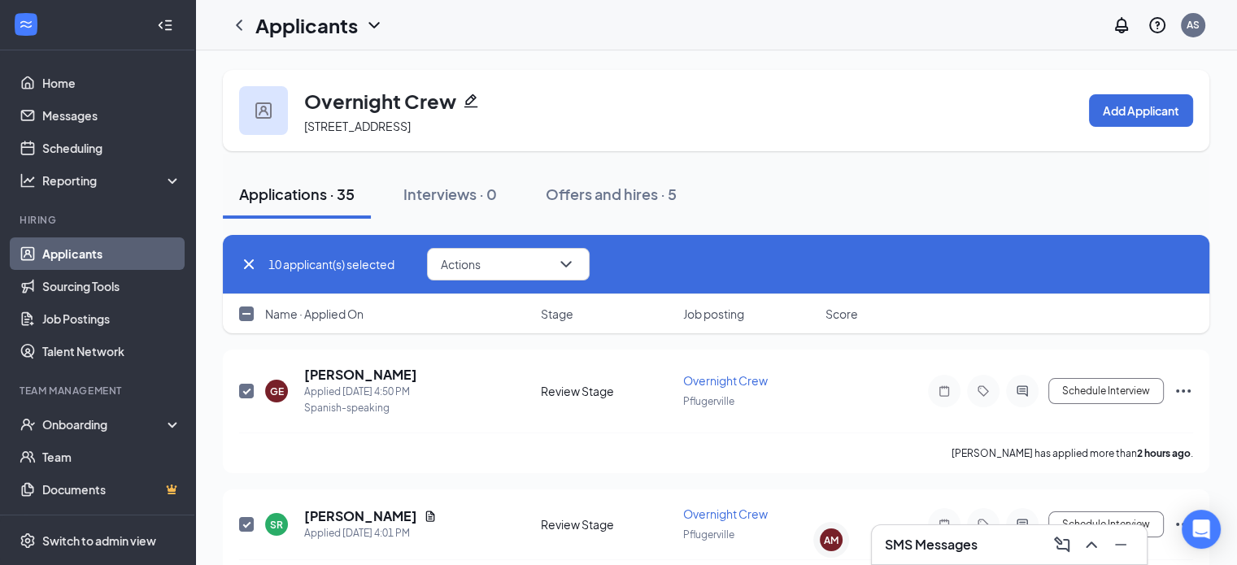
checkbox input "true"
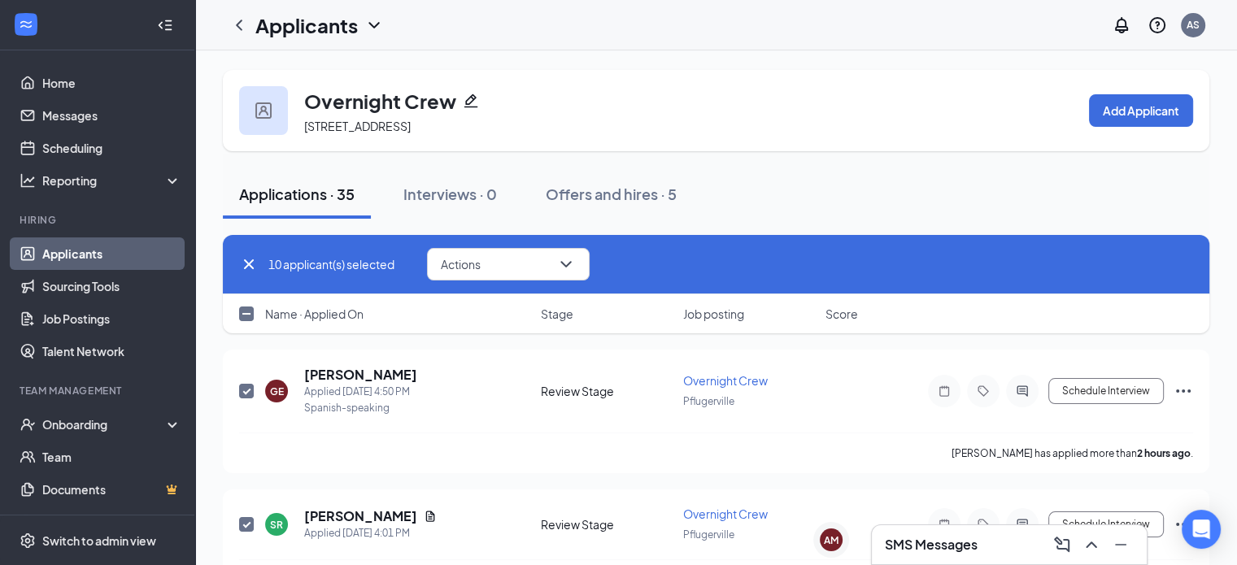
checkbox input "true"
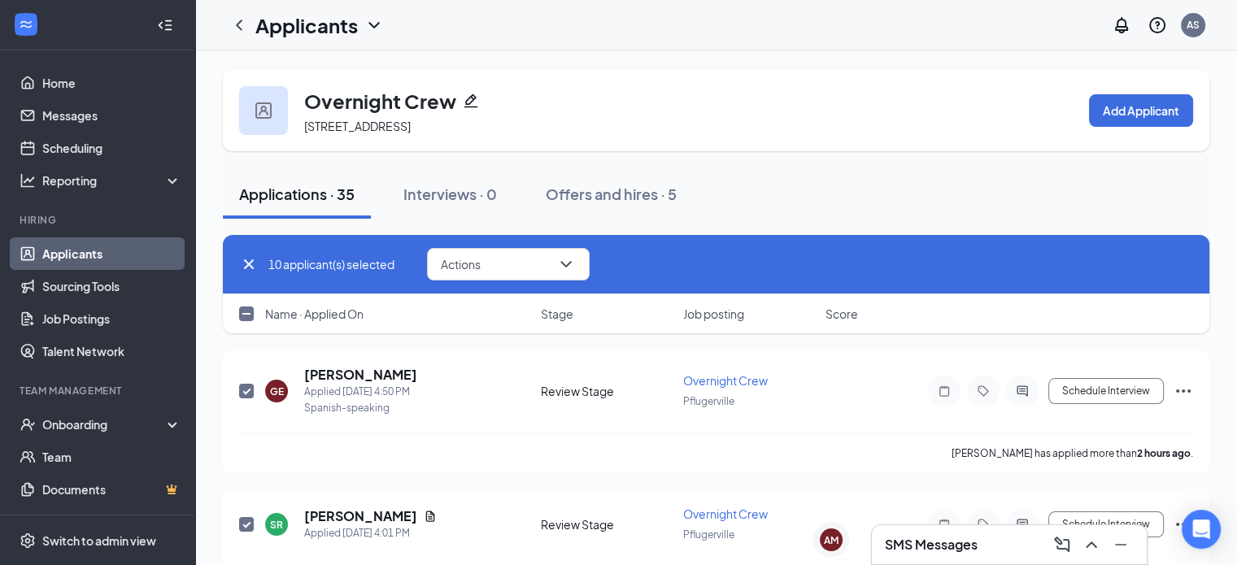
checkbox input "true"
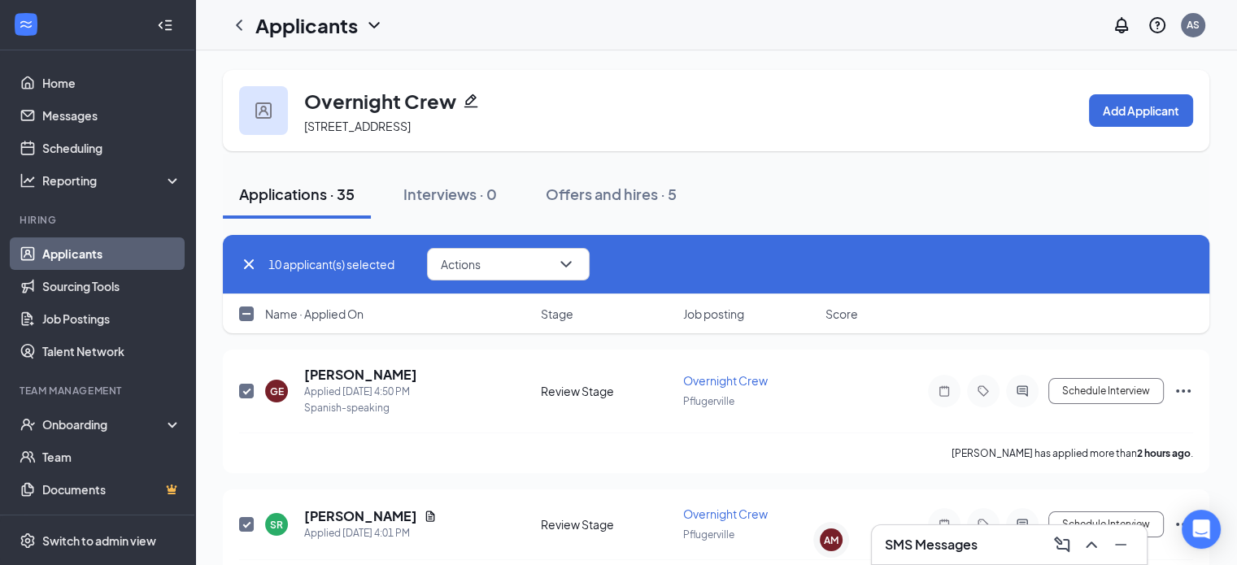
checkbox input "true"
click at [248, 321] on input "checkbox" at bounding box center [246, 314] width 15 height 15
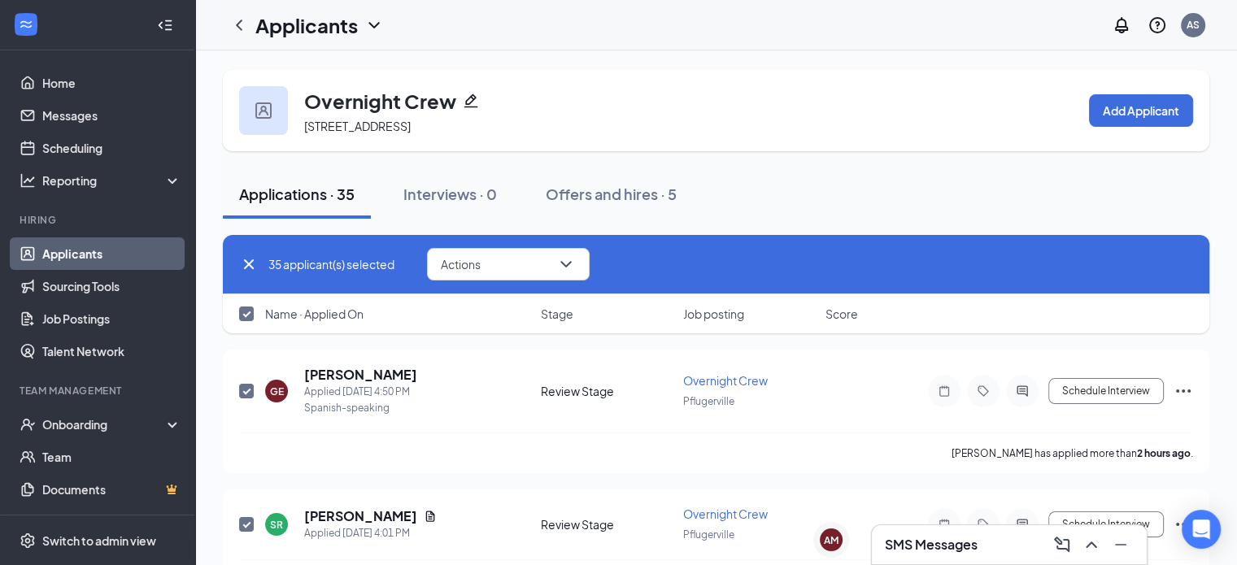
checkbox input "false"
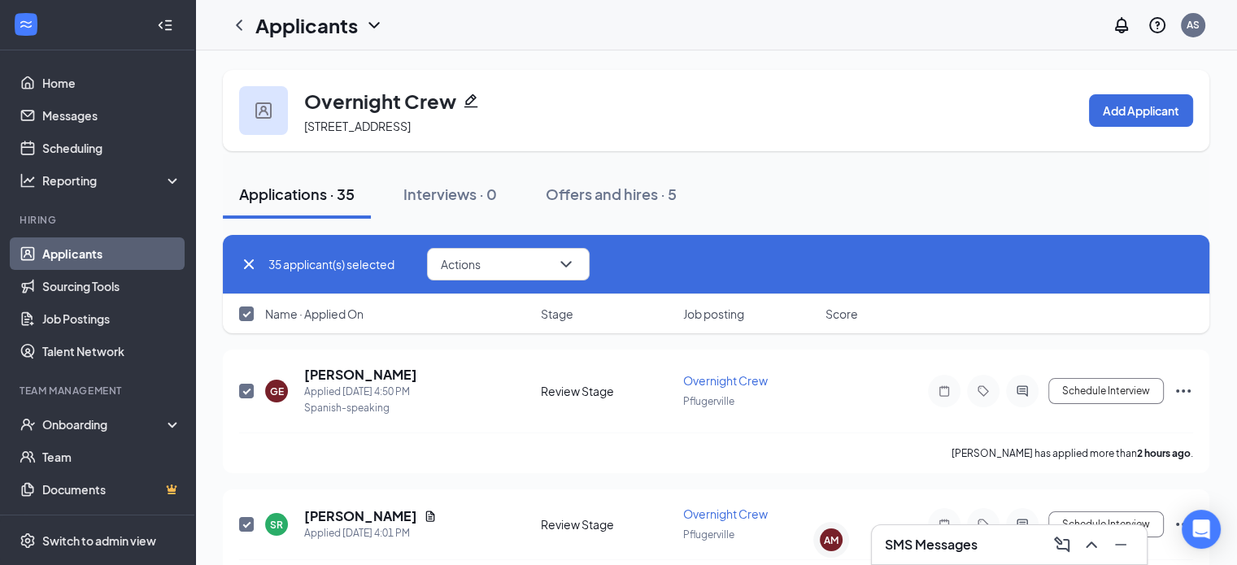
checkbox input "false"
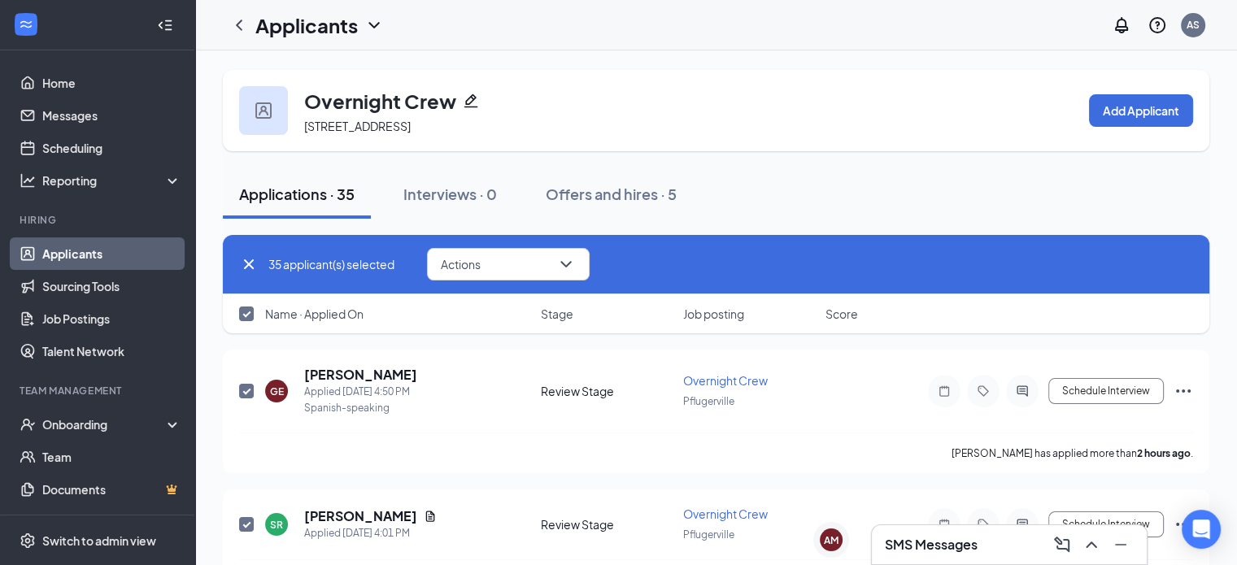
checkbox input "false"
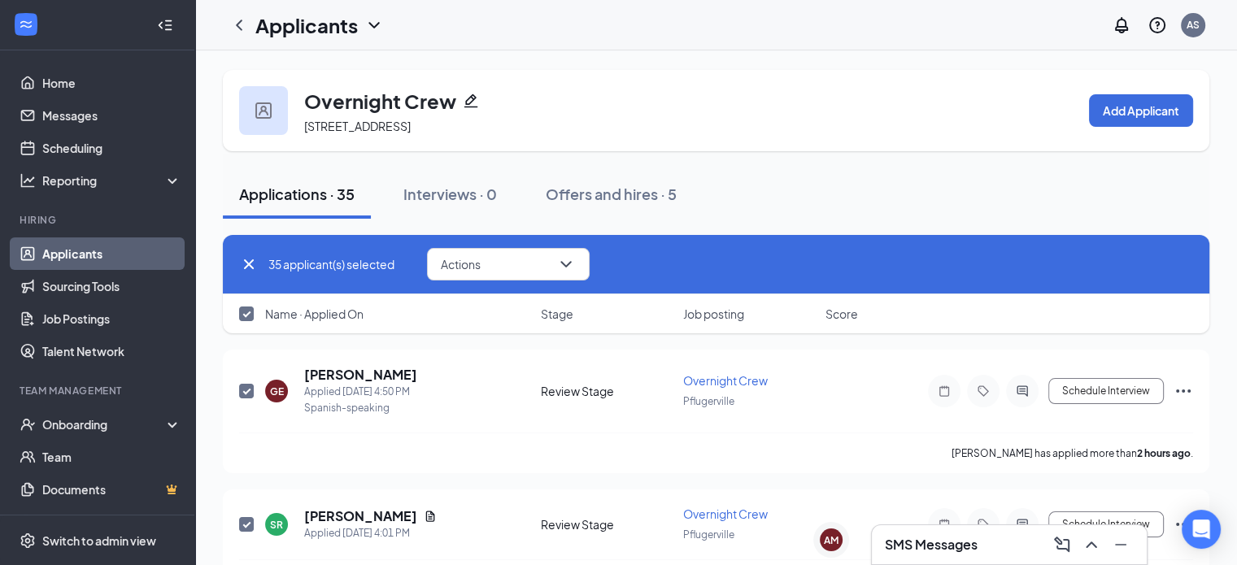
checkbox input "false"
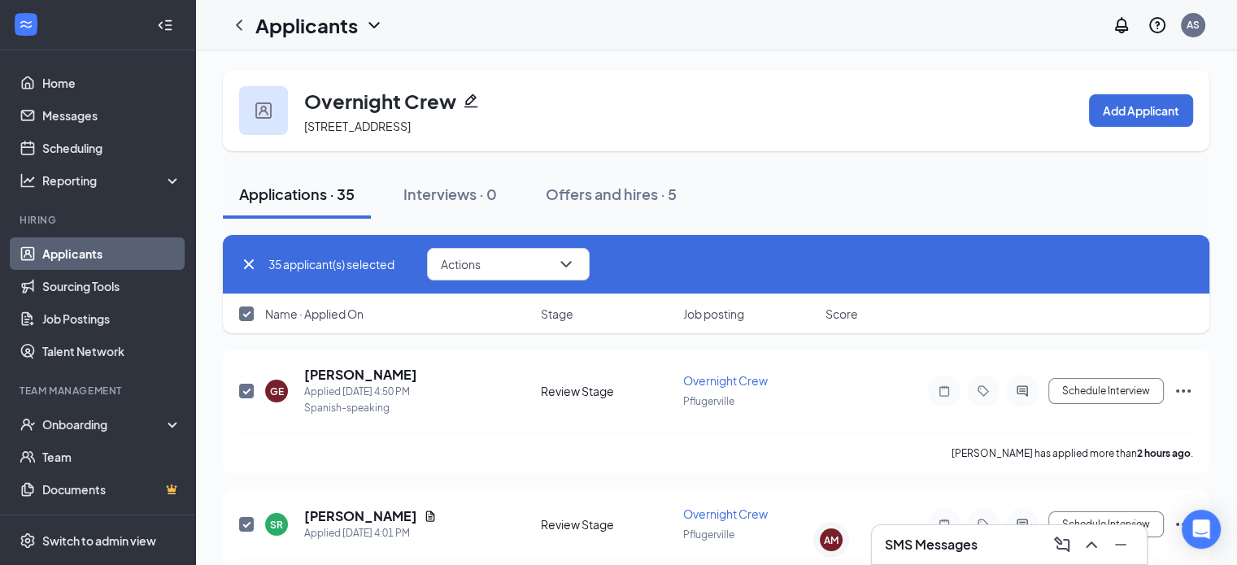
checkbox input "false"
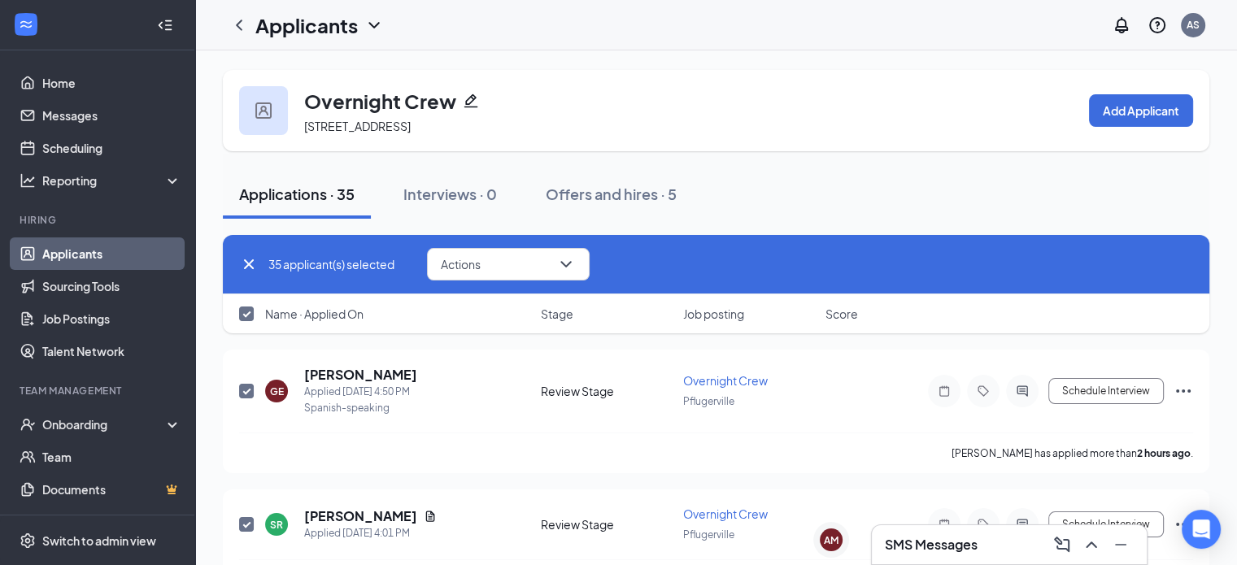
checkbox input "false"
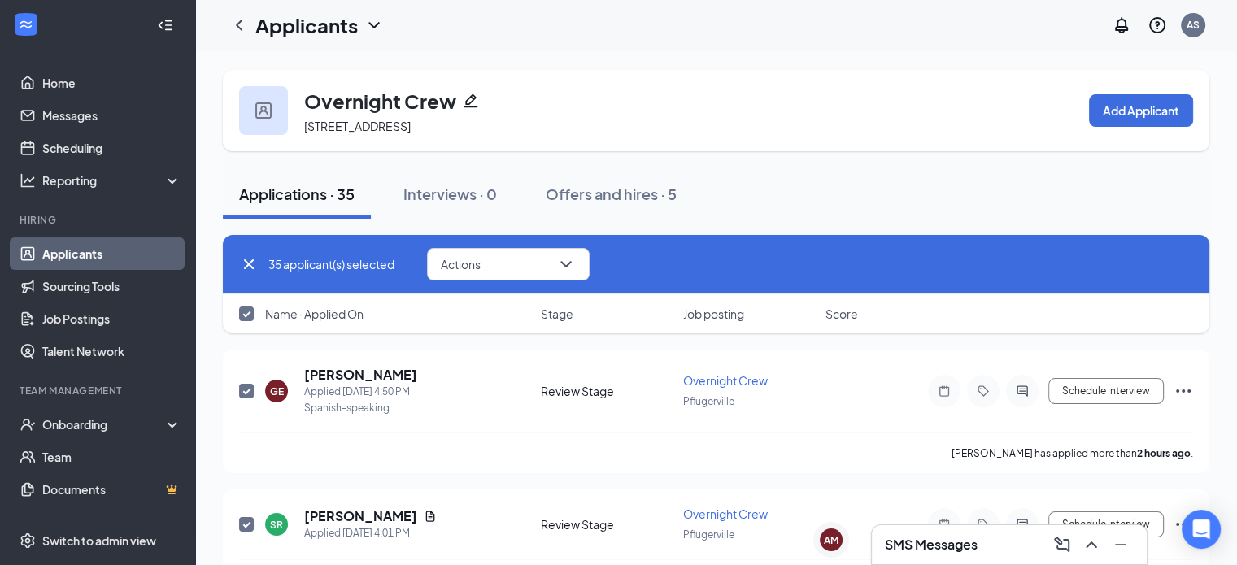
checkbox input "false"
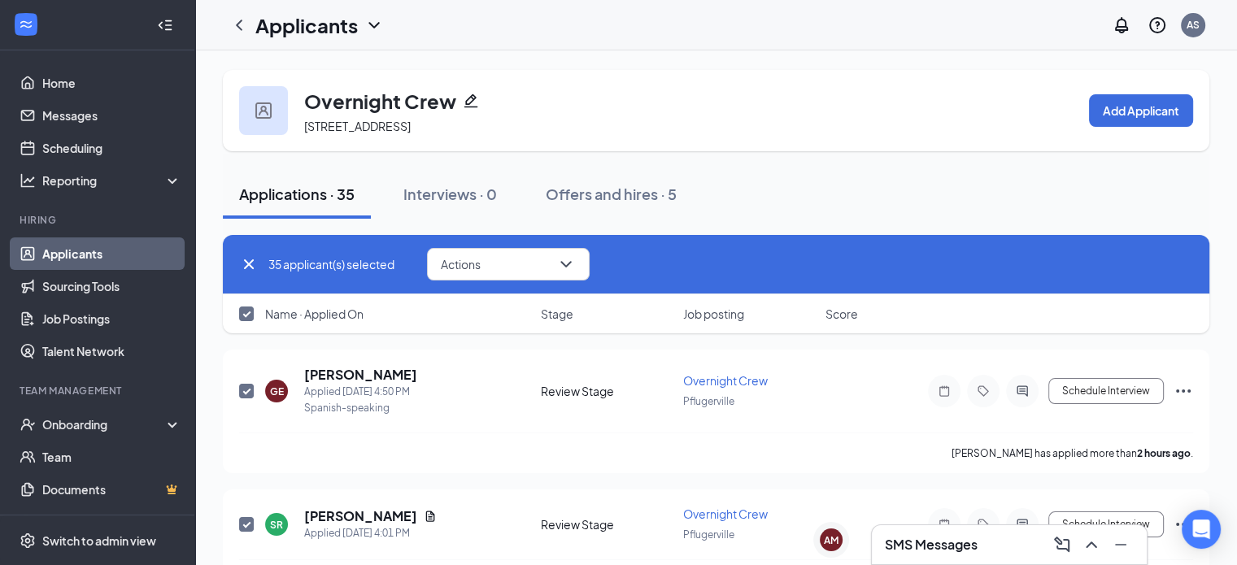
checkbox input "false"
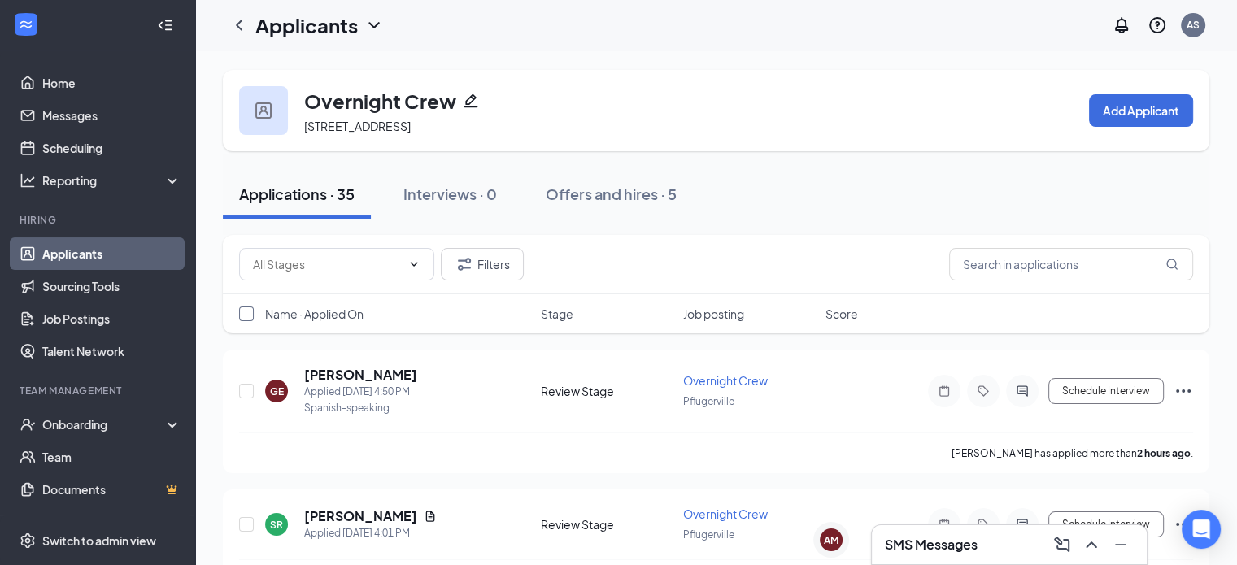
click at [248, 321] on input "checkbox" at bounding box center [246, 314] width 15 height 15
checkbox input "true"
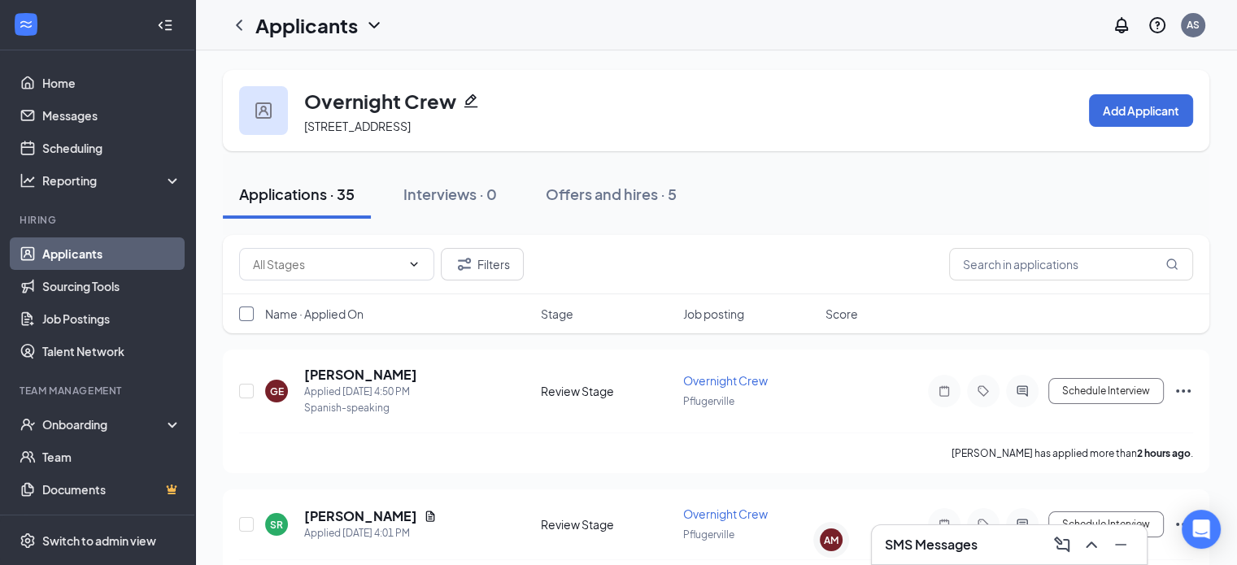
checkbox input "true"
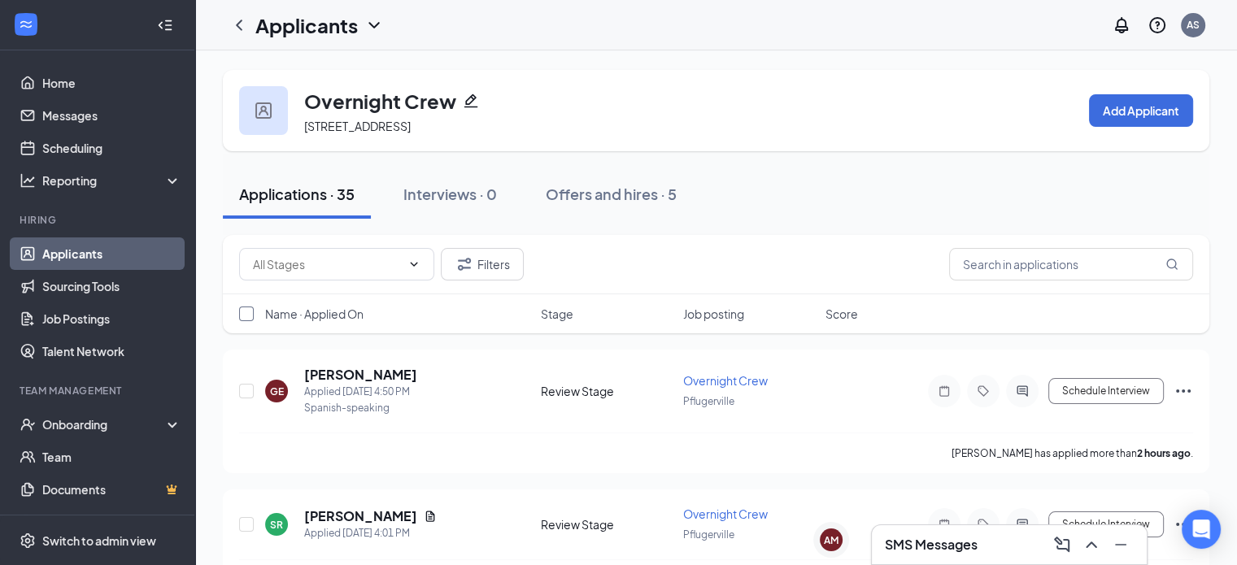
checkbox input "true"
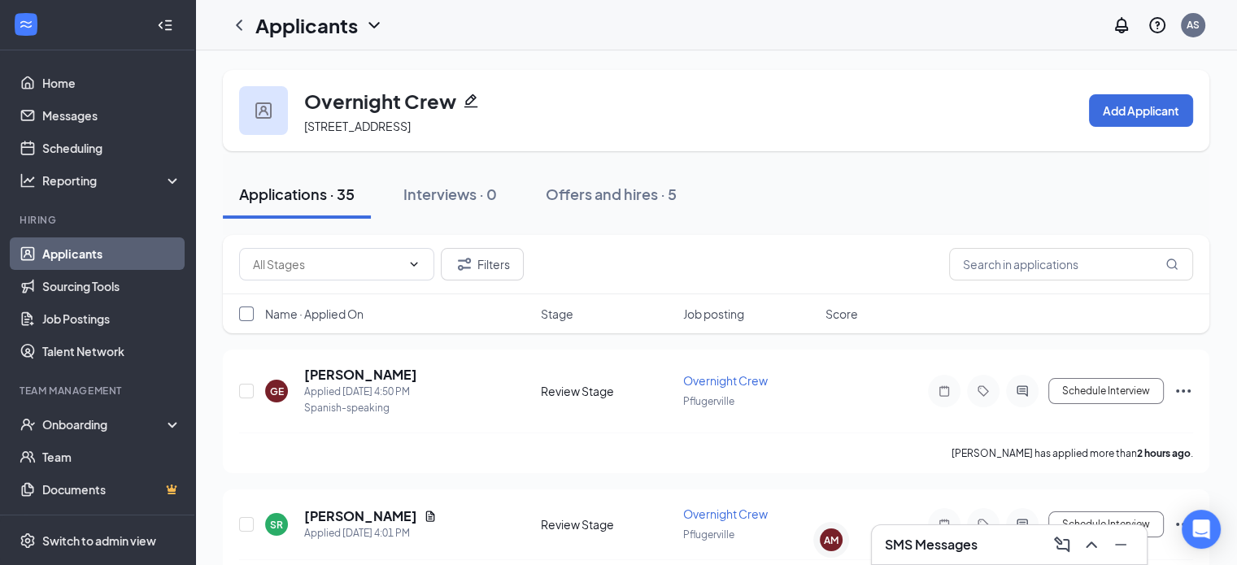
checkbox input "true"
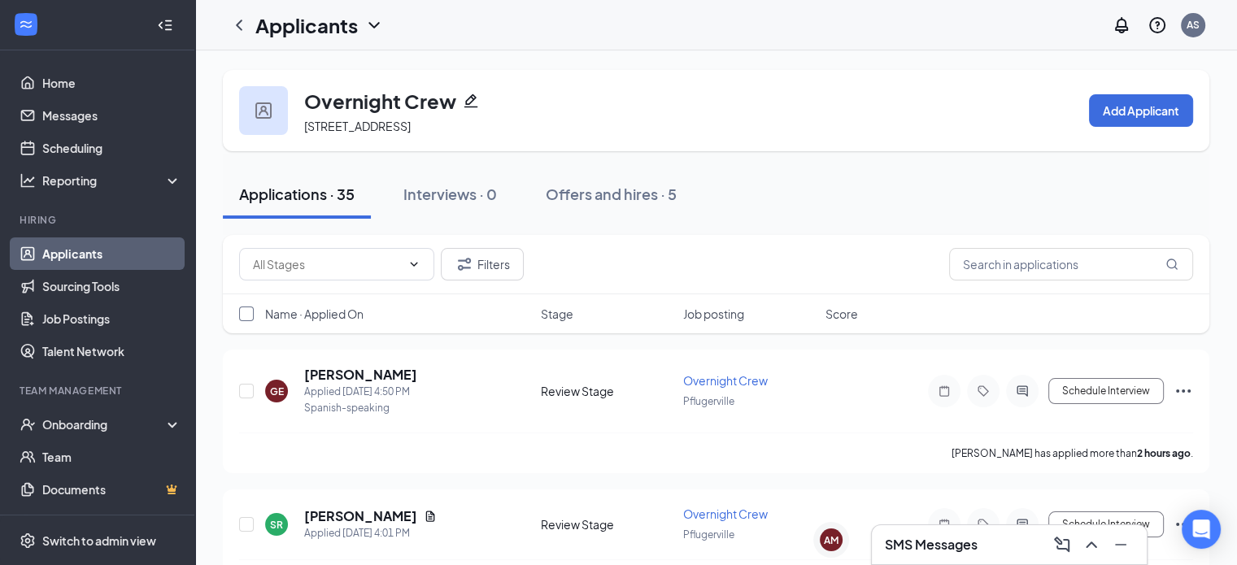
checkbox input "true"
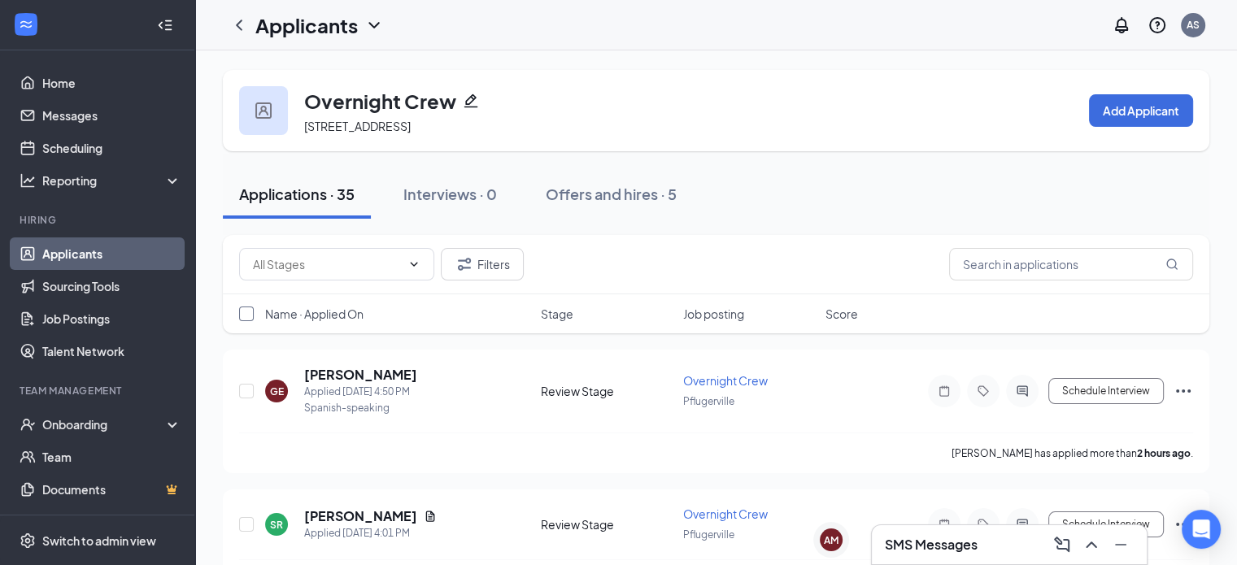
checkbox input "true"
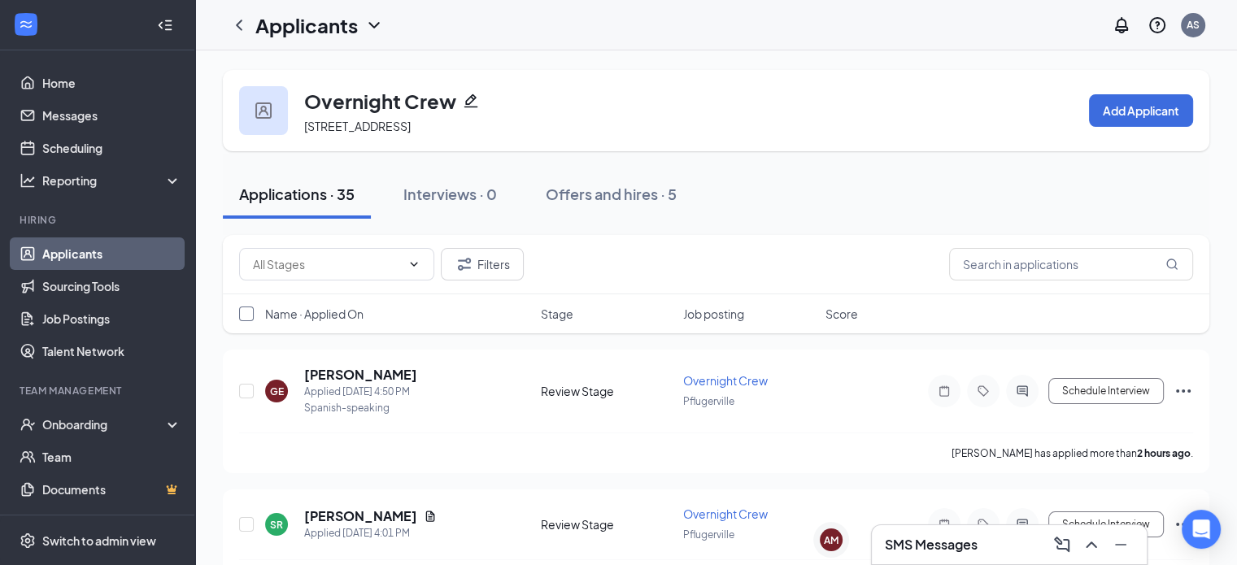
checkbox input "true"
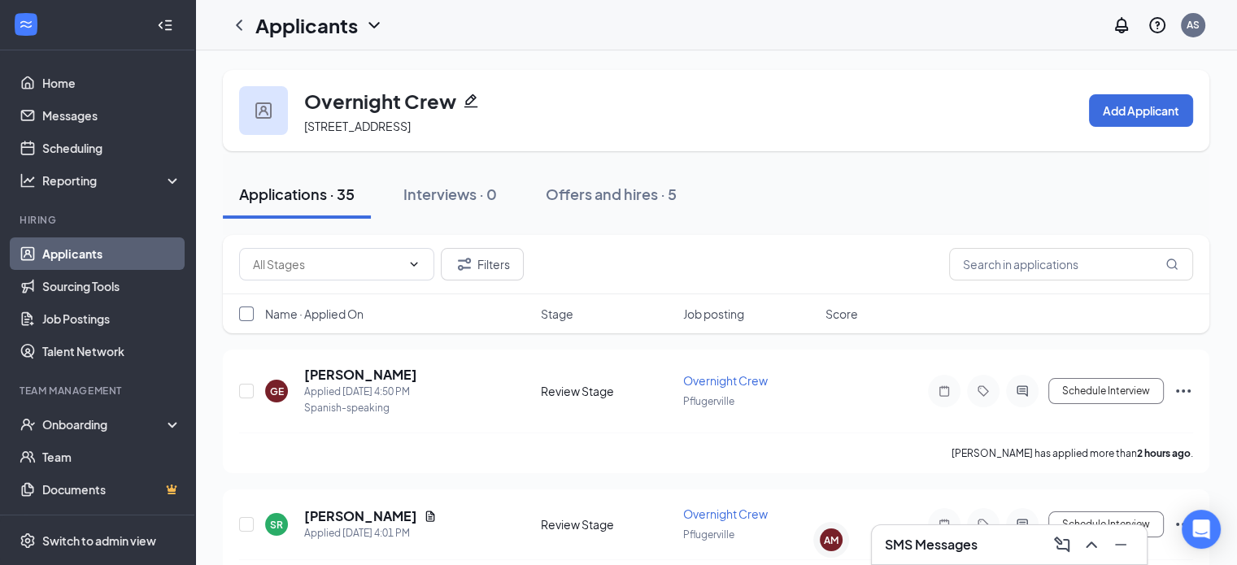
checkbox input "true"
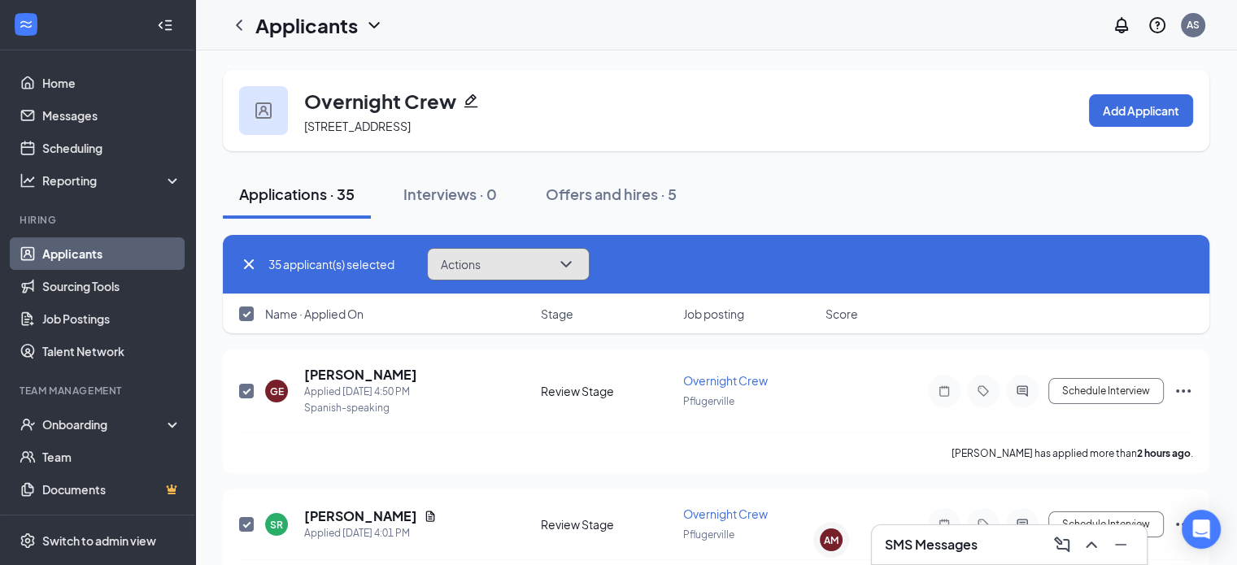
click at [538, 274] on button "Actions" at bounding box center [508, 264] width 163 height 33
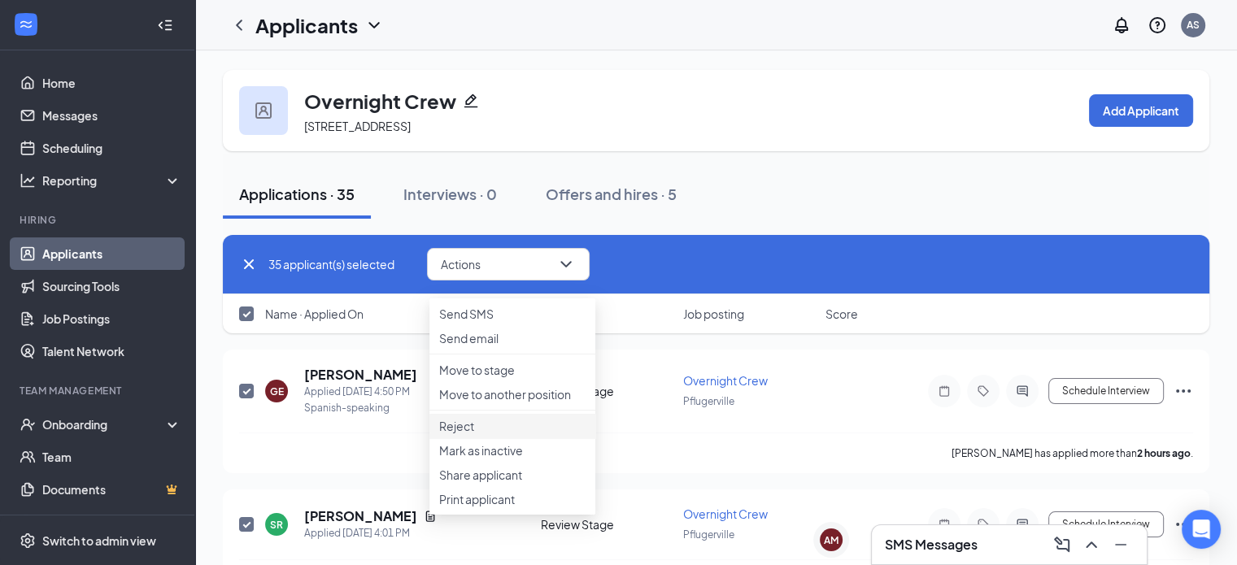
click at [494, 438] on li "Reject" at bounding box center [512, 426] width 166 height 24
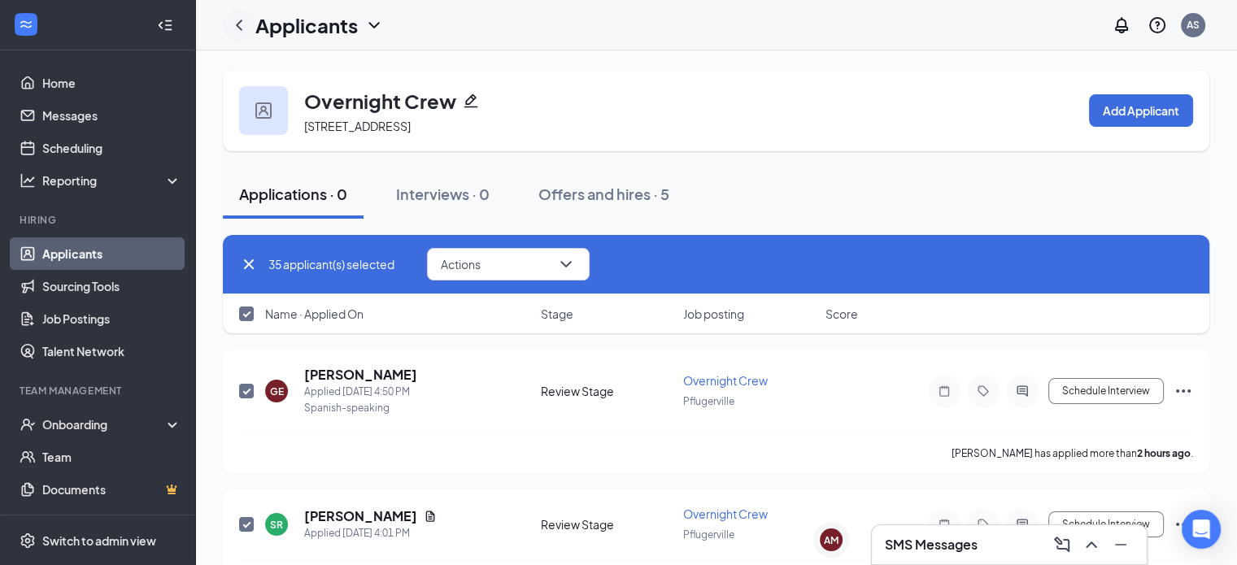
checkbox input "false"
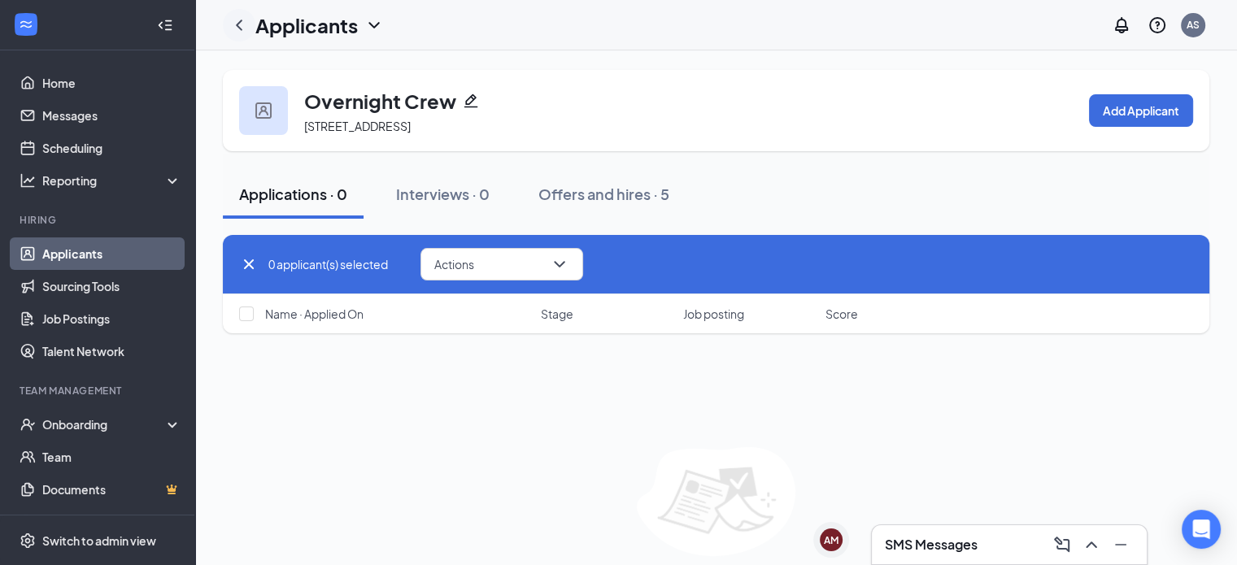
click at [245, 23] on icon "ChevronLeft" at bounding box center [239, 25] width 20 height 20
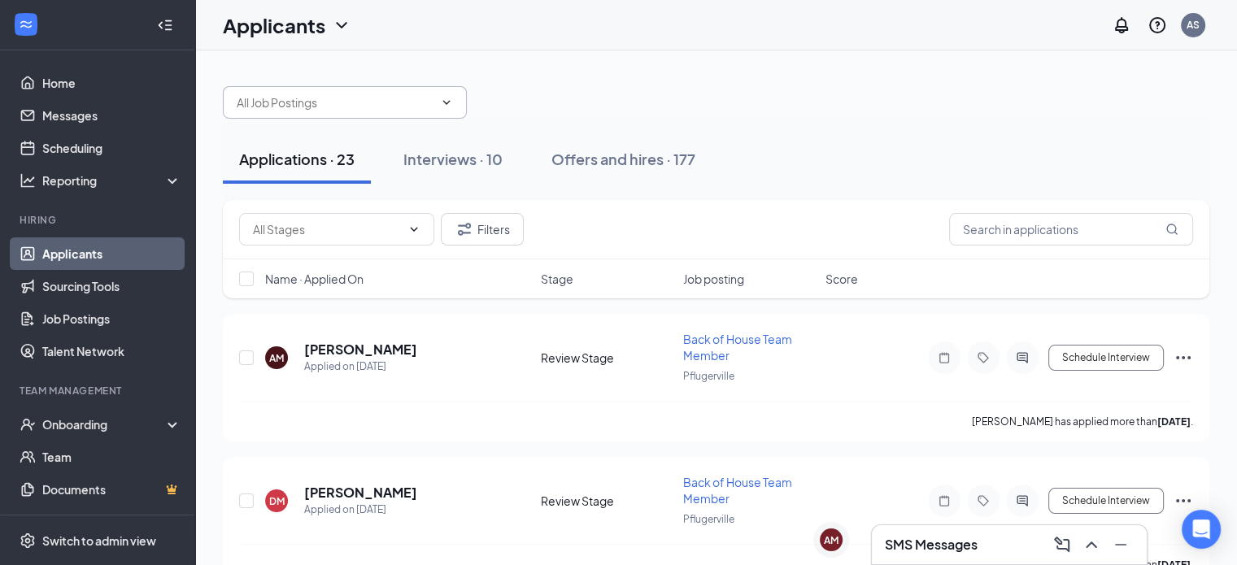
click at [337, 111] on input "text" at bounding box center [335, 103] width 197 height 18
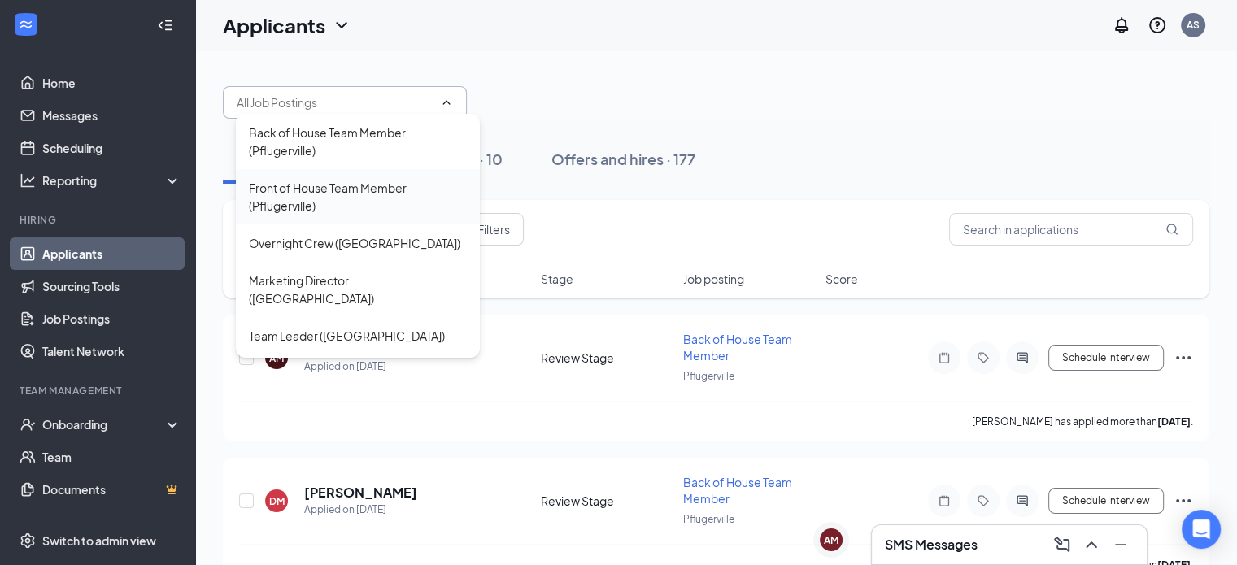
click at [335, 194] on div "Front of House Team Member (Pflugerville)" at bounding box center [358, 197] width 218 height 36
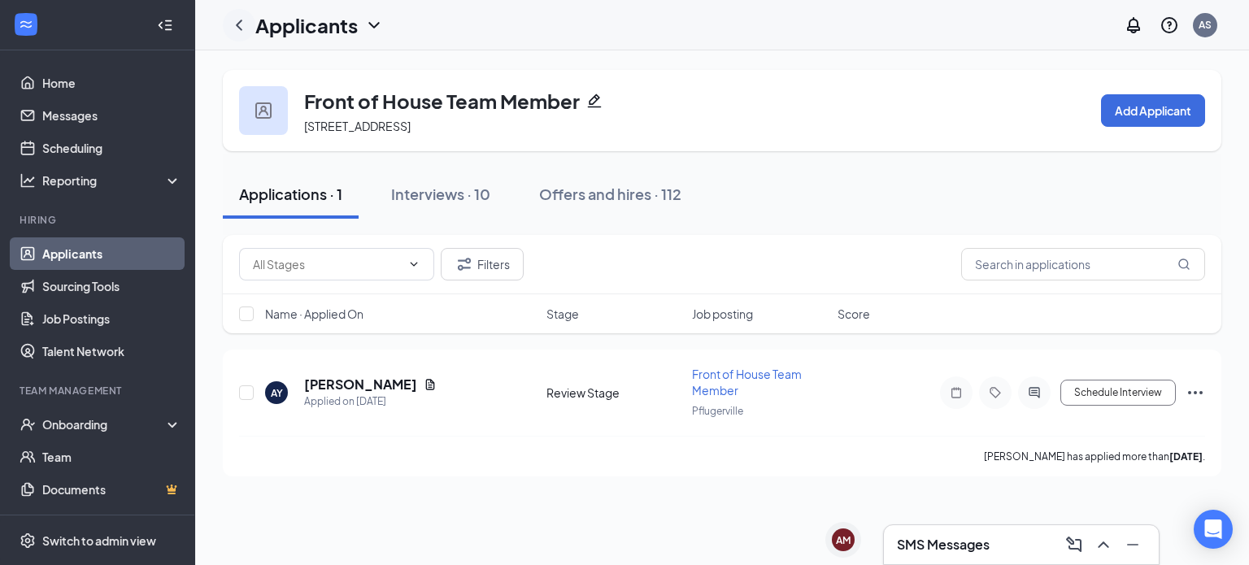
click at [233, 18] on icon "ChevronLeft" at bounding box center [239, 25] width 20 height 20
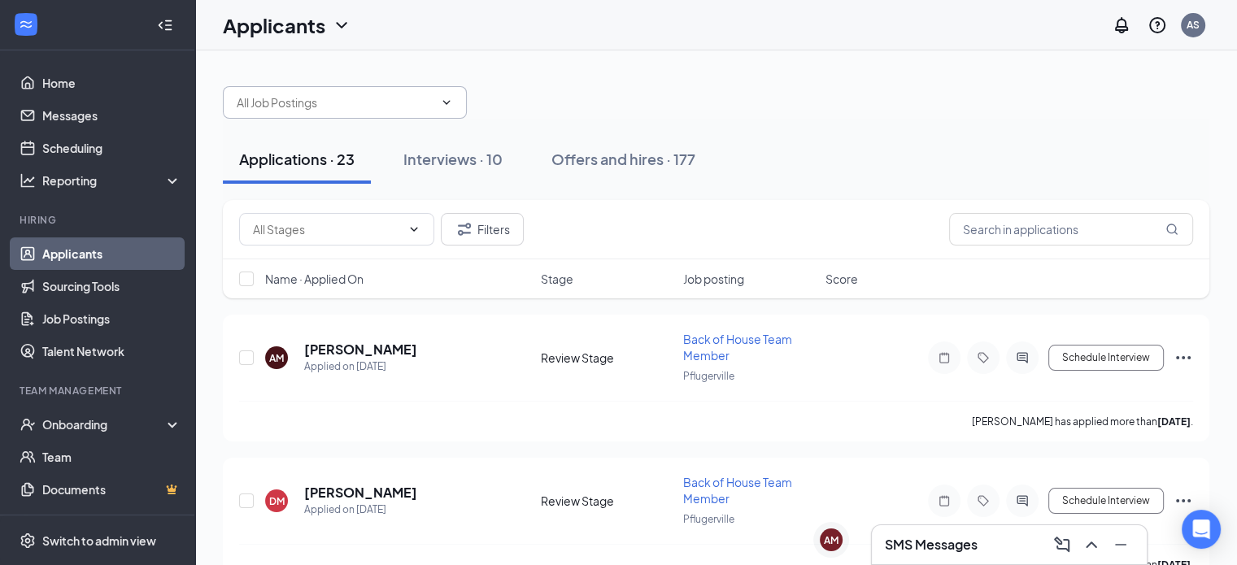
click at [322, 113] on span at bounding box center [345, 102] width 244 height 33
click at [324, 104] on input "text" at bounding box center [335, 103] width 197 height 18
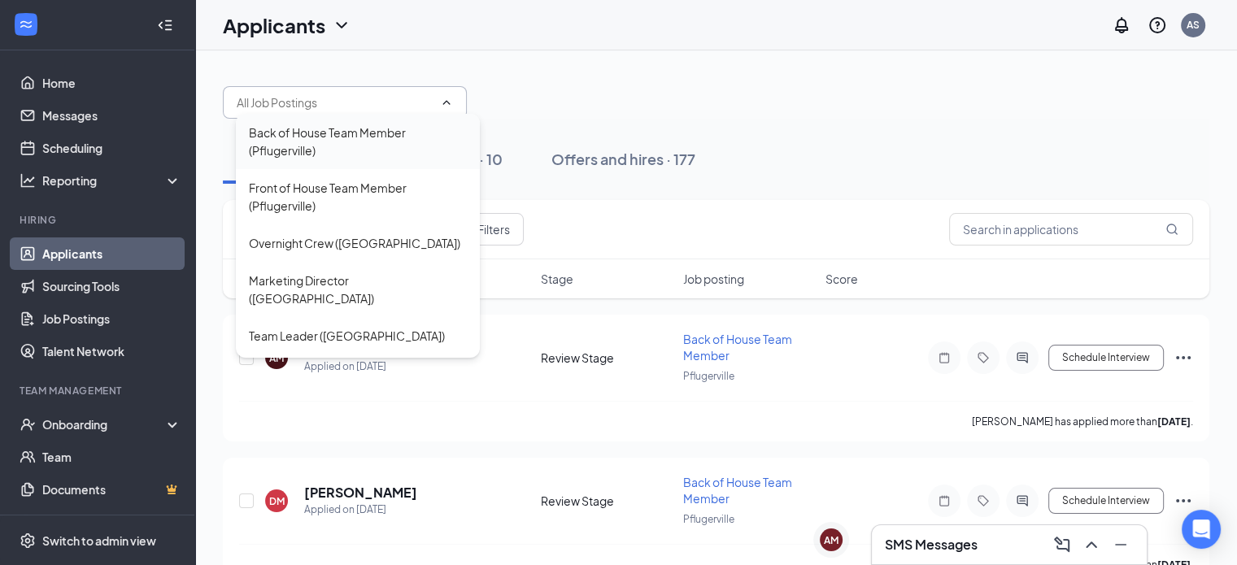
click at [319, 139] on div "Back of House Team Member (Pflugerville)" at bounding box center [358, 142] width 218 height 36
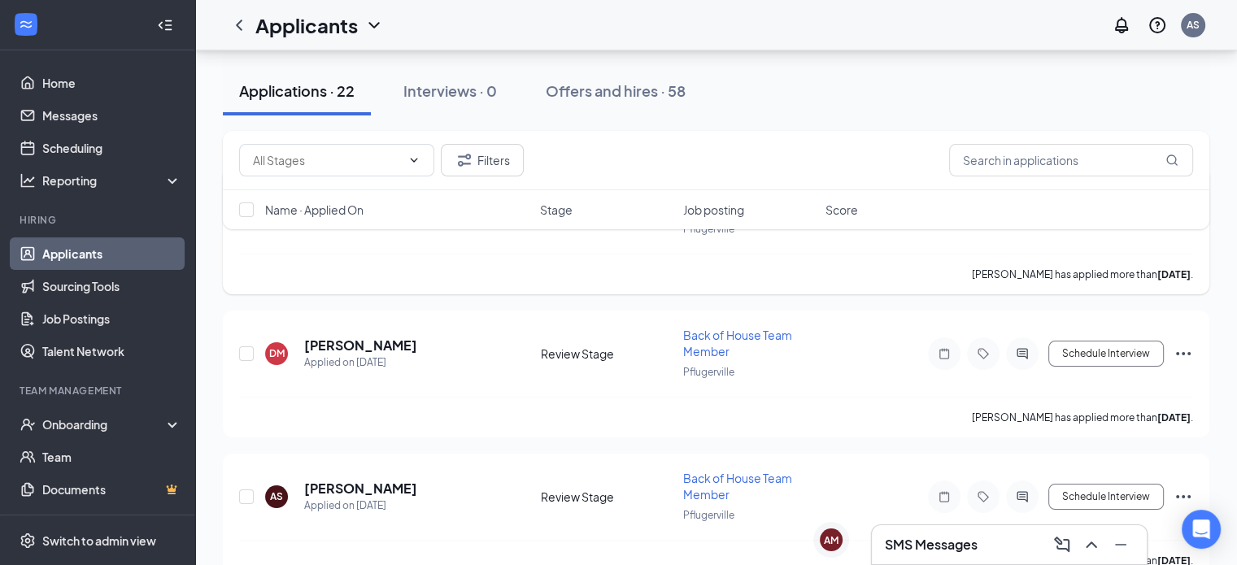
scroll to position [197, 0]
